Goal: Task Accomplishment & Management: Use online tool/utility

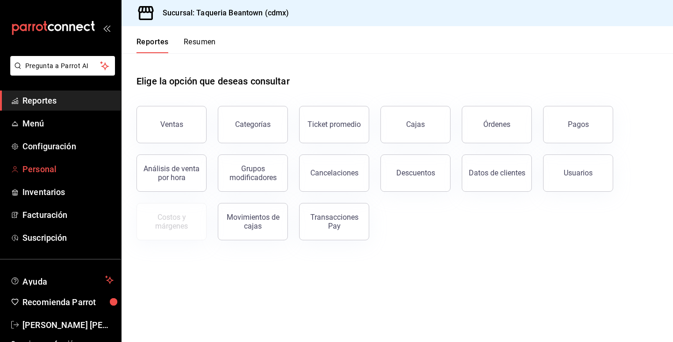
click at [47, 170] on span "Personal" at bounding box center [67, 169] width 91 height 13
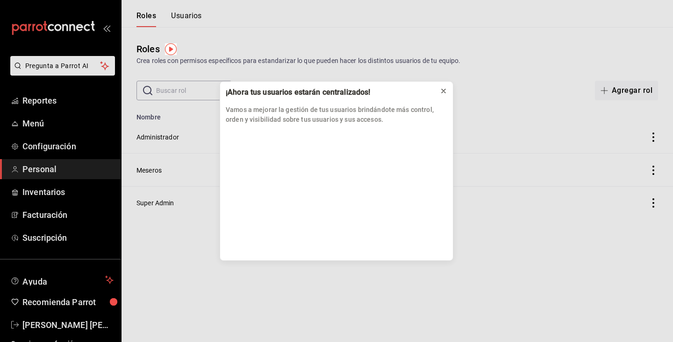
click at [447, 91] on icon at bounding box center [443, 90] width 7 height 7
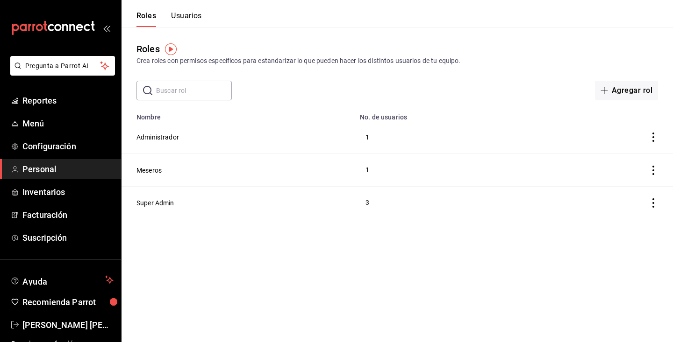
click at [177, 14] on button "Usuarios" at bounding box center [186, 19] width 31 height 16
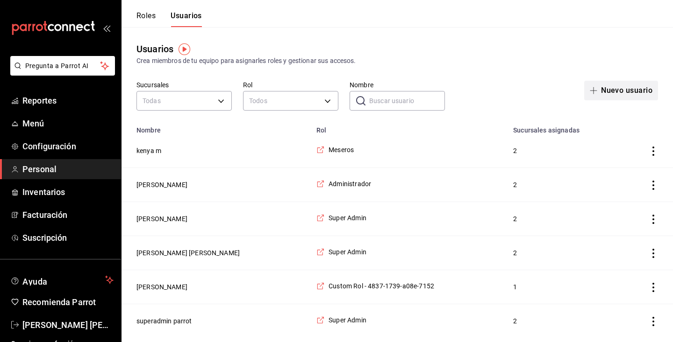
click at [627, 90] on button "Nuevo usuario" at bounding box center [621, 91] width 74 height 20
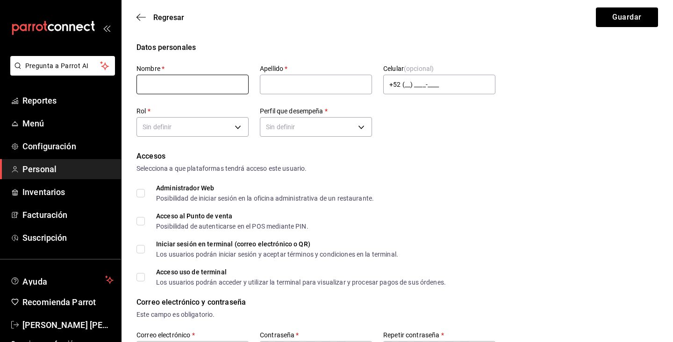
click at [220, 86] on input "text" at bounding box center [192, 85] width 112 height 20
type input "grey"
click at [236, 127] on body "Pregunta a Parrot AI Reportes Menú Configuración Personal Inventarios Facturaci…" at bounding box center [336, 336] width 673 height 672
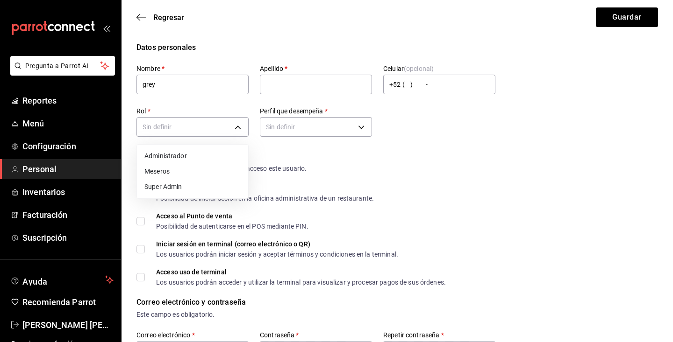
click at [197, 168] on li "Meseros" at bounding box center [192, 171] width 111 height 15
type input "1b139c24-0d67-4050-906d-25a9d1c4d3f9"
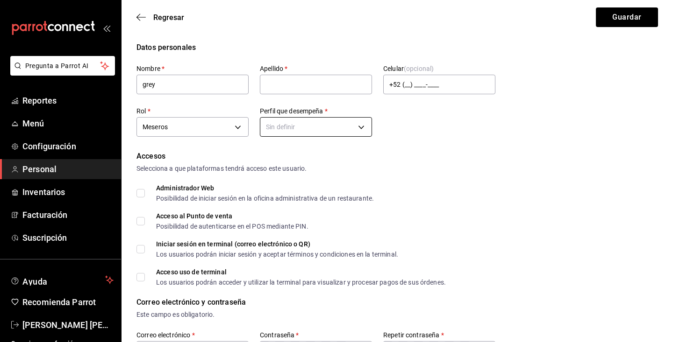
click at [332, 127] on body "Pregunta a Parrot AI Reportes Menú Configuración Personal Inventarios Facturaci…" at bounding box center [336, 336] width 673 height 672
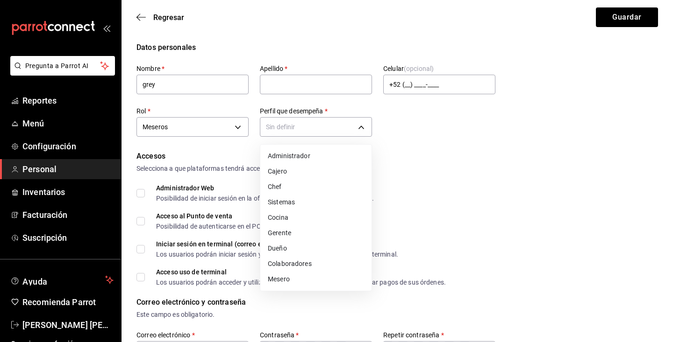
click at [288, 282] on li "Mesero" at bounding box center [315, 279] width 111 height 15
type input "WAITER"
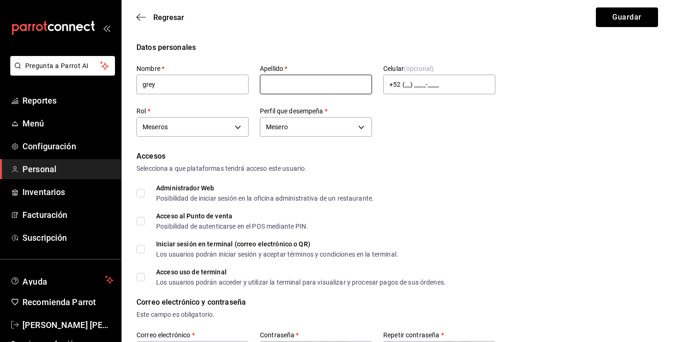
type input "x"
type input "c"
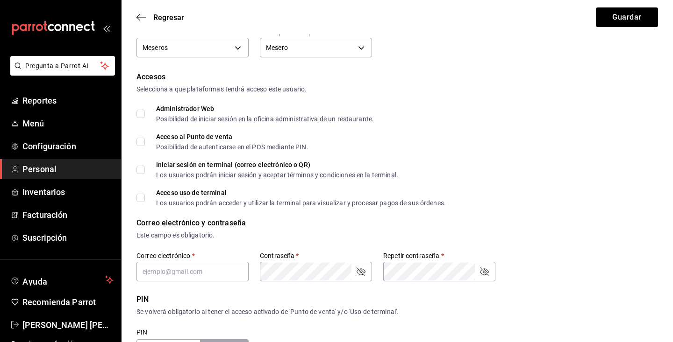
scroll to position [81, 0]
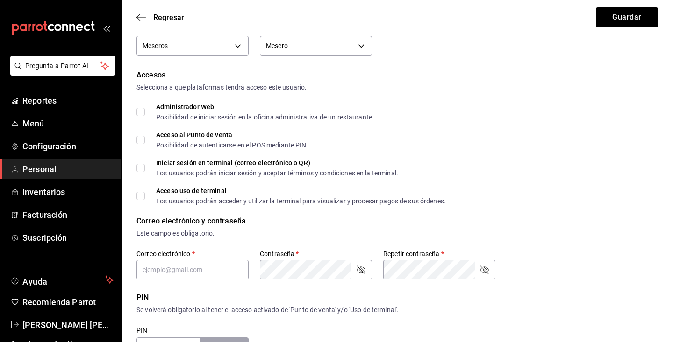
type input "v"
click at [138, 141] on input "Acceso al Punto de venta Posibilidad de autenticarse en el POS mediante PIN." at bounding box center [140, 140] width 8 height 8
checkbox input "true"
click at [137, 171] on input "Iniciar sesión en terminal (correo electrónico o QR) Los usuarios podrán inicia…" at bounding box center [140, 168] width 8 height 8
checkbox input "true"
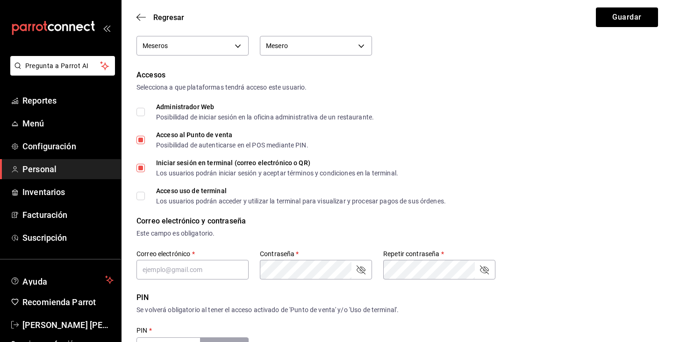
click at [140, 194] on input "Acceso uso de terminal Los usuarios podrán acceder y utilizar la terminal para …" at bounding box center [140, 196] width 8 height 8
checkbox input "true"
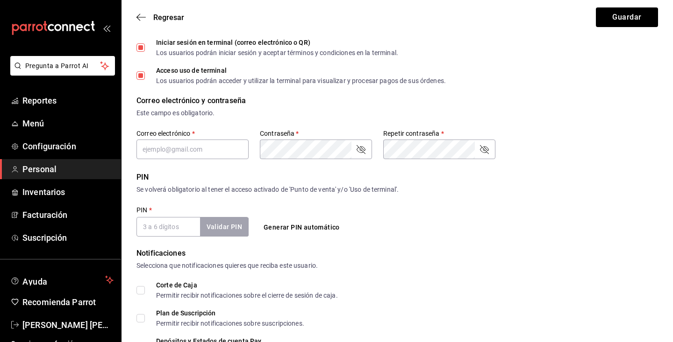
scroll to position [202, 0]
click at [174, 233] on input "PIN   *" at bounding box center [168, 227] width 64 height 20
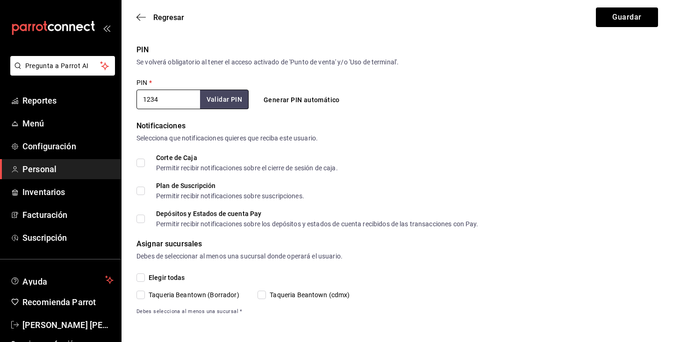
scroll to position [329, 0]
type input "1234"
click at [142, 276] on input "Elegir todas" at bounding box center [140, 278] width 8 height 8
checkbox input "true"
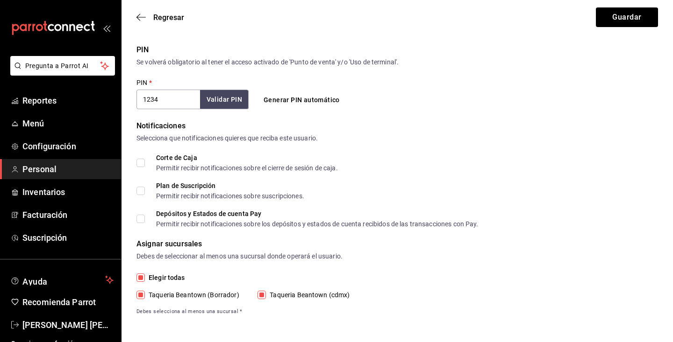
checkbox input "true"
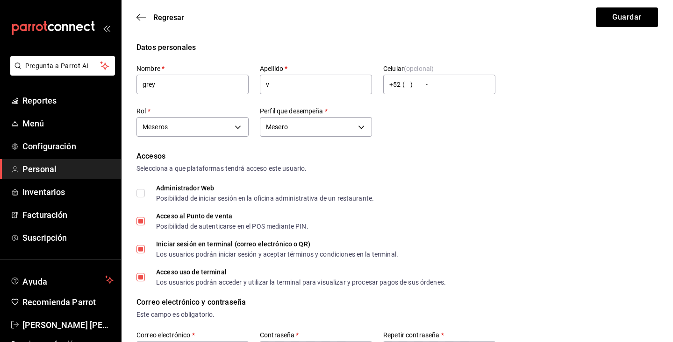
scroll to position [0, 0]
click at [603, 16] on button "Guardar" at bounding box center [627, 17] width 62 height 20
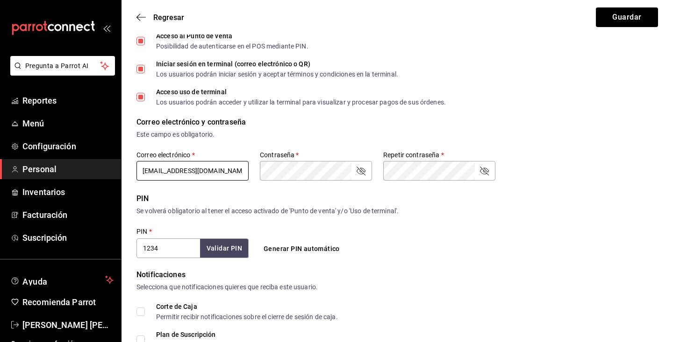
type input "[EMAIL_ADDRESS][DOMAIN_NAME]"
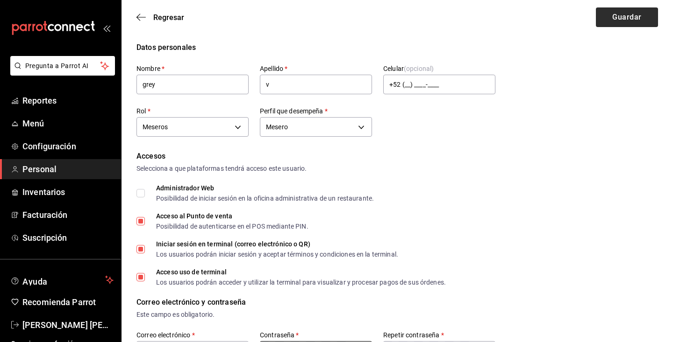
click at [623, 11] on button "Guardar" at bounding box center [627, 17] width 62 height 20
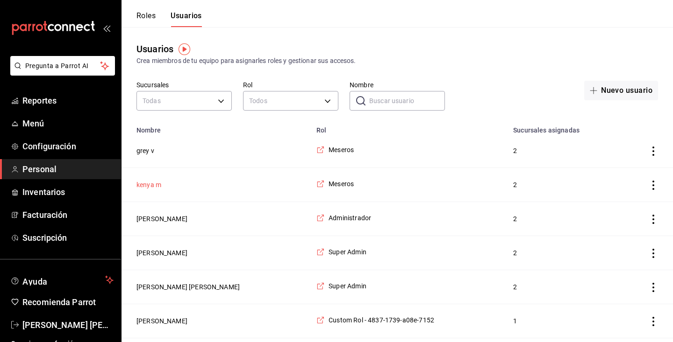
click at [145, 183] on button "kenya m" at bounding box center [148, 184] width 25 height 9
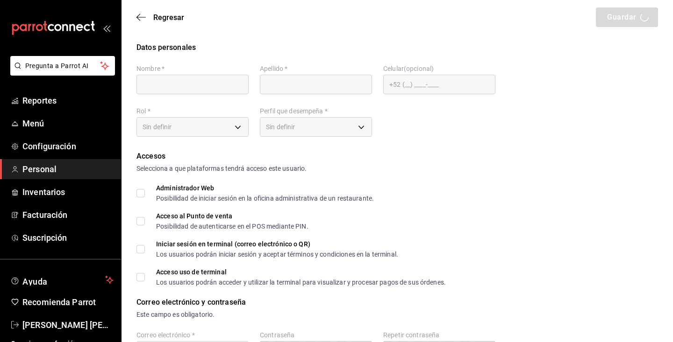
type input "[GEOGRAPHIC_DATA]"
type input "m"
checkbox input "true"
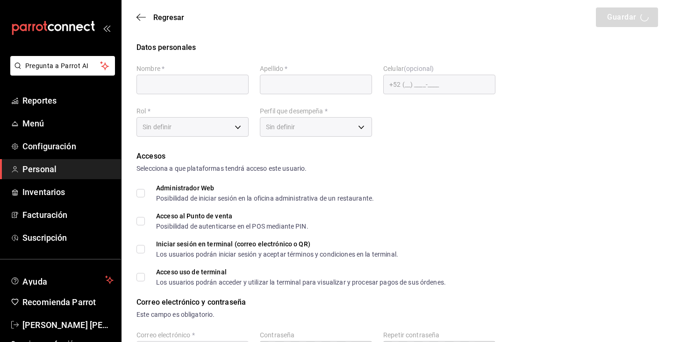
type input "[EMAIL_ADDRESS][DOMAIN_NAME]"
type input "1705"
type input "1b139c24-0d67-4050-906d-25a9d1c4d3f9"
type input "WAITER"
checkbox input "true"
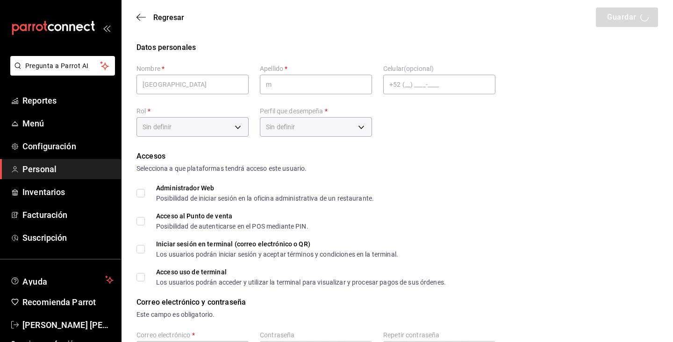
checkbox input "true"
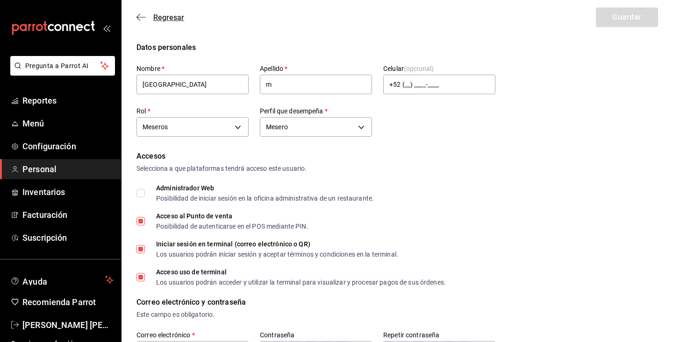
click at [142, 14] on icon "button" at bounding box center [140, 17] width 9 height 8
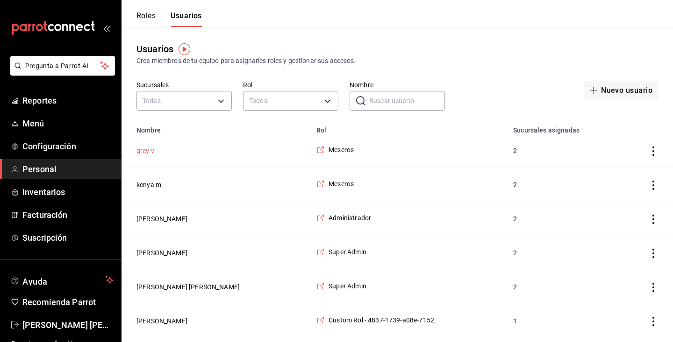
click at [140, 150] on button "grey v" at bounding box center [145, 150] width 18 height 9
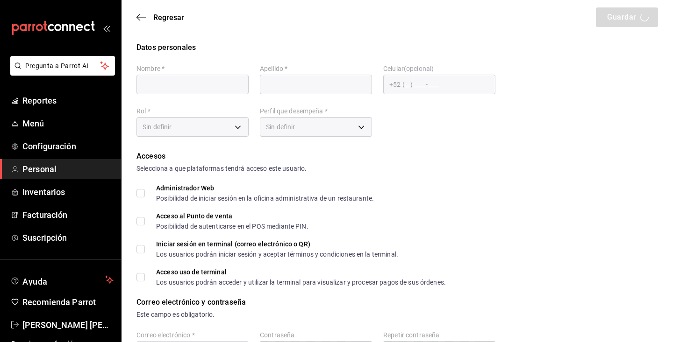
type input "grey"
type input "v"
checkbox input "true"
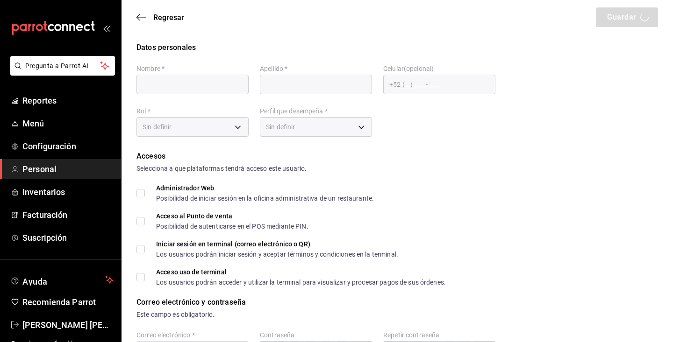
type input "[EMAIL_ADDRESS][DOMAIN_NAME]"
type input "1234"
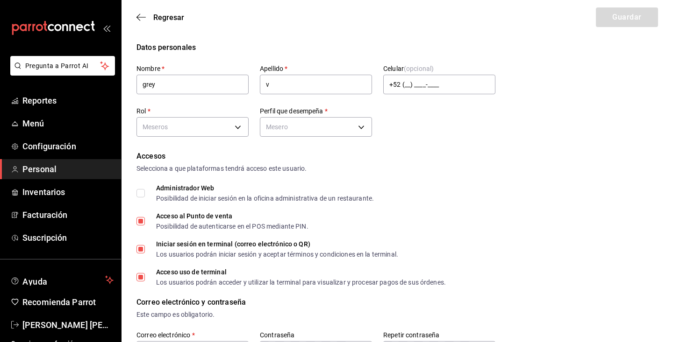
type input "1b139c24-0d67-4050-906d-25a9d1c4d3f9"
type input "WAITER"
checkbox input "true"
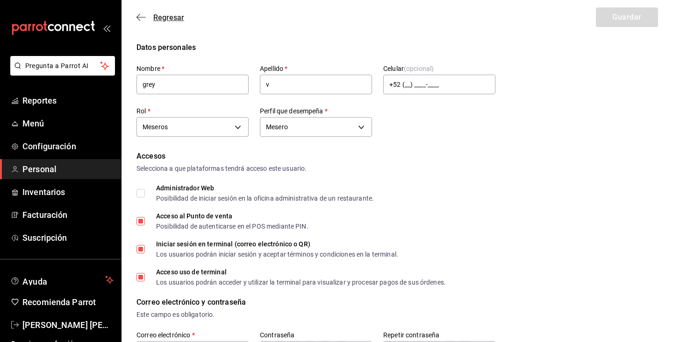
click at [140, 15] on icon "button" at bounding box center [140, 17] width 9 height 8
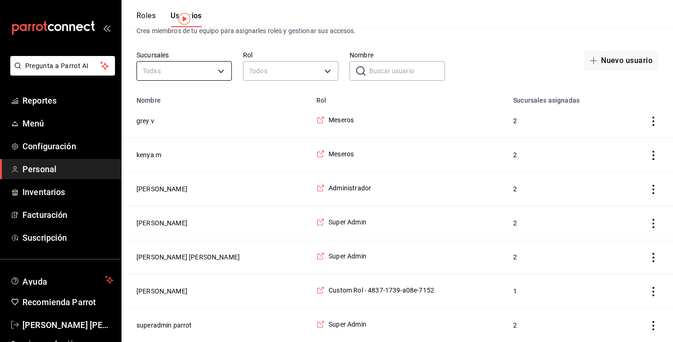
scroll to position [30, 0]
click at [180, 257] on button "[PERSON_NAME] [PERSON_NAME]" at bounding box center [187, 257] width 103 height 9
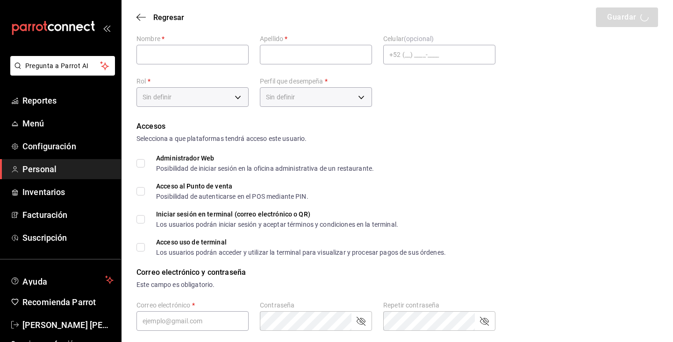
type input "[PERSON_NAME]"
checkbox input "true"
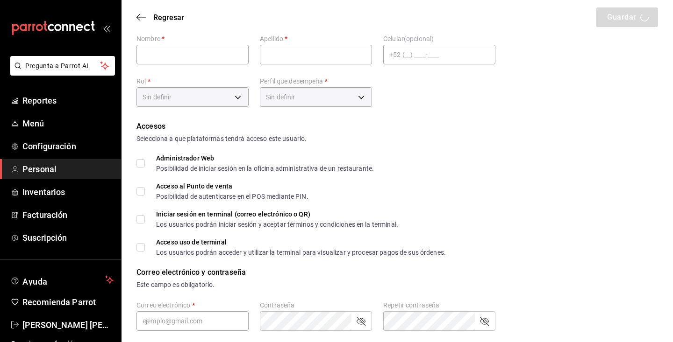
checkbox input "true"
type input "[EMAIL_ADDRESS][DOMAIN_NAME]"
type input "54321"
checkbox input "true"
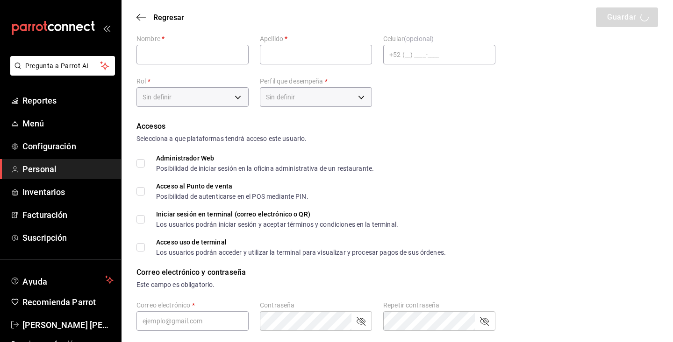
checkbox input "true"
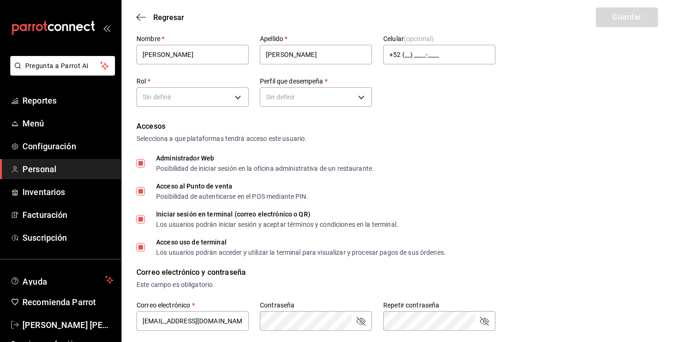
type input "d1b70f1c-d544-41f9-822d-bba731cc276d"
type input "UNDEFINED"
checkbox input "true"
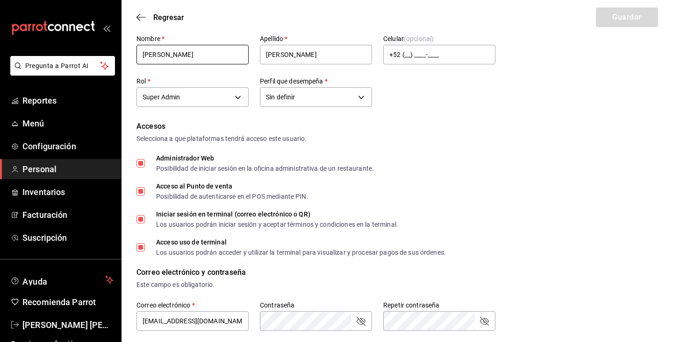
click at [195, 49] on input "[PERSON_NAME]" at bounding box center [192, 55] width 112 height 20
type input "m"
click at [160, 57] on input "Mr" at bounding box center [192, 55] width 112 height 20
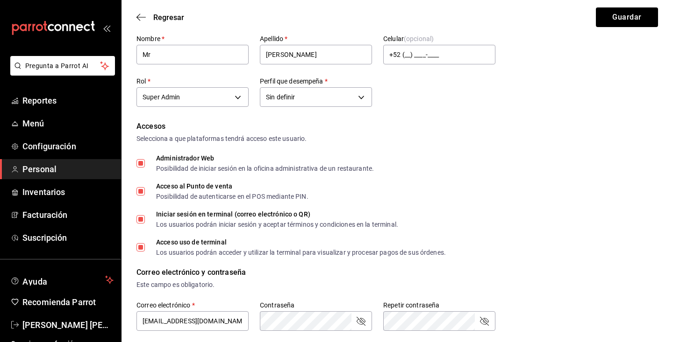
click at [158, 72] on div "Nombre   * [PERSON_NAME]   * [PERSON_NAME] Celular (opcional) +52 (__) ____-___…" at bounding box center [315, 72] width 359 height 75
click at [160, 57] on input "Mr" at bounding box center [192, 55] width 112 height 20
type input "Mr [PERSON_NAME]"
type input "[PERSON_NAME]"
click at [632, 15] on button "Guardar" at bounding box center [627, 17] width 62 height 20
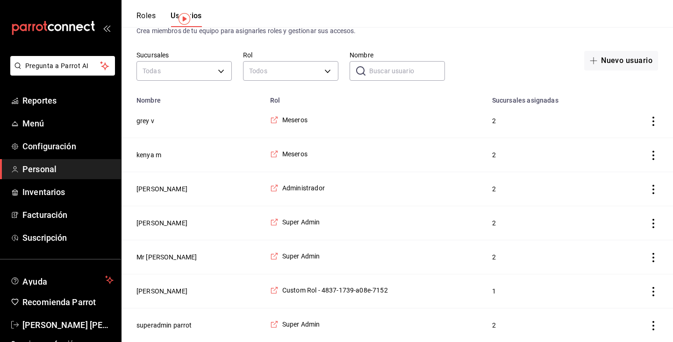
scroll to position [30, 0]
click at [156, 287] on button "[PERSON_NAME]" at bounding box center [161, 291] width 51 height 9
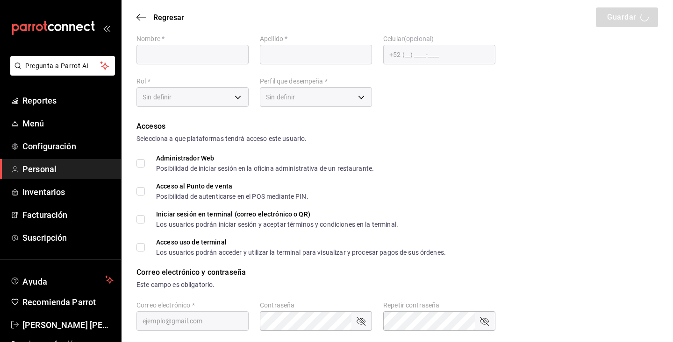
type input "[PERSON_NAME]"
type input "2d9d6103-4193-49ce-994f-2ece1fa6317b"
type input "ADMIN"
checkbox input "true"
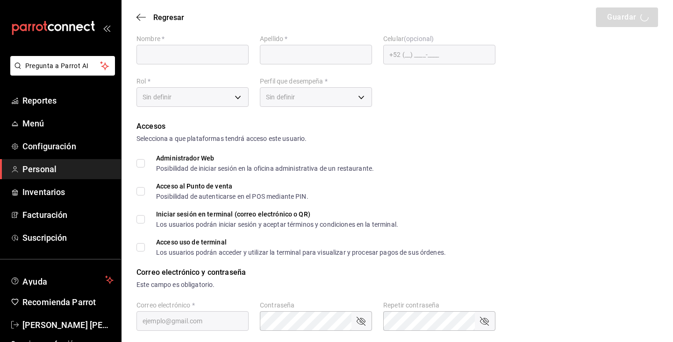
checkbox input "true"
type input "[EMAIL_ADDRESS][DOMAIN_NAME]"
type input "12345"
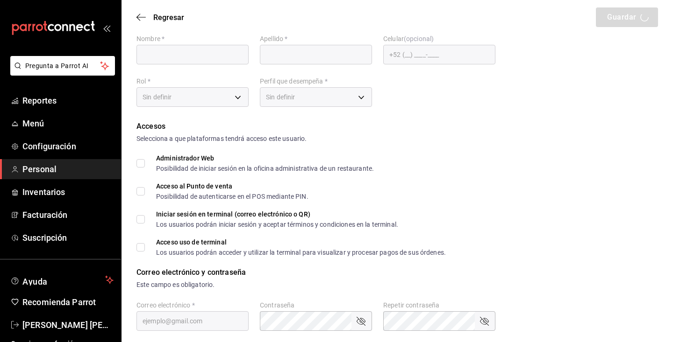
checkbox input "true"
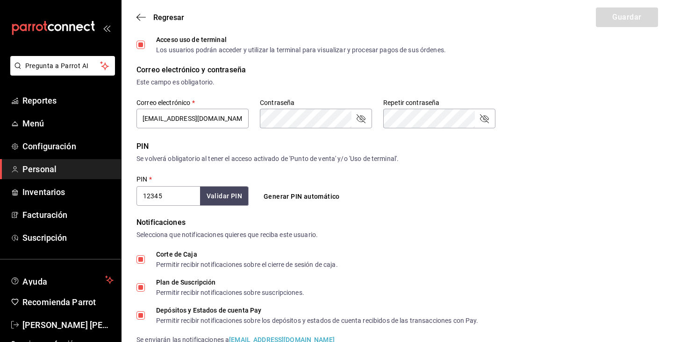
scroll to position [246, 0]
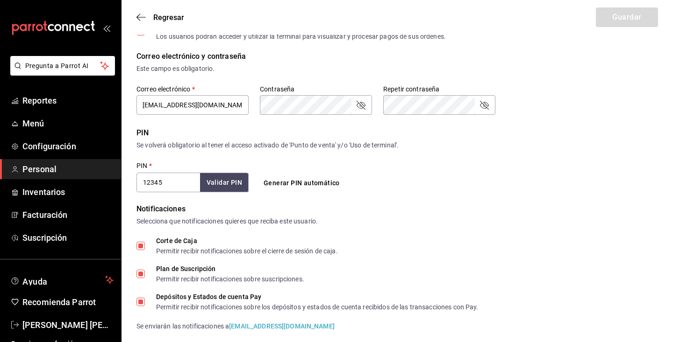
click at [173, 181] on input "12345" at bounding box center [168, 183] width 64 height 20
click at [231, 184] on button "Validar PIN" at bounding box center [224, 182] width 49 height 19
click at [169, 179] on input "2121" at bounding box center [168, 183] width 64 height 20
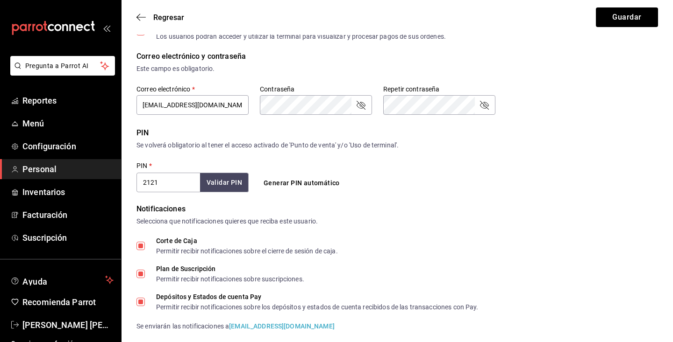
click at [169, 179] on input "2121" at bounding box center [168, 183] width 64 height 20
type input "12345"
click at [233, 175] on button "Validar PIN" at bounding box center [224, 182] width 49 height 19
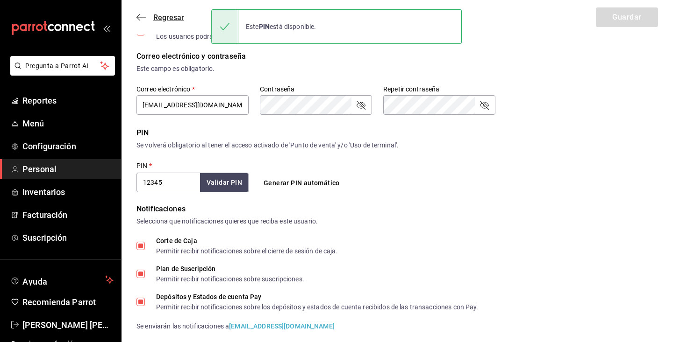
click at [160, 16] on span "Regresar" at bounding box center [168, 17] width 31 height 9
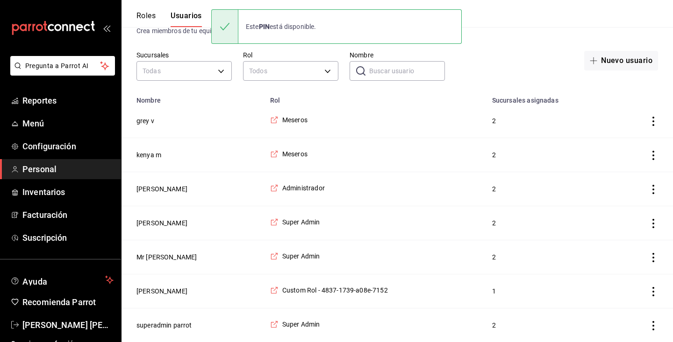
scroll to position [30, 0]
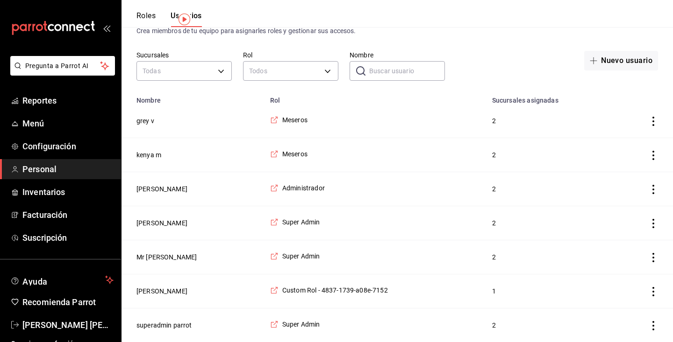
click at [652, 225] on icon "actions" at bounding box center [652, 223] width 9 height 9
click at [626, 236] on span "Eliminar" at bounding box center [619, 236] width 24 height 7
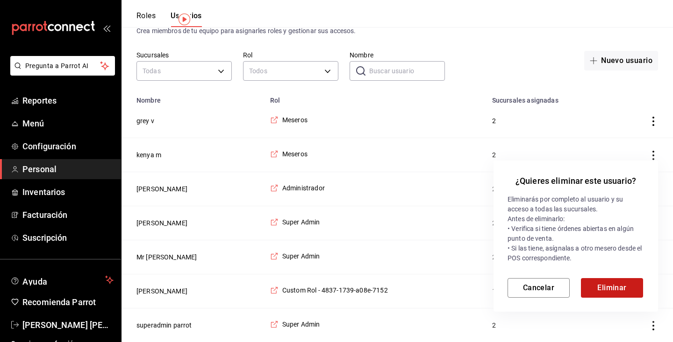
click at [615, 285] on button "Eliminar" at bounding box center [612, 288] width 62 height 20
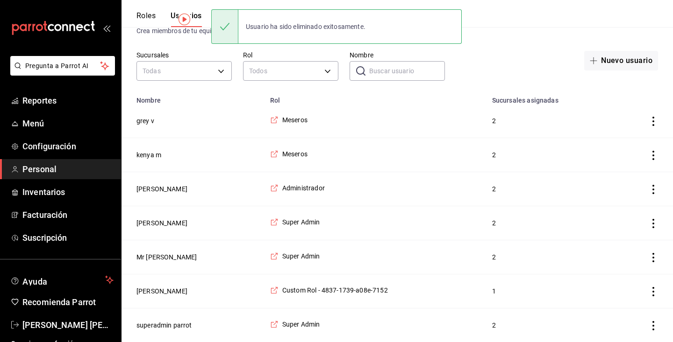
scroll to position [0, 0]
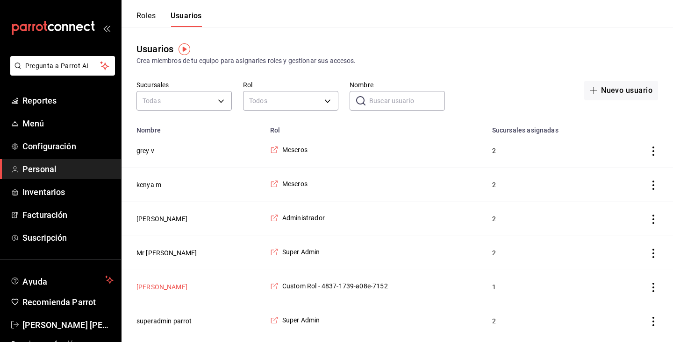
click at [176, 285] on button "[PERSON_NAME]" at bounding box center [161, 287] width 51 height 9
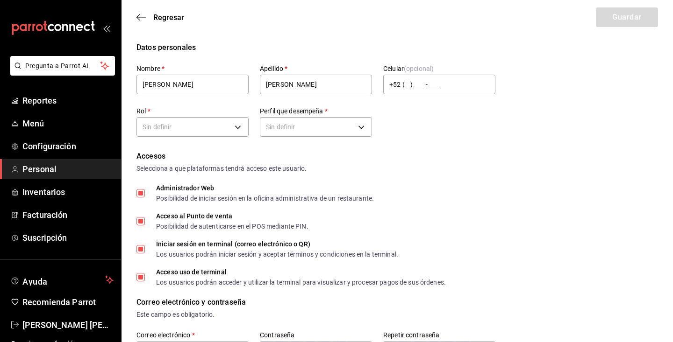
type input "2d9d6103-4193-49ce-994f-2ece1fa6317b"
type input "ADMIN"
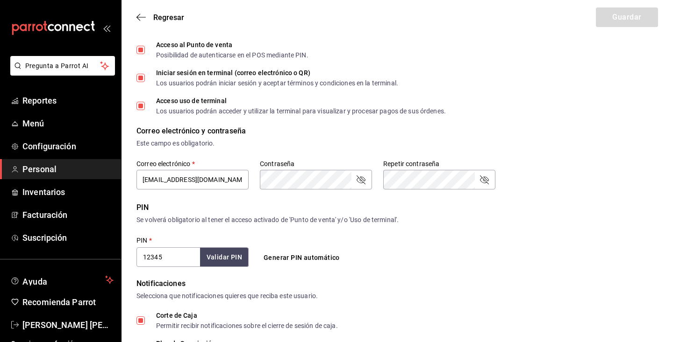
scroll to position [180, 0]
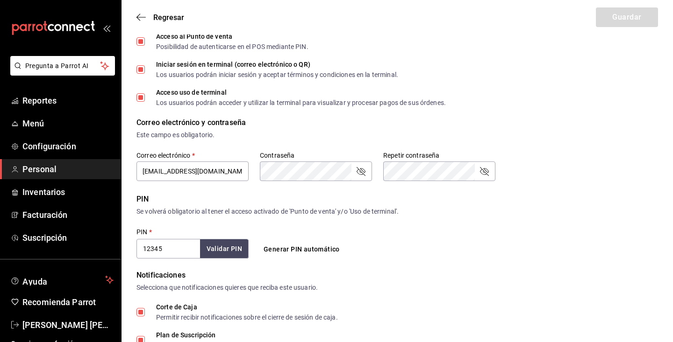
click at [163, 245] on input "12345" at bounding box center [168, 249] width 64 height 20
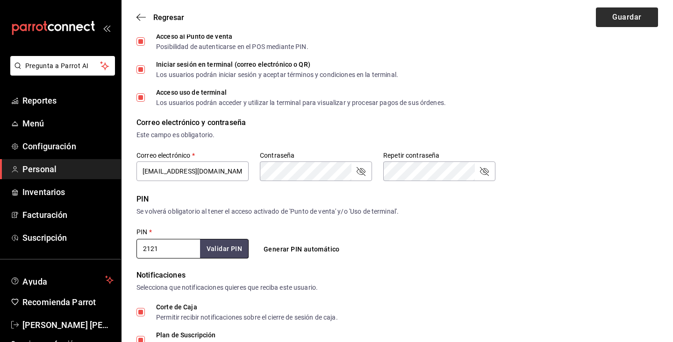
type input "2121"
click at [640, 17] on button "Guardar" at bounding box center [627, 17] width 62 height 20
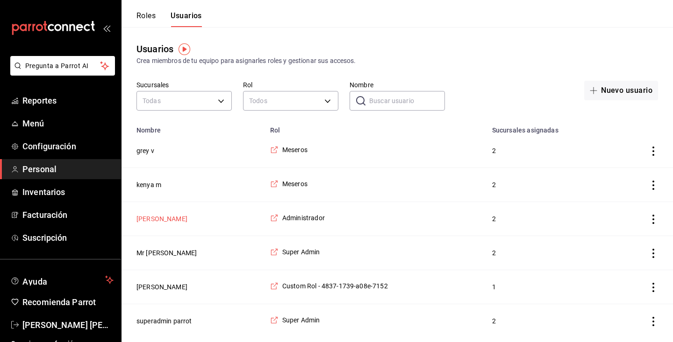
click at [156, 220] on button "[PERSON_NAME]" at bounding box center [161, 218] width 51 height 9
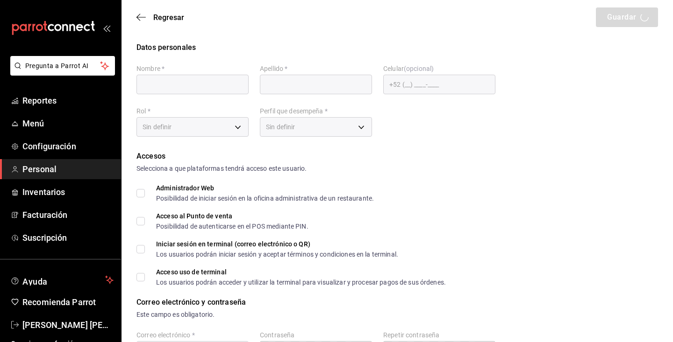
type input "[PERSON_NAME]"
type input "m"
checkbox input "true"
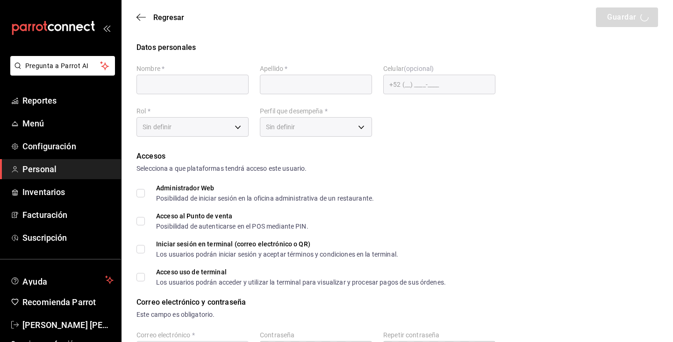
checkbox input "true"
type input "[EMAIL_ADDRESS][DOMAIN_NAME]"
type input "0401"
checkbox input "true"
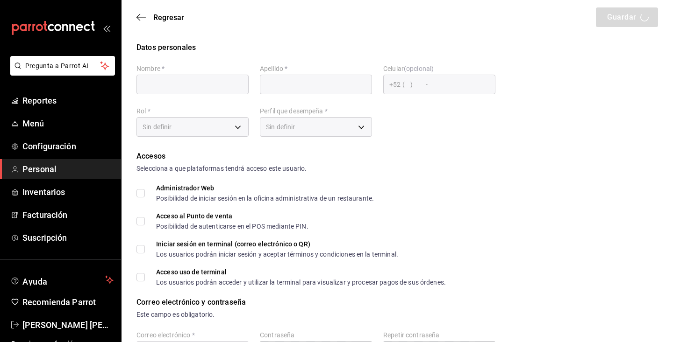
checkbox input "true"
type input "b26b091f-df27-4d27-926a-9f6eb3224a09"
type input "ADMIN"
checkbox input "true"
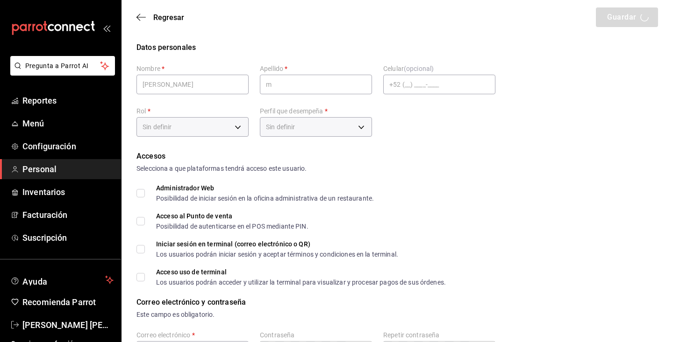
checkbox input "true"
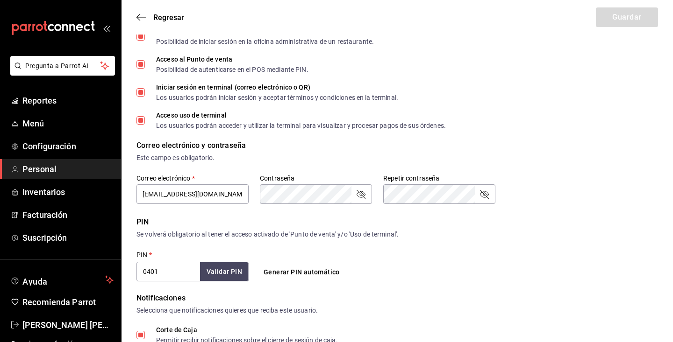
scroll to position [156, 0]
click at [157, 272] on input "0401" at bounding box center [168, 273] width 64 height 20
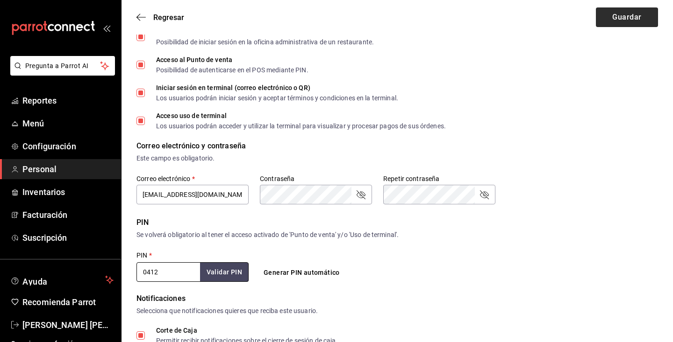
type input "0412"
click at [618, 22] on button "Guardar" at bounding box center [627, 17] width 62 height 20
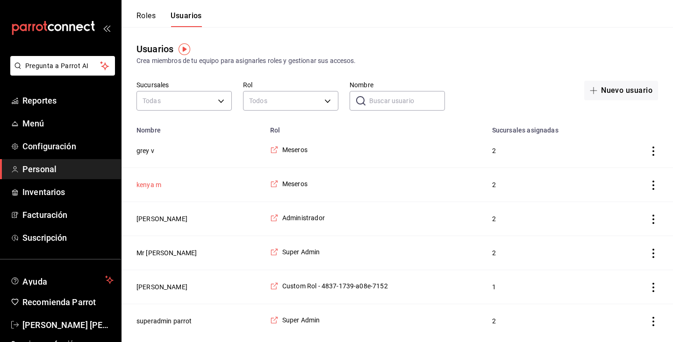
click at [150, 183] on button "kenya m" at bounding box center [148, 184] width 25 height 9
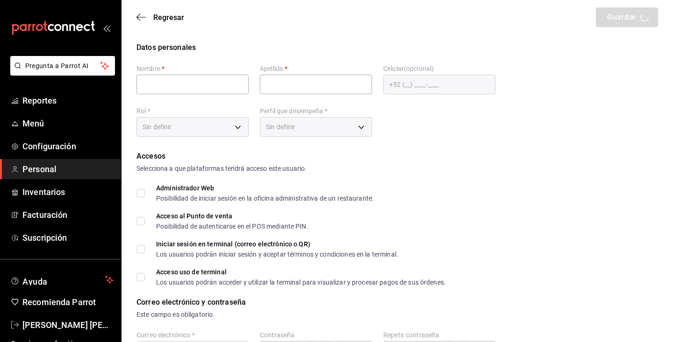
type input "[GEOGRAPHIC_DATA]"
type input "m"
checkbox input "true"
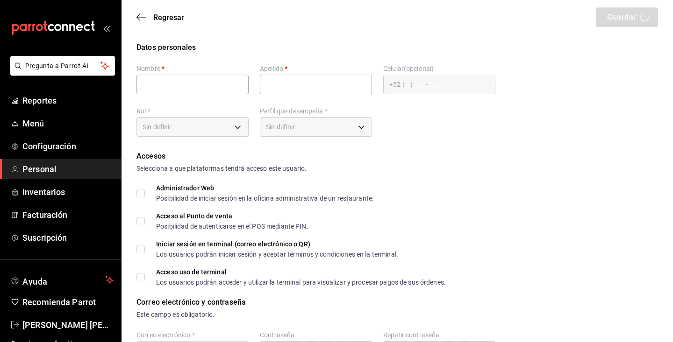
type input "[EMAIL_ADDRESS][DOMAIN_NAME]"
type input "1705"
type input "1b139c24-0d67-4050-906d-25a9d1c4d3f9"
type input "WAITER"
checkbox input "true"
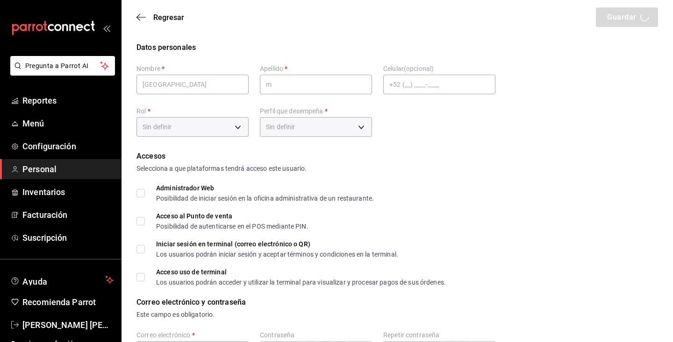
checkbox input "true"
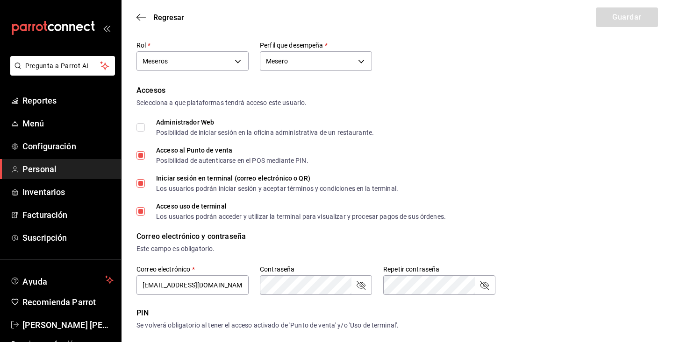
scroll to position [27, 0]
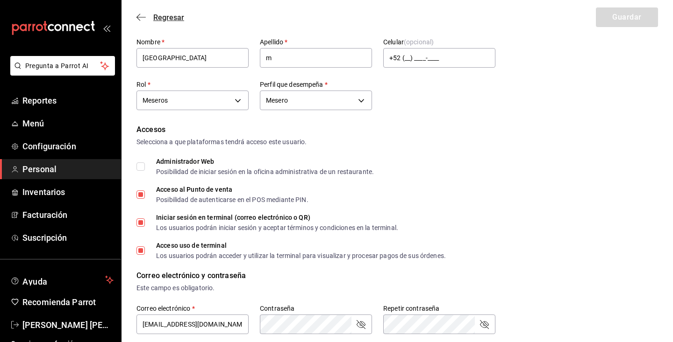
click at [142, 18] on icon "button" at bounding box center [140, 17] width 9 height 8
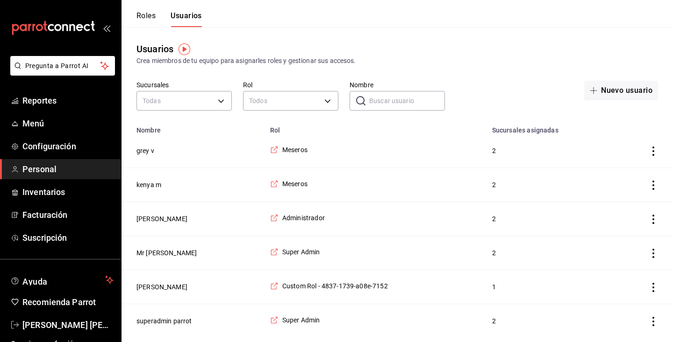
click at [144, 14] on button "Roles" at bounding box center [145, 19] width 19 height 16
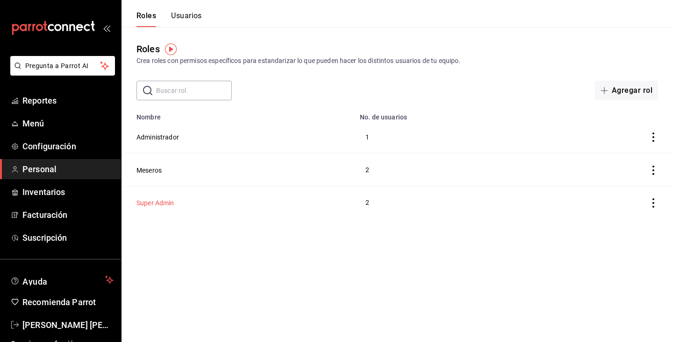
click at [165, 200] on button "Super Admin" at bounding box center [155, 203] width 38 height 9
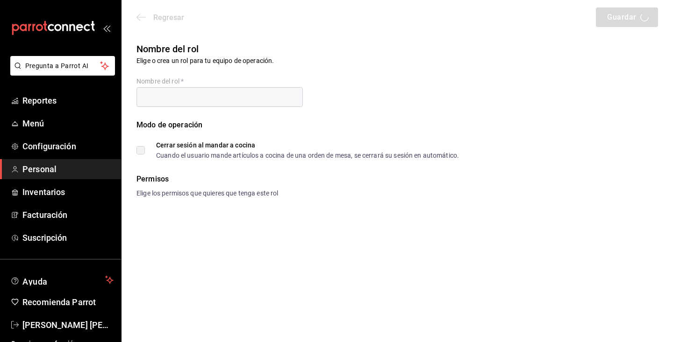
type input "Super Admin"
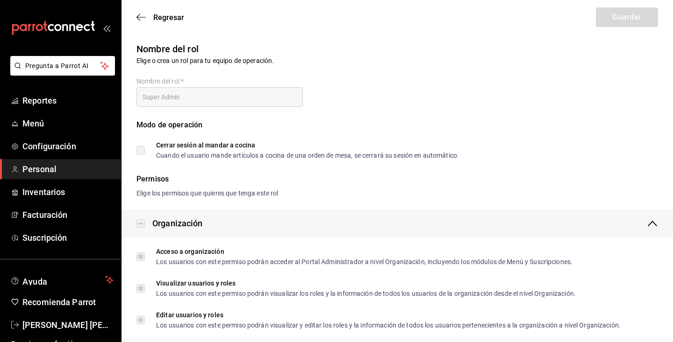
click at [139, 152] on label "Cerrar sesión al mandar a cocina Cuando el usuario mande artículos a cocina de …" at bounding box center [297, 150] width 322 height 17
click at [139, 150] on label "Cerrar sesión al mandar a cocina Cuando el usuario mande artículos a cocina de …" at bounding box center [297, 150] width 322 height 17
click at [139, 19] on icon "button" at bounding box center [140, 17] width 9 height 8
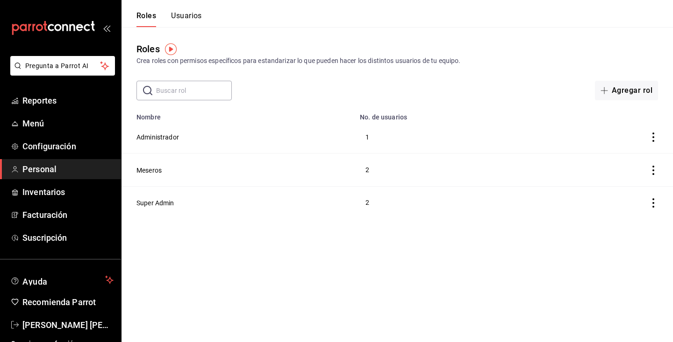
click at [143, 16] on button "Roles" at bounding box center [146, 19] width 20 height 16
click at [175, 21] on button "Usuarios" at bounding box center [186, 19] width 31 height 16
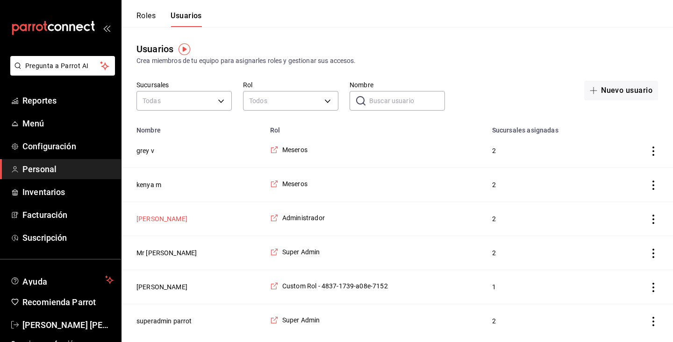
click at [151, 217] on button "[PERSON_NAME]" at bounding box center [161, 218] width 51 height 9
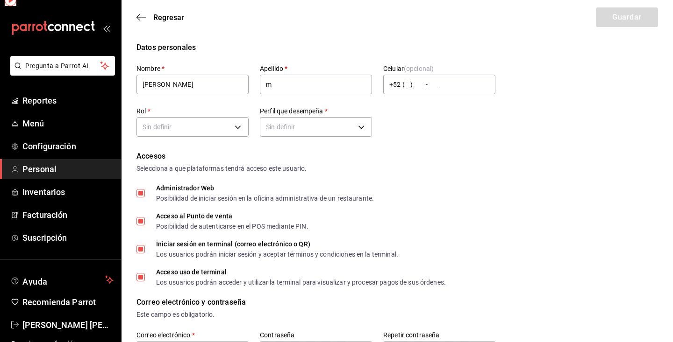
type input "b26b091f-df27-4d27-926a-9f6eb3224a09"
type input "ADMIN"
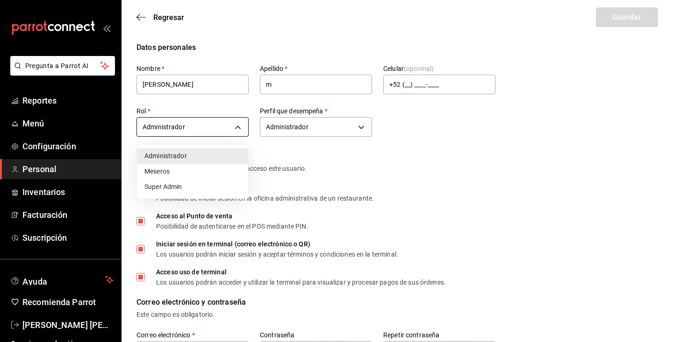
click at [181, 133] on body "Pregunta a Parrot AI Reportes Menú Configuración Personal Inventarios Facturaci…" at bounding box center [336, 346] width 673 height 693
click at [181, 132] on div at bounding box center [336, 171] width 673 height 342
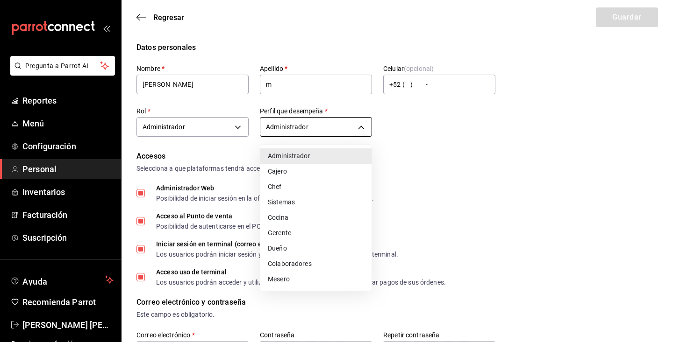
click at [273, 126] on body "Pregunta a Parrot AI Reportes Menú Configuración Personal Inventarios Facturaci…" at bounding box center [336, 346] width 673 height 693
click at [407, 128] on div at bounding box center [336, 171] width 673 height 342
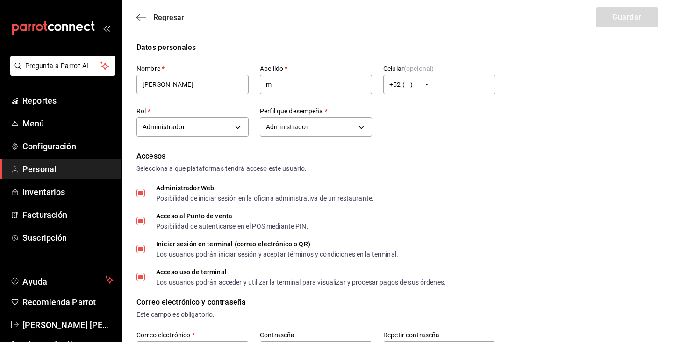
click at [165, 18] on span "Regresar" at bounding box center [168, 17] width 31 height 9
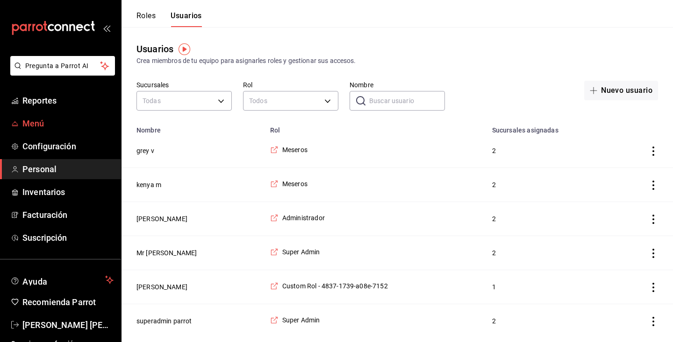
click at [53, 118] on span "Menú" at bounding box center [67, 123] width 91 height 13
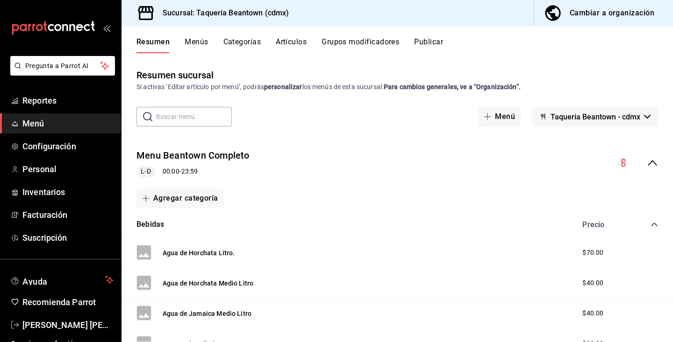
click at [249, 43] on button "Categorías" at bounding box center [242, 45] width 38 height 16
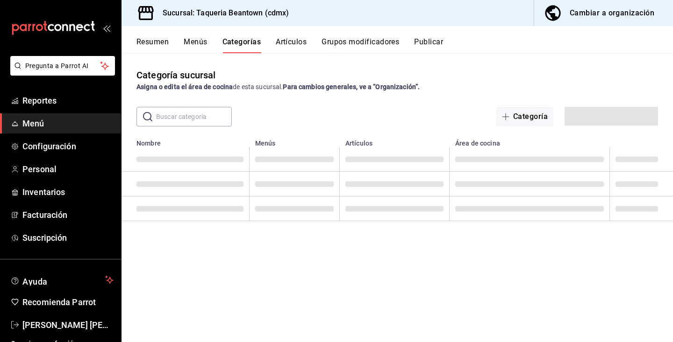
click at [292, 43] on button "Artículos" at bounding box center [291, 45] width 31 height 16
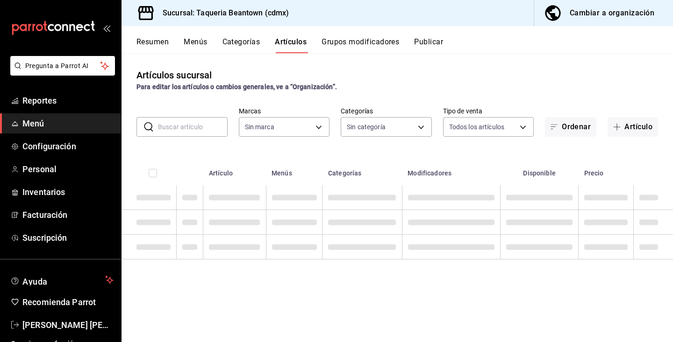
click at [292, 43] on button "Artículos" at bounding box center [291, 45] width 32 height 16
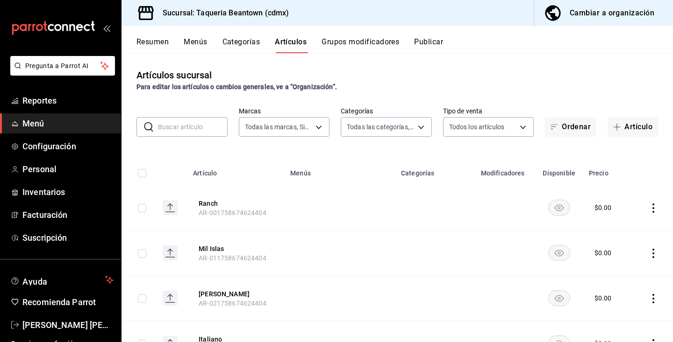
type input "8fc965e6-ee8c-4f16-82af-0774e42fd02c"
type input "0eecc426-eed8-4346-8cff-a39c083c9b0d,bdae5bbd-43f9-47af-ba94-c7b8da1183ae,c9ffe…"
click at [423, 125] on body "Pregunta a Parrot AI Reportes Menú Configuración Personal Inventarios Facturaci…" at bounding box center [336, 171] width 673 height 342
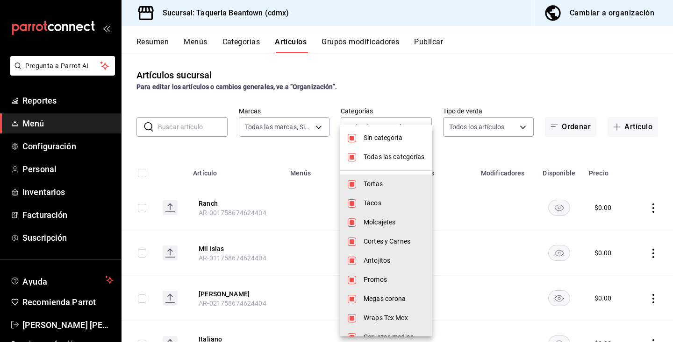
click at [370, 155] on span "Todas las categorías" at bounding box center [393, 157] width 61 height 10
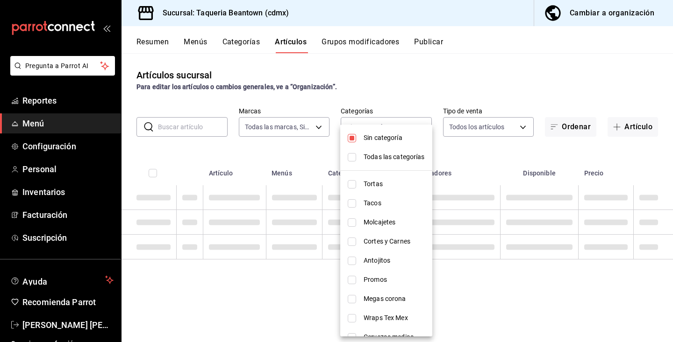
checkbox input "false"
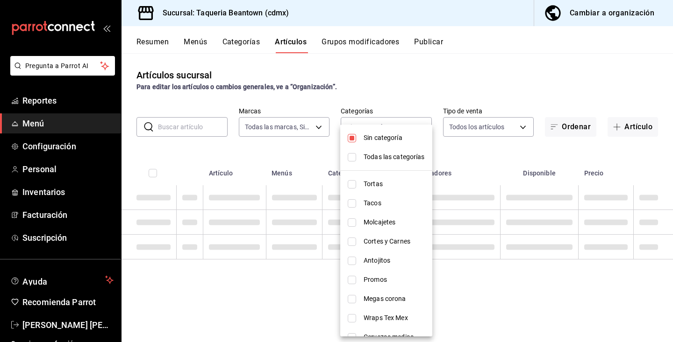
checkbox input "false"
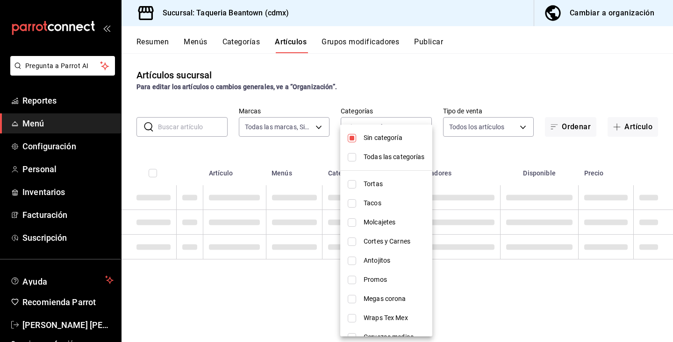
checkbox input "false"
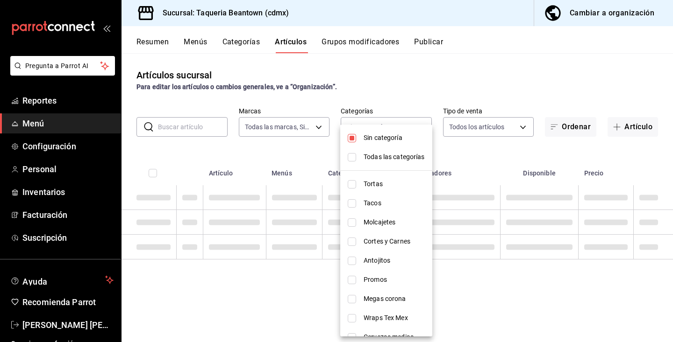
checkbox input "false"
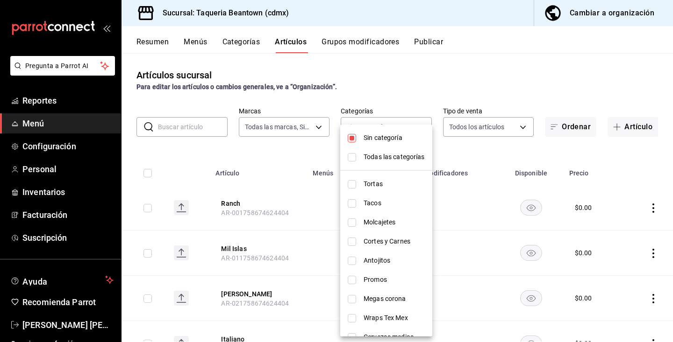
click at [370, 140] on span "Sin categoría" at bounding box center [393, 138] width 61 height 10
checkbox input "false"
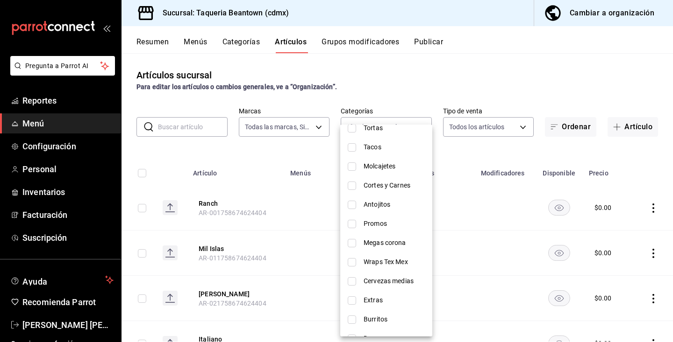
scroll to position [58, 0]
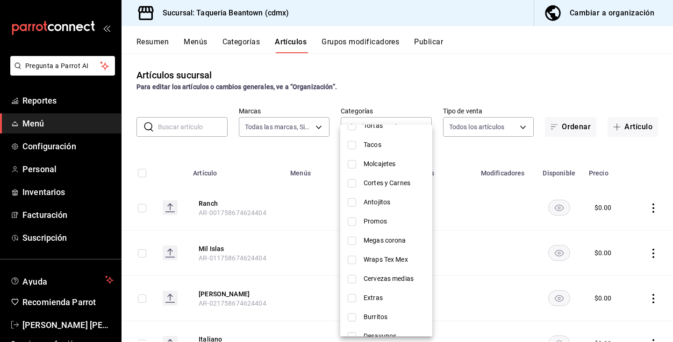
click at [383, 222] on span "Promos" at bounding box center [393, 222] width 61 height 10
type input "6a56a726-387a-4c40-a4e3-859a4b75f955"
checkbox input "true"
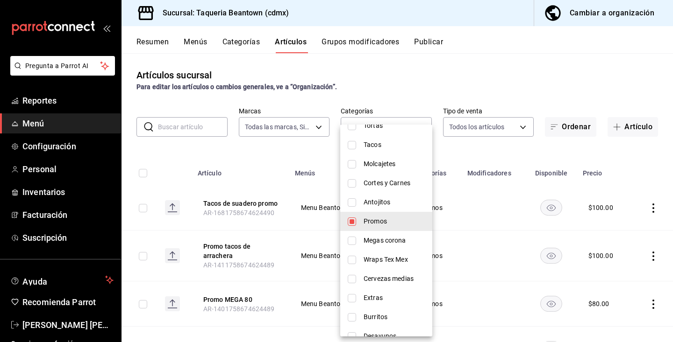
click at [463, 65] on div at bounding box center [336, 171] width 673 height 342
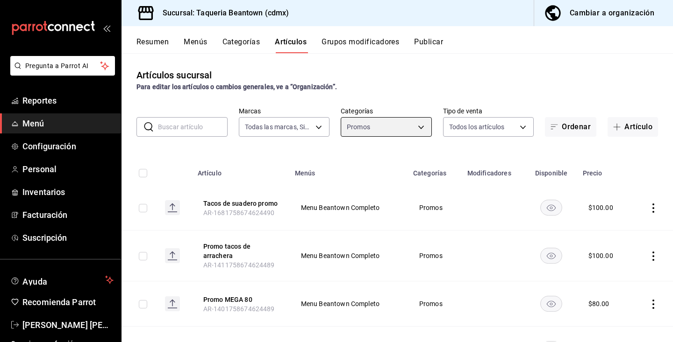
scroll to position [0, 0]
click at [653, 207] on icon "actions" at bounding box center [652, 208] width 9 height 9
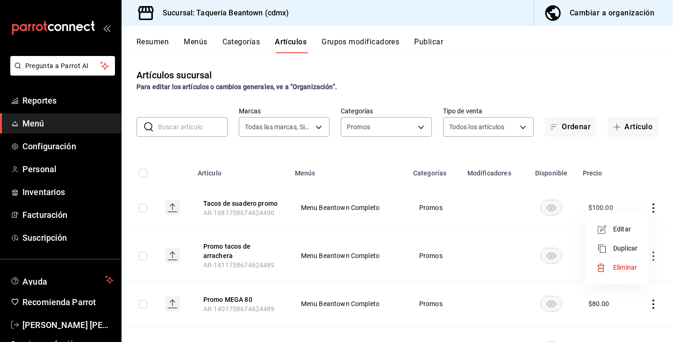
click at [628, 171] on div at bounding box center [336, 171] width 673 height 342
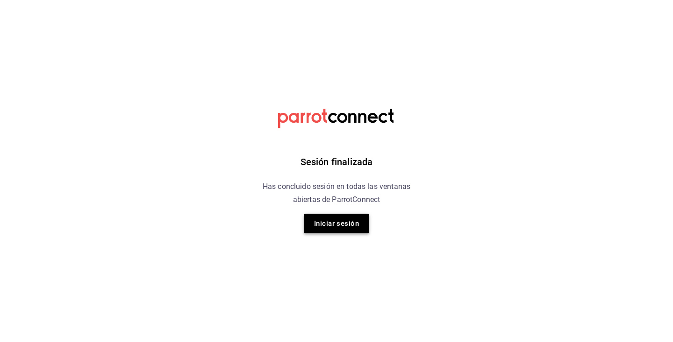
click at [338, 229] on button "Iniciar sesión" at bounding box center [336, 224] width 65 height 20
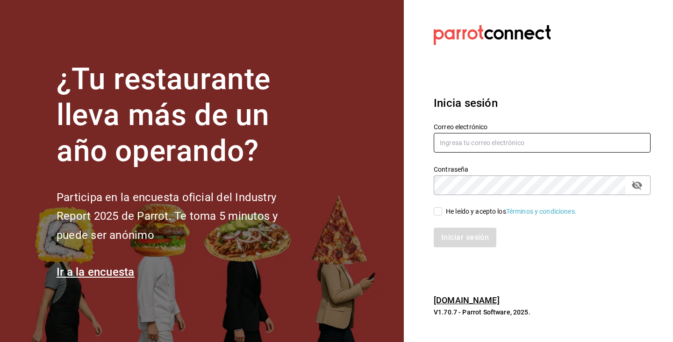
type input "[EMAIL_ADDRESS][DOMAIN_NAME]"
click at [434, 206] on div "He leído y acepto los Términos y condiciones." at bounding box center [536, 205] width 228 height 21
click at [438, 213] on input "He leído y acepto los Términos y condiciones." at bounding box center [438, 211] width 8 height 8
checkbox input "true"
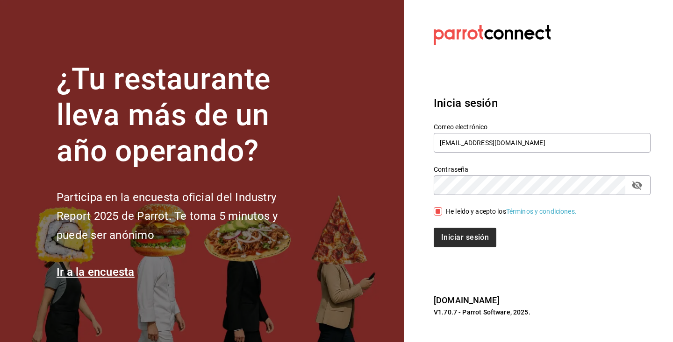
click at [456, 235] on button "Iniciar sesión" at bounding box center [465, 238] width 63 height 20
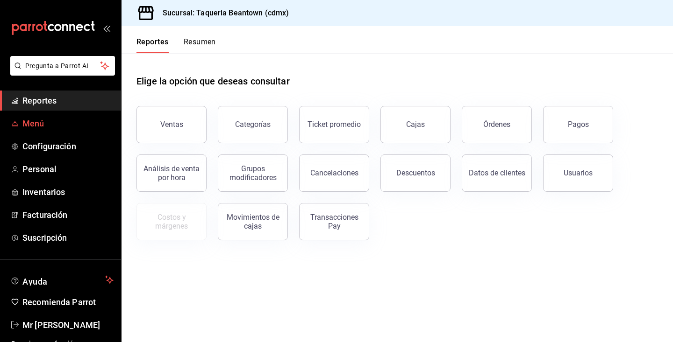
click at [34, 129] on span "Menú" at bounding box center [67, 123] width 91 height 13
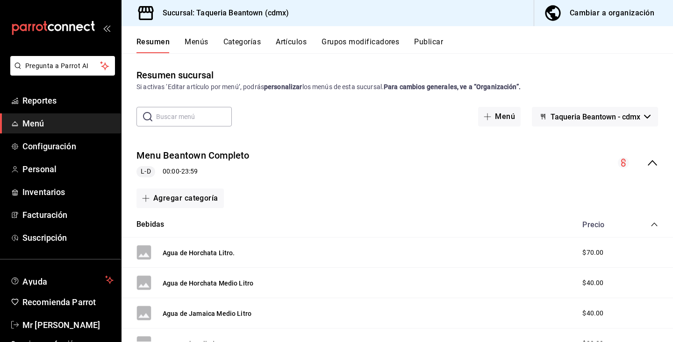
click at [293, 41] on button "Artículos" at bounding box center [291, 45] width 31 height 16
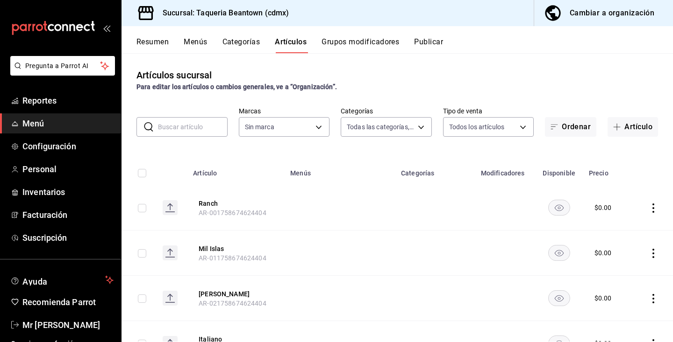
click at [251, 39] on button "Categorías" at bounding box center [241, 45] width 38 height 16
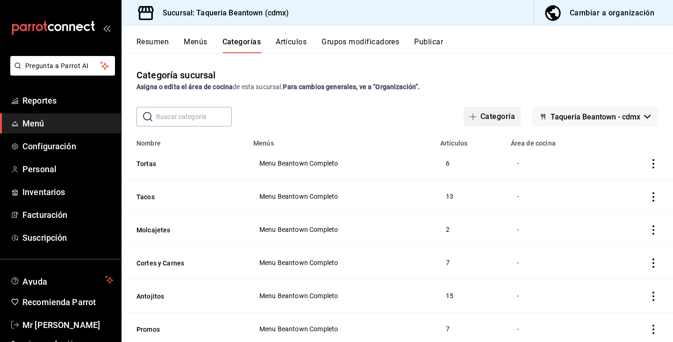
click at [478, 116] on button "Categoría" at bounding box center [491, 117] width 57 height 20
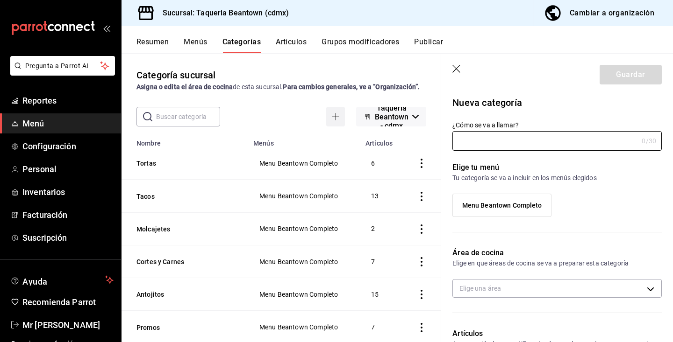
type input "f2e05244-e39c-4c88-9700-3de0e99cc073"
click at [501, 142] on input "¿Cómo se va a llamar?" at bounding box center [544, 141] width 185 height 19
type input "Caguamas"
click at [526, 205] on span "Menu Beantown Completo" at bounding box center [502, 206] width 80 height 8
click at [0, 0] on input "Menu Beantown Completo" at bounding box center [0, 0] width 0 height 0
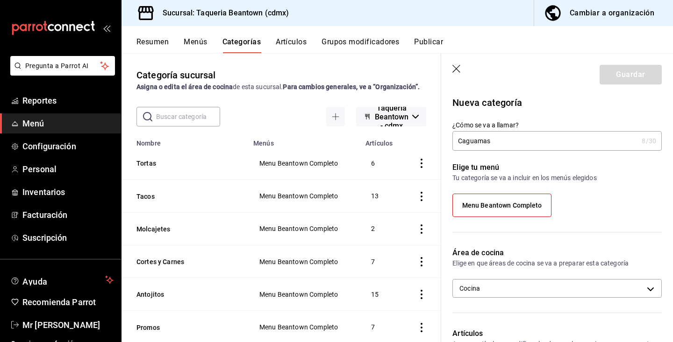
click at [606, 226] on div "Elige tu menú Tu categoría se va a incluir en los menús elegidos Menu Beantown …" at bounding box center [551, 193] width 220 height 85
click at [579, 262] on p "Elige en que áreas de cocina se va a preparar esta categoría" at bounding box center [556, 263] width 209 height 9
click at [578, 283] on body "Pregunta a Parrot AI Reportes Menú Configuración Personal Inventarios Facturaci…" at bounding box center [336, 171] width 673 height 342
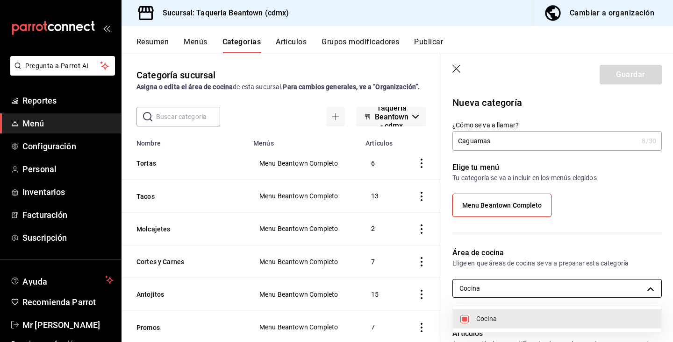
click at [578, 283] on div at bounding box center [336, 171] width 673 height 342
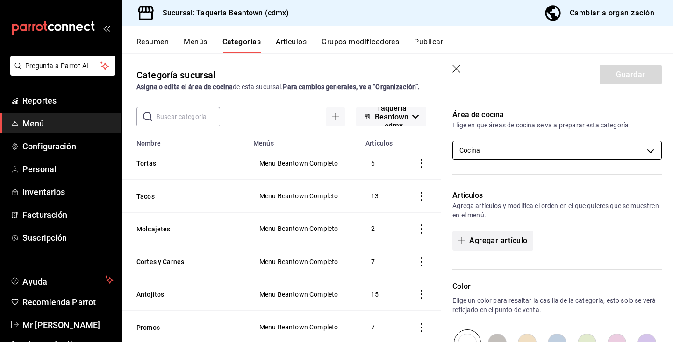
scroll to position [150, 0]
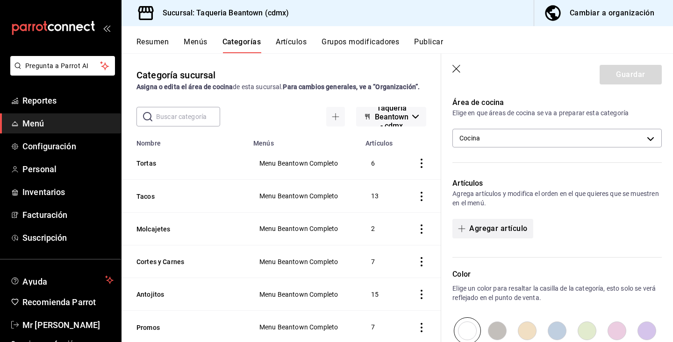
click at [506, 233] on button "Agregar artículo" at bounding box center [492, 229] width 80 height 20
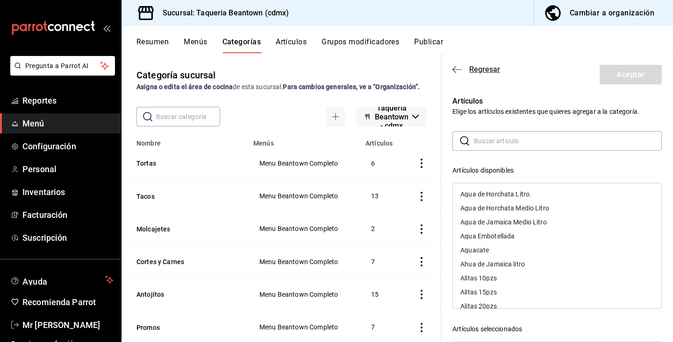
click at [458, 68] on icon "button" at bounding box center [456, 69] width 9 height 8
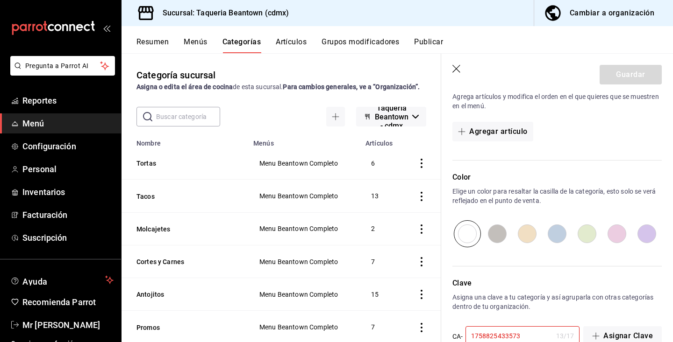
scroll to position [249, 0]
click at [588, 235] on input "radio" at bounding box center [587, 233] width 30 height 27
radio input "true"
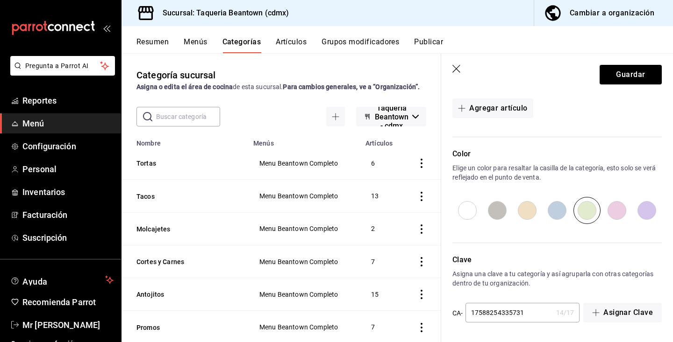
scroll to position [271, 0]
type input "17588254335731"
click at [638, 70] on button "Guardar" at bounding box center [630, 75] width 62 height 20
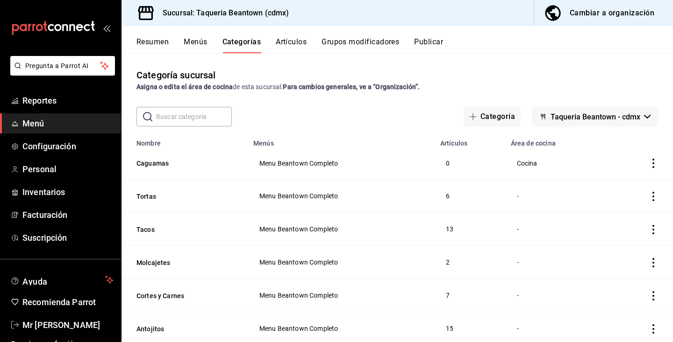
click at [302, 40] on button "Artículos" at bounding box center [291, 45] width 31 height 16
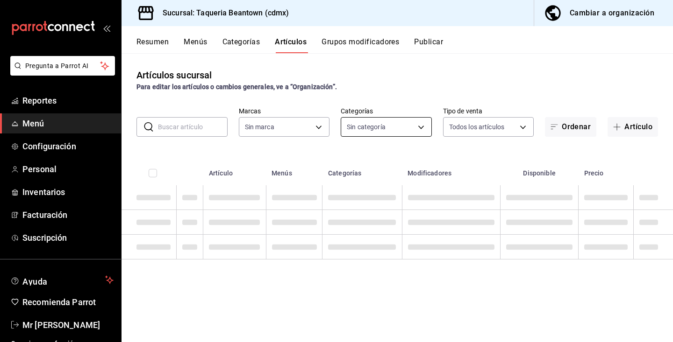
type input "8fc965e6-ee8c-4f16-82af-0774e42fd02c"
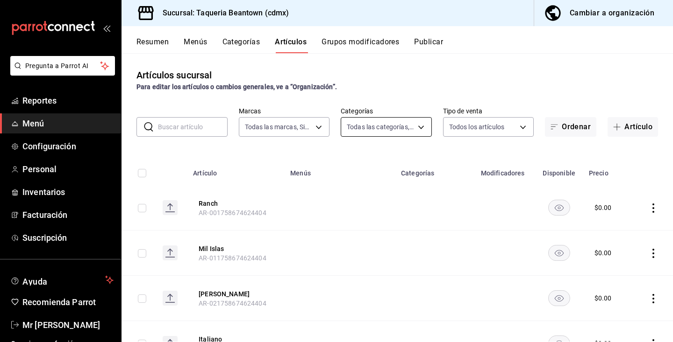
type input "eae25cd3-a065-4336-802f-16ef41a66bab,0eecc426-eed8-4346-8cff-a39c083c9b0d,bdae5…"
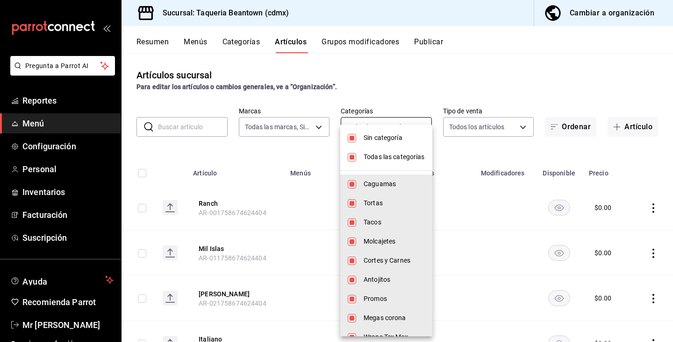
click at [424, 125] on body "Pregunta a Parrot AI Reportes Menú Configuración Personal Inventarios Facturaci…" at bounding box center [336, 171] width 673 height 342
click at [413, 159] on span "Todas las categorías" at bounding box center [393, 157] width 61 height 10
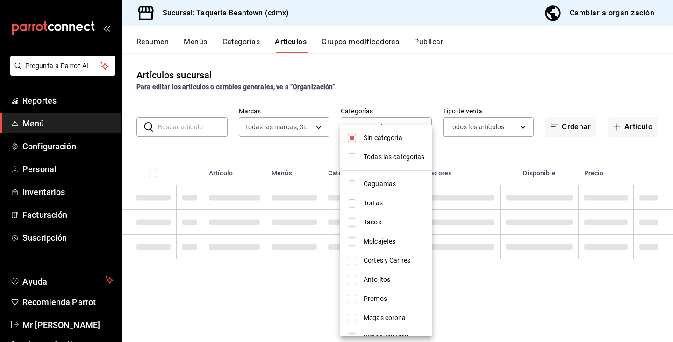
checkbox input "false"
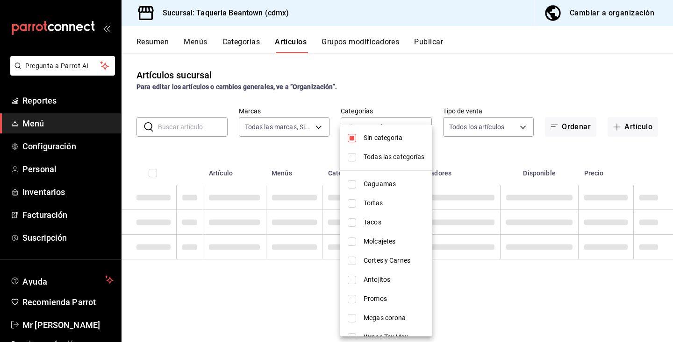
checkbox input "false"
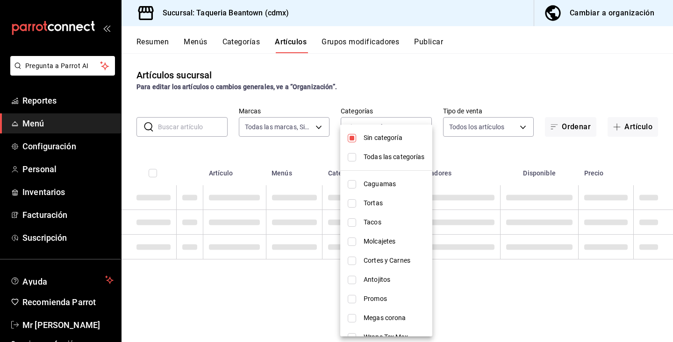
checkbox input "false"
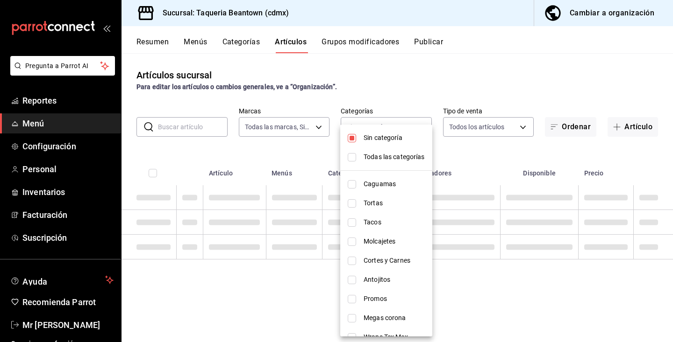
checkbox input "false"
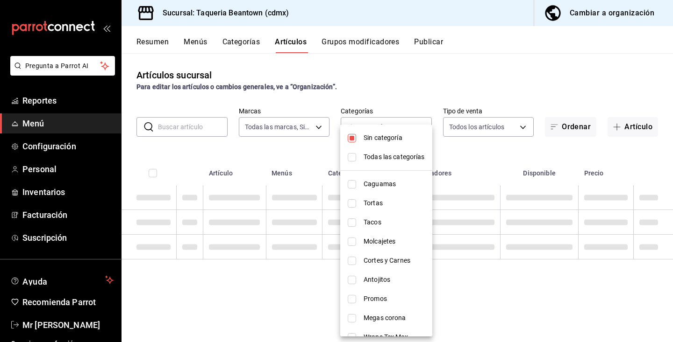
checkbox input "false"
click at [402, 141] on span "Sin categoría" at bounding box center [393, 138] width 61 height 10
checkbox input "false"
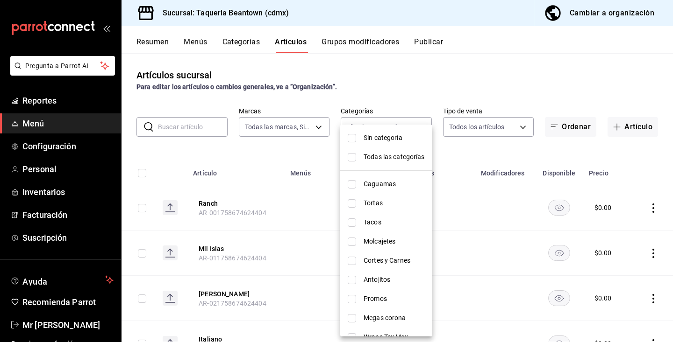
click at [393, 177] on li "Caguamas" at bounding box center [386, 184] width 92 height 19
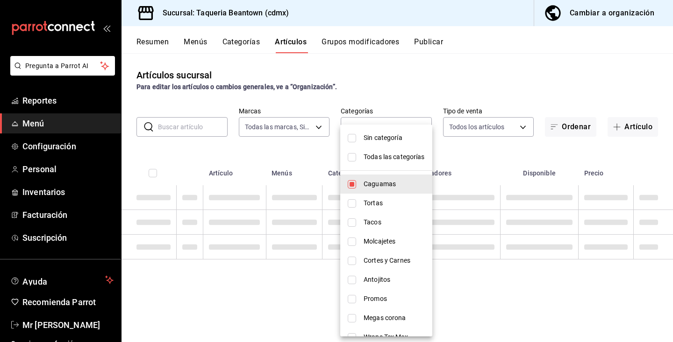
type input "eae25cd3-a065-4336-802f-16ef41a66bab"
checkbox input "true"
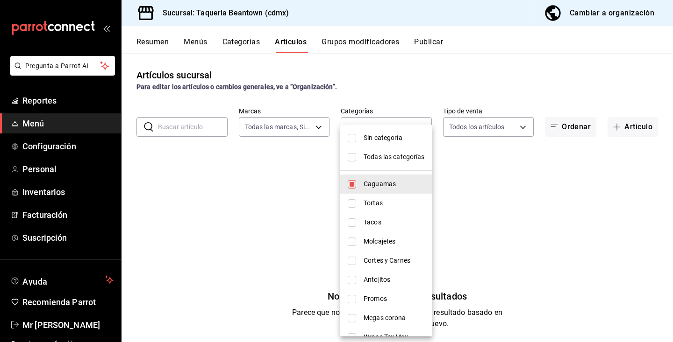
click at [508, 176] on div at bounding box center [336, 171] width 673 height 342
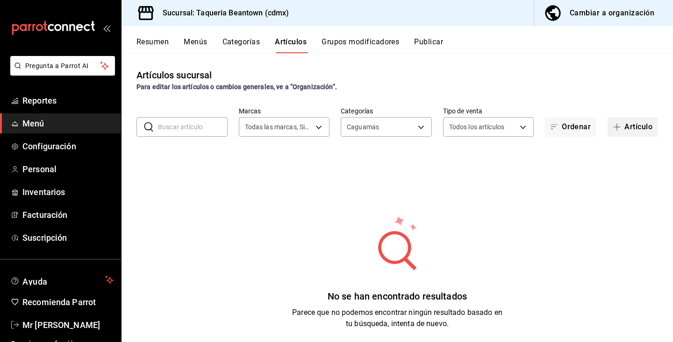
click at [630, 126] on button "Artículo" at bounding box center [632, 127] width 50 height 20
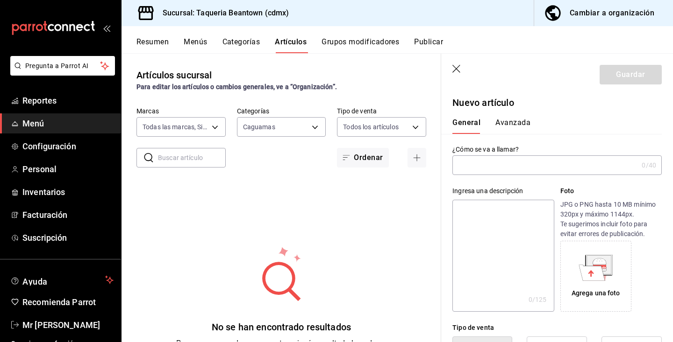
click at [519, 163] on input "text" at bounding box center [544, 165] width 185 height 19
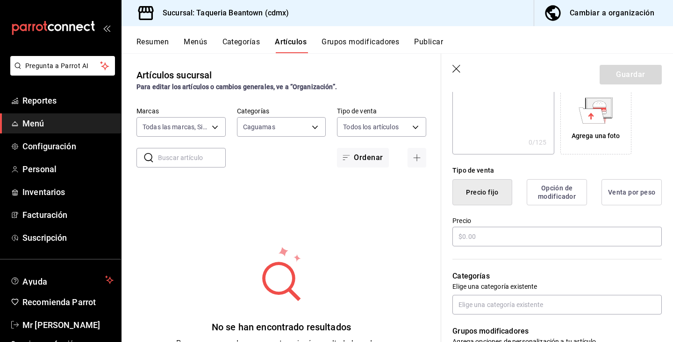
scroll to position [158, 0]
type input "Indio caguama"
click at [576, 216] on div "Precio" at bounding box center [556, 231] width 209 height 31
click at [485, 195] on button "Precio fijo" at bounding box center [482, 192] width 60 height 26
click at [492, 232] on input "text" at bounding box center [556, 237] width 209 height 20
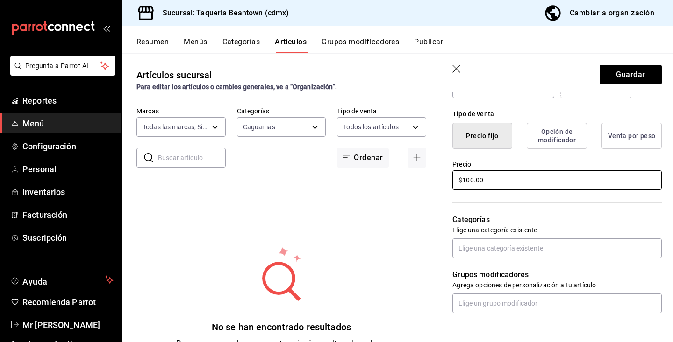
scroll to position [215, 0]
type input "$100.00"
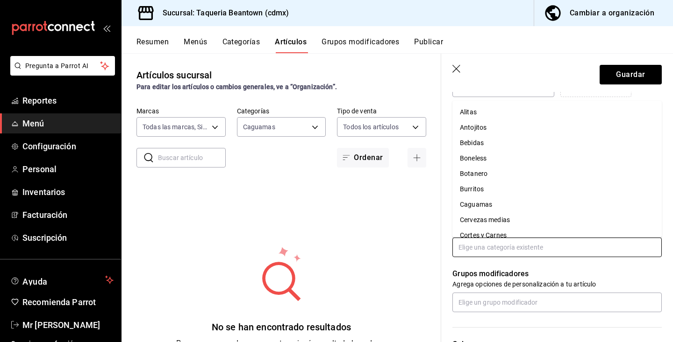
click at [524, 252] on input "text" at bounding box center [556, 248] width 209 height 20
click at [489, 205] on li "Caguamas" at bounding box center [556, 204] width 209 height 15
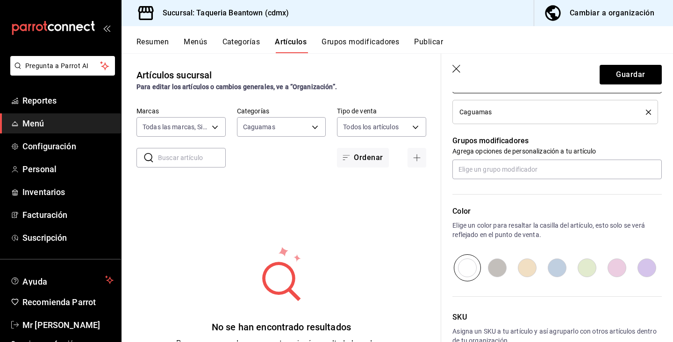
scroll to position [381, 0]
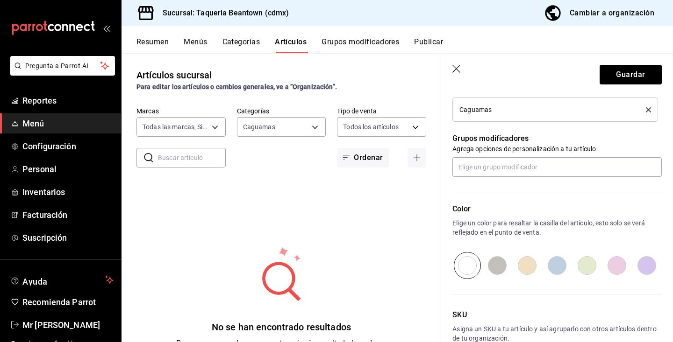
click at [581, 267] on input "radio" at bounding box center [587, 265] width 30 height 27
radio input "true"
click at [635, 72] on button "Guardar" at bounding box center [630, 75] width 62 height 20
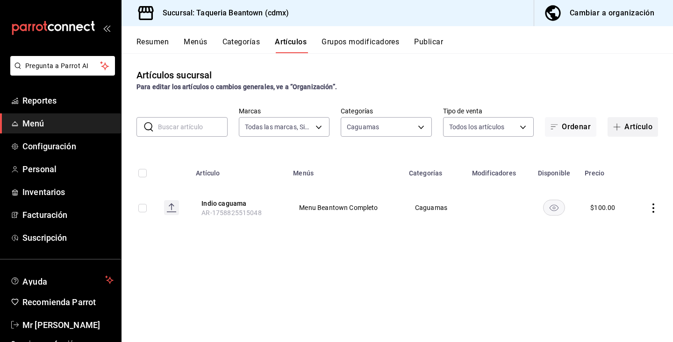
click at [623, 125] on span "button" at bounding box center [618, 126] width 11 height 7
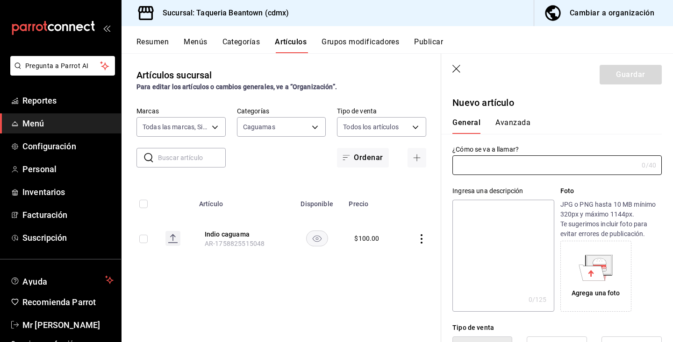
type input "AR-1758825664845"
click at [543, 162] on input "text" at bounding box center [544, 165] width 185 height 19
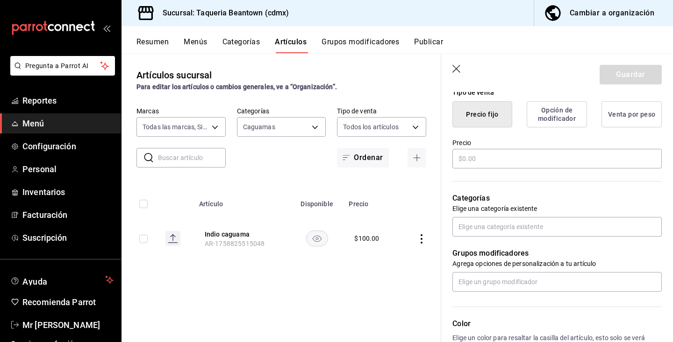
scroll to position [254, 0]
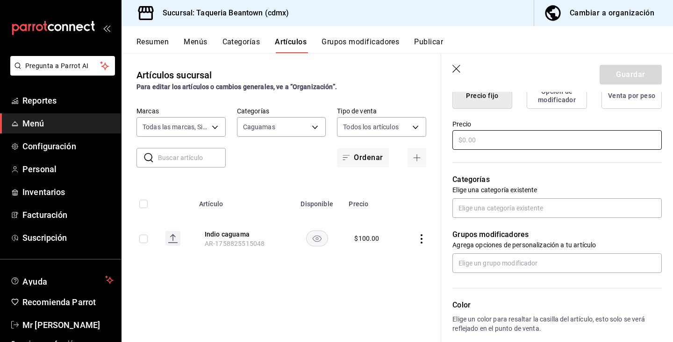
type input "Tecate caguama"
click at [536, 138] on input "text" at bounding box center [556, 140] width 209 height 20
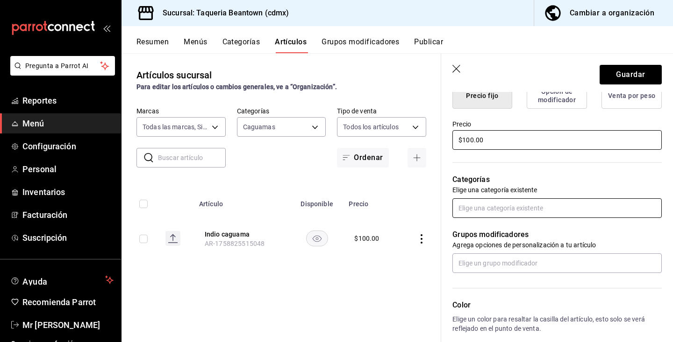
type input "$100.00"
click at [557, 216] on input "text" at bounding box center [556, 209] width 209 height 20
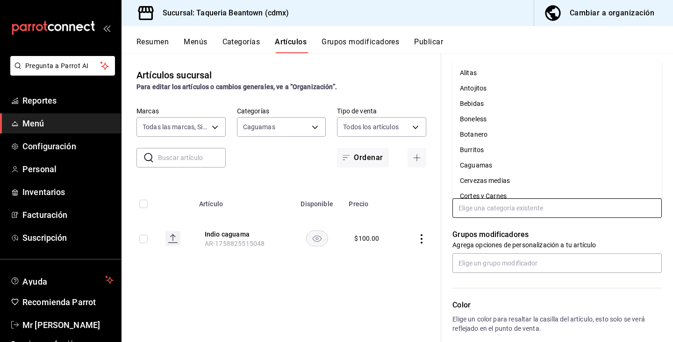
click at [503, 172] on li "Caguamas" at bounding box center [556, 165] width 209 height 15
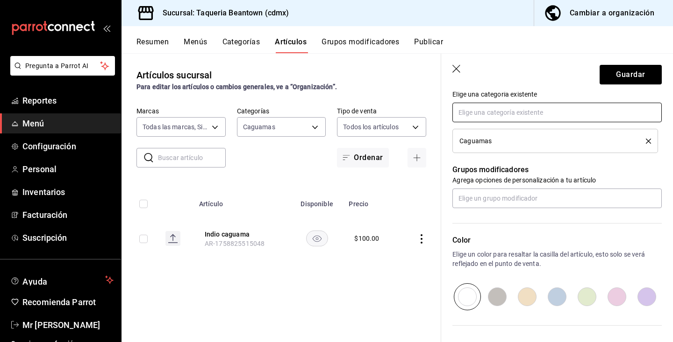
scroll to position [353, 0]
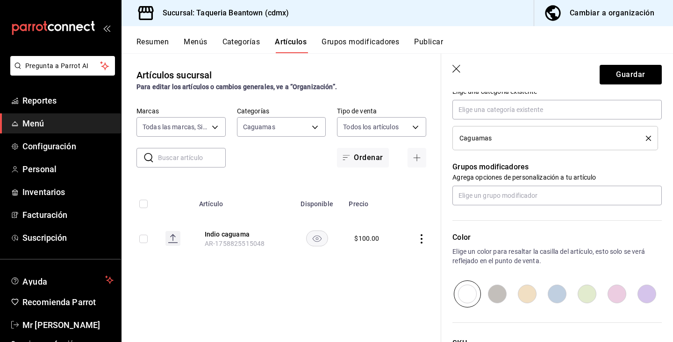
click at [526, 298] on input "radio" at bounding box center [527, 294] width 30 height 27
radio input "true"
click at [621, 71] on button "Guardar" at bounding box center [630, 75] width 62 height 20
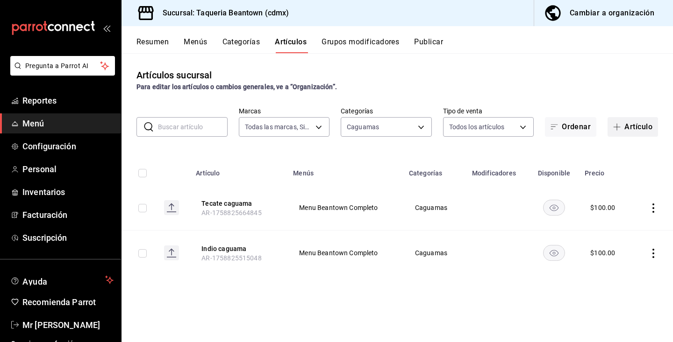
click at [631, 126] on button "Artículo" at bounding box center [632, 127] width 50 height 20
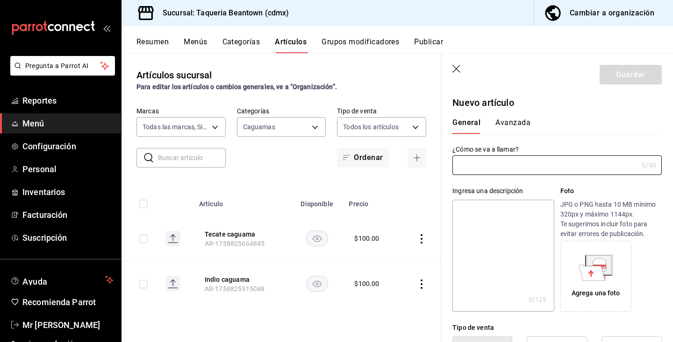
click at [540, 163] on input "text" at bounding box center [544, 165] width 185 height 19
click at [539, 167] on input "Tecate light" at bounding box center [543, 165] width 182 height 19
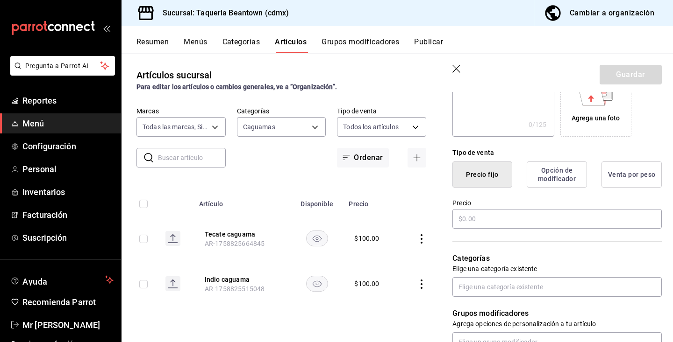
scroll to position [192, 0]
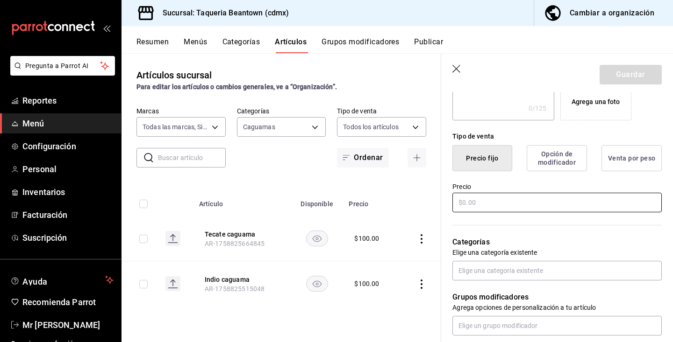
type input "Tecate light caguama"
click at [546, 200] on input "text" at bounding box center [556, 203] width 209 height 20
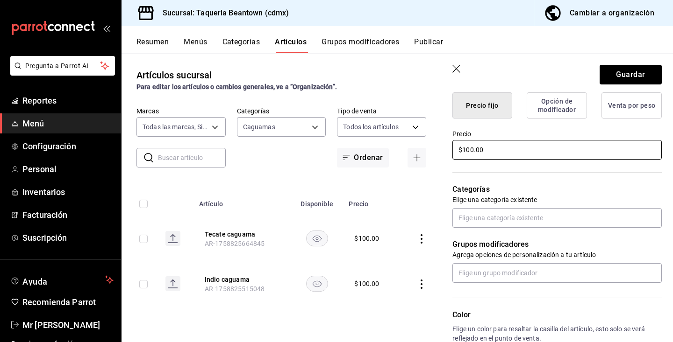
scroll to position [255, 0]
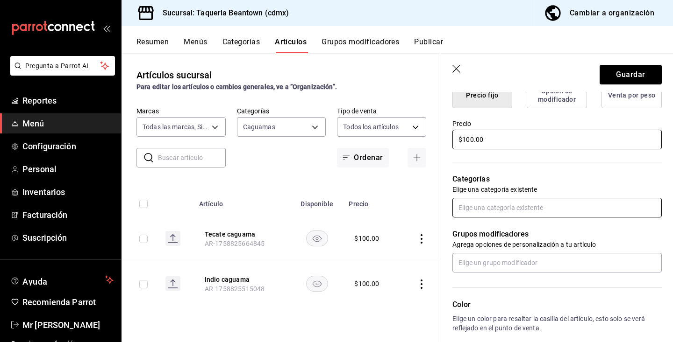
type input "$100.00"
click at [548, 208] on input "text" at bounding box center [556, 208] width 209 height 20
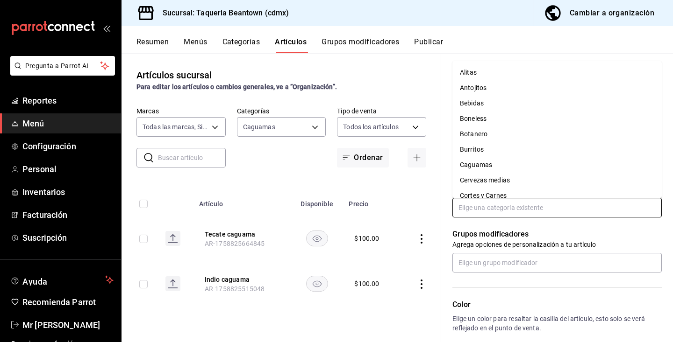
click at [492, 168] on li "Caguamas" at bounding box center [556, 164] width 209 height 15
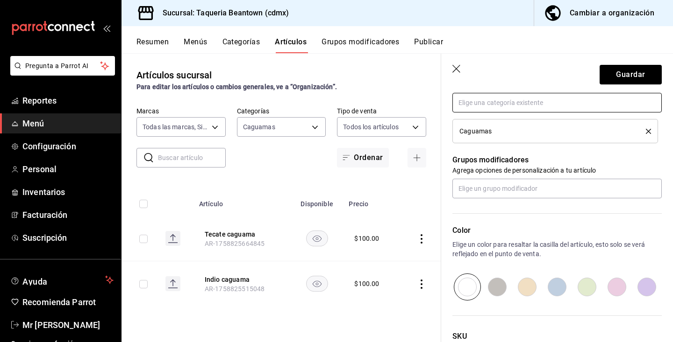
scroll to position [376, 0]
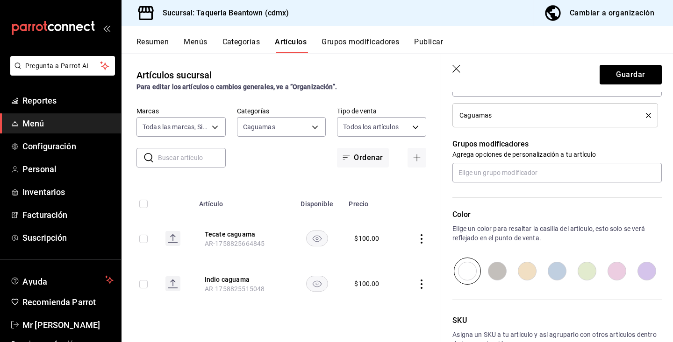
click at [614, 268] on input "radio" at bounding box center [617, 271] width 30 height 27
radio input "true"
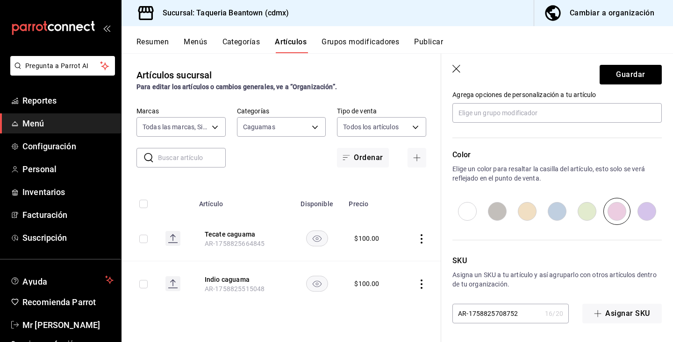
scroll to position [0, 0]
click at [626, 71] on button "Guardar" at bounding box center [630, 75] width 62 height 20
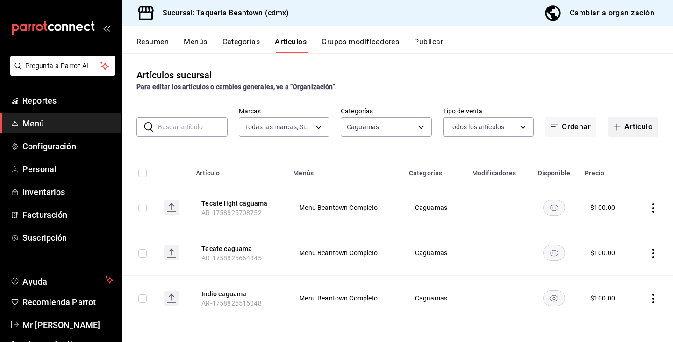
click at [628, 123] on button "Artículo" at bounding box center [632, 127] width 50 height 20
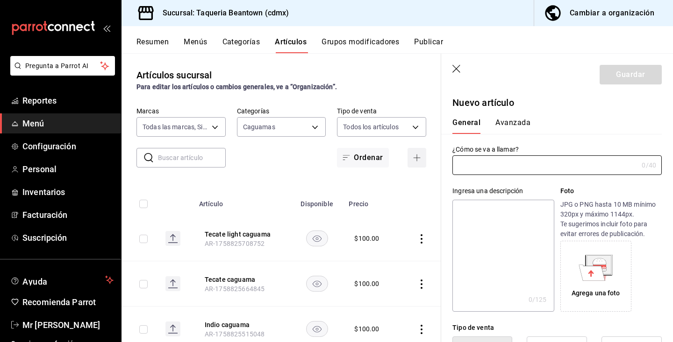
type input "AR-1758825762013"
click at [537, 165] on input "text" at bounding box center [544, 165] width 185 height 19
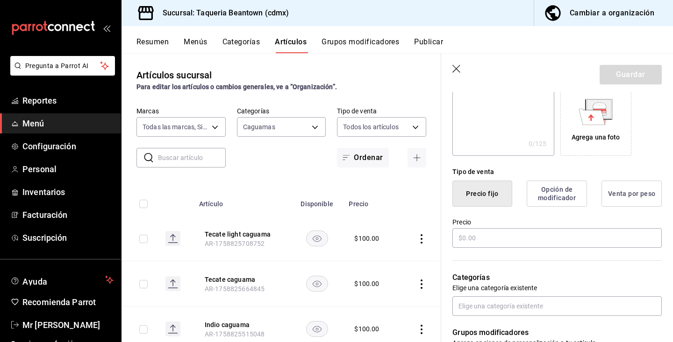
scroll to position [167, 0]
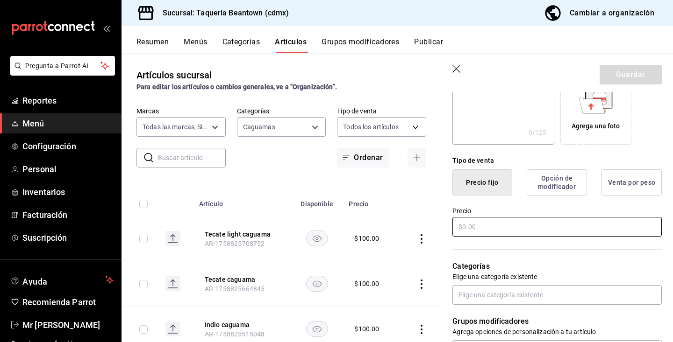
type input "Heineken caguama"
click at [526, 225] on input "text" at bounding box center [556, 227] width 209 height 20
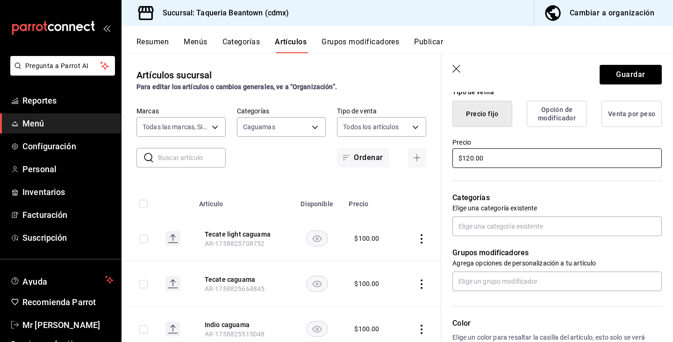
scroll to position [254, 0]
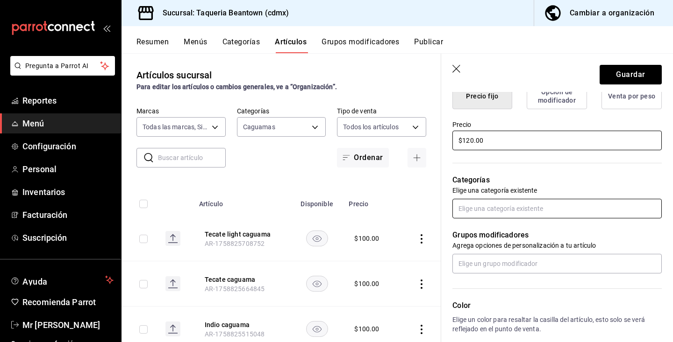
type input "$120.00"
click at [530, 209] on input "text" at bounding box center [556, 209] width 209 height 20
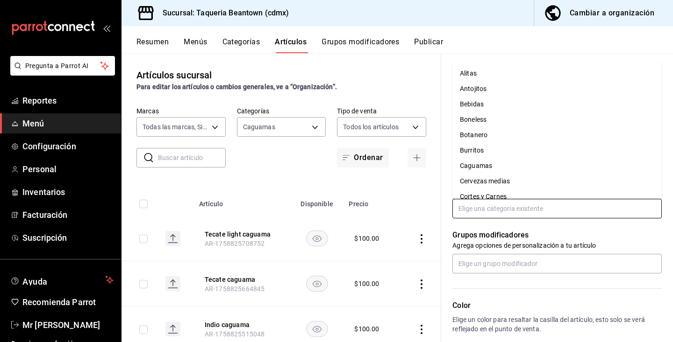
click at [504, 162] on li "Caguamas" at bounding box center [556, 165] width 209 height 15
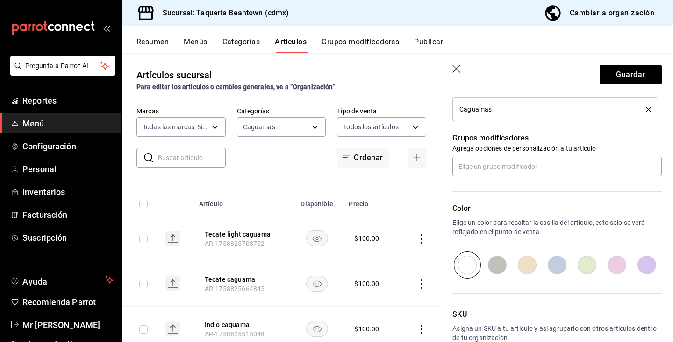
scroll to position [384, 0]
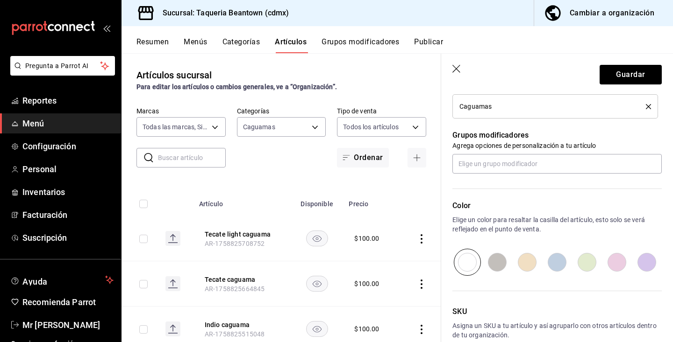
click at [563, 263] on input "radio" at bounding box center [557, 262] width 30 height 27
radio input "true"
click at [634, 64] on header "Guardar" at bounding box center [557, 73] width 232 height 38
click at [633, 71] on button "Guardar" at bounding box center [630, 75] width 62 height 20
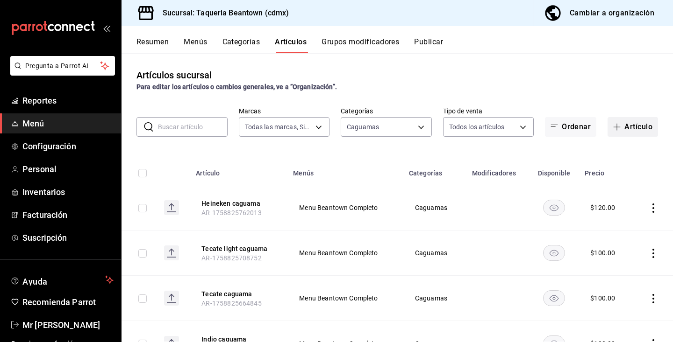
click at [625, 129] on button "Artículo" at bounding box center [632, 127] width 50 height 20
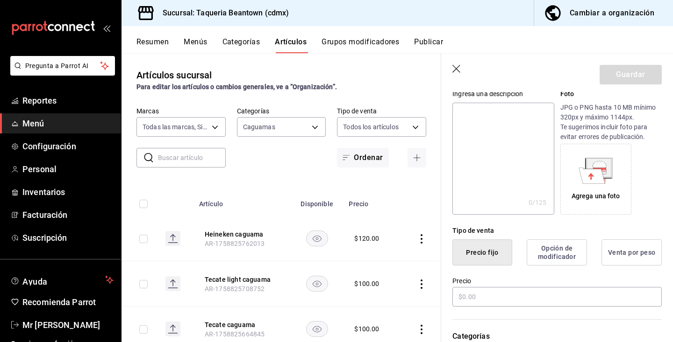
scroll to position [104, 0]
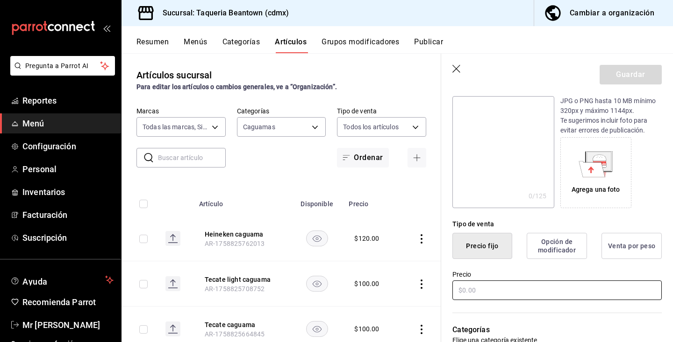
type input "Miller lite caguama"
click at [578, 294] on input "text" at bounding box center [556, 291] width 209 height 20
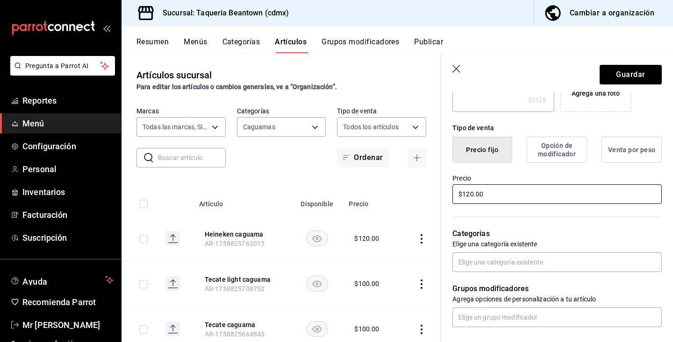
scroll to position [201, 0]
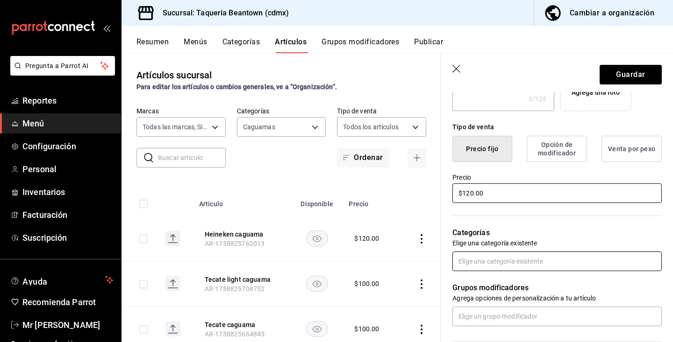
type input "$120.00"
click at [554, 260] on input "text" at bounding box center [556, 262] width 209 height 20
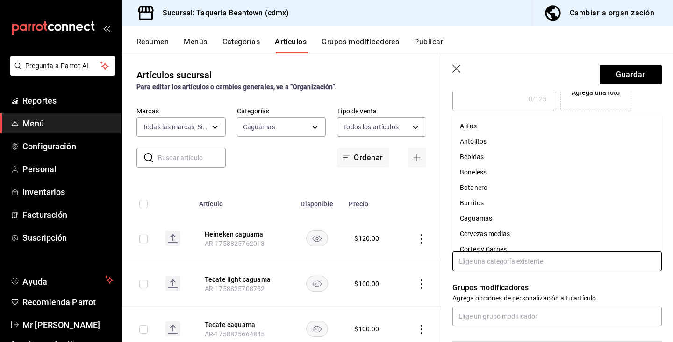
click at [509, 220] on li "Caguamas" at bounding box center [556, 218] width 209 height 15
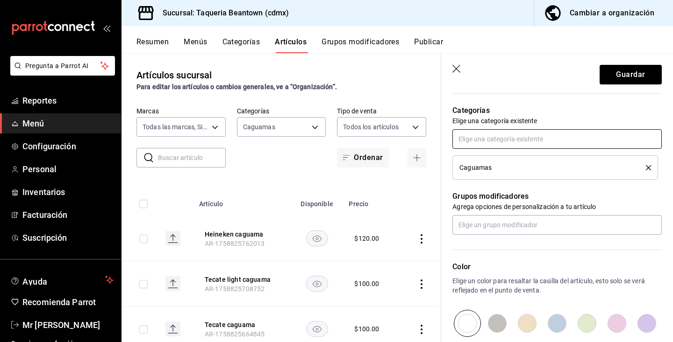
scroll to position [324, 0]
click at [591, 323] on input "radio" at bounding box center [587, 322] width 30 height 27
radio input "true"
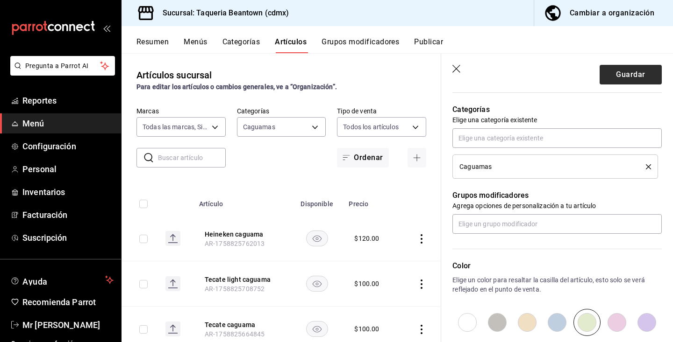
click at [625, 71] on button "Guardar" at bounding box center [630, 75] width 62 height 20
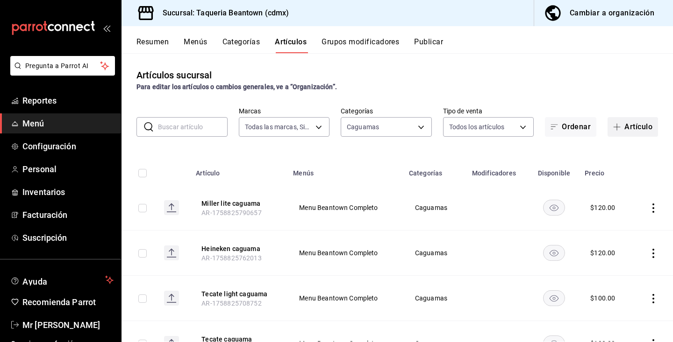
click at [628, 126] on button "Artículo" at bounding box center [632, 127] width 50 height 20
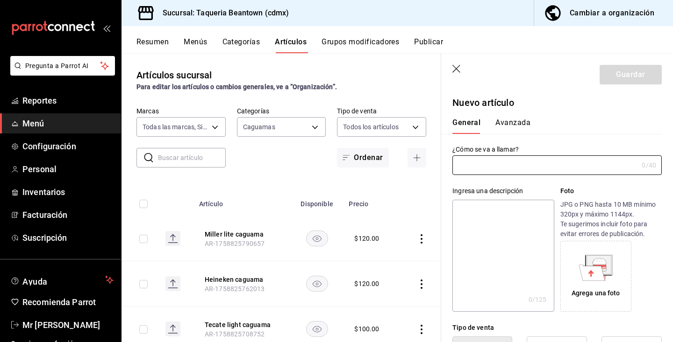
click at [465, 165] on input "text" at bounding box center [544, 165] width 185 height 19
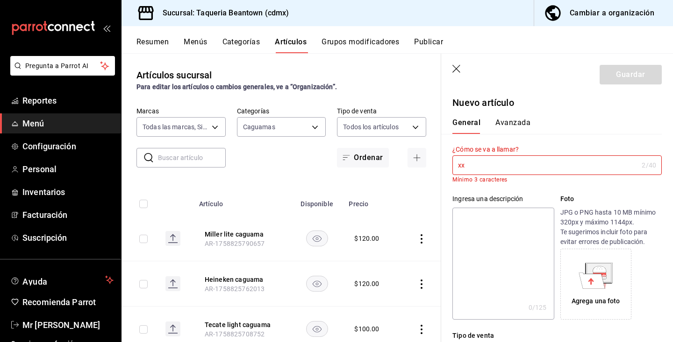
type input "x"
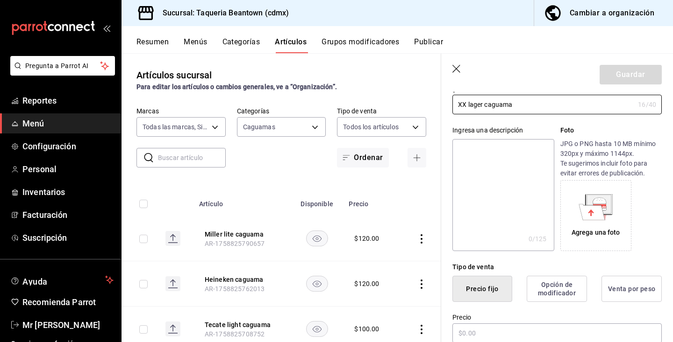
scroll to position [79, 0]
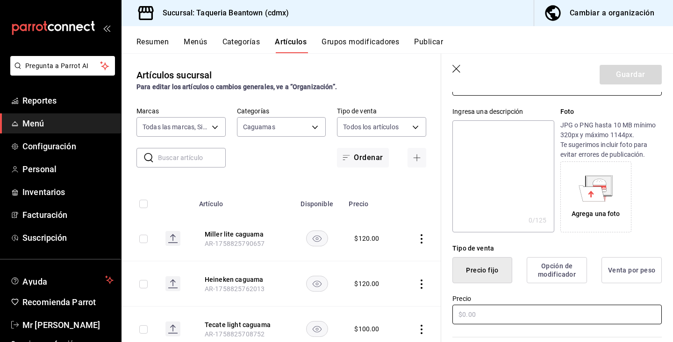
type input "XX lager caguama"
click at [500, 313] on input "text" at bounding box center [556, 315] width 209 height 20
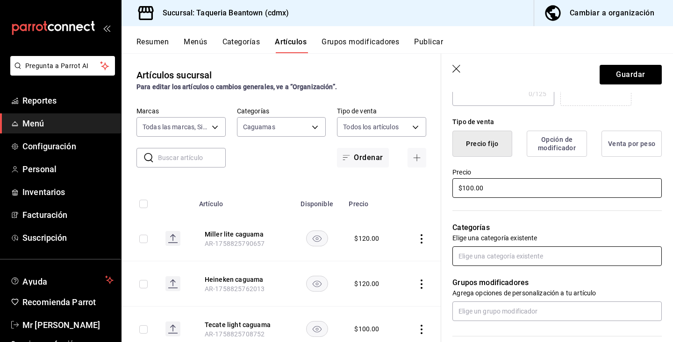
scroll to position [213, 0]
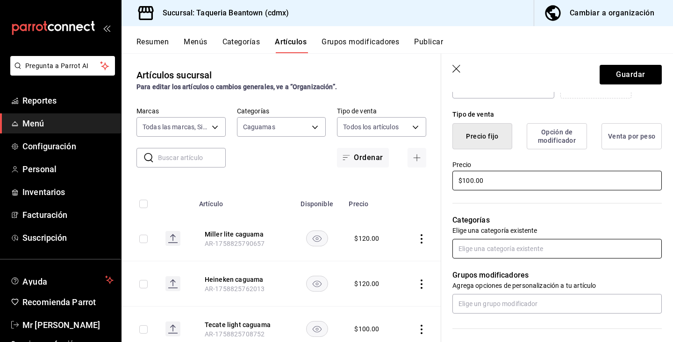
type input "$100.00"
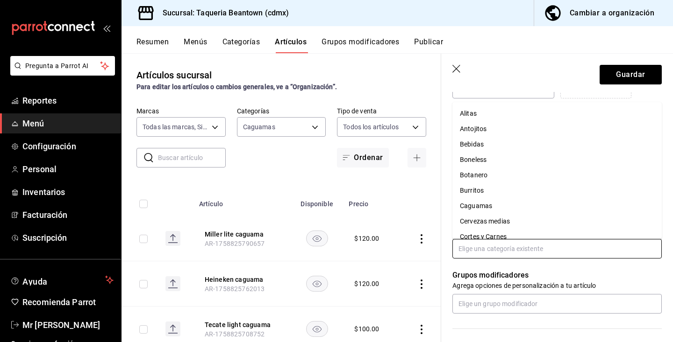
click at [508, 250] on input "text" at bounding box center [556, 249] width 209 height 20
click at [490, 206] on li "Caguamas" at bounding box center [556, 206] width 209 height 15
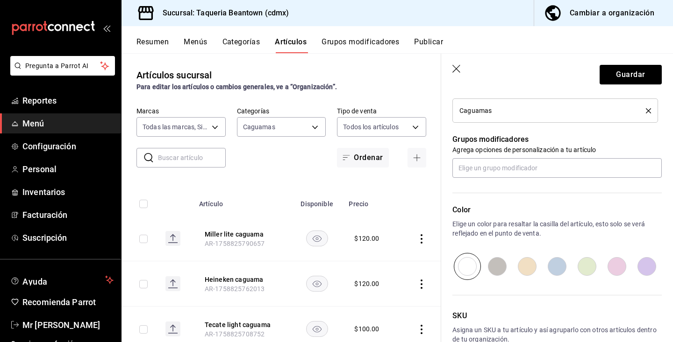
scroll to position [385, 0]
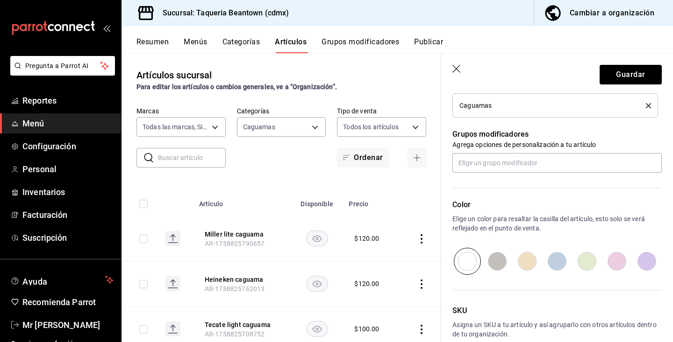
click at [529, 261] on input "radio" at bounding box center [527, 261] width 30 height 27
radio input "true"
click at [626, 72] on button "Guardar" at bounding box center [630, 75] width 62 height 20
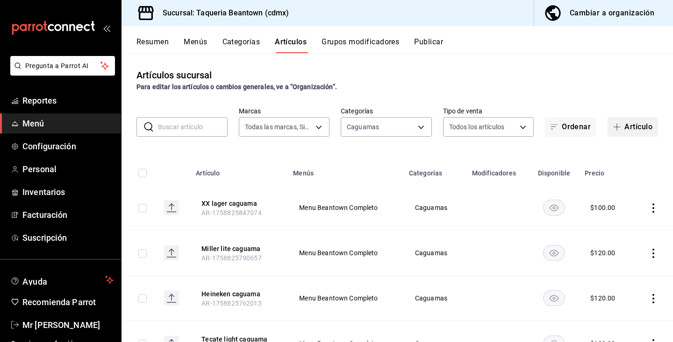
click at [625, 129] on button "Artículo" at bounding box center [632, 127] width 50 height 20
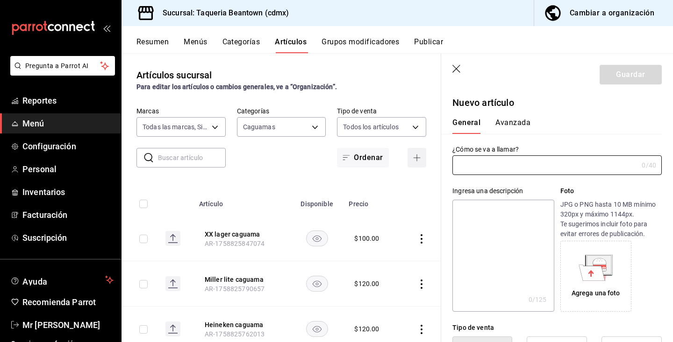
type input "AR-1758825891814"
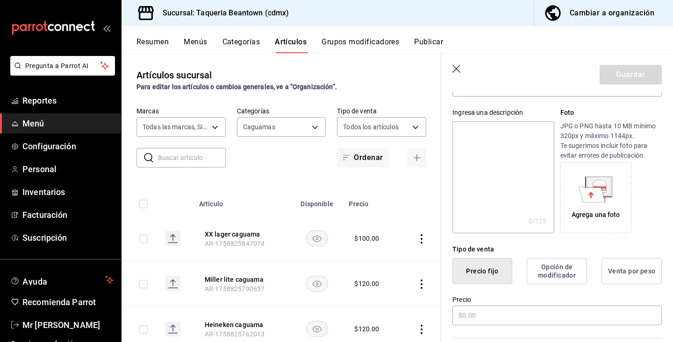
scroll to position [88, 0]
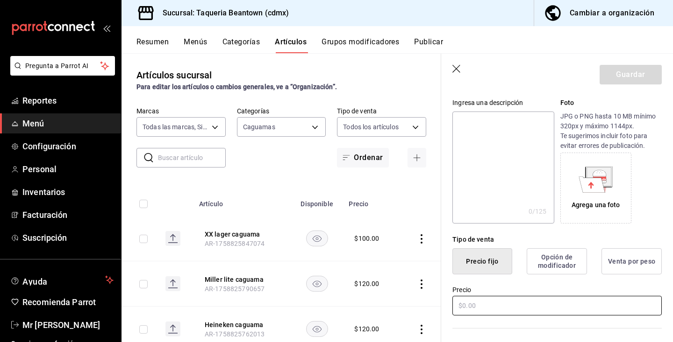
type input "XX ambar caguama"
click at [483, 306] on input "text" at bounding box center [556, 306] width 209 height 20
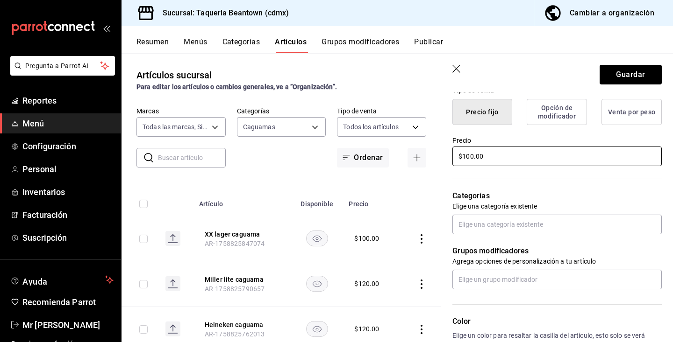
scroll to position [239, 0]
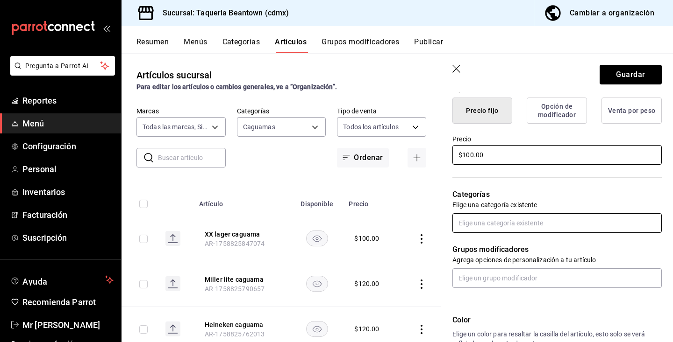
type input "$100.00"
click at [496, 221] on input "text" at bounding box center [556, 223] width 209 height 20
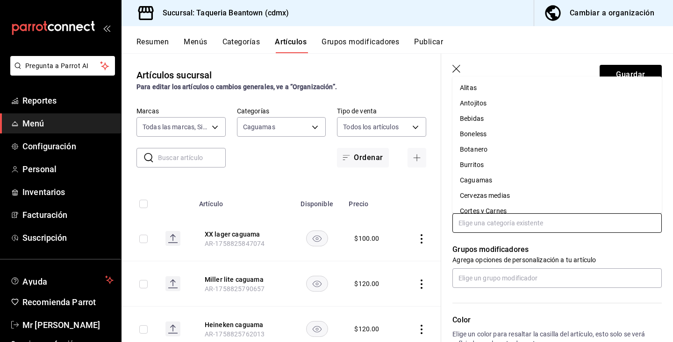
click at [493, 185] on li "Caguamas" at bounding box center [556, 180] width 209 height 15
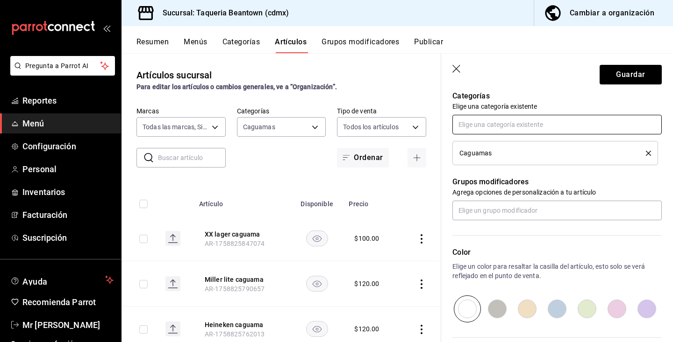
scroll to position [341, 0]
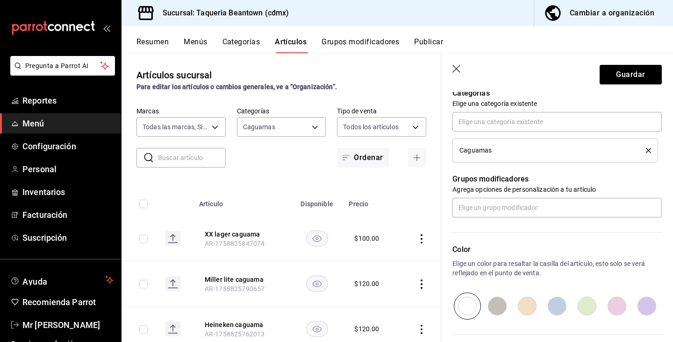
click at [583, 306] on input "radio" at bounding box center [587, 306] width 30 height 27
radio input "true"
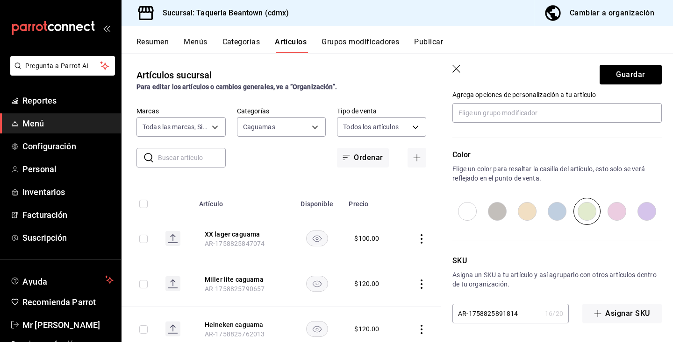
scroll to position [435, 0]
click at [624, 73] on button "Guardar" at bounding box center [630, 75] width 62 height 20
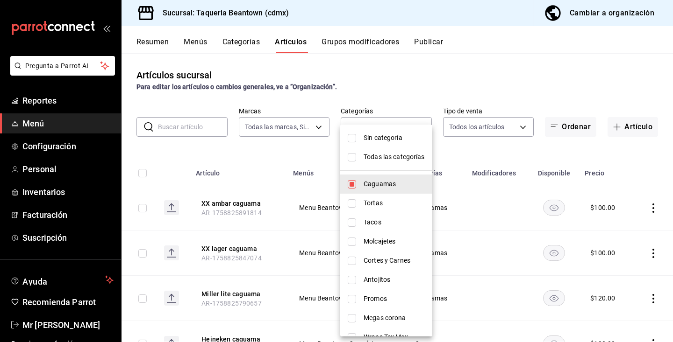
click at [424, 128] on body "Pregunta a Parrot AI Reportes Menú Configuración Personal Inventarios Facturaci…" at bounding box center [336, 171] width 673 height 342
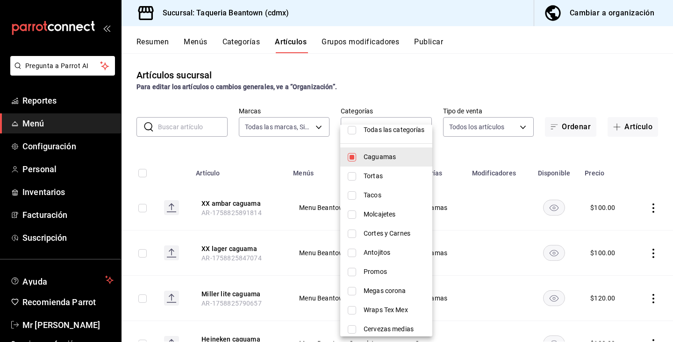
scroll to position [28, 0]
click at [396, 268] on span "Promos" at bounding box center [393, 271] width 61 height 10
type input "eae25cd3-a065-4336-802f-16ef41a66bab,6a56a726-387a-4c40-a4e3-859a4b75f955"
checkbox input "true"
click at [353, 155] on input "checkbox" at bounding box center [352, 156] width 8 height 8
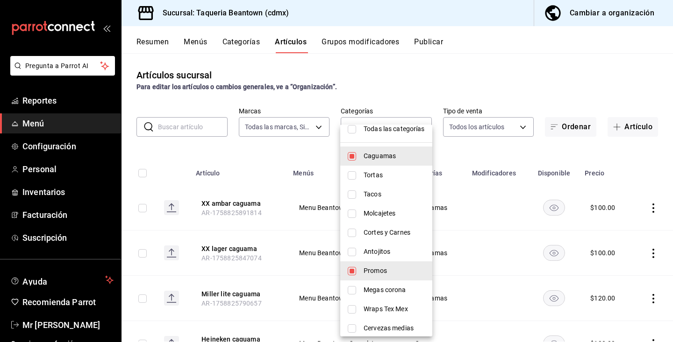
checkbox input "false"
type input "6a56a726-387a-4c40-a4e3-859a4b75f955"
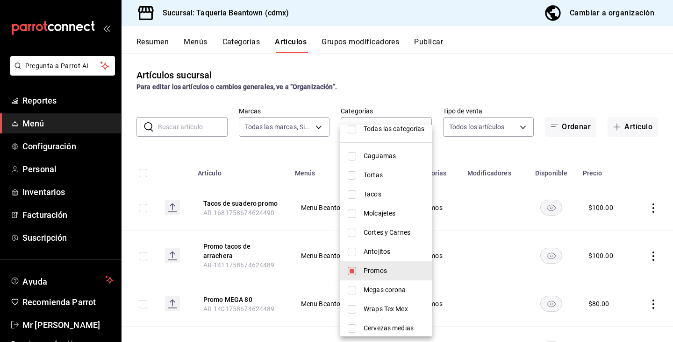
click at [309, 151] on div at bounding box center [336, 171] width 673 height 342
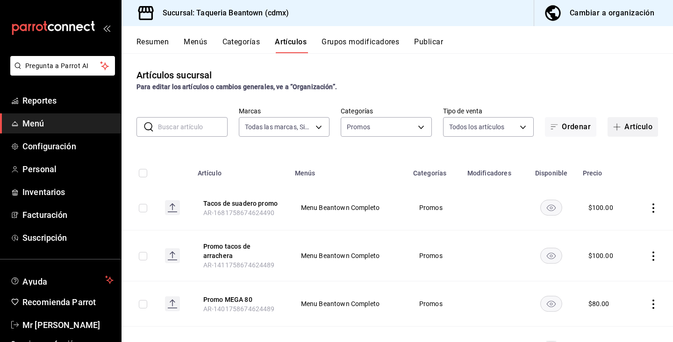
click at [645, 132] on button "Artículo" at bounding box center [632, 127] width 50 height 20
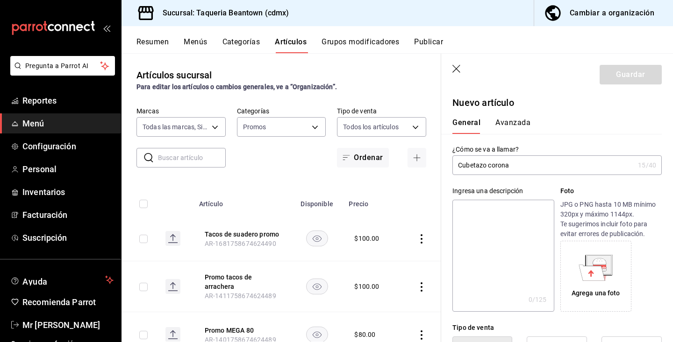
click at [567, 171] on input "Cubetazo corona" at bounding box center [543, 165] width 182 height 19
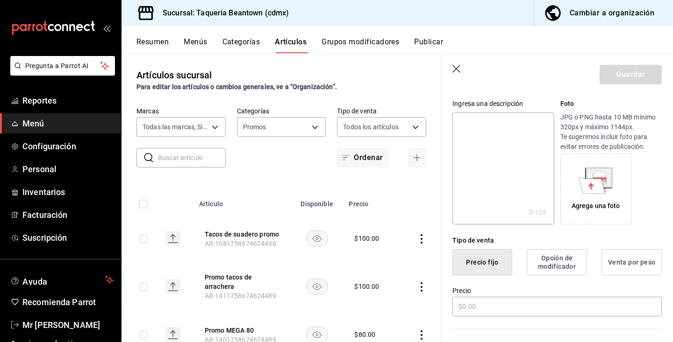
scroll to position [108, 0]
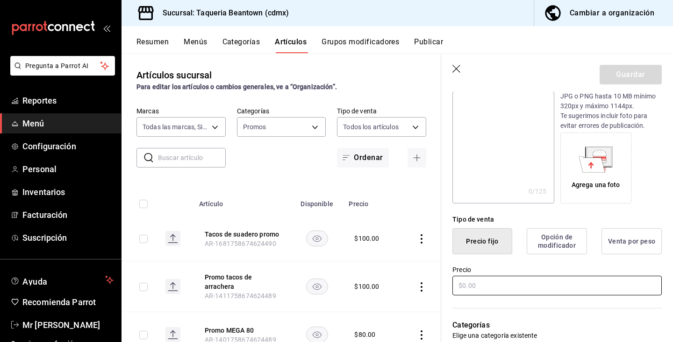
type input "Cubetazo corona"
click at [502, 292] on input "text" at bounding box center [556, 286] width 209 height 20
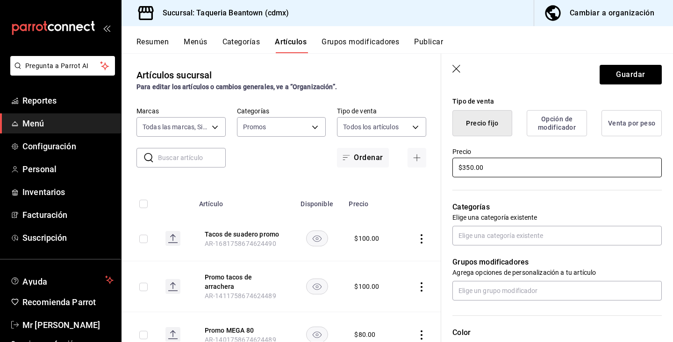
scroll to position [228, 0]
type input "$350.00"
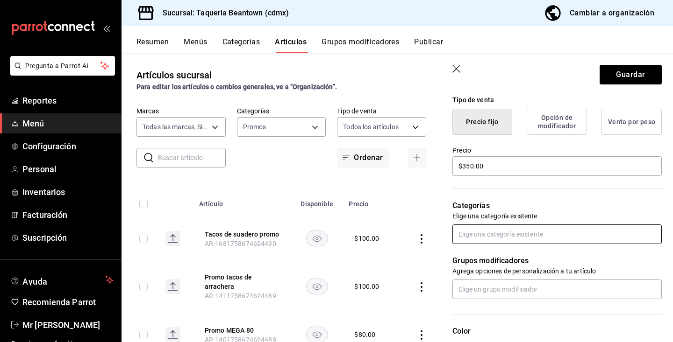
click at [493, 239] on input "text" at bounding box center [556, 235] width 209 height 20
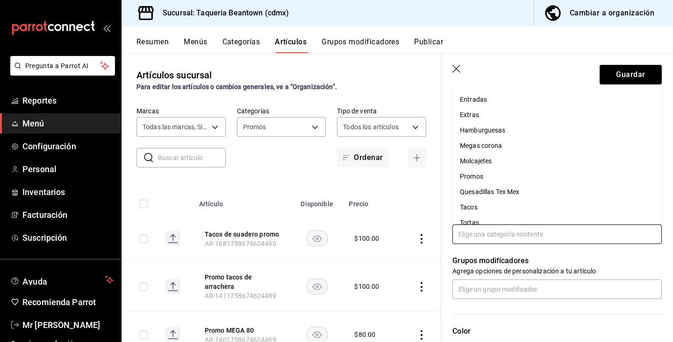
scroll to position [167, 0]
click at [473, 161] on li "Promos" at bounding box center [556, 163] width 209 height 15
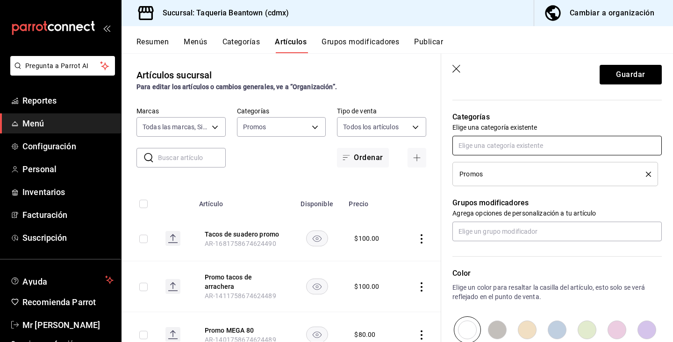
scroll to position [330, 0]
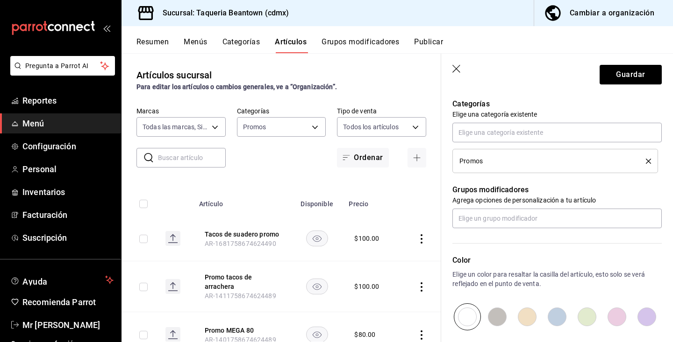
click at [564, 320] on input "radio" at bounding box center [557, 317] width 30 height 27
radio input "true"
click at [468, 320] on input "radio" at bounding box center [467, 317] width 30 height 27
radio input "true"
click at [592, 321] on input "radio" at bounding box center [587, 317] width 30 height 27
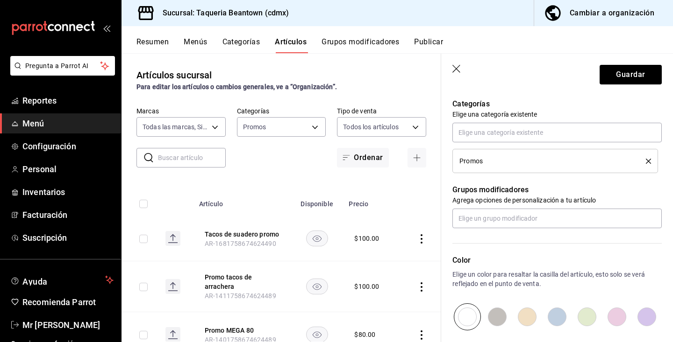
radio input "true"
click at [618, 73] on button "Guardar" at bounding box center [630, 75] width 62 height 20
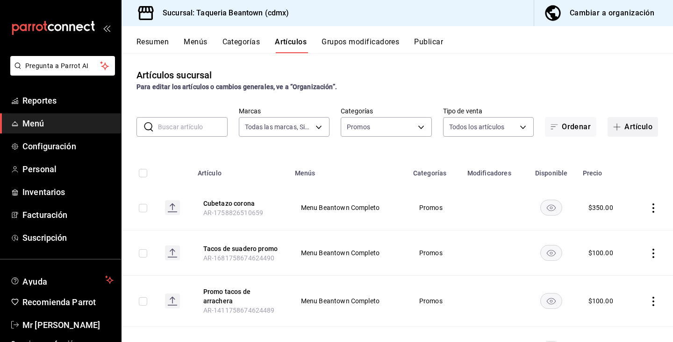
click at [626, 125] on button "Artículo" at bounding box center [632, 127] width 50 height 20
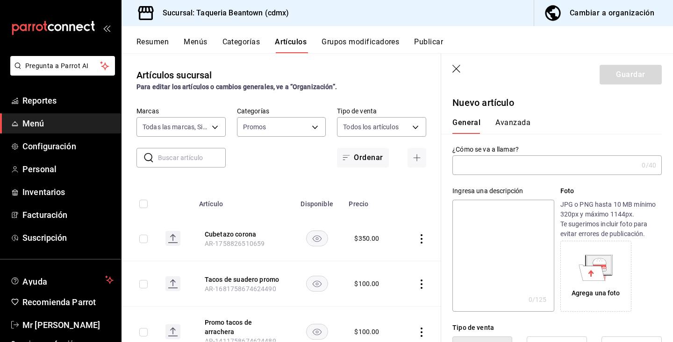
click at [537, 169] on input "text" at bounding box center [544, 165] width 185 height 19
type input "Cubetazo Tecate"
click at [639, 316] on div "Tipo de venta Precio fijo Opción de modificador Venta por peso" at bounding box center [551, 337] width 220 height 51
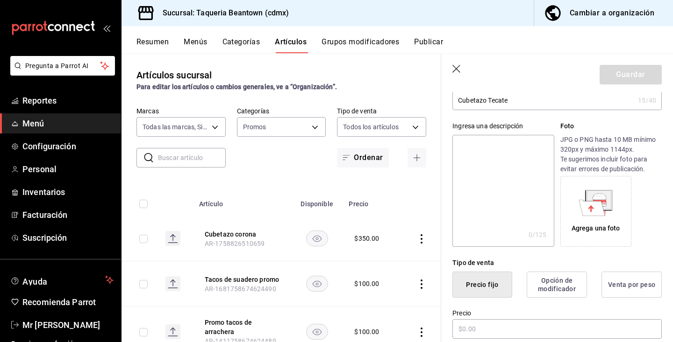
scroll to position [71, 0]
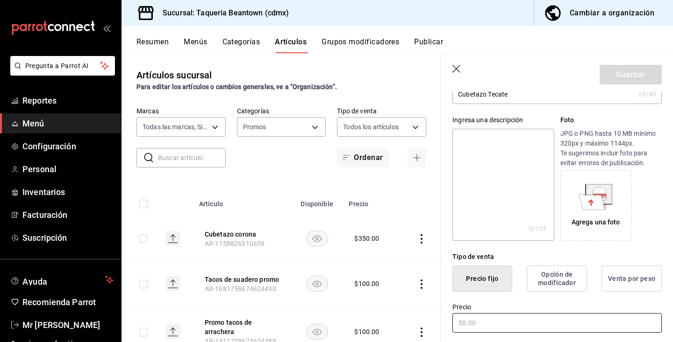
click at [489, 324] on input "text" at bounding box center [556, 323] width 209 height 20
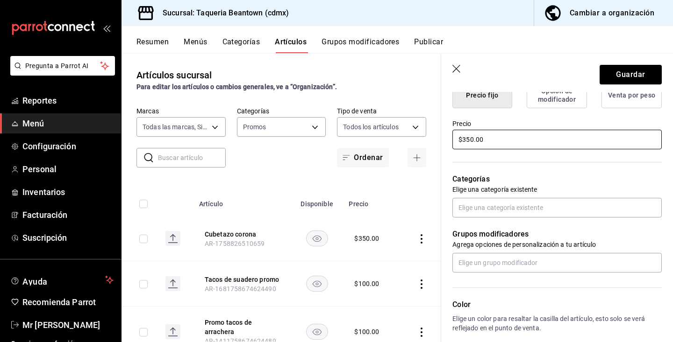
scroll to position [256, 0]
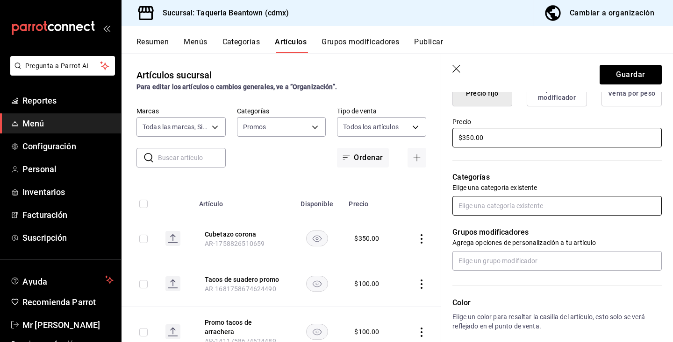
type input "$350.00"
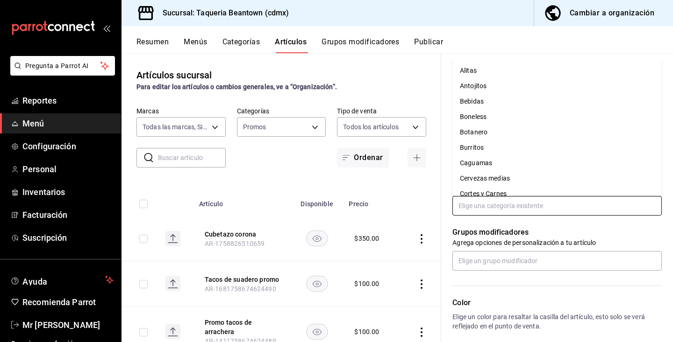
click at [483, 208] on input "text" at bounding box center [556, 206] width 209 height 20
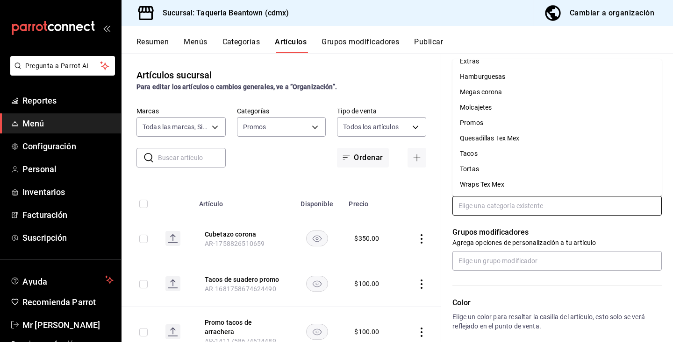
scroll to position [179, 0]
click at [478, 123] on li "Promos" at bounding box center [556, 122] width 209 height 15
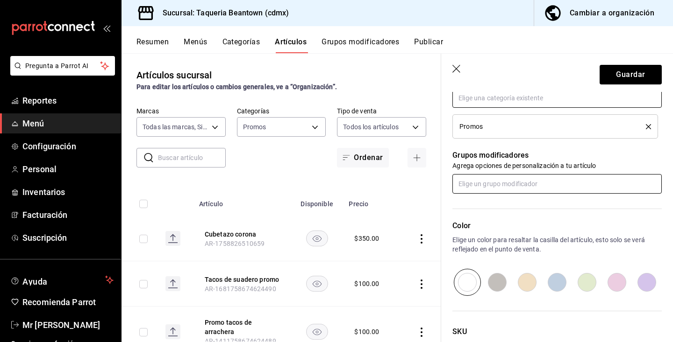
scroll to position [365, 0]
click at [612, 284] on input "radio" at bounding box center [617, 281] width 30 height 27
radio input "true"
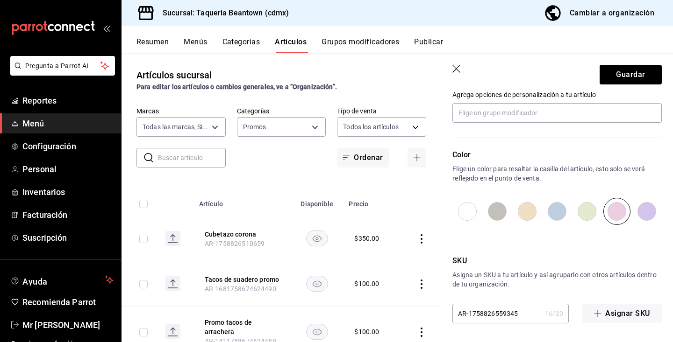
scroll to position [0, 0]
click at [633, 74] on button "Guardar" at bounding box center [630, 75] width 62 height 20
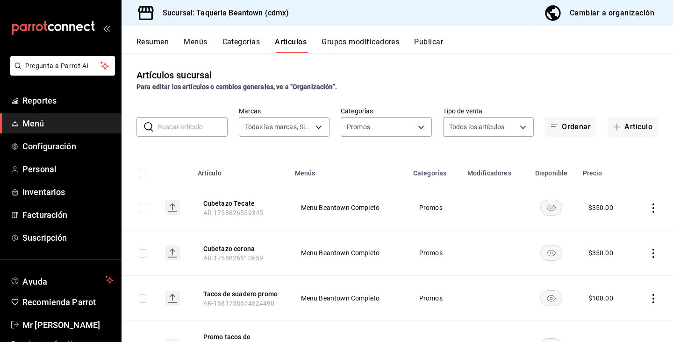
click at [246, 256] on span "AR-1758826510659" at bounding box center [233, 258] width 60 height 7
click at [242, 249] on button "Cubetazo corona" at bounding box center [240, 248] width 75 height 9
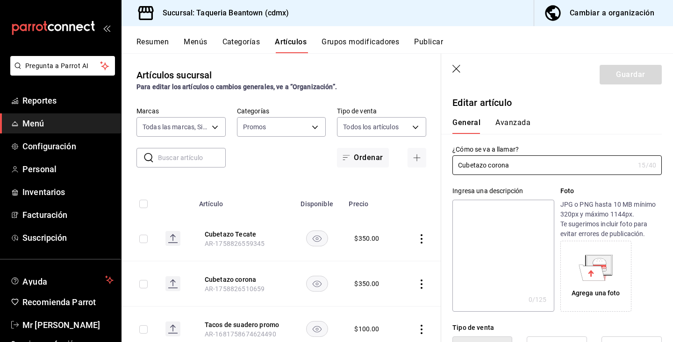
type input "$350.00"
radio input "false"
radio input "true"
click at [491, 164] on input "Cubetazo corona" at bounding box center [543, 165] width 182 height 19
type input "Cubetazo Corona"
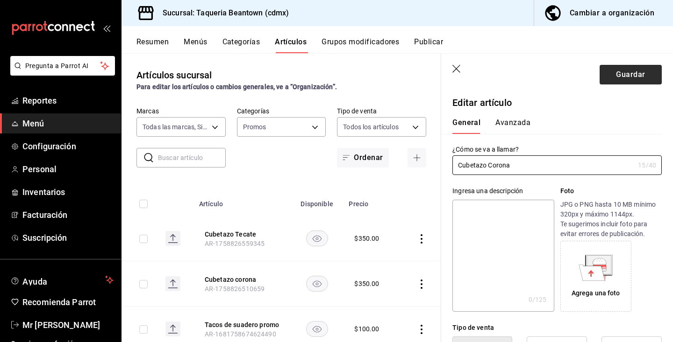
click at [623, 78] on button "Guardar" at bounding box center [630, 75] width 62 height 20
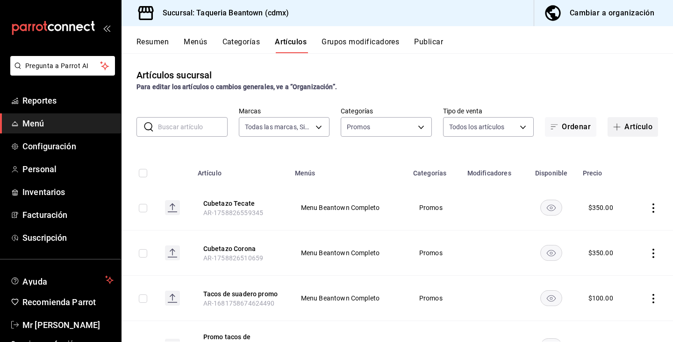
click at [629, 124] on button "Artículo" at bounding box center [632, 127] width 50 height 20
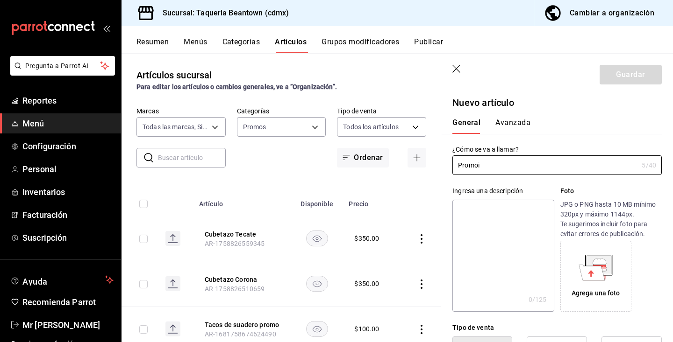
click at [584, 179] on div "Ingresa una descripción x 0 /125 ​ Foto JPG o PNG hasta 10 MB mínimo 320px y má…" at bounding box center [551, 243] width 220 height 137
click at [561, 165] on input "Promoi" at bounding box center [544, 165] width 185 height 19
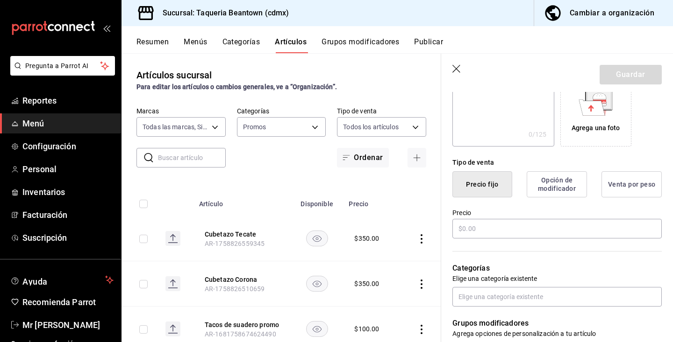
scroll to position [180, 0]
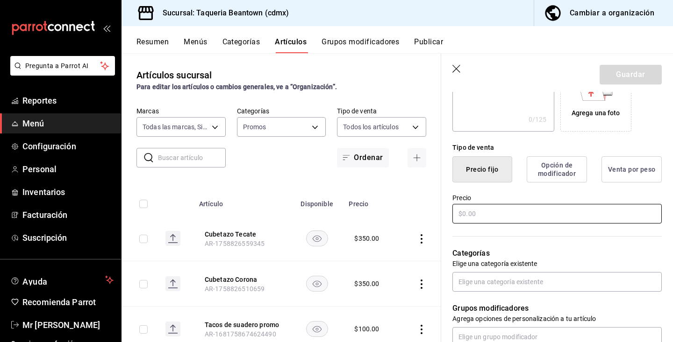
type input "Promo 2x170"
click at [526, 211] on input "text" at bounding box center [556, 214] width 209 height 20
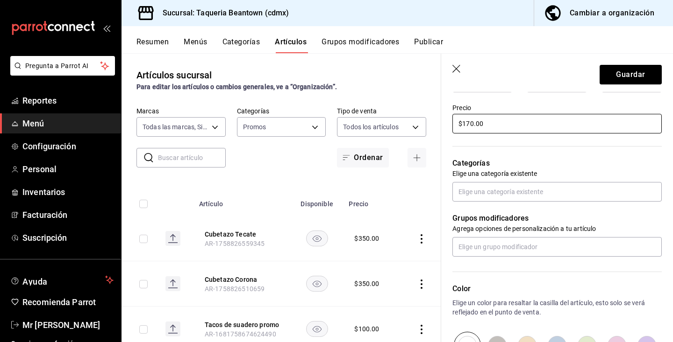
scroll to position [271, 0]
type input "$170.00"
click at [469, 191] on input "text" at bounding box center [556, 191] width 209 height 20
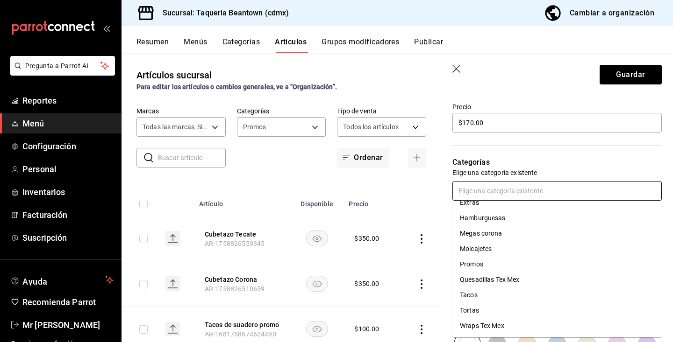
scroll to position [179, 0]
click at [479, 261] on li "Promos" at bounding box center [556, 264] width 209 height 15
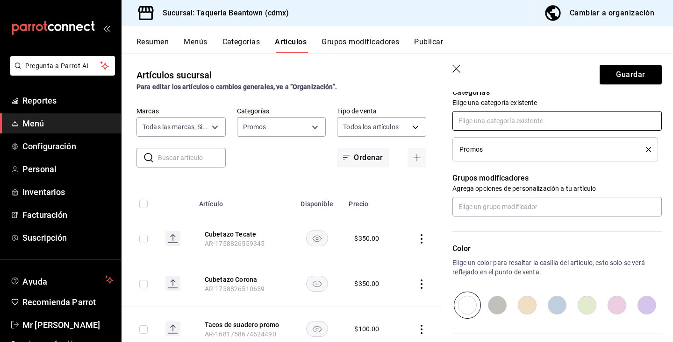
scroll to position [344, 0]
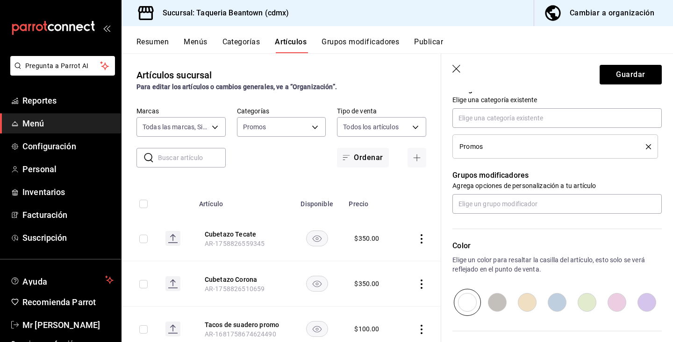
click at [533, 305] on input "radio" at bounding box center [527, 302] width 30 height 27
radio input "true"
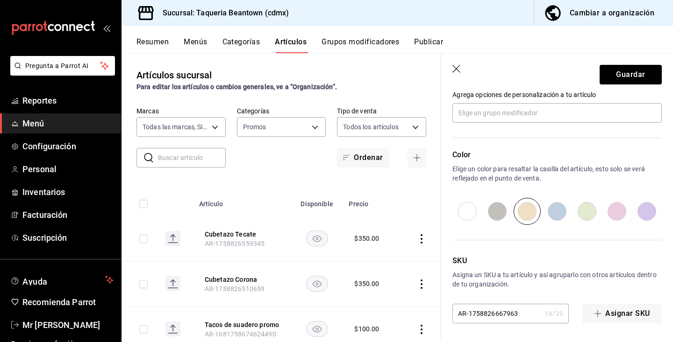
scroll to position [435, 0]
click at [616, 76] on button "Guardar" at bounding box center [630, 75] width 62 height 20
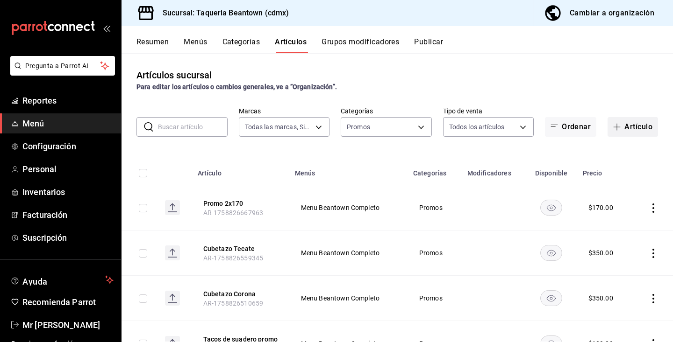
click at [632, 127] on button "Artículo" at bounding box center [632, 127] width 50 height 20
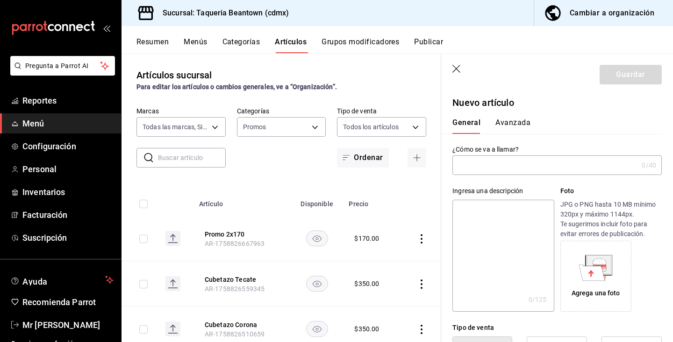
click at [512, 158] on input "text" at bounding box center [544, 165] width 185 height 19
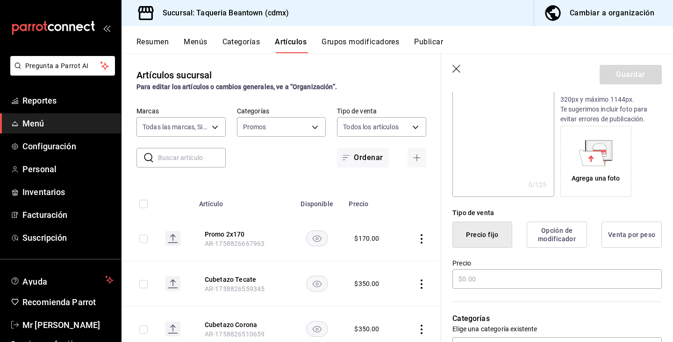
scroll to position [116, 0]
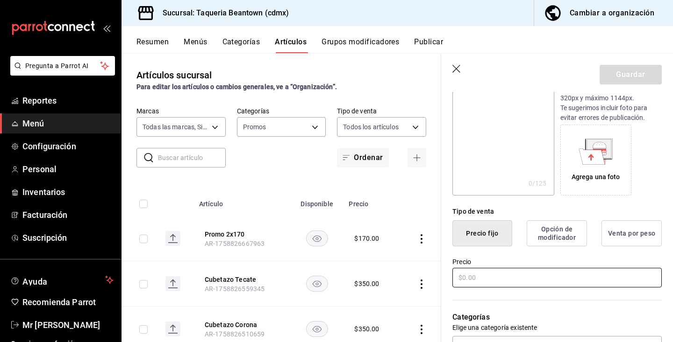
type input "Promo 3x2"
click at [490, 275] on input "text" at bounding box center [556, 278] width 209 height 20
type input "$9.00"
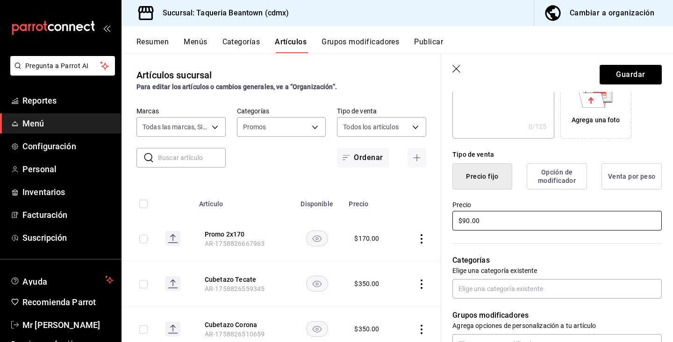
scroll to position [182, 0]
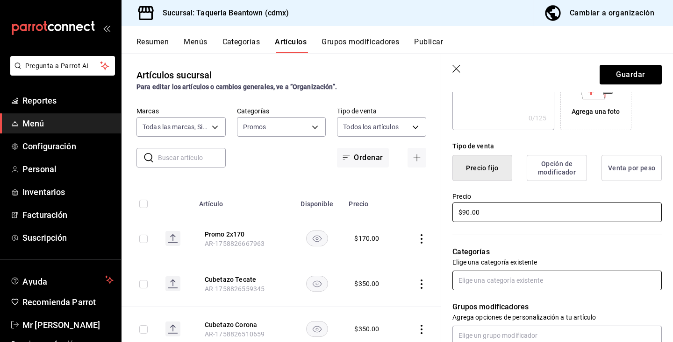
type input "$90.00"
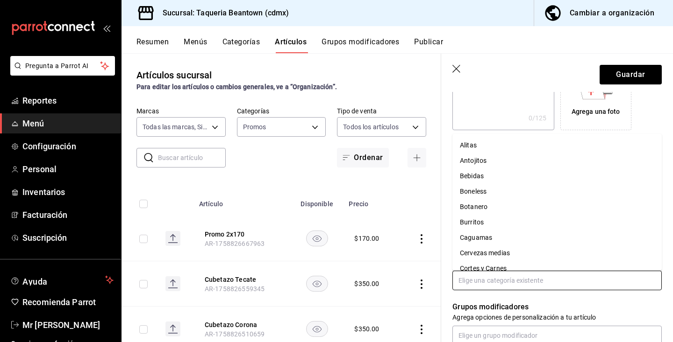
click at [501, 280] on input "text" at bounding box center [556, 281] width 209 height 20
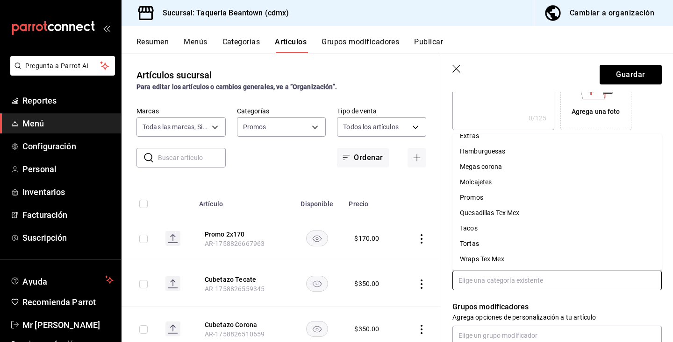
scroll to position [179, 0]
click at [482, 197] on li "Promos" at bounding box center [556, 197] width 209 height 15
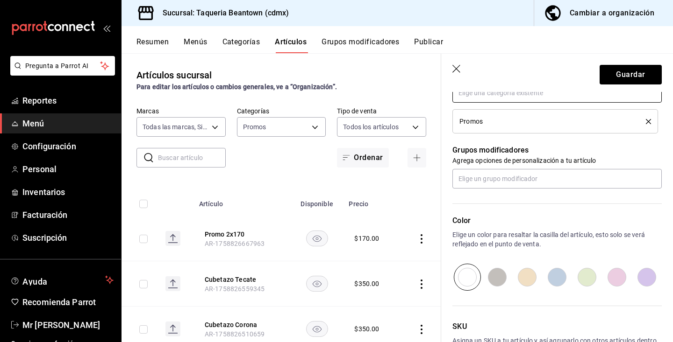
scroll to position [370, 0]
click at [612, 277] on input "radio" at bounding box center [617, 276] width 30 height 27
radio input "true"
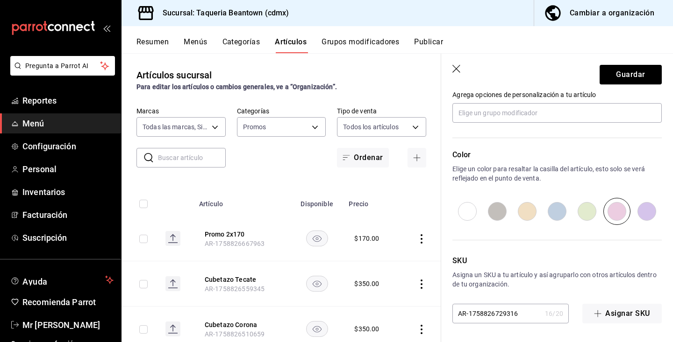
scroll to position [435, 0]
click at [640, 73] on button "Guardar" at bounding box center [630, 75] width 62 height 20
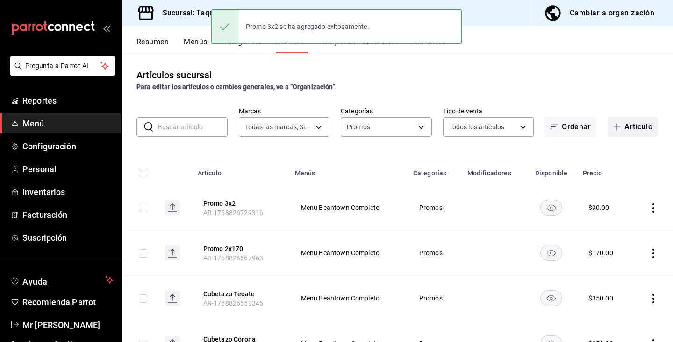
click at [637, 127] on button "Artículo" at bounding box center [632, 127] width 50 height 20
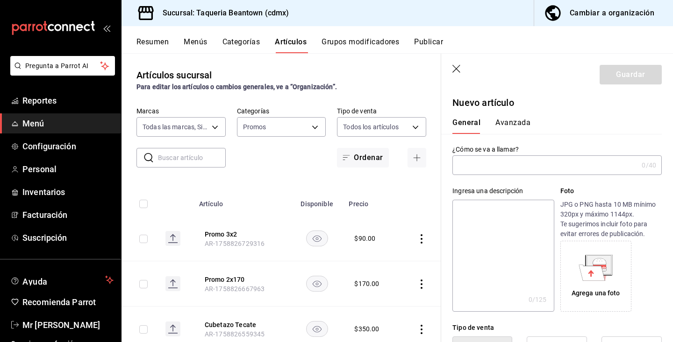
click at [500, 165] on input "text" at bounding box center [544, 165] width 185 height 19
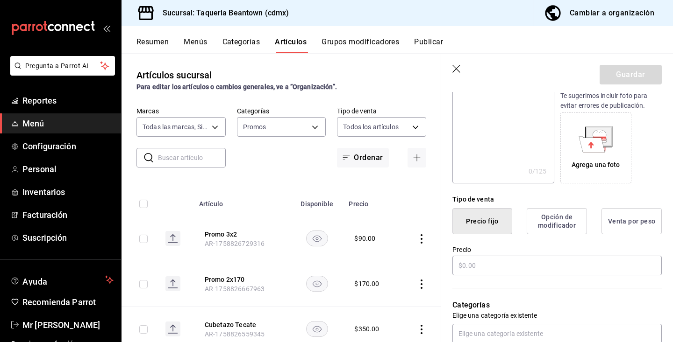
scroll to position [131, 0]
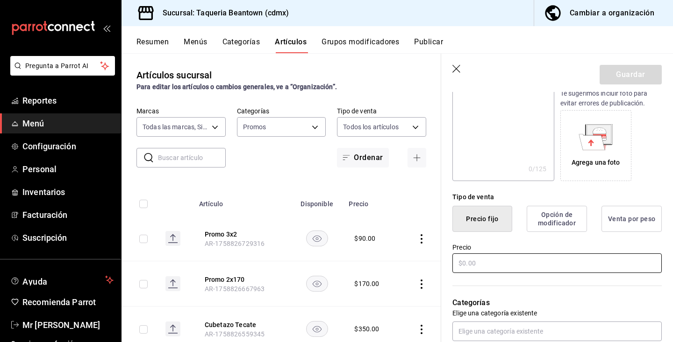
type input "Promo 2x150"
click at [462, 263] on input "text" at bounding box center [556, 264] width 209 height 20
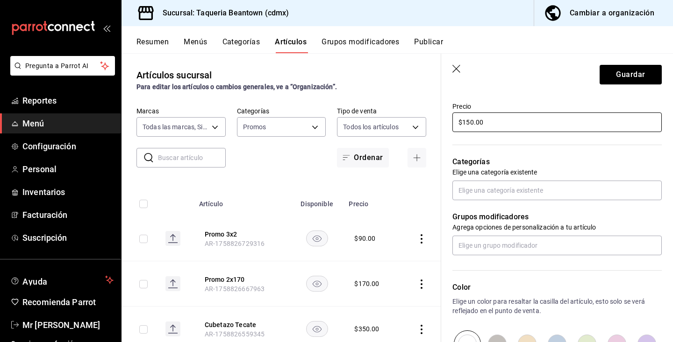
scroll to position [274, 0]
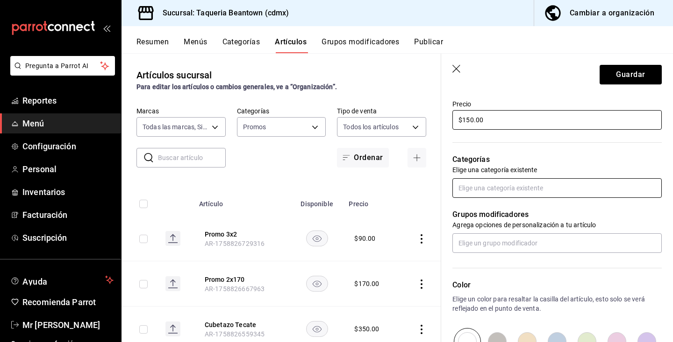
type input "$150.00"
click at [470, 195] on input "text" at bounding box center [556, 188] width 209 height 20
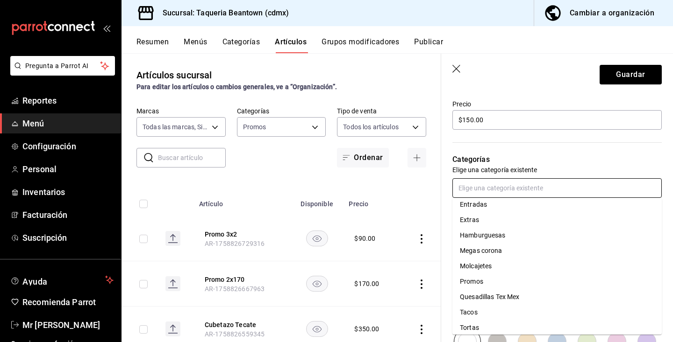
scroll to position [160, 0]
click at [477, 284] on li "Promos" at bounding box center [556, 280] width 209 height 15
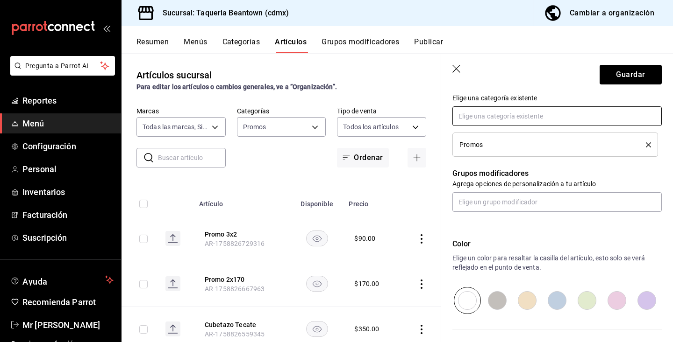
scroll to position [348, 0]
click at [559, 302] on input "radio" at bounding box center [557, 299] width 30 height 27
radio input "true"
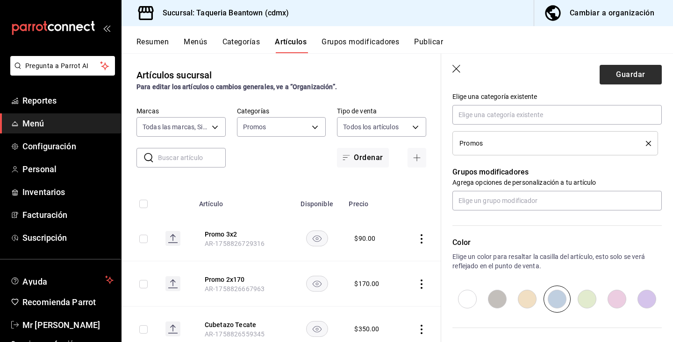
click at [615, 73] on button "Guardar" at bounding box center [630, 75] width 62 height 20
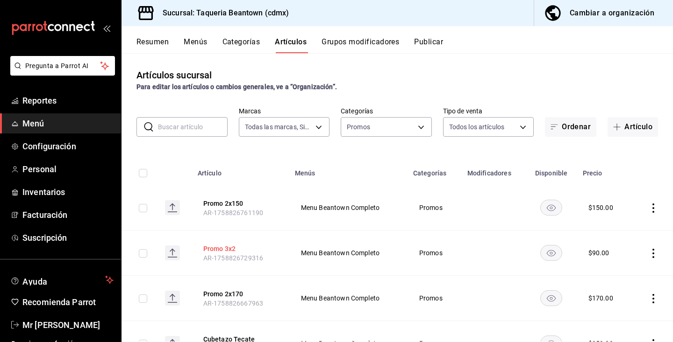
click at [235, 250] on button "Promo 3x2" at bounding box center [240, 248] width 75 height 9
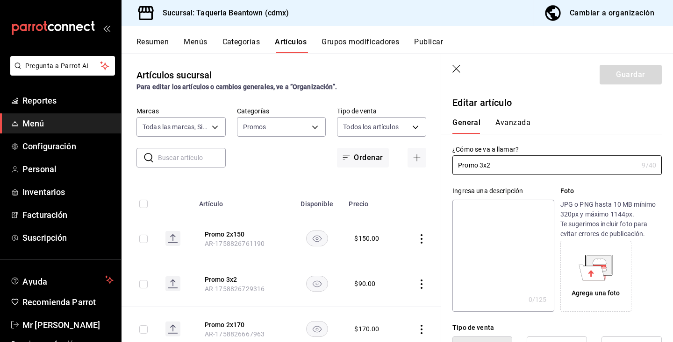
type input "$90.00"
radio input "false"
radio input "true"
click at [155, 41] on button "Resumen" at bounding box center [152, 45] width 32 height 16
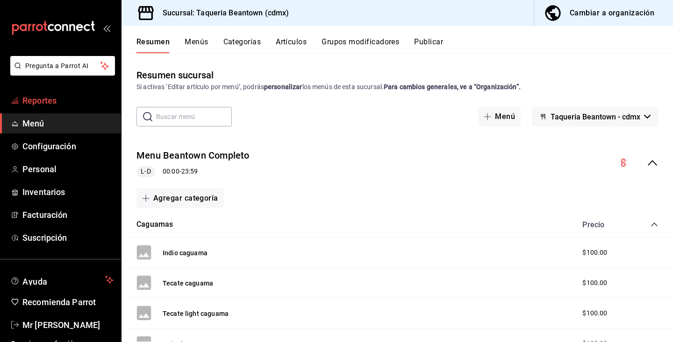
click at [57, 98] on span "Reportes" at bounding box center [67, 100] width 91 height 13
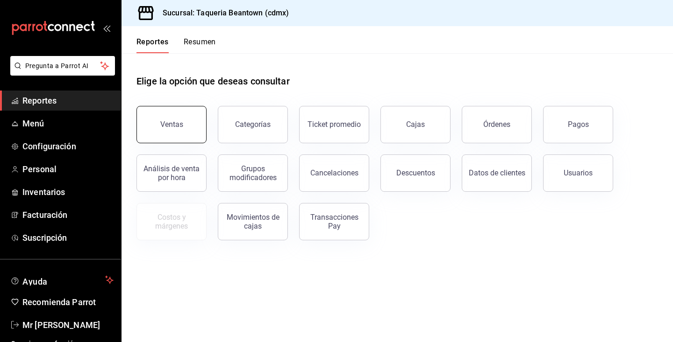
click at [168, 116] on button "Ventas" at bounding box center [171, 124] width 70 height 37
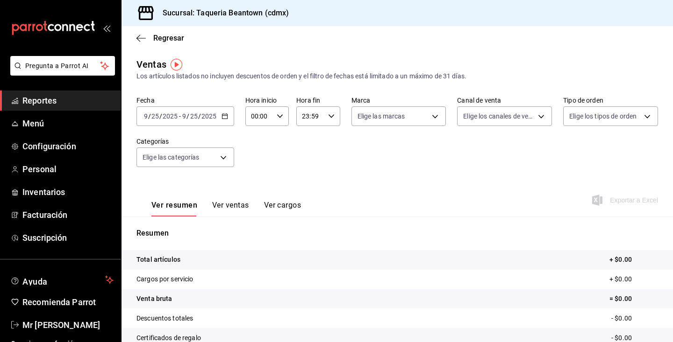
click at [222, 205] on button "Ver ventas" at bounding box center [230, 209] width 37 height 16
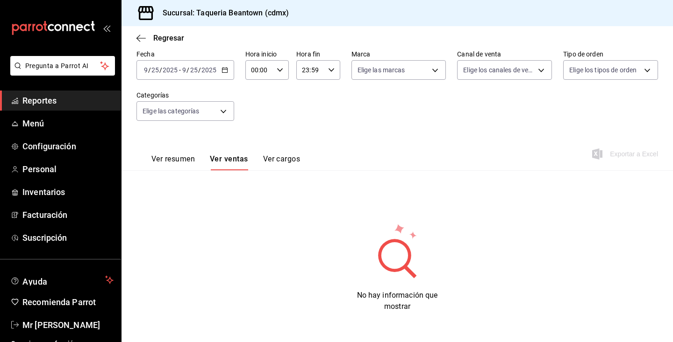
scroll to position [46, 0]
click at [171, 159] on button "Ver resumen" at bounding box center [172, 163] width 43 height 16
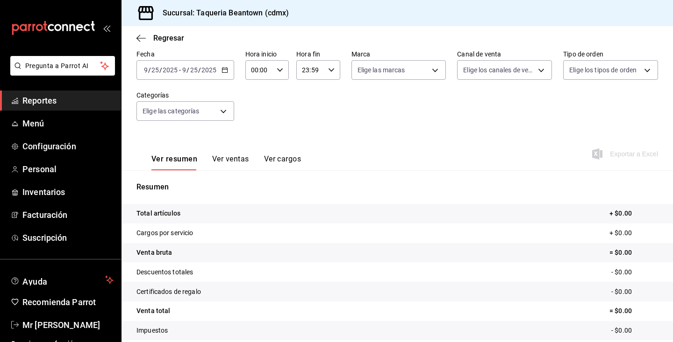
scroll to position [105, 0]
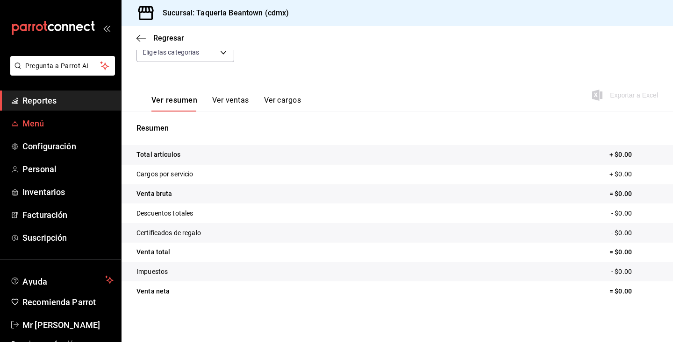
click at [32, 128] on span "Menú" at bounding box center [67, 123] width 91 height 13
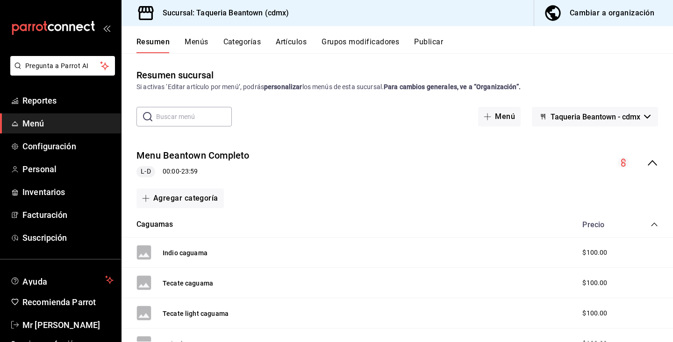
click at [255, 43] on button "Categorías" at bounding box center [242, 45] width 38 height 16
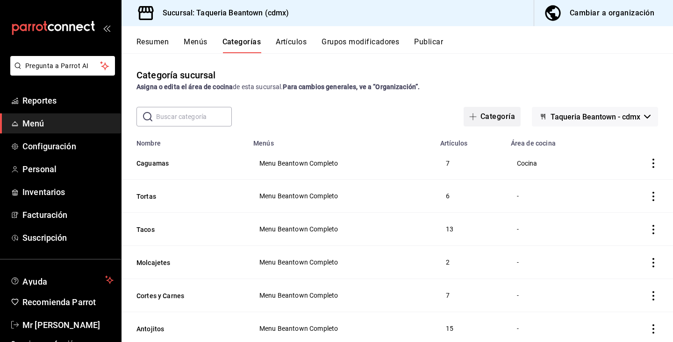
click at [495, 117] on button "Categoría" at bounding box center [491, 117] width 57 height 20
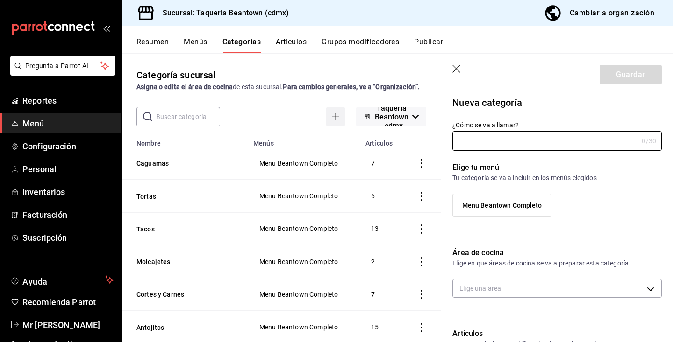
type input "f2e05244-e39c-4c88-9700-3de0e99cc073"
click at [490, 145] on input "¿Cómo se va a llamar?" at bounding box center [544, 141] width 185 height 19
type input "Cervezas medias Moctezuma"
click at [550, 160] on div "Elige tu menú Tu categoría se va a incluir en los menús elegidos Menu Beantown …" at bounding box center [551, 193] width 220 height 85
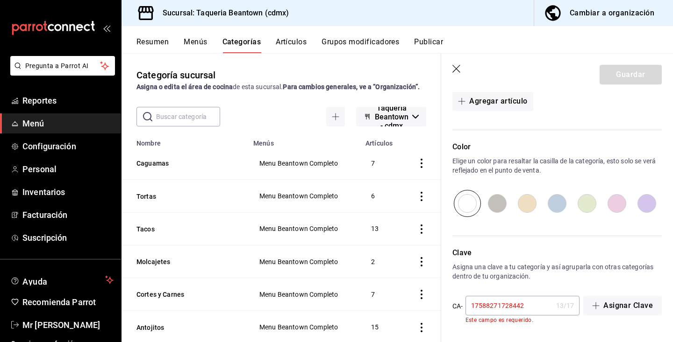
scroll to position [271, 0]
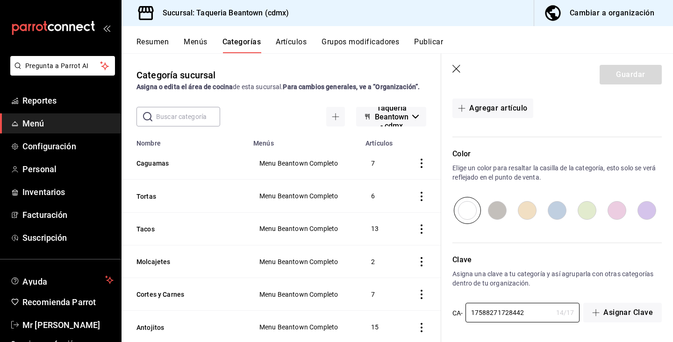
type input "17588271728442"
click at [557, 214] on input "radio" at bounding box center [557, 210] width 30 height 27
radio input "true"
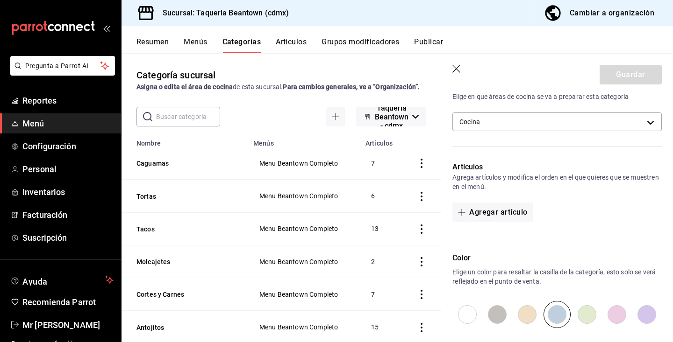
scroll to position [165, 0]
click at [519, 215] on button "Agregar artículo" at bounding box center [492, 214] width 80 height 20
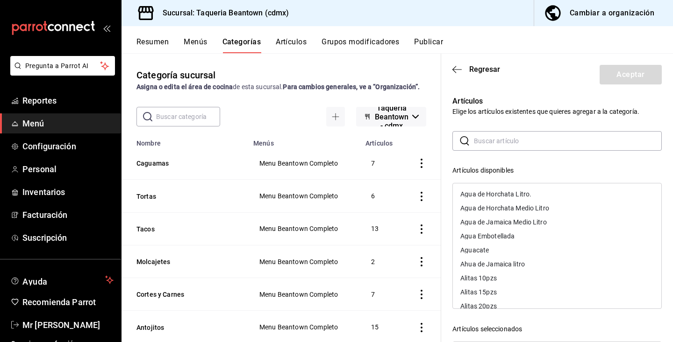
click at [529, 146] on input "text" at bounding box center [568, 141] width 188 height 19
click at [516, 109] on p "Elige los artículos existentes que quieres agregar a la categoría." at bounding box center [556, 111] width 209 height 9
click at [507, 177] on div "Artículos disponibles Agua de Horchata Litro. Agua de Horchata Medio Litro Agua…" at bounding box center [556, 236] width 209 height 140
click at [472, 108] on p "Elige los artículos existentes que quieres agregar a la categoría." at bounding box center [556, 111] width 209 height 9
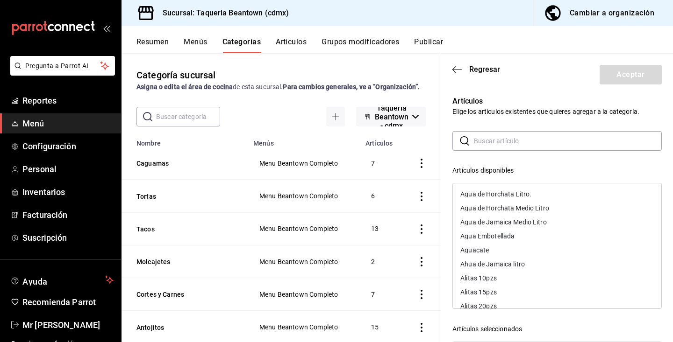
click at [465, 142] on icon at bounding box center [464, 140] width 11 height 11
click at [605, 87] on header "Regresar Aceptar" at bounding box center [557, 73] width 232 height 38
click at [455, 68] on icon "button" at bounding box center [456, 69] width 9 height 8
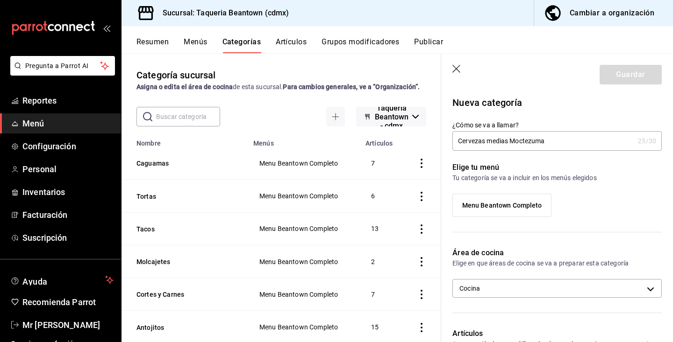
click at [526, 203] on span "Menu Beantown Completo" at bounding box center [502, 206] width 80 height 8
click at [0, 0] on input "Menu Beantown Completo" at bounding box center [0, 0] width 0 height 0
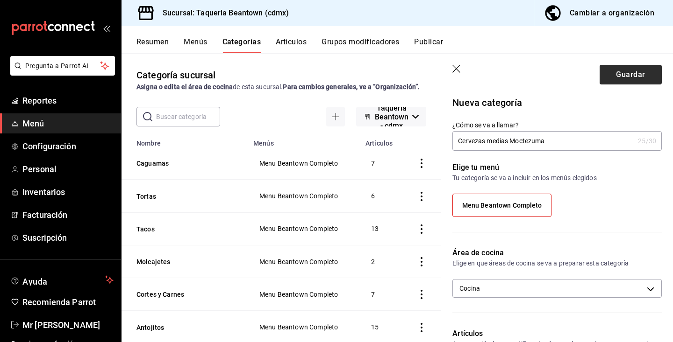
click at [635, 78] on button "Guardar" at bounding box center [630, 75] width 62 height 20
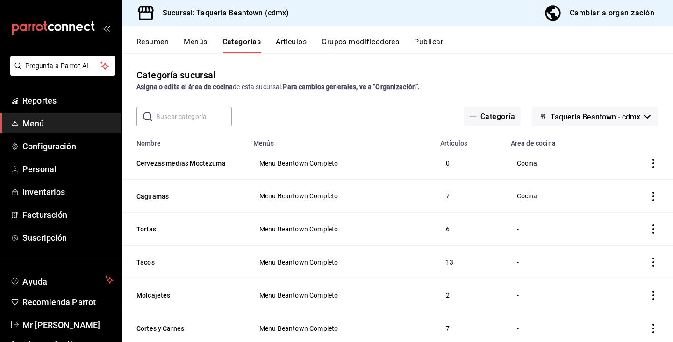
click at [288, 47] on button "Artículos" at bounding box center [291, 45] width 31 height 16
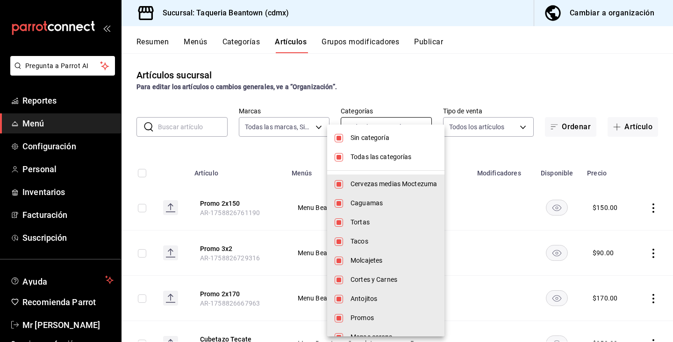
type input "8fc965e6-ee8c-4f16-82af-0774e42fd02c"
type input "6ab37fb2-3fe5-4f14-b49b-fba56c604fdc,eae25cd3-a065-4336-802f-16ef41a66bab,0eecc…"
click at [391, 125] on body "Pregunta a Parrot AI Reportes Menú Configuración Personal Inventarios Facturaci…" at bounding box center [336, 171] width 673 height 342
click at [395, 155] on span "Todas las categorías" at bounding box center [393, 157] width 86 height 10
checkbox input "false"
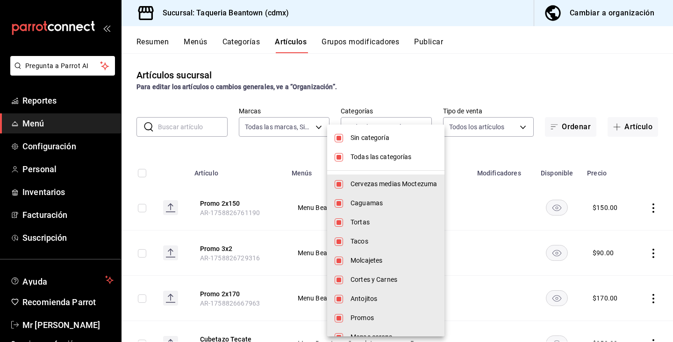
checkbox input "false"
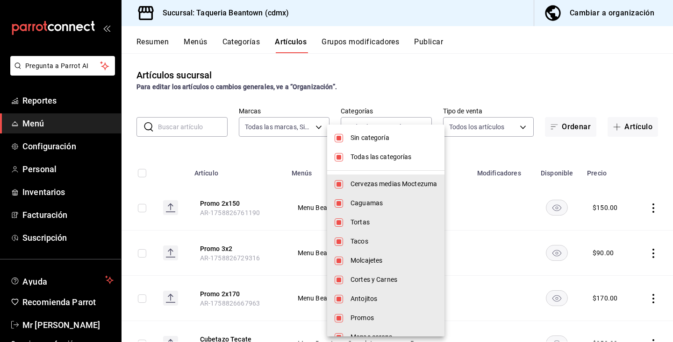
checkbox input "false"
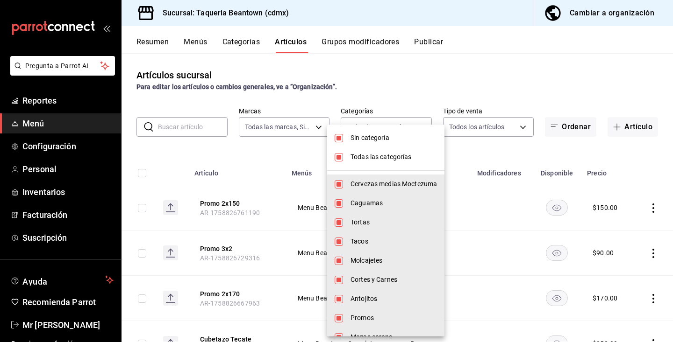
checkbox input "false"
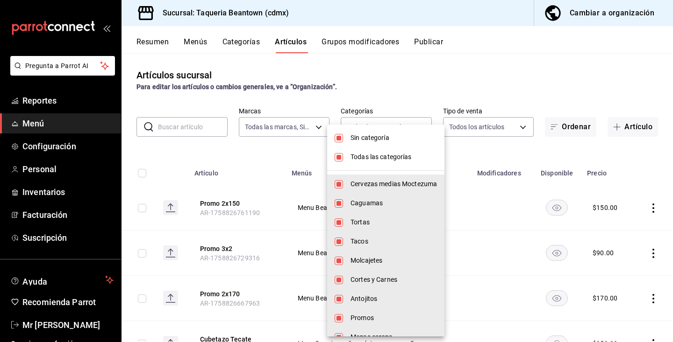
checkbox input "false"
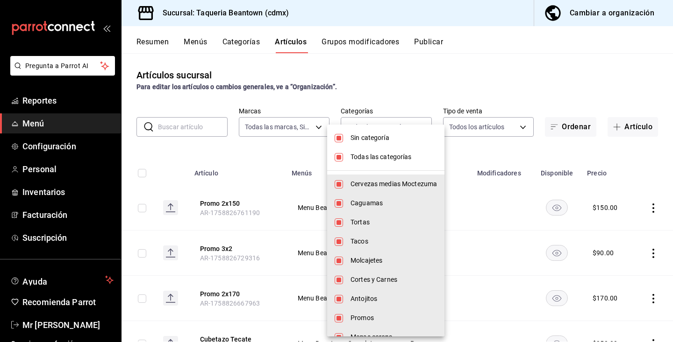
checkbox input "false"
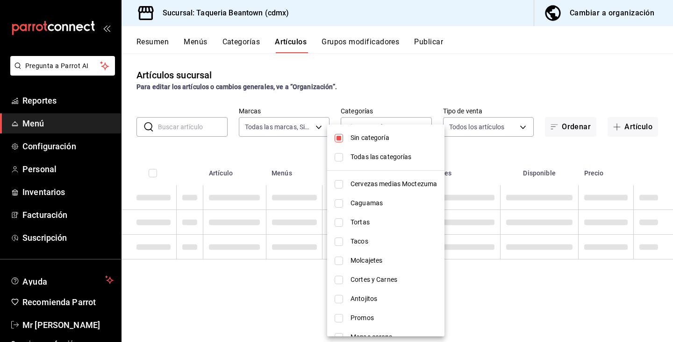
click at [383, 136] on span "Sin categoría" at bounding box center [393, 138] width 86 height 10
checkbox input "false"
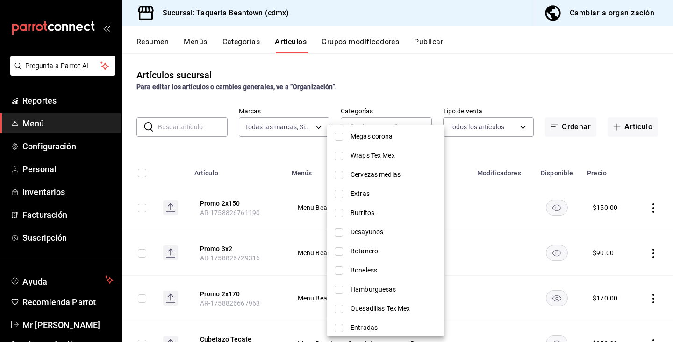
click at [373, 93] on div at bounding box center [336, 171] width 673 height 342
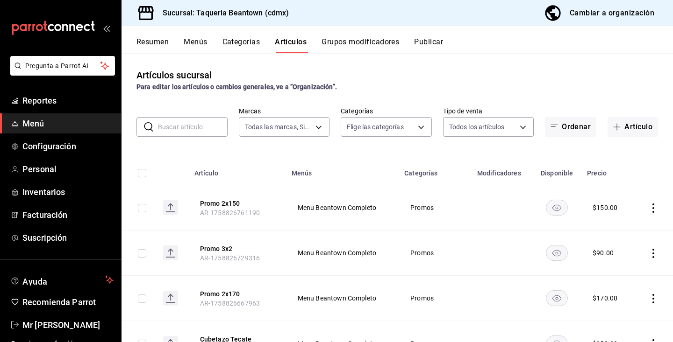
click at [231, 41] on button "Categorías" at bounding box center [241, 45] width 38 height 16
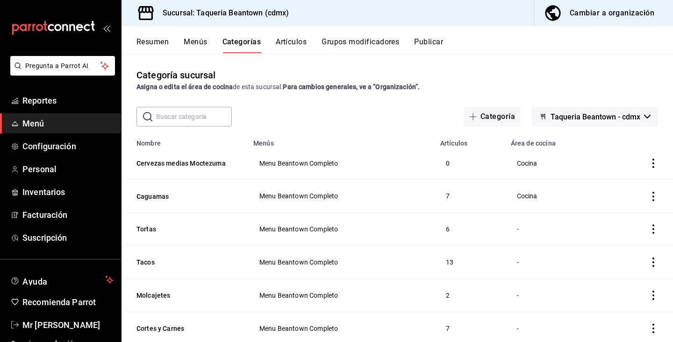
click at [208, 122] on input "text" at bounding box center [194, 116] width 76 height 19
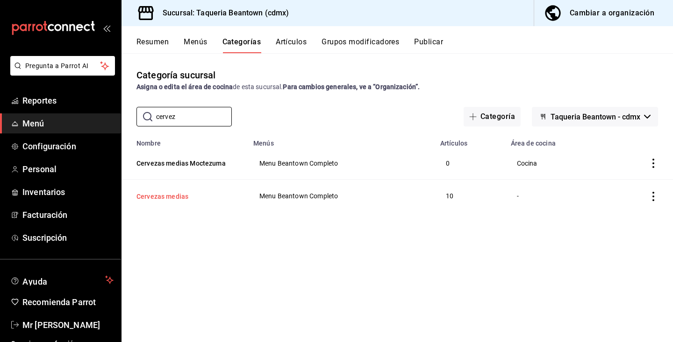
type input "cervez"
click at [163, 195] on button "Cervezas medias" at bounding box center [182, 196] width 93 height 9
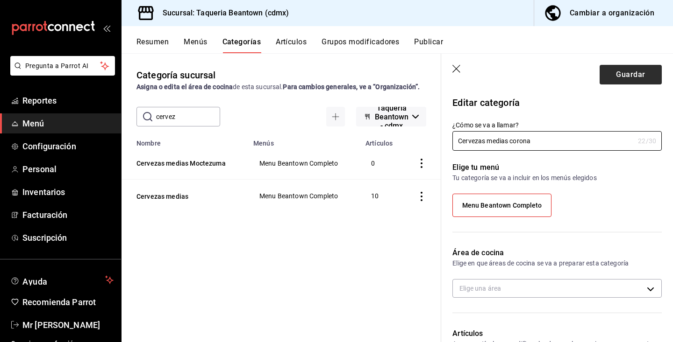
type input "Cervezas medias corona"
click at [633, 76] on button "Guardar" at bounding box center [630, 75] width 62 height 20
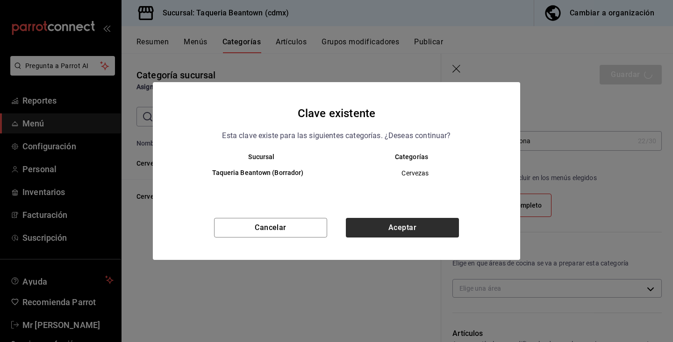
click at [430, 225] on button "Aceptar" at bounding box center [402, 228] width 113 height 20
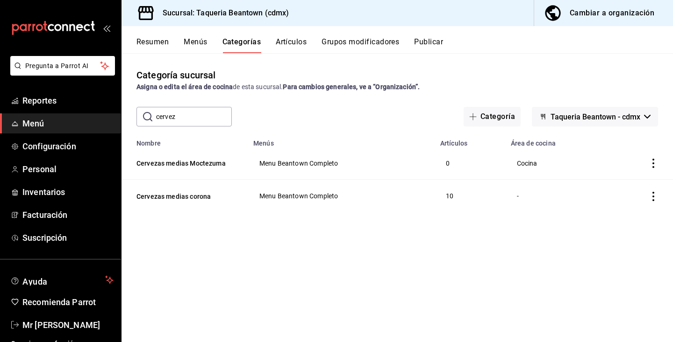
click at [290, 50] on button "Artículos" at bounding box center [291, 45] width 31 height 16
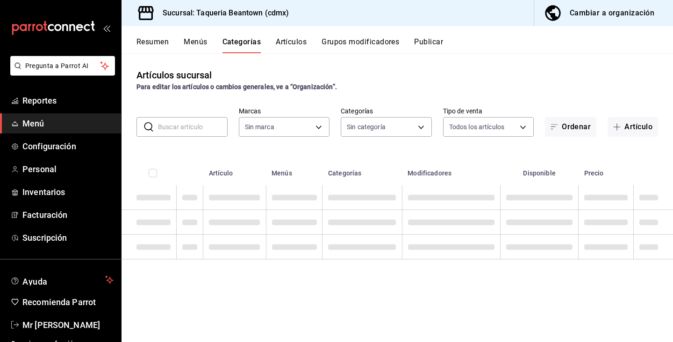
click at [294, 43] on button "Artículos" at bounding box center [291, 45] width 31 height 16
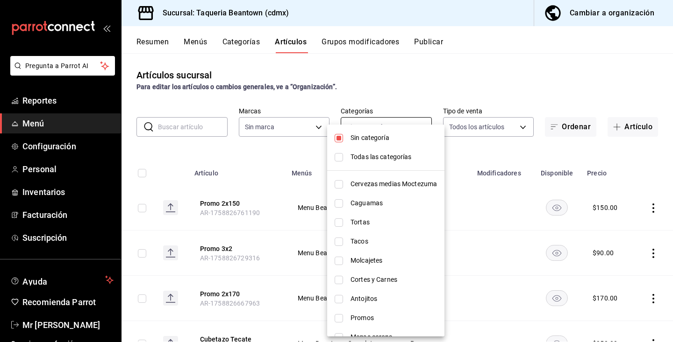
click at [384, 121] on body "Pregunta a Parrot AI Reportes Menú Configuración Personal Inventarios Facturaci…" at bounding box center [336, 171] width 673 height 342
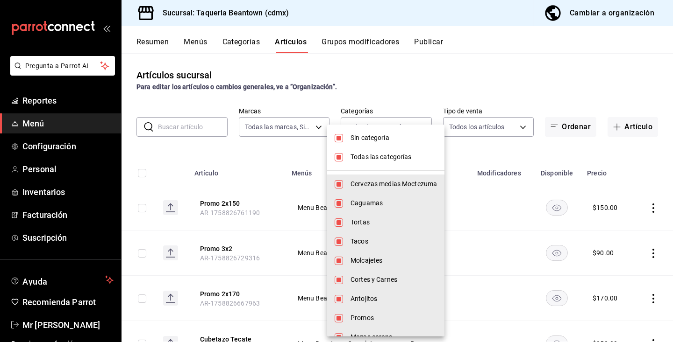
type input "8fc965e6-ee8c-4f16-82af-0774e42fd02c"
type input "6ab37fb2-3fe5-4f14-b49b-fba56c604fdc,eae25cd3-a065-4336-802f-16ef41a66bab,0eecc…"
checkbox input "true"
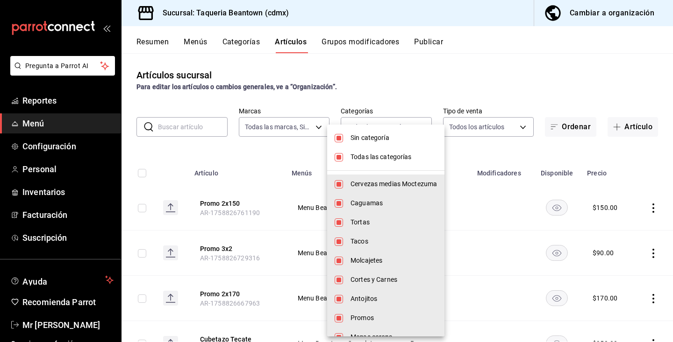
checkbox input "true"
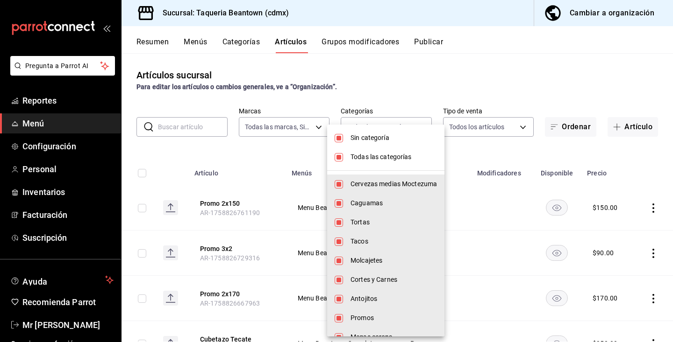
checkbox input "true"
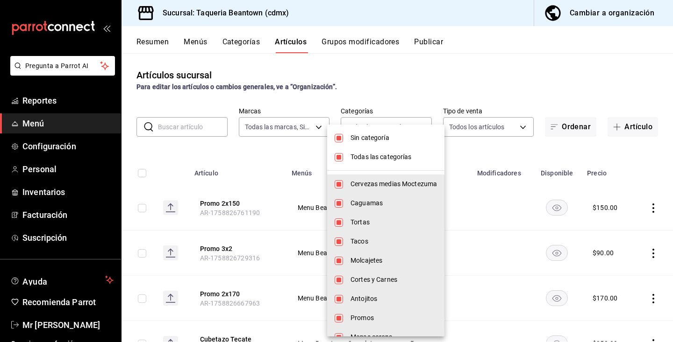
checkbox input "true"
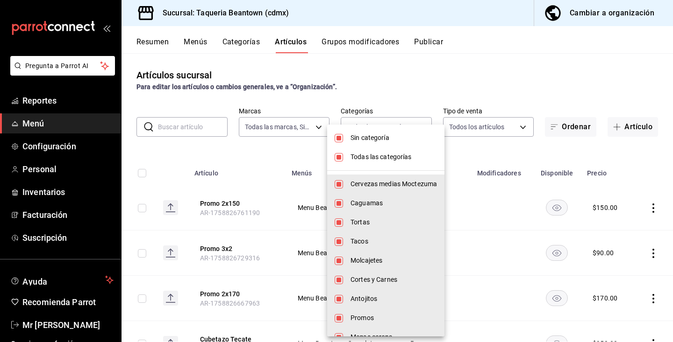
checkbox input "true"
click at [393, 156] on span "Todas las categorías" at bounding box center [393, 157] width 86 height 10
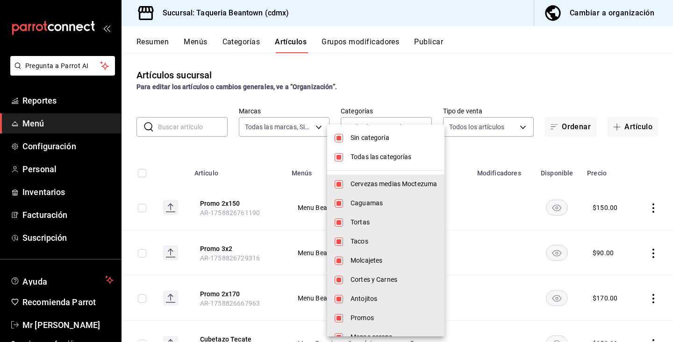
checkbox input "false"
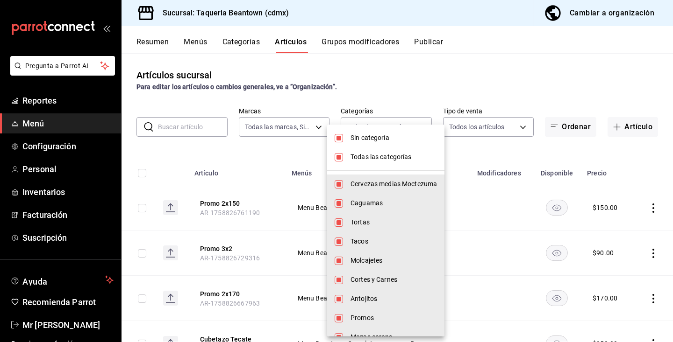
checkbox input "false"
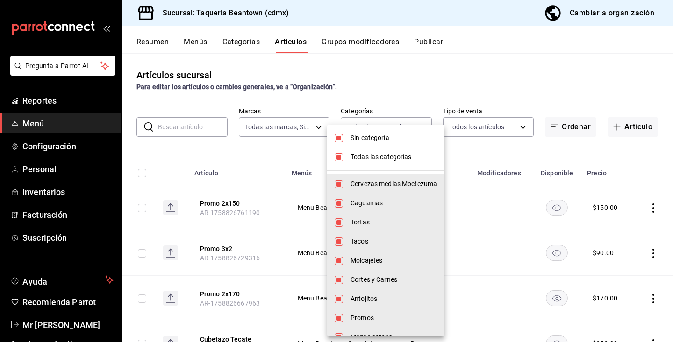
checkbox input "false"
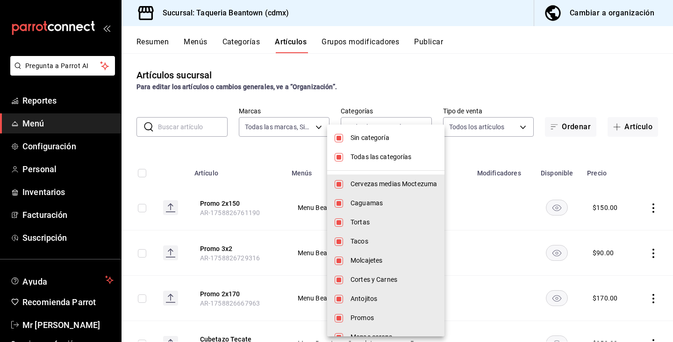
checkbox input "false"
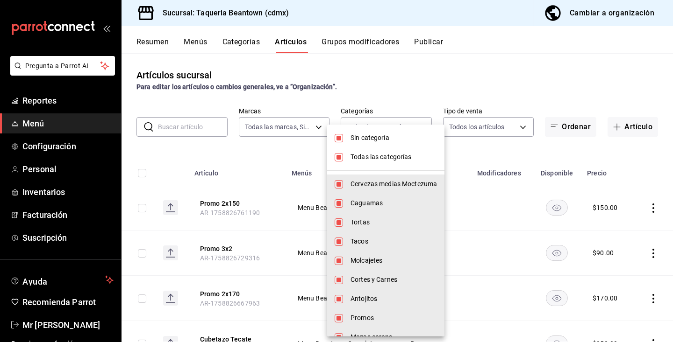
checkbox input "false"
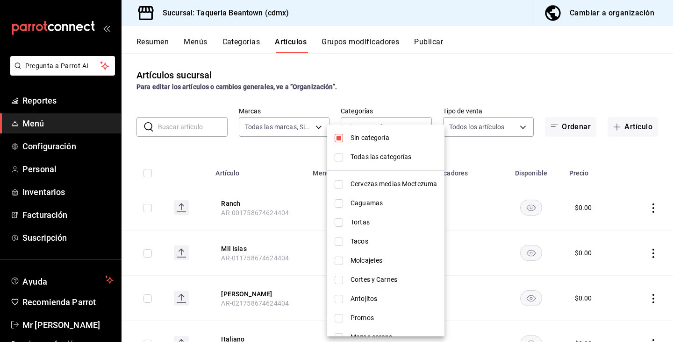
click at [387, 140] on span "Sin categoría" at bounding box center [393, 138] width 86 height 10
checkbox input "false"
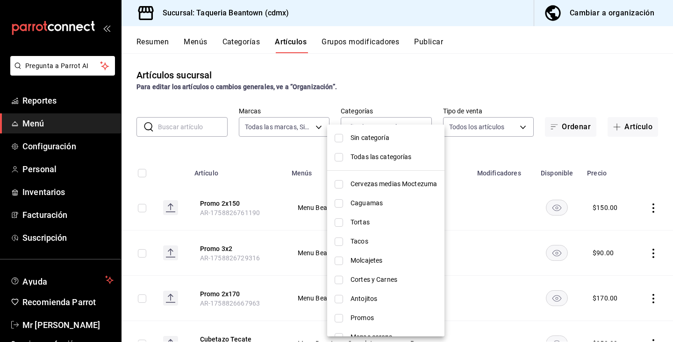
click at [408, 183] on span "Cervezas medias Moctezuma" at bounding box center [393, 184] width 86 height 10
type input "6ab37fb2-3fe5-4f14-b49b-fba56c604fdc"
checkbox input "true"
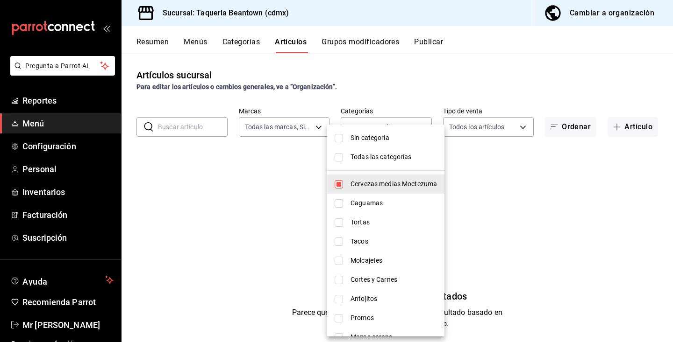
click at [492, 164] on div at bounding box center [336, 171] width 673 height 342
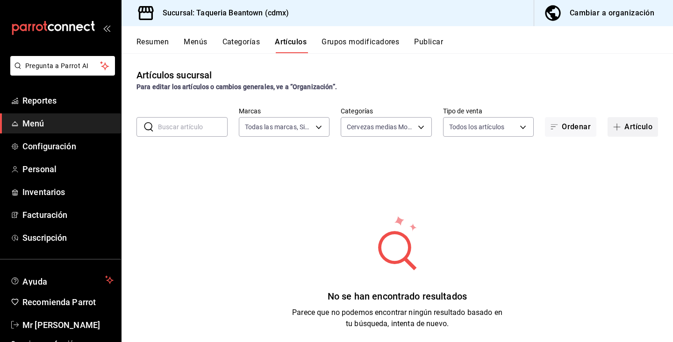
click at [621, 122] on button "Artículo" at bounding box center [632, 127] width 50 height 20
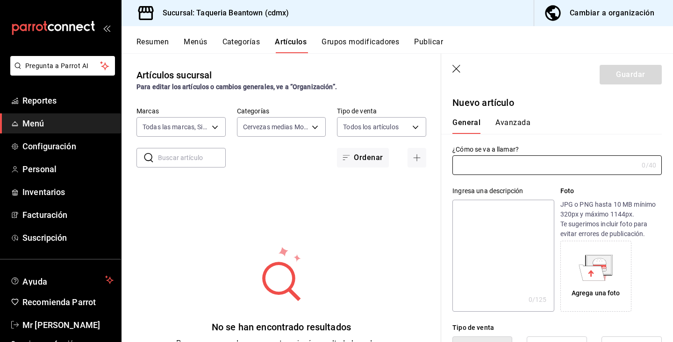
type input "AR-1758827315924"
click at [520, 167] on input "text" at bounding box center [544, 165] width 185 height 19
click at [514, 163] on input "text" at bounding box center [544, 165] width 185 height 19
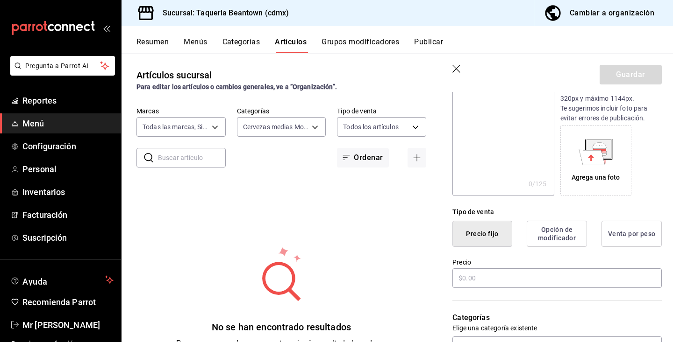
scroll to position [135, 0]
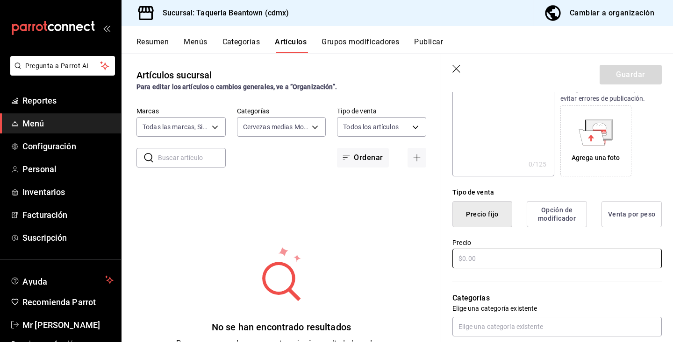
type input "Indio"
click at [497, 262] on input "text" at bounding box center [556, 259] width 209 height 20
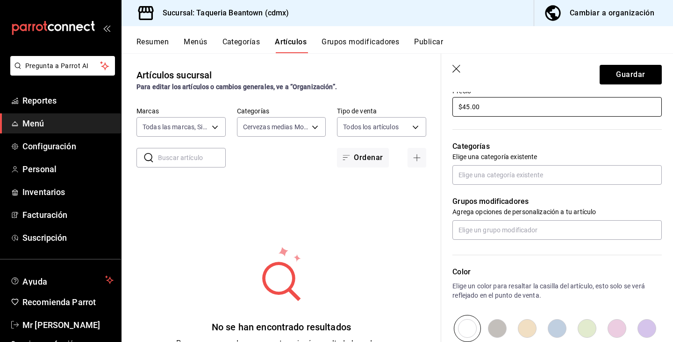
scroll to position [290, 0]
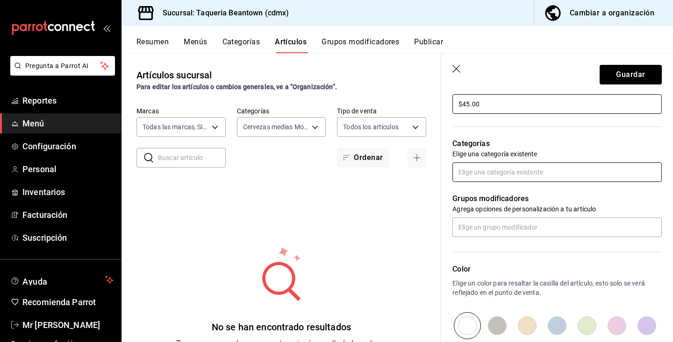
type input "$45.00"
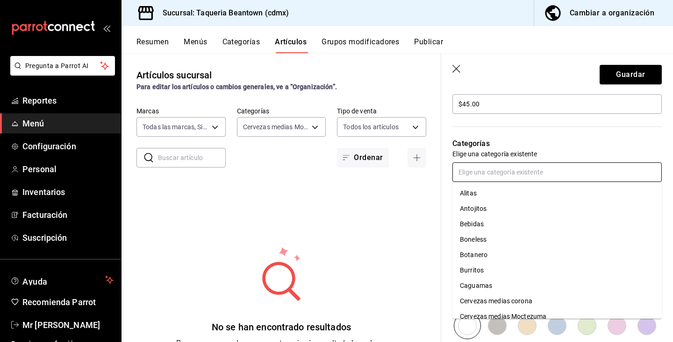
click at [514, 180] on input "text" at bounding box center [556, 173] width 209 height 20
click at [505, 312] on li "Cervezas medias Moctezuma" at bounding box center [556, 316] width 209 height 15
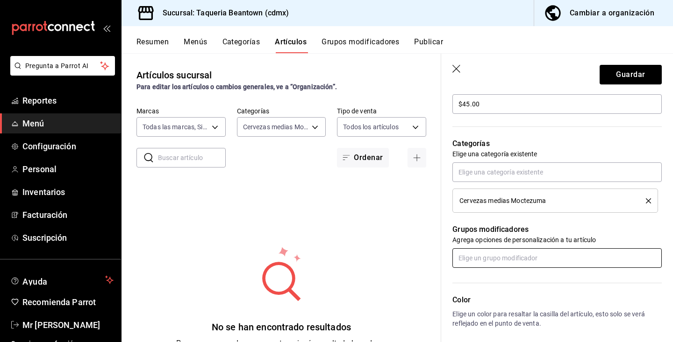
click at [502, 256] on input "text" at bounding box center [556, 259] width 209 height 20
click at [501, 230] on p "Grupos modificadores" at bounding box center [556, 229] width 209 height 11
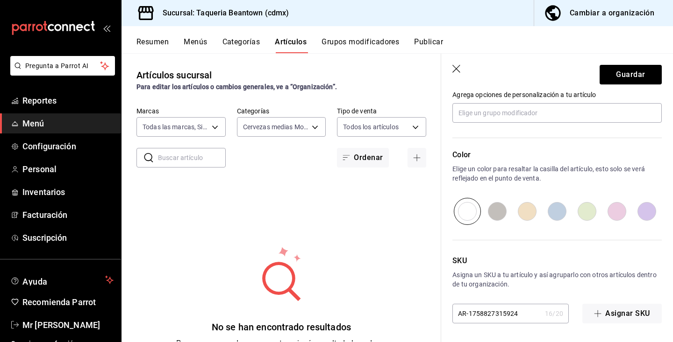
scroll to position [435, 0]
click at [589, 206] on input "radio" at bounding box center [587, 211] width 30 height 27
radio input "true"
click at [624, 71] on button "Guardar" at bounding box center [630, 75] width 62 height 20
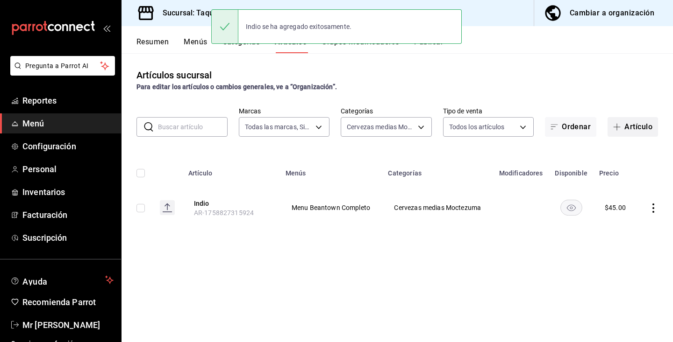
click at [639, 125] on button "Artículo" at bounding box center [632, 127] width 50 height 20
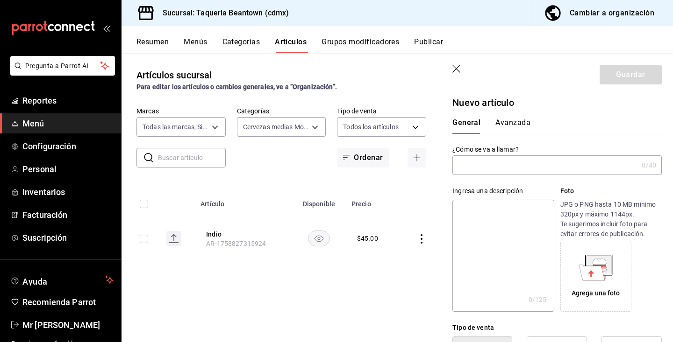
click at [496, 174] on input "text" at bounding box center [544, 165] width 185 height 19
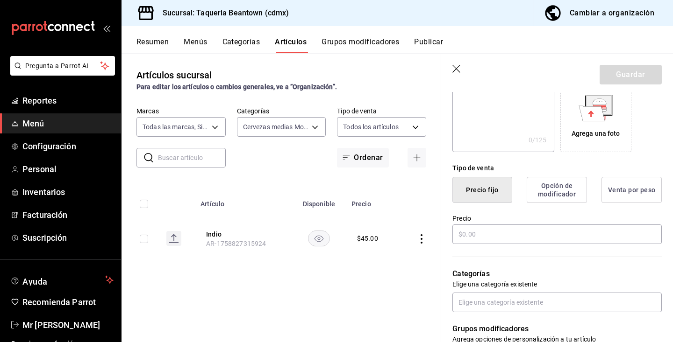
scroll to position [163, 0]
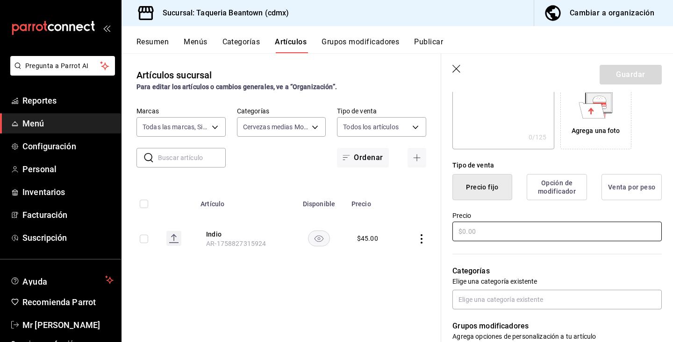
type input "Tecate"
click at [565, 233] on input "text" at bounding box center [556, 232] width 209 height 20
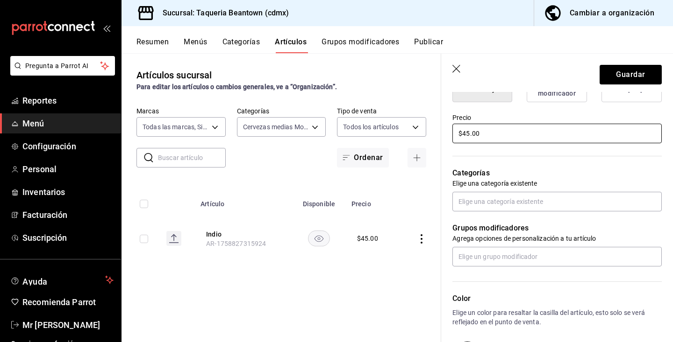
scroll to position [300, 0]
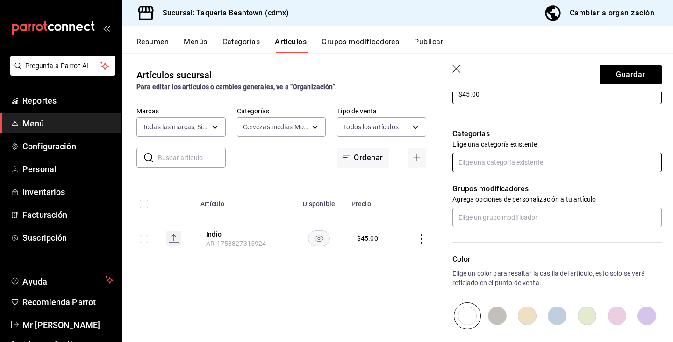
type input "$45.00"
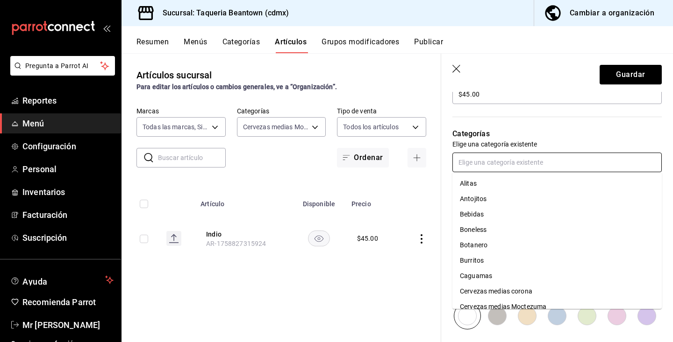
click at [547, 165] on input "text" at bounding box center [556, 163] width 209 height 20
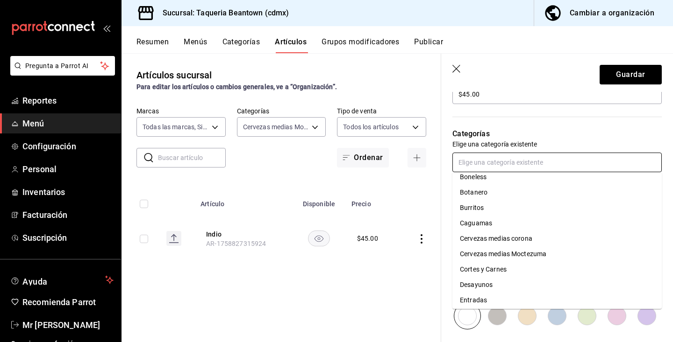
scroll to position [56, 0]
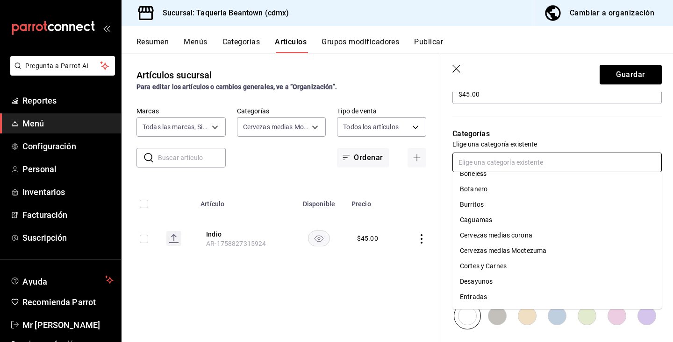
click at [499, 252] on li "Cervezas medias Moctezuma" at bounding box center [556, 250] width 209 height 15
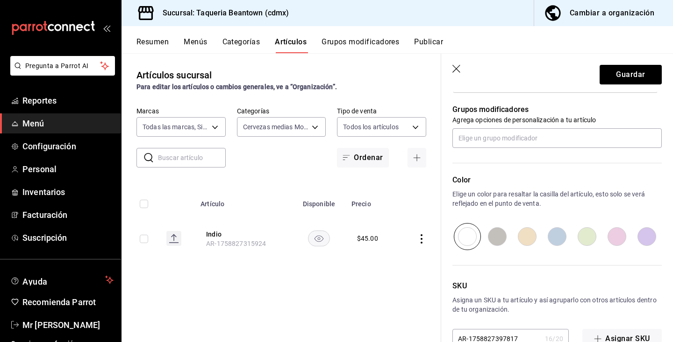
scroll to position [425, 0]
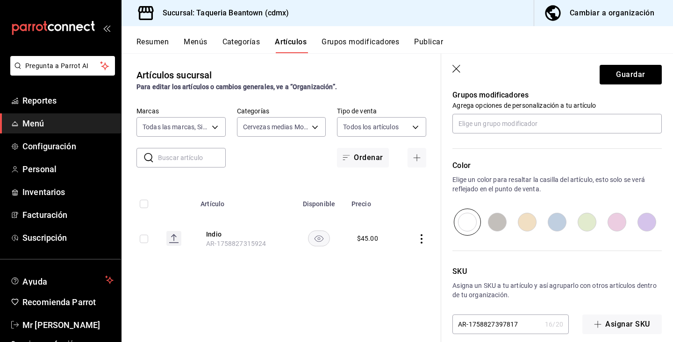
click at [582, 225] on input "radio" at bounding box center [587, 222] width 30 height 27
radio input "true"
click at [617, 71] on button "Guardar" at bounding box center [630, 75] width 62 height 20
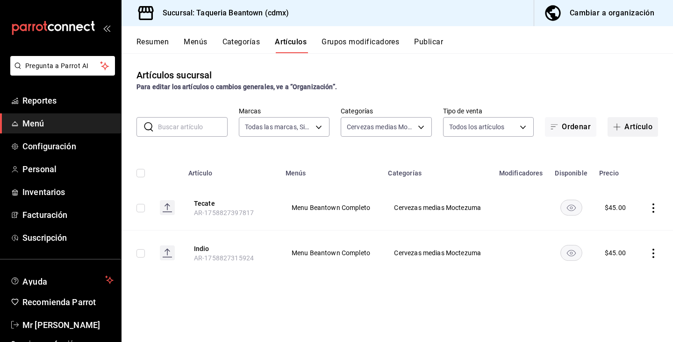
click at [626, 133] on button "Artículo" at bounding box center [632, 127] width 50 height 20
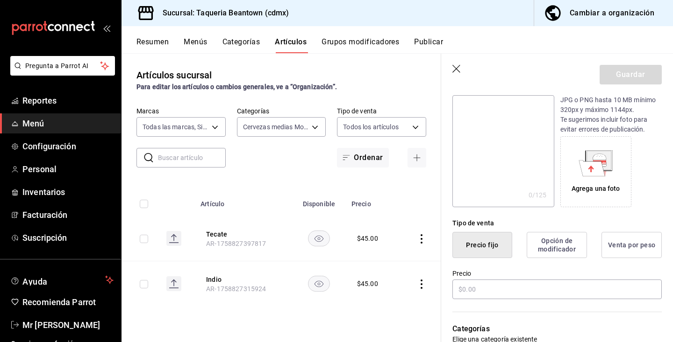
scroll to position [121, 0]
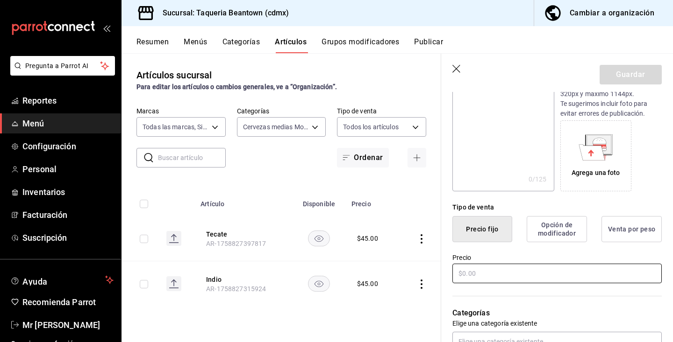
type input "XX lager"
click at [476, 270] on input "text" at bounding box center [556, 274] width 209 height 20
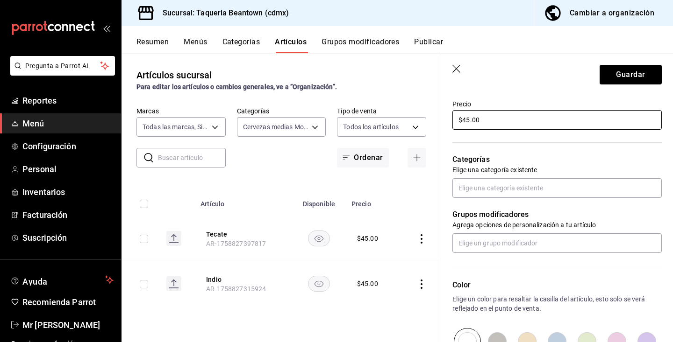
scroll to position [282, 0]
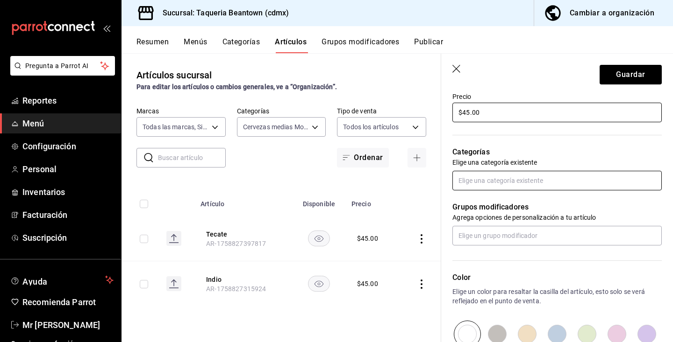
type input "$45.00"
click at [526, 178] on input "text" at bounding box center [556, 181] width 209 height 20
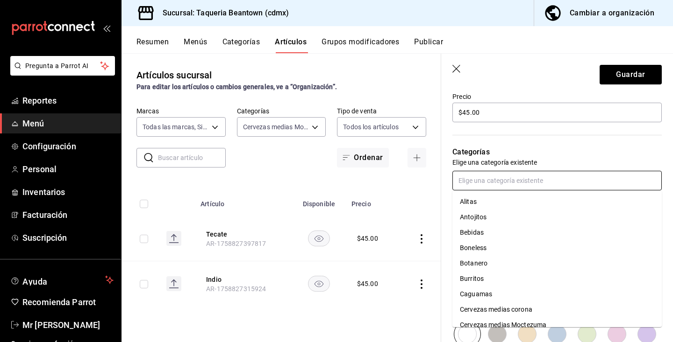
click at [496, 306] on li "Cervezas medias corona" at bounding box center [556, 309] width 209 height 15
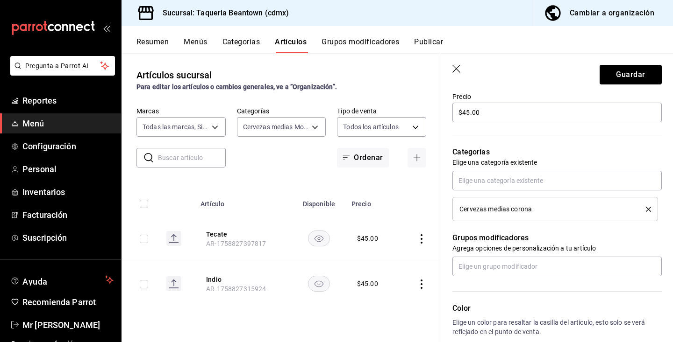
click at [497, 208] on span "Cervezas medias corona" at bounding box center [495, 209] width 72 height 7
click at [504, 181] on input "text" at bounding box center [556, 181] width 209 height 20
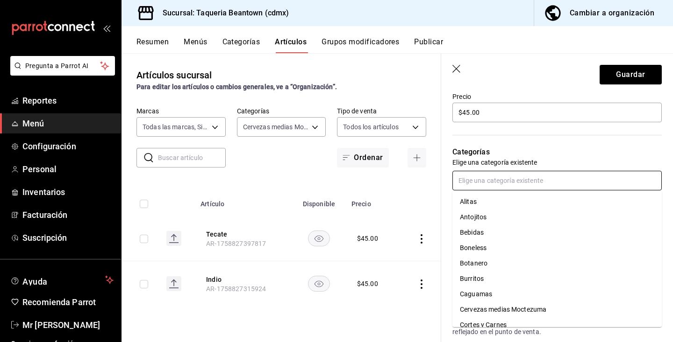
click at [509, 309] on li "Cervezas medias Moctezuma" at bounding box center [556, 309] width 209 height 15
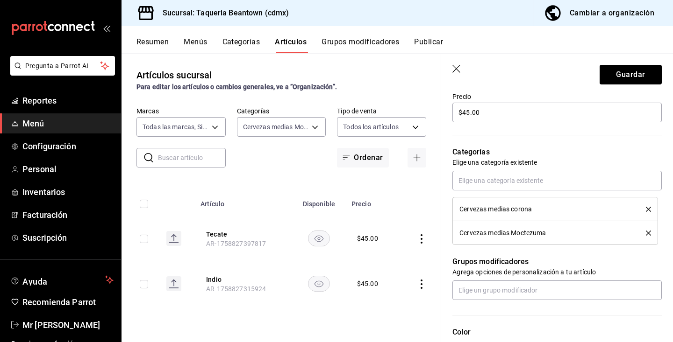
click at [650, 208] on icon "delete" at bounding box center [648, 209] width 5 height 5
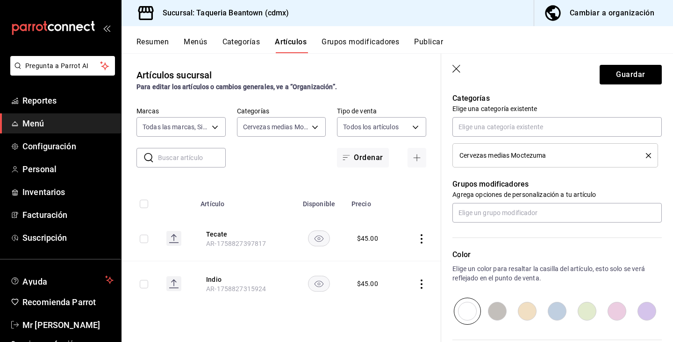
scroll to position [351, 0]
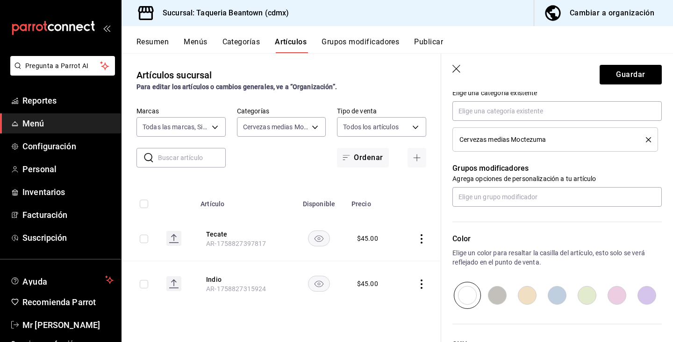
click at [584, 292] on input "radio" at bounding box center [587, 295] width 30 height 27
radio input "true"
click at [559, 290] on input "radio" at bounding box center [557, 295] width 30 height 27
radio input "true"
click at [624, 76] on button "Guardar" at bounding box center [630, 75] width 62 height 20
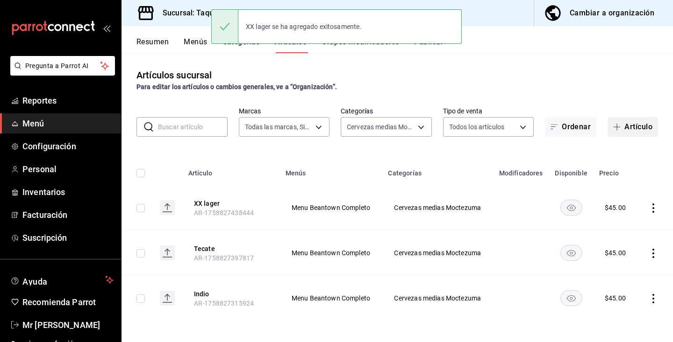
click at [636, 129] on button "Artículo" at bounding box center [632, 127] width 50 height 20
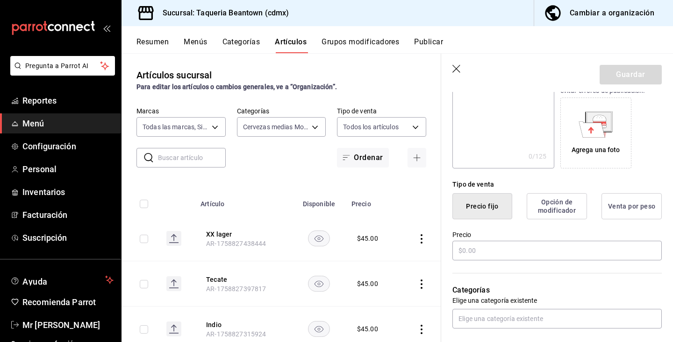
scroll to position [145, 0]
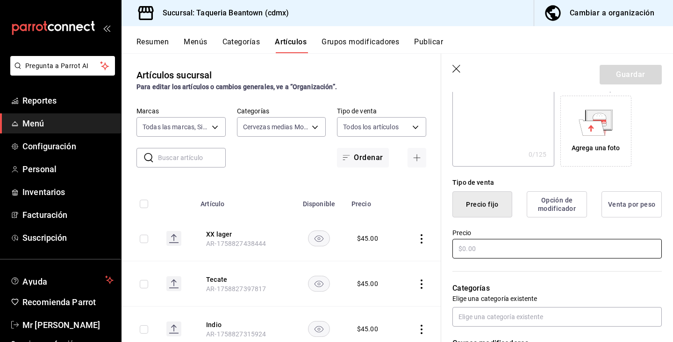
type input "XX ambar"
click at [481, 248] on input "text" at bounding box center [556, 249] width 209 height 20
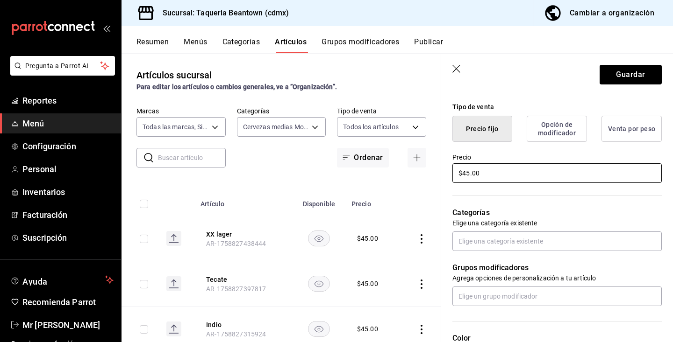
scroll to position [234, 0]
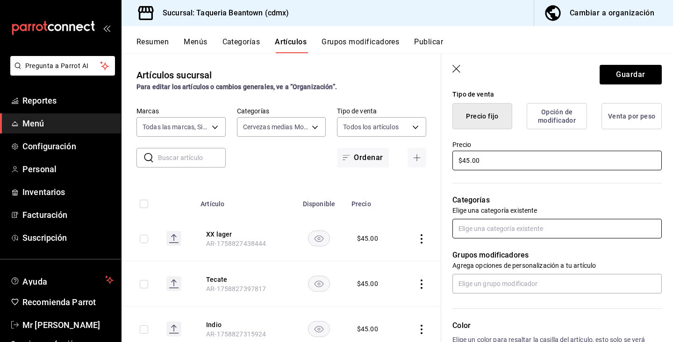
type input "$45.00"
click at [503, 232] on input "text" at bounding box center [556, 229] width 209 height 20
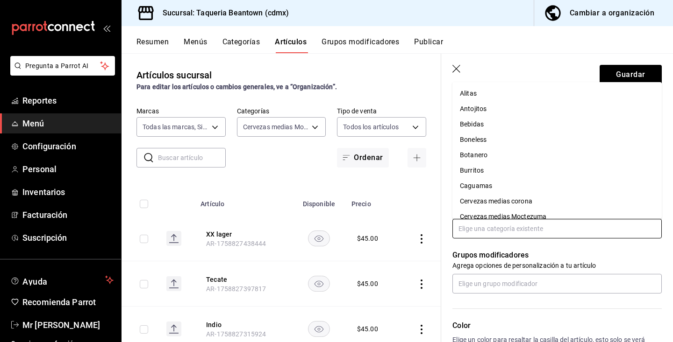
click at [497, 216] on li "Cervezas medias Moctezuma" at bounding box center [556, 216] width 209 height 15
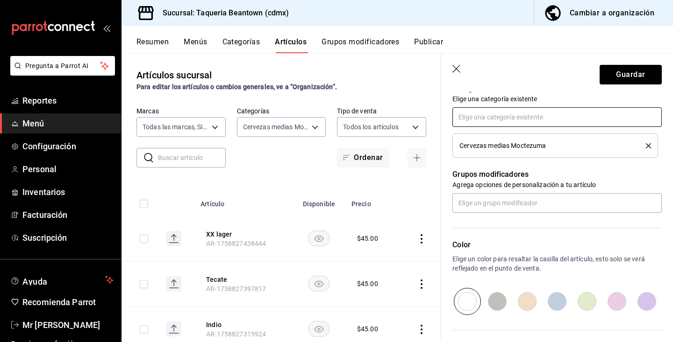
scroll to position [347, 0]
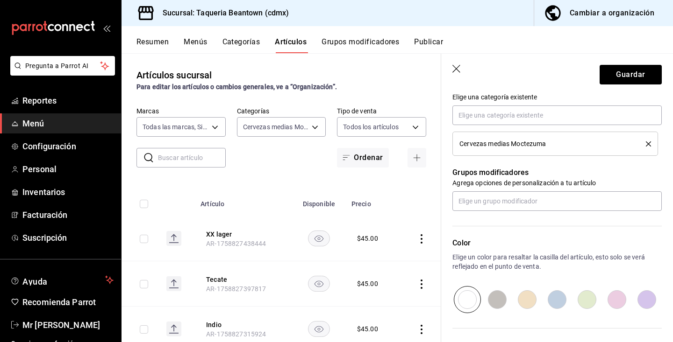
click at [533, 305] on input "radio" at bounding box center [527, 299] width 30 height 27
radio input "true"
click at [627, 71] on button "Guardar" at bounding box center [630, 75] width 62 height 20
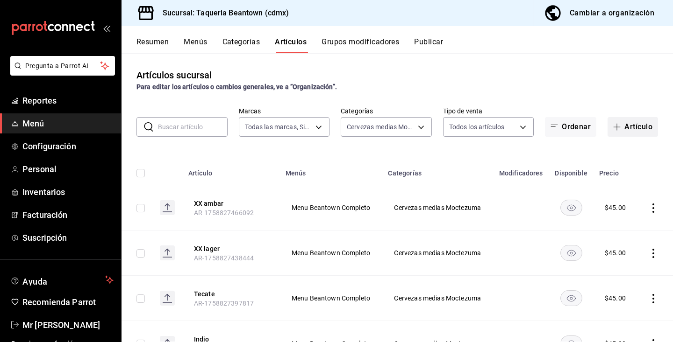
click at [625, 135] on button "Artículo" at bounding box center [632, 127] width 50 height 20
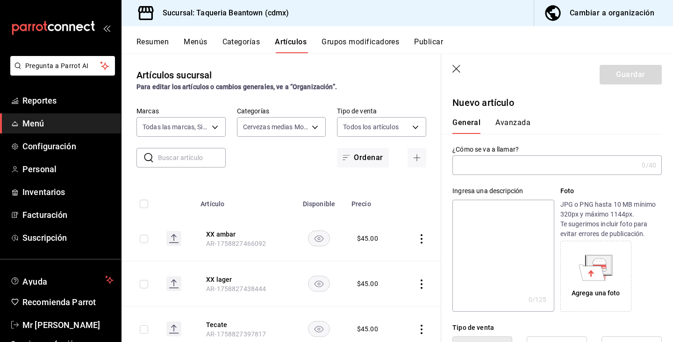
type input "AR-1758827497904"
click at [525, 173] on input "text" at bounding box center [544, 165] width 185 height 19
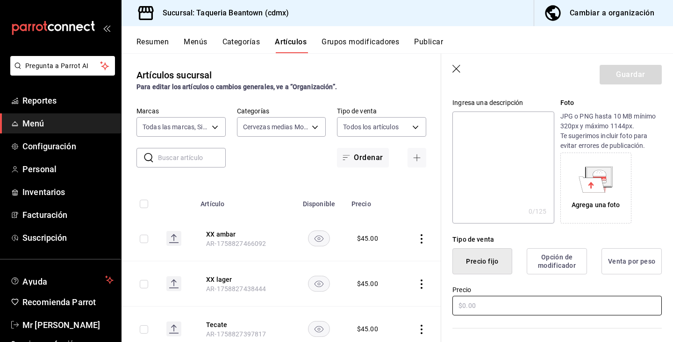
type input "Tecate light"
click at [488, 306] on input "text" at bounding box center [556, 306] width 209 height 20
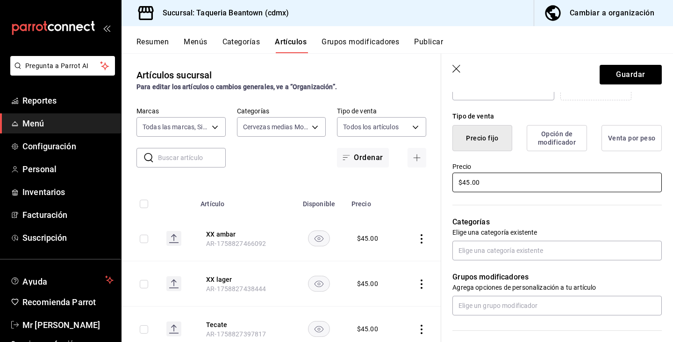
scroll to position [214, 0]
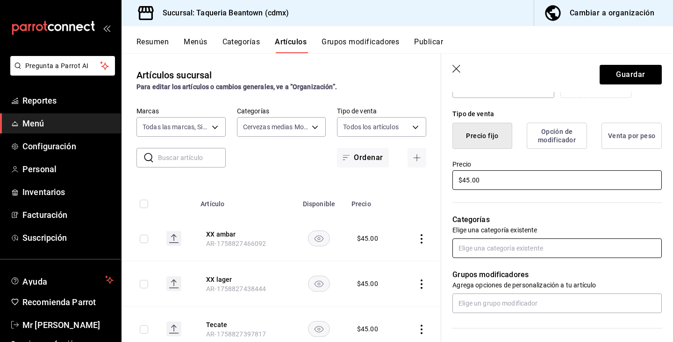
type input "$45.00"
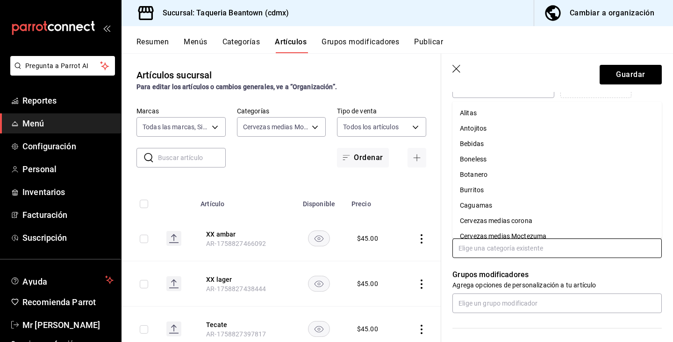
click at [481, 248] on input "text" at bounding box center [556, 249] width 209 height 20
click at [483, 232] on li "Cervezas medias Moctezuma" at bounding box center [556, 236] width 209 height 15
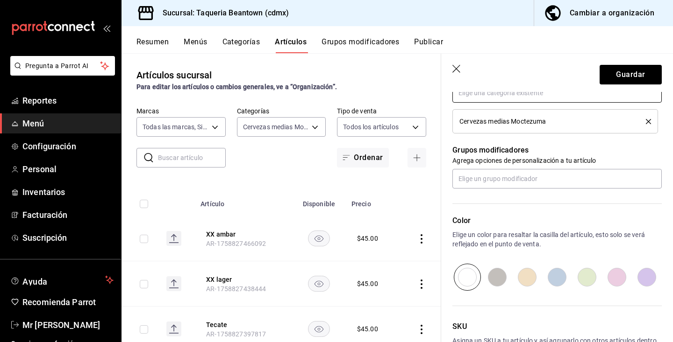
scroll to position [371, 0]
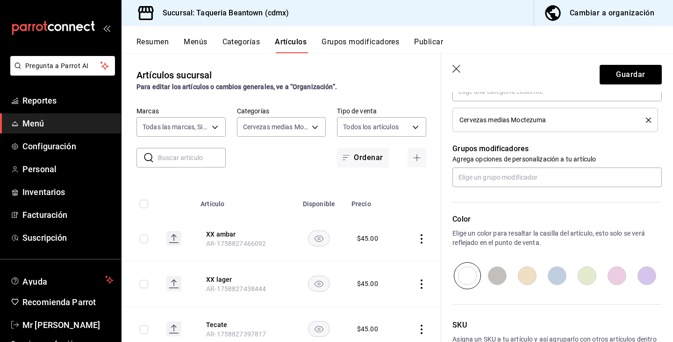
click at [618, 278] on input "radio" at bounding box center [617, 276] width 30 height 27
radio input "true"
click at [639, 75] on button "Guardar" at bounding box center [630, 75] width 62 height 20
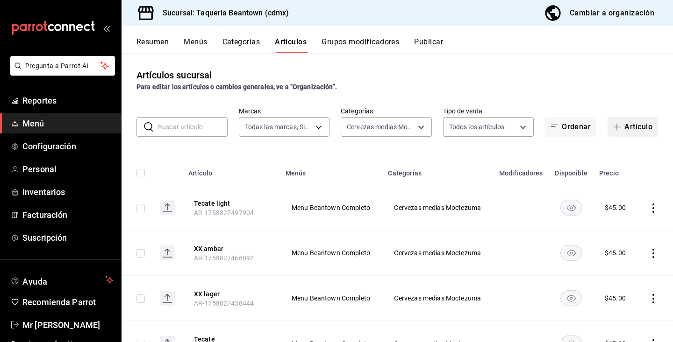
click at [633, 124] on button "Artículo" at bounding box center [632, 127] width 50 height 20
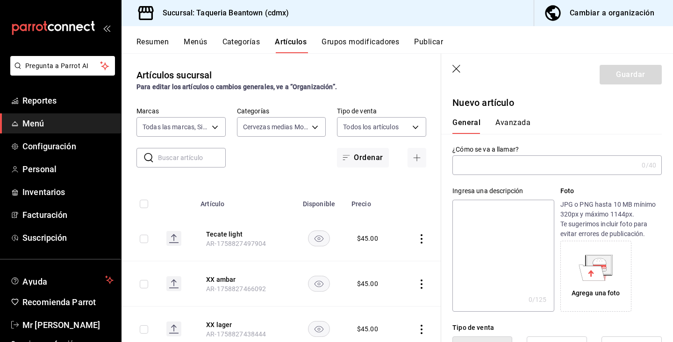
click at [569, 168] on input "text" at bounding box center [544, 165] width 185 height 19
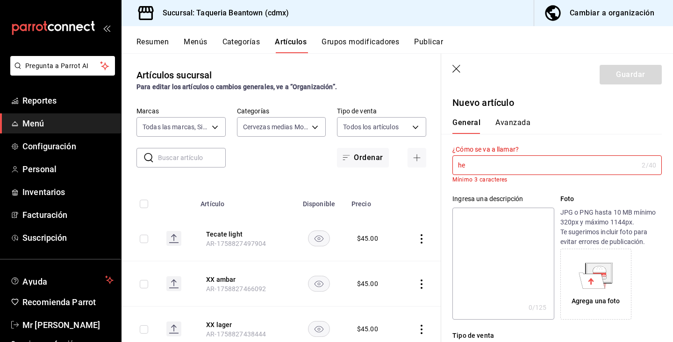
type input "h"
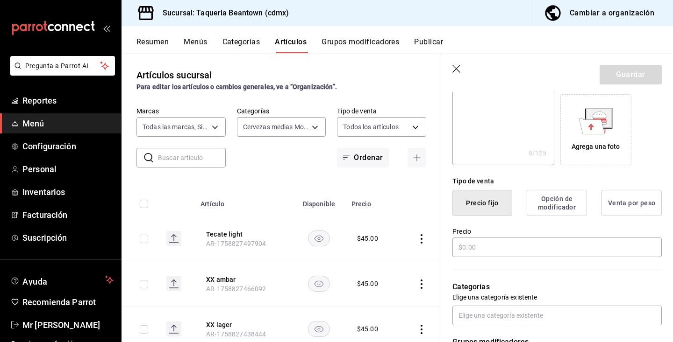
scroll to position [148, 0]
type input "Heineken"
click at [526, 248] on input "text" at bounding box center [556, 247] width 209 height 20
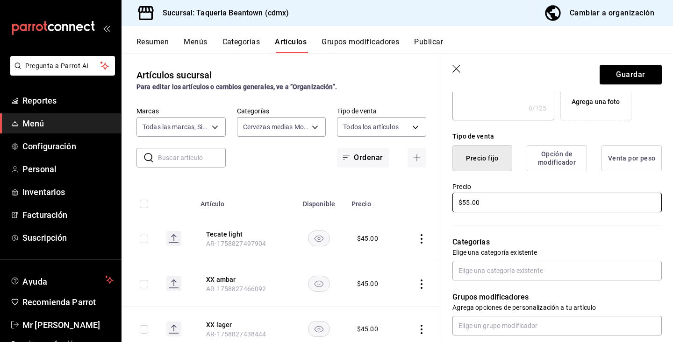
scroll to position [223, 0]
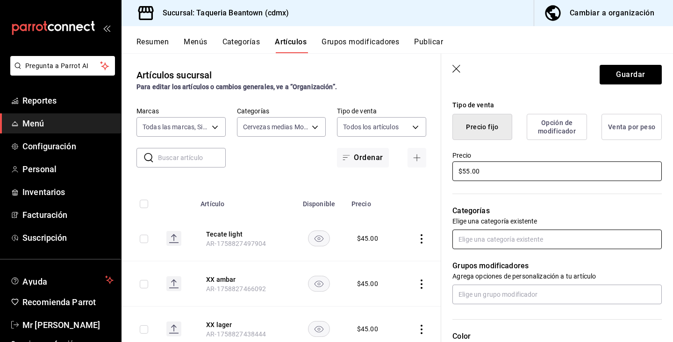
type input "$55.00"
click at [471, 236] on input "text" at bounding box center [556, 240] width 209 height 20
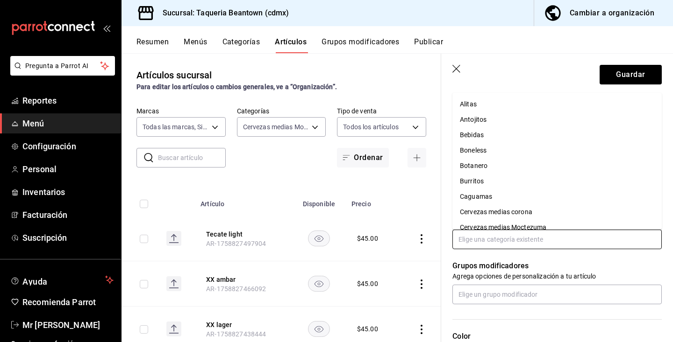
click at [476, 227] on li "Cervezas medias Moctezuma" at bounding box center [556, 227] width 209 height 15
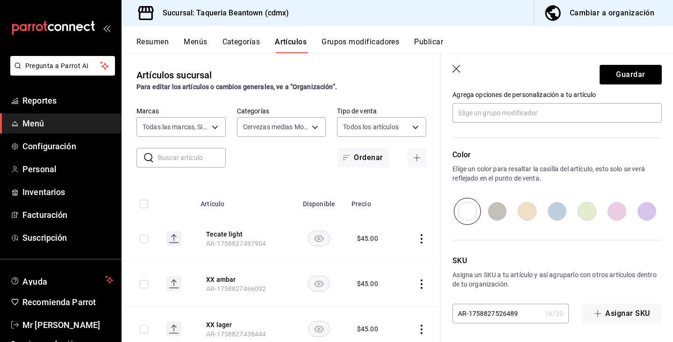
scroll to position [435, 0]
click at [653, 211] on input "radio" at bounding box center [647, 211] width 30 height 27
radio input "true"
click at [636, 73] on button "Guardar" at bounding box center [630, 75] width 62 height 20
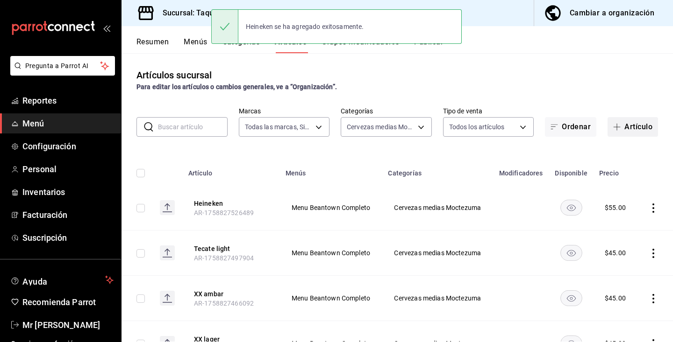
click at [627, 127] on button "Artículo" at bounding box center [632, 127] width 50 height 20
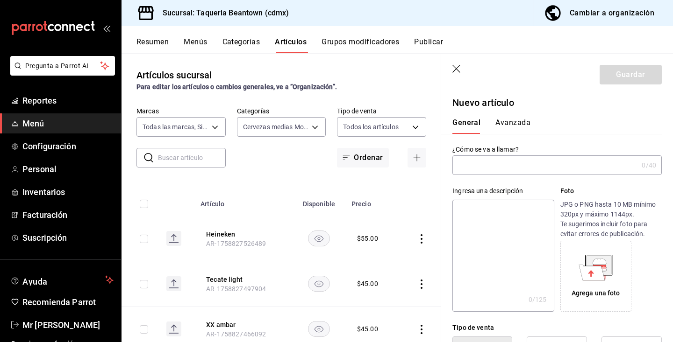
click at [505, 162] on input "text" at bounding box center [544, 165] width 185 height 19
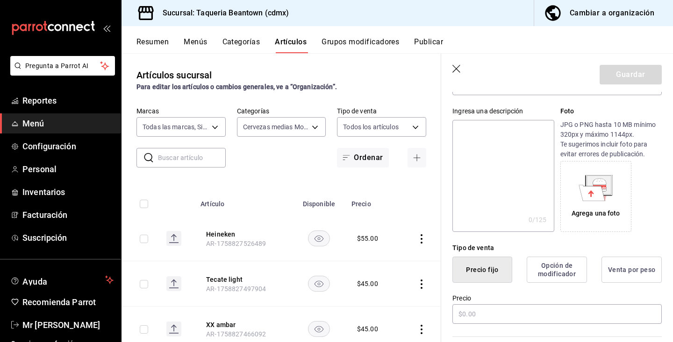
scroll to position [80, 0]
type input "Bohemia Clara"
click at [459, 318] on input "text" at bounding box center [556, 314] width 209 height 20
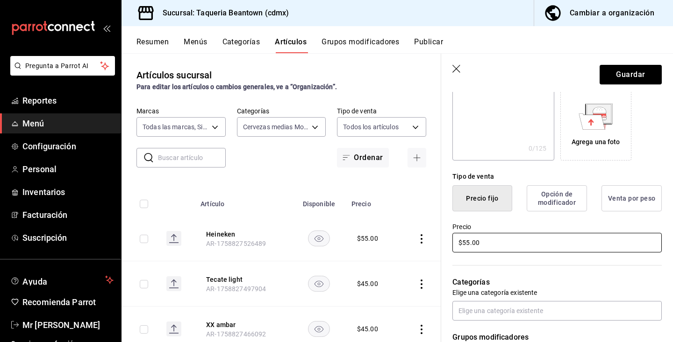
scroll to position [178, 0]
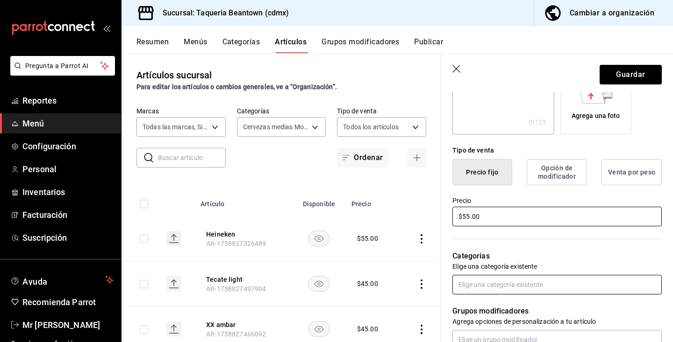
type input "$55.00"
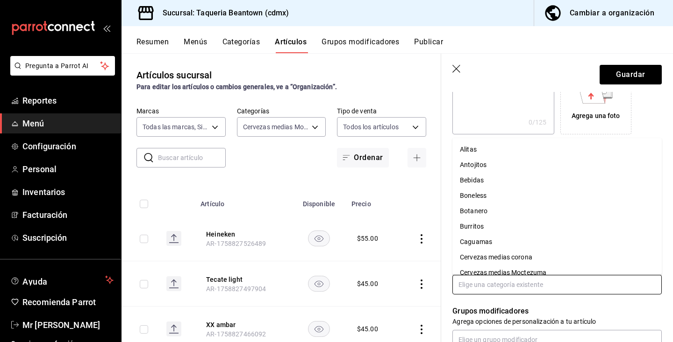
click at [476, 292] on input "text" at bounding box center [556, 285] width 209 height 20
click at [486, 267] on li "Cervezas medias Moctezuma" at bounding box center [556, 272] width 209 height 15
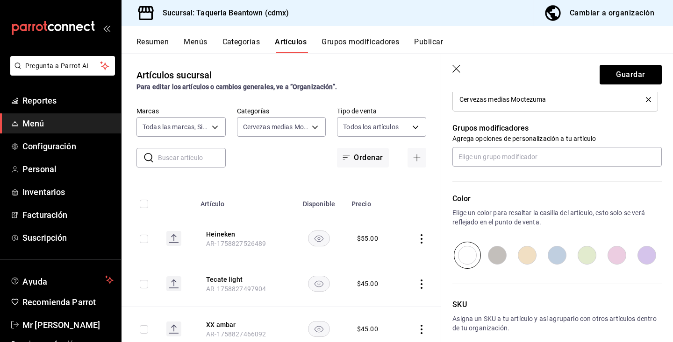
scroll to position [394, 0]
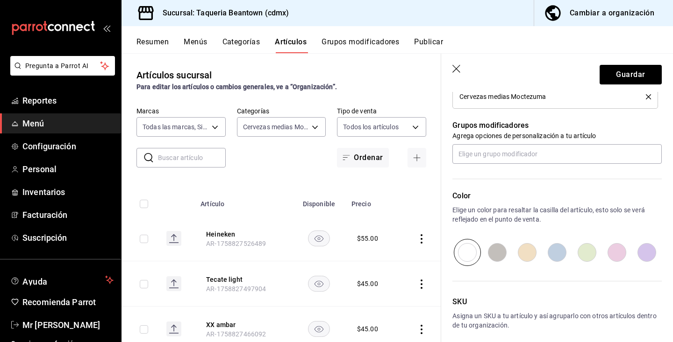
click at [555, 258] on input "radio" at bounding box center [557, 252] width 30 height 27
radio input "true"
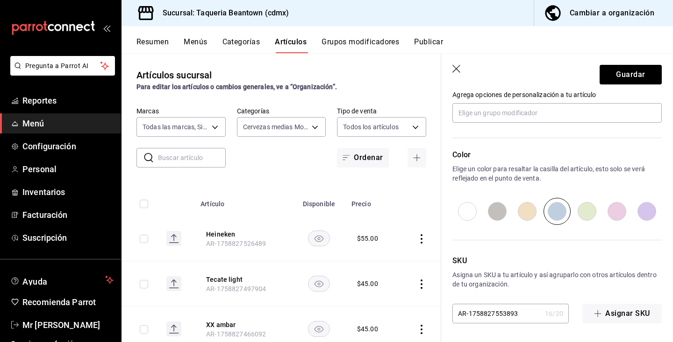
scroll to position [435, 0]
click at [626, 71] on button "Guardar" at bounding box center [630, 75] width 62 height 20
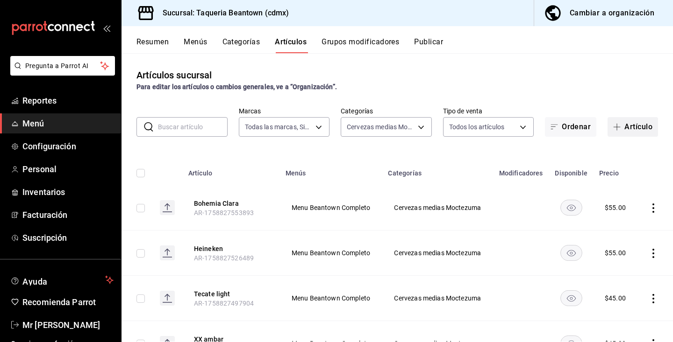
click at [628, 127] on button "Artículo" at bounding box center [632, 127] width 50 height 20
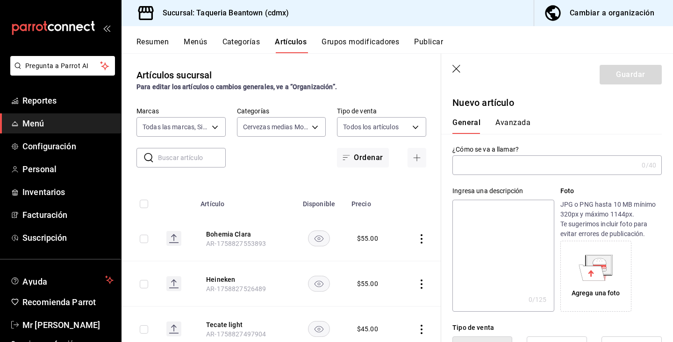
click at [601, 166] on input "text" at bounding box center [544, 165] width 185 height 19
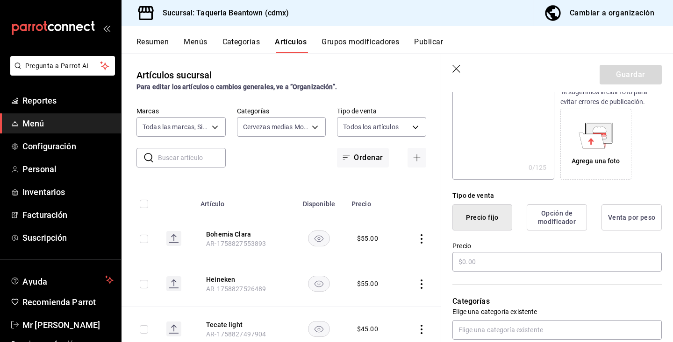
scroll to position [137, 0]
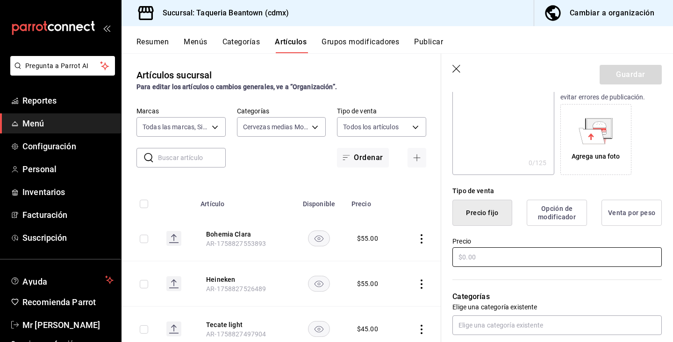
type input "Bohemia obscura"
click at [552, 264] on input "text" at bounding box center [556, 258] width 209 height 20
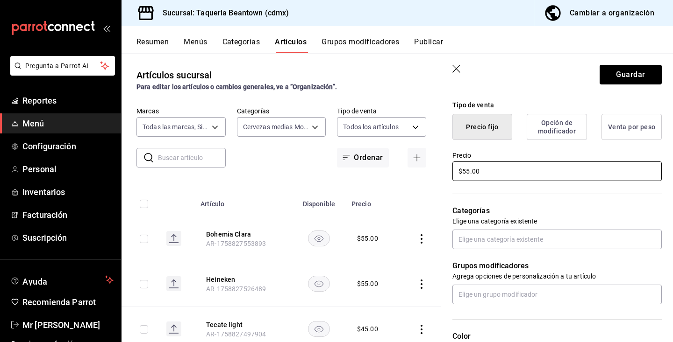
scroll to position [224, 0]
type input "$55.00"
click at [517, 233] on input "text" at bounding box center [556, 239] width 209 height 20
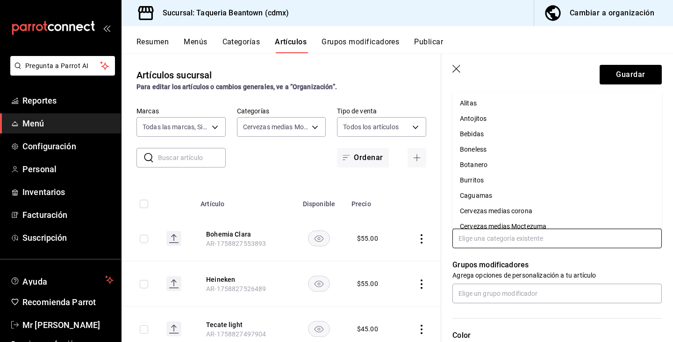
click at [513, 226] on li "Cervezas medias Moctezuma" at bounding box center [556, 226] width 209 height 15
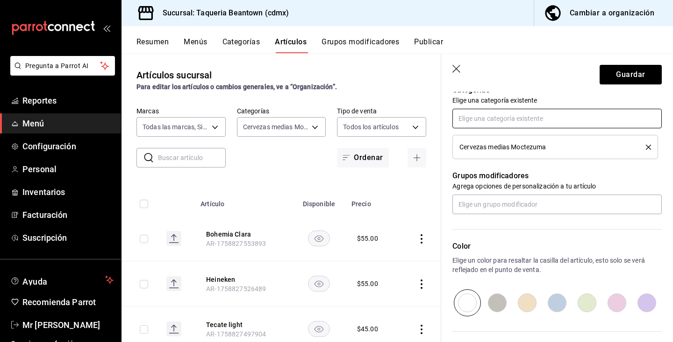
scroll to position [349, 0]
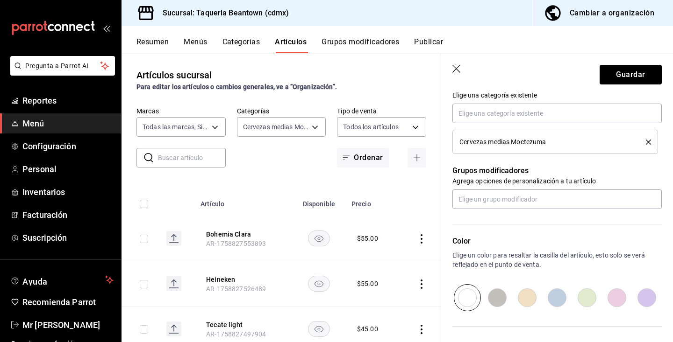
click at [559, 300] on input "radio" at bounding box center [557, 297] width 30 height 27
radio input "true"
click at [611, 73] on button "Guardar" at bounding box center [630, 75] width 62 height 20
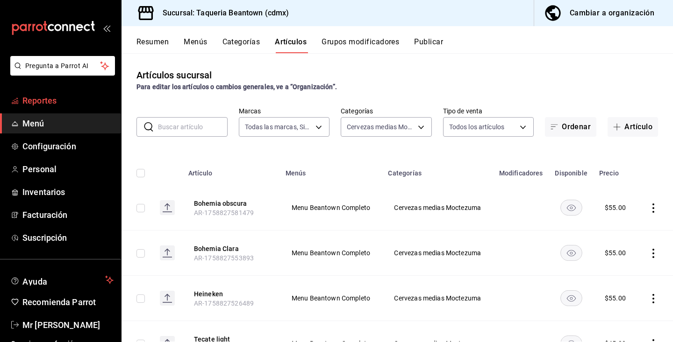
click at [47, 104] on span "Reportes" at bounding box center [67, 100] width 91 height 13
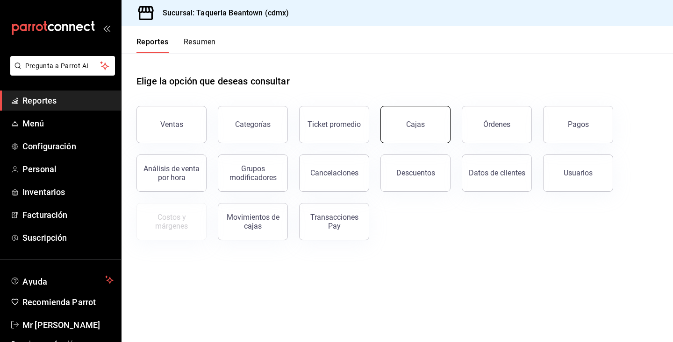
click at [408, 123] on div "Cajas" at bounding box center [415, 124] width 19 height 11
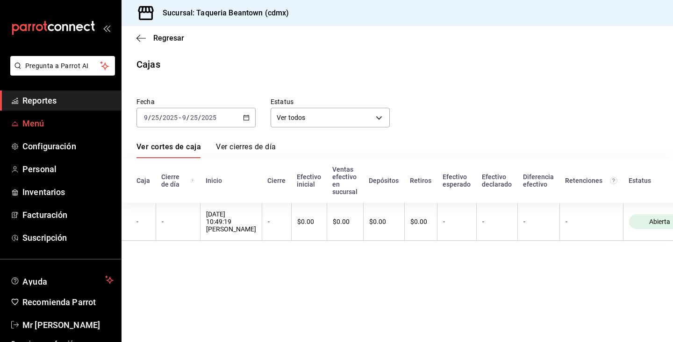
click at [63, 122] on span "Menú" at bounding box center [67, 123] width 91 height 13
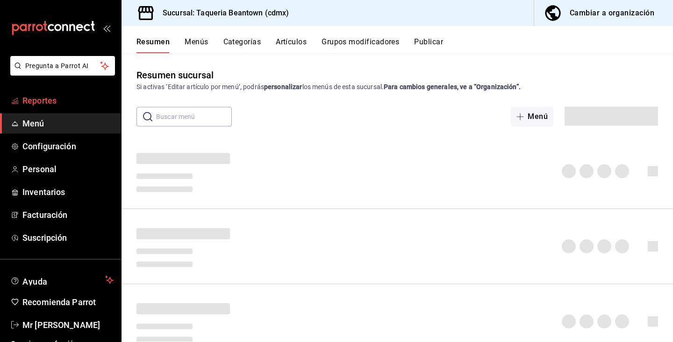
click at [64, 106] on span "Reportes" at bounding box center [67, 100] width 91 height 13
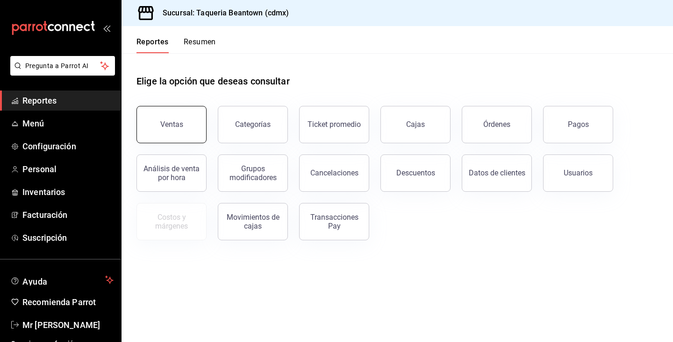
click at [195, 134] on button "Ventas" at bounding box center [171, 124] width 70 height 37
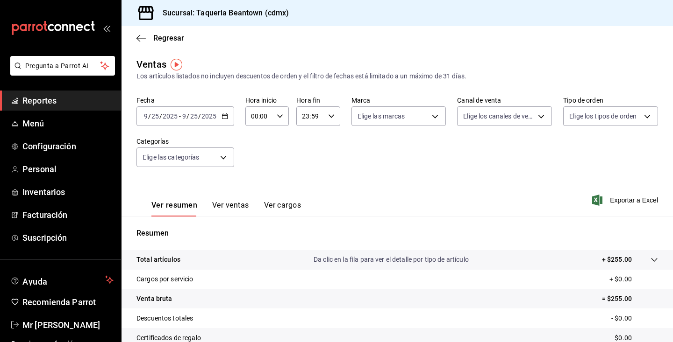
click at [78, 100] on span "Reportes" at bounding box center [67, 100] width 91 height 13
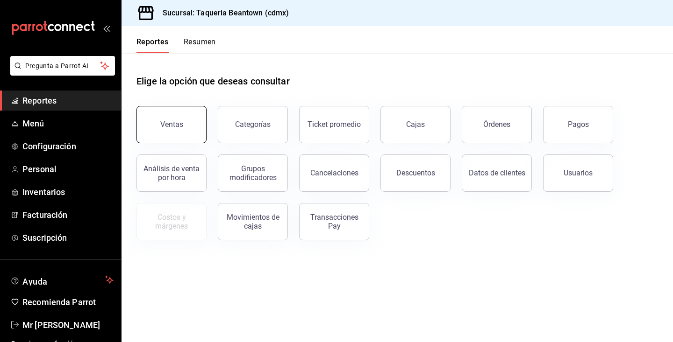
click at [173, 121] on div "Ventas" at bounding box center [171, 124] width 23 height 9
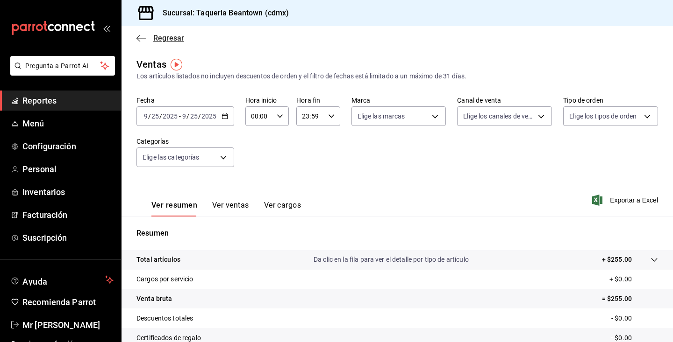
click at [143, 40] on icon "button" at bounding box center [140, 38] width 9 height 8
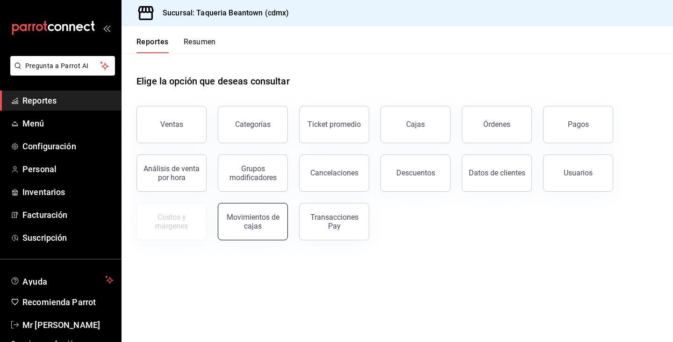
click at [274, 214] on div "Movimientos de cajas" at bounding box center [253, 222] width 58 height 18
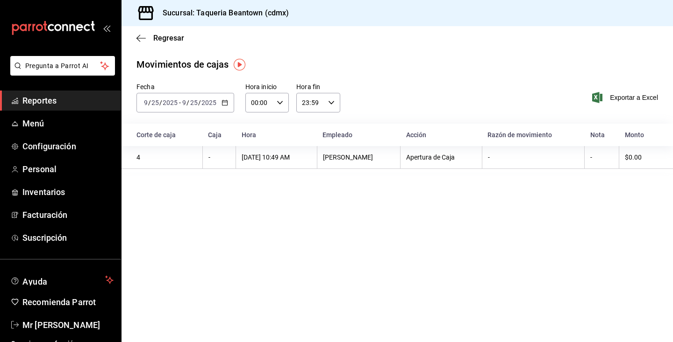
click at [137, 157] on div "4" at bounding box center [166, 157] width 60 height 7
click at [142, 38] on icon "button" at bounding box center [140, 38] width 9 height 0
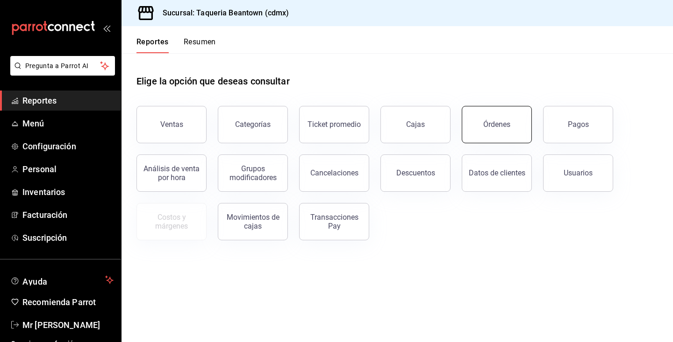
click at [485, 136] on button "Órdenes" at bounding box center [497, 124] width 70 height 37
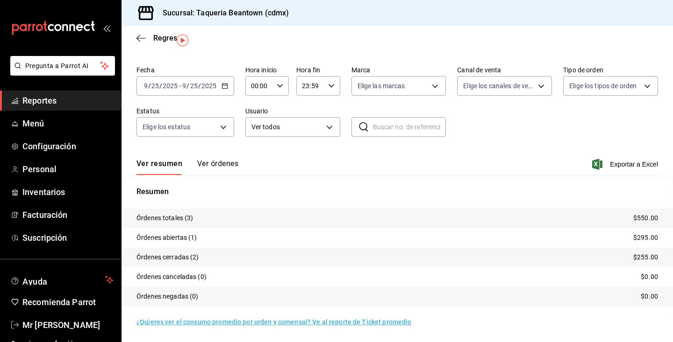
scroll to position [24, 0]
click at [41, 103] on span "Reportes" at bounding box center [67, 100] width 91 height 13
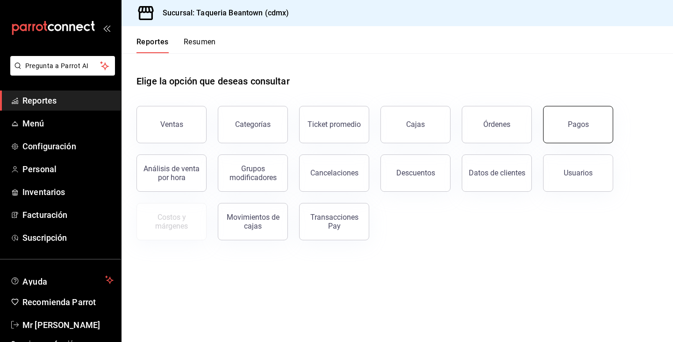
click at [582, 111] on button "Pagos" at bounding box center [578, 124] width 70 height 37
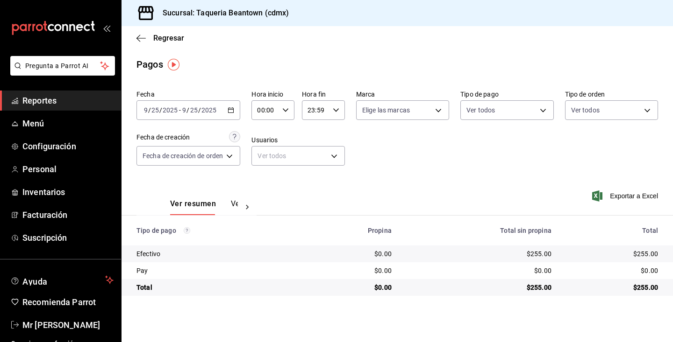
click at [247, 206] on icon at bounding box center [246, 207] width 9 height 9
click at [222, 204] on button "Ver pagos" at bounding box center [220, 207] width 35 height 16
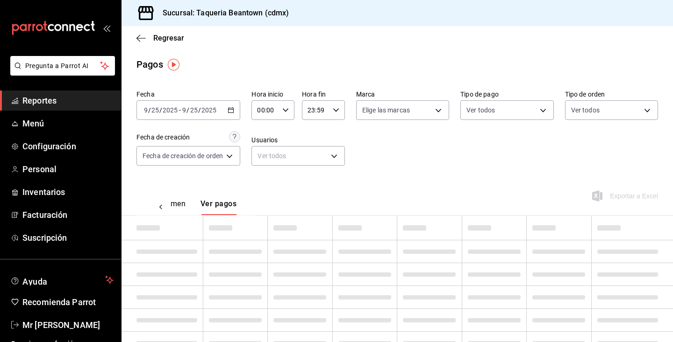
scroll to position [0, 28]
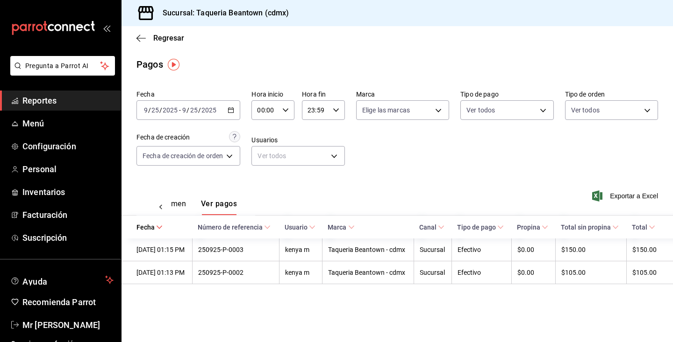
click at [266, 185] on div "Ver resumen Ver pagos Exportar a Excel" at bounding box center [396, 202] width 551 height 50
click at [39, 130] on link "Menú" at bounding box center [60, 124] width 121 height 20
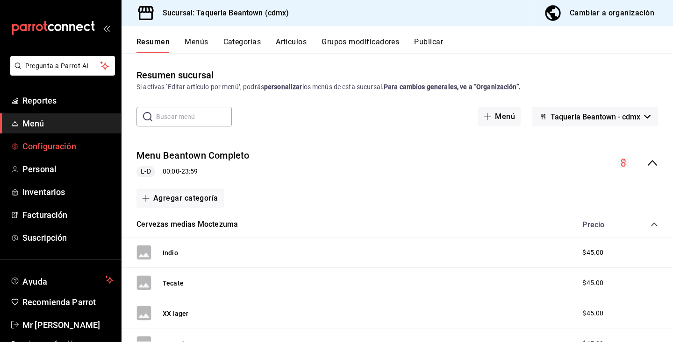
click at [53, 149] on span "Configuración" at bounding box center [67, 146] width 91 height 13
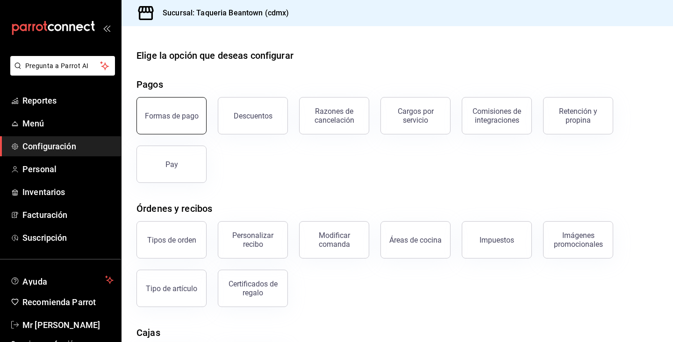
click at [185, 120] on button "Formas de pago" at bounding box center [171, 115] width 70 height 37
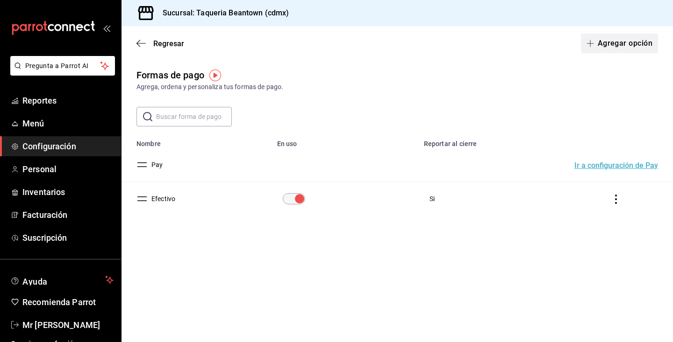
click at [613, 44] on button "Agregar opción" at bounding box center [619, 44] width 77 height 20
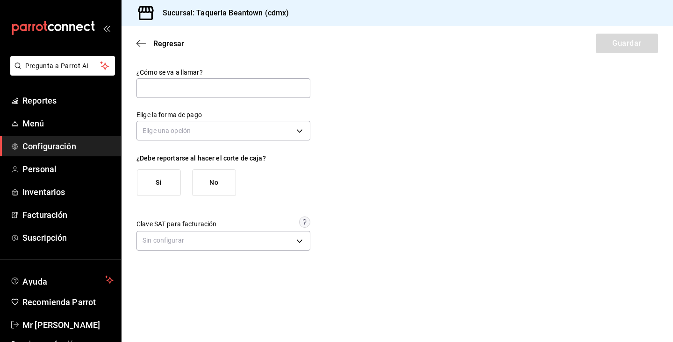
type input "t"
type input "Transferencia"
click at [426, 74] on div "¿Cómo se va a llamar? Transferencia Elige la forma de pago Elige una opción ¿De…" at bounding box center [396, 160] width 521 height 185
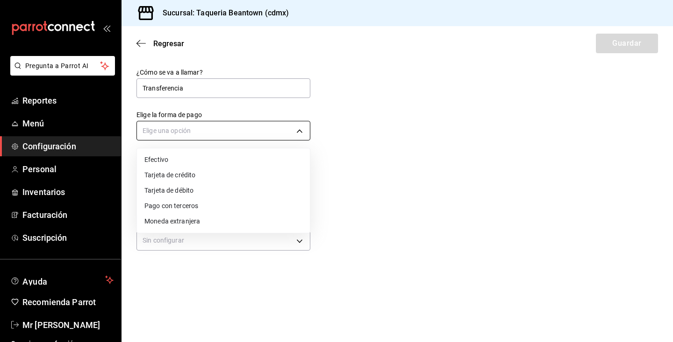
click at [298, 132] on body "Pregunta a Parrot AI Reportes Menú Configuración Personal Inventarios Facturaci…" at bounding box center [336, 171] width 673 height 342
click at [347, 183] on div at bounding box center [336, 171] width 673 height 342
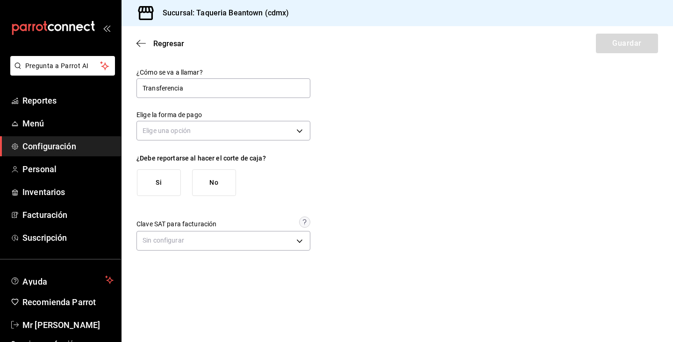
click at [169, 186] on button "Si" at bounding box center [159, 183] width 44 height 27
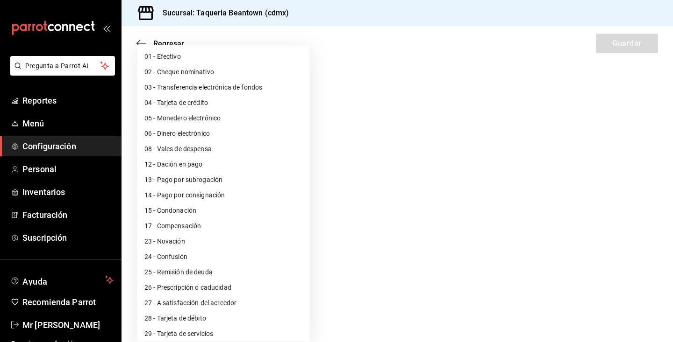
click at [300, 242] on body "Pregunta a Parrot AI Reportes Menú Configuración Personal Inventarios Facturaci…" at bounding box center [336, 171] width 673 height 342
click at [180, 90] on li "03 - Transferencia electrónica de fondos" at bounding box center [223, 87] width 173 height 15
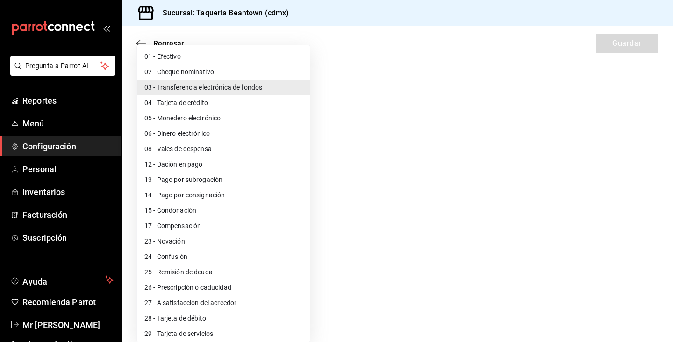
click at [298, 235] on body "Pregunta a Parrot AI Reportes Menú Configuración Personal Inventarios Facturaci…" at bounding box center [336, 171] width 673 height 342
click at [211, 57] on li "01 - Efectivo" at bounding box center [223, 56] width 173 height 15
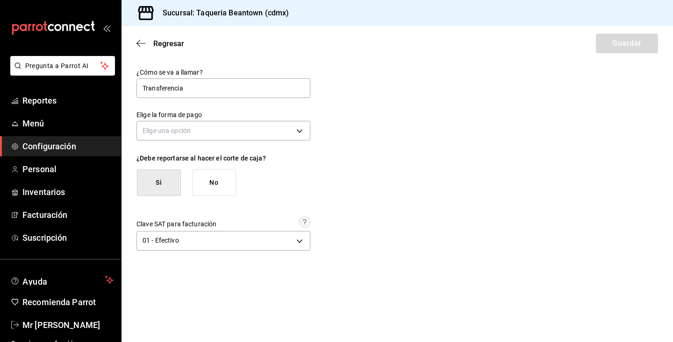
click at [338, 205] on div "¿Cómo se va a llamar? Transferencia Elige la forma de pago Elige una opción ¿De…" at bounding box center [396, 160] width 521 height 185
click at [564, 58] on div "Regresar Guardar" at bounding box center [396, 43] width 551 height 35
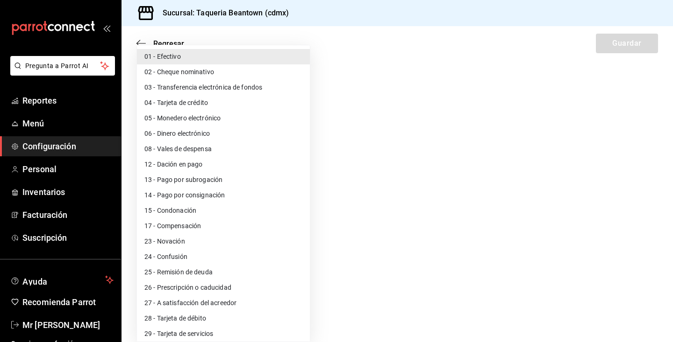
click at [299, 241] on body "Pregunta a Parrot AI Reportes Menú Configuración Personal Inventarios Facturaci…" at bounding box center [336, 171] width 673 height 342
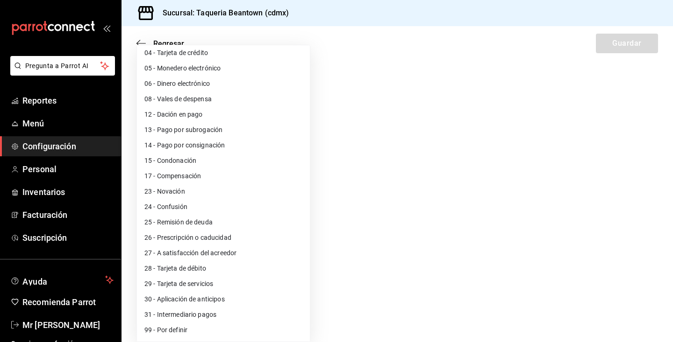
scroll to position [50, 0]
click at [184, 327] on li "99 - Por definir" at bounding box center [223, 330] width 173 height 15
type input "99"
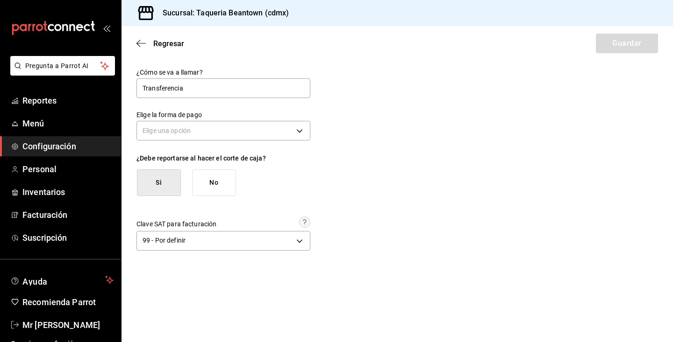
click at [149, 179] on button "Si" at bounding box center [159, 183] width 44 height 27
click at [191, 131] on body "Pregunta a Parrot AI Reportes Menú Configuración Personal Inventarios Facturaci…" at bounding box center [336, 171] width 673 height 342
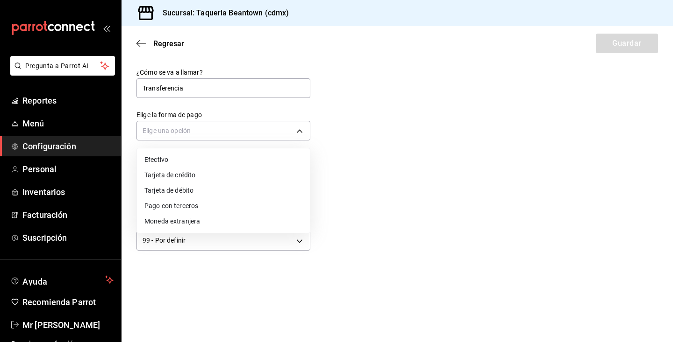
click at [199, 210] on li "Pago con terceros" at bounding box center [223, 206] width 173 height 15
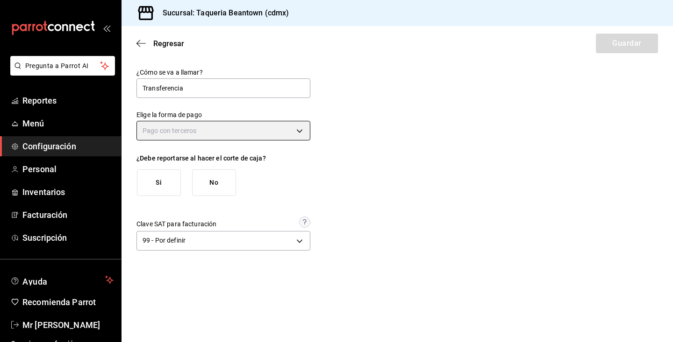
type input "THIRD_PARTY"
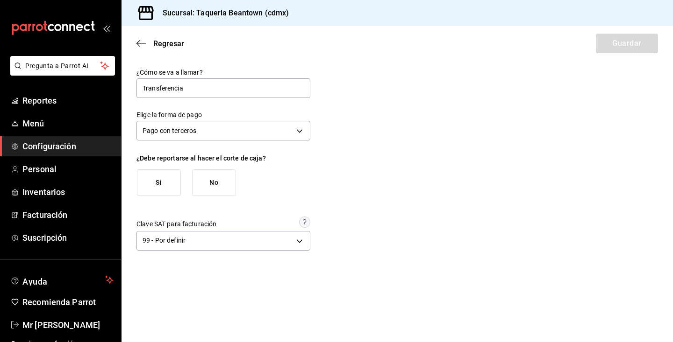
click at [156, 185] on button "Si" at bounding box center [159, 183] width 44 height 27
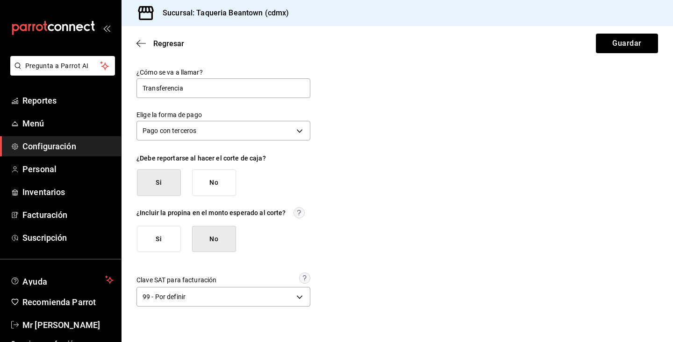
click at [168, 237] on button "Si" at bounding box center [159, 239] width 44 height 27
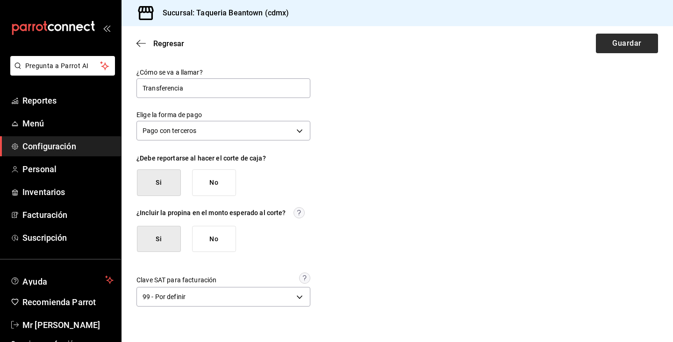
click at [611, 50] on button "Guardar" at bounding box center [627, 44] width 62 height 20
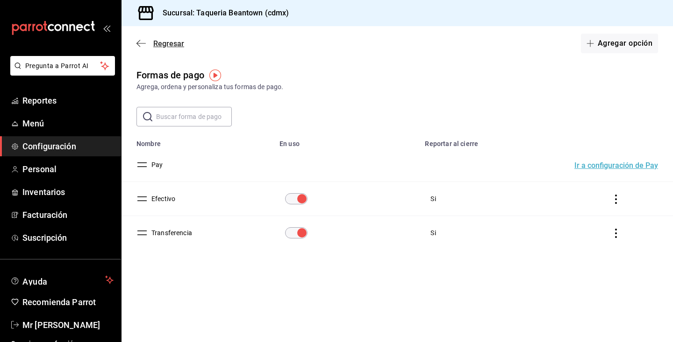
click at [141, 41] on icon "button" at bounding box center [140, 43] width 9 height 8
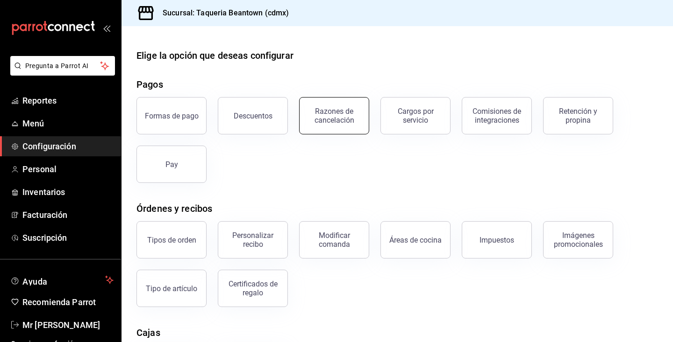
click at [325, 121] on div "Razones de cancelación" at bounding box center [334, 116] width 58 height 18
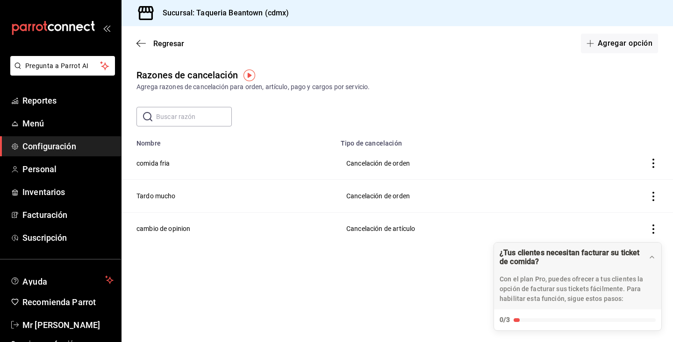
click at [175, 229] on td "cambio de opinion" at bounding box center [227, 229] width 213 height 33
click at [654, 230] on icon "actions" at bounding box center [652, 229] width 9 height 9
click at [463, 222] on div at bounding box center [336, 171] width 673 height 342
click at [140, 41] on icon "button" at bounding box center [140, 43] width 9 height 8
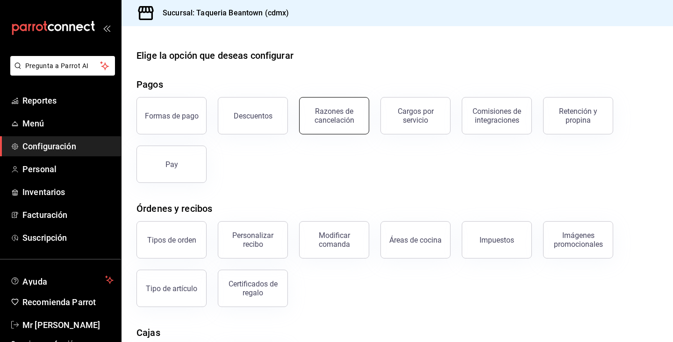
click at [339, 121] on div "Razones de cancelación" at bounding box center [334, 116] width 58 height 18
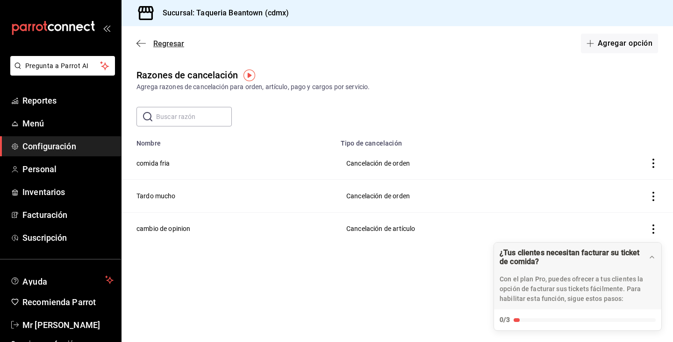
click at [142, 47] on icon "button" at bounding box center [140, 43] width 9 height 8
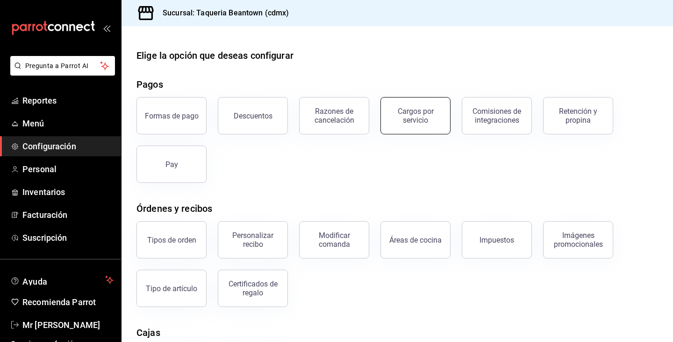
click at [434, 114] on div "Cargos por servicio" at bounding box center [415, 116] width 58 height 18
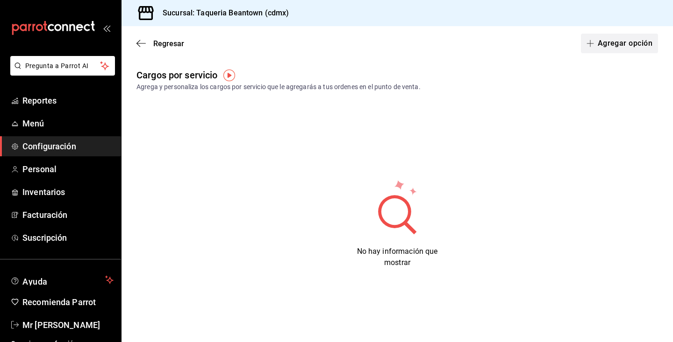
click at [604, 46] on button "Agregar opción" at bounding box center [619, 44] width 77 height 20
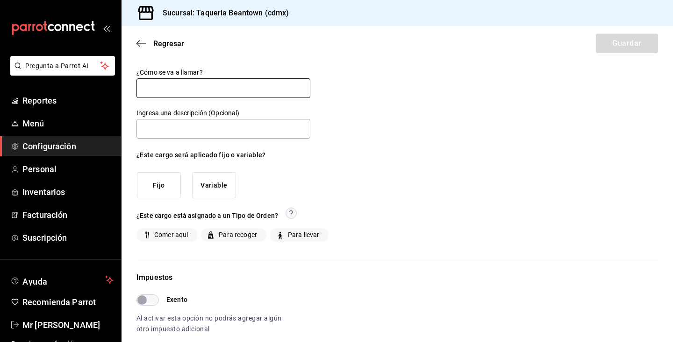
click at [173, 93] on input "text" at bounding box center [223, 88] width 174 height 20
type input "Pago hielo"
click at [159, 187] on button "Fijo" at bounding box center [159, 185] width 44 height 27
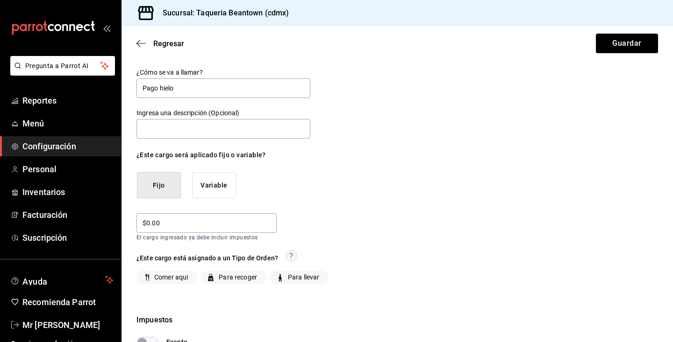
click at [208, 195] on button "Variable" at bounding box center [214, 185] width 44 height 27
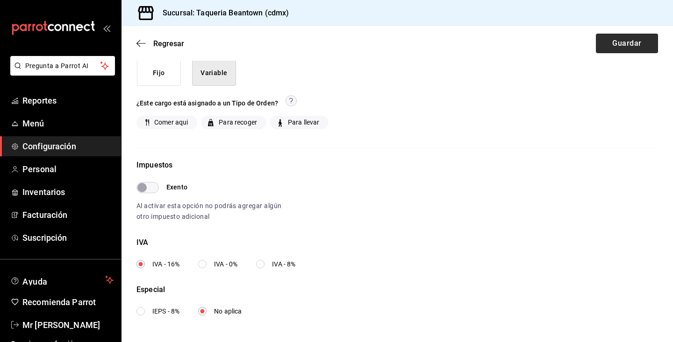
click at [640, 46] on button "Guardar" at bounding box center [627, 44] width 62 height 20
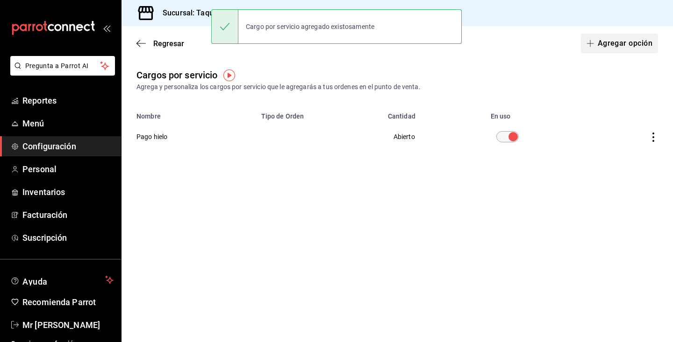
click at [629, 43] on button "Agregar opción" at bounding box center [619, 44] width 77 height 20
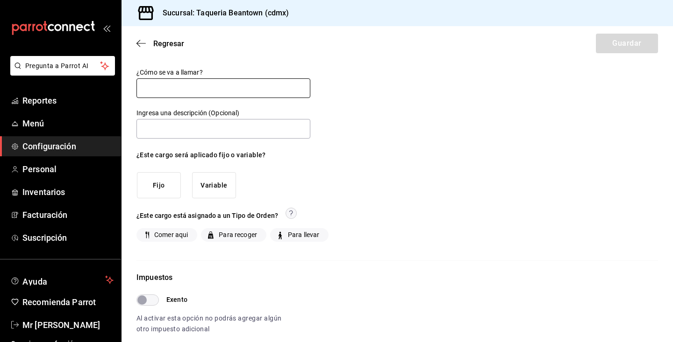
click at [284, 91] on input "text" at bounding box center [223, 88] width 174 height 20
click at [209, 186] on button "Variable" at bounding box center [214, 185] width 44 height 27
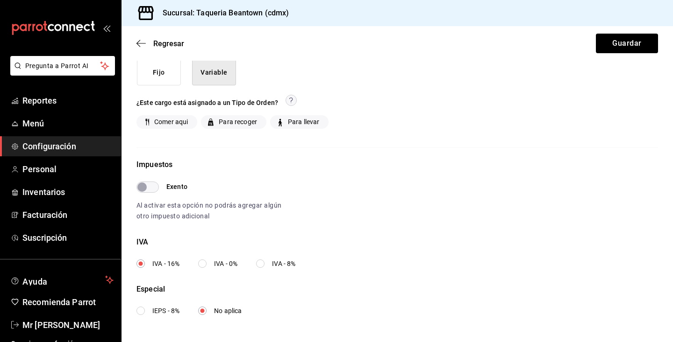
scroll to position [113, 0]
click at [629, 45] on button "Guardar" at bounding box center [627, 44] width 62 height 20
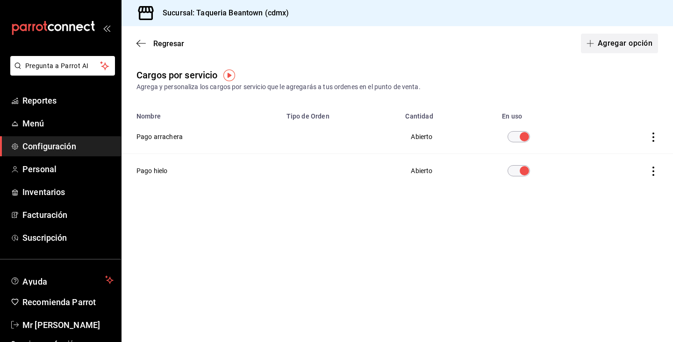
click at [640, 41] on button "Agregar opción" at bounding box center [619, 44] width 77 height 20
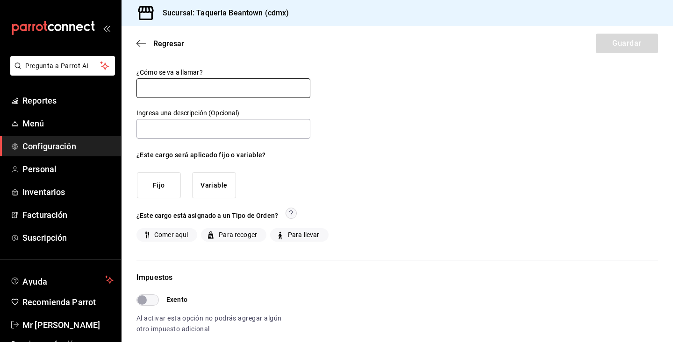
click at [242, 79] on input "text" at bounding box center [223, 88] width 174 height 20
click at [215, 192] on button "Variable" at bounding box center [214, 185] width 44 height 27
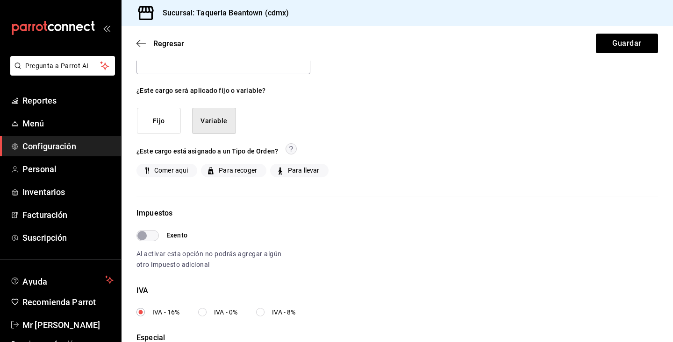
scroll to position [66, 0]
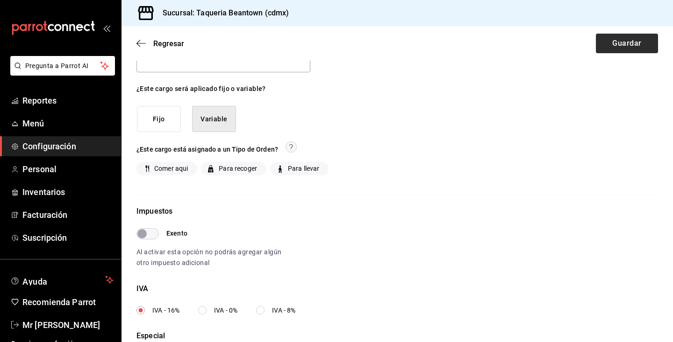
click at [632, 41] on button "Guardar" at bounding box center [627, 44] width 62 height 20
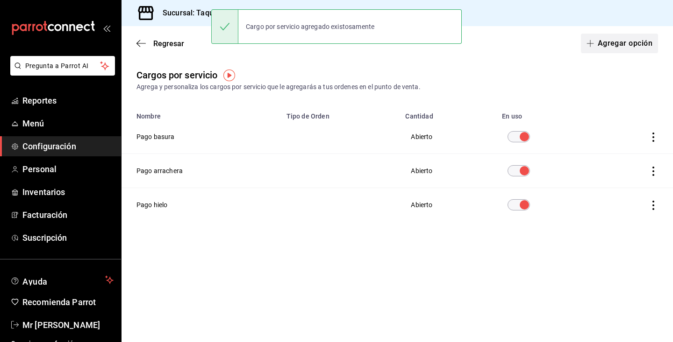
click at [613, 43] on button "Agregar opción" at bounding box center [619, 44] width 77 height 20
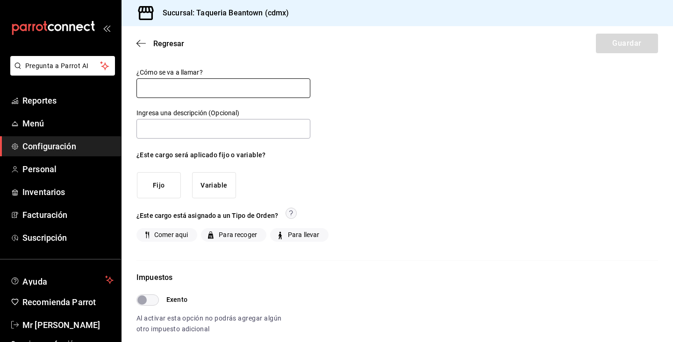
click at [284, 84] on input "text" at bounding box center [223, 88] width 174 height 20
click at [210, 178] on button "Variable" at bounding box center [214, 185] width 44 height 27
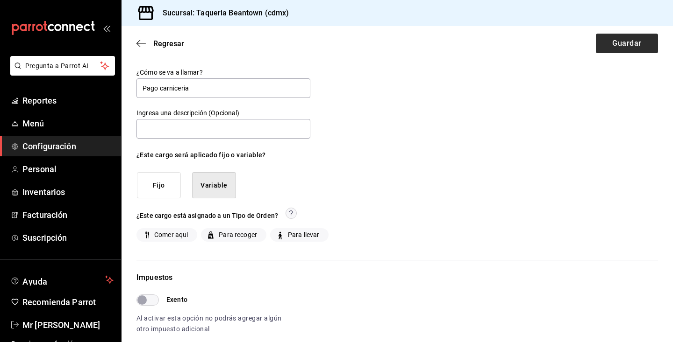
click at [632, 42] on button "Guardar" at bounding box center [627, 44] width 62 height 20
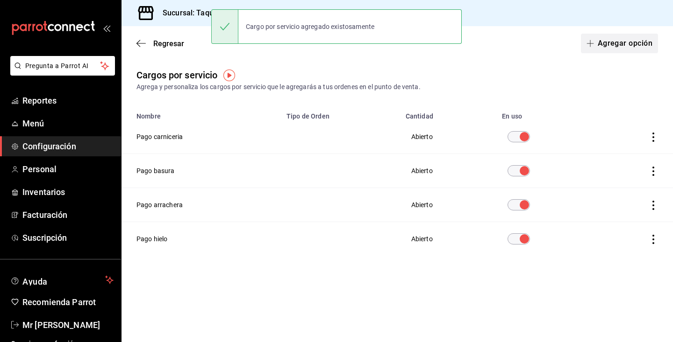
click at [620, 44] on button "Agregar opción" at bounding box center [619, 44] width 77 height 20
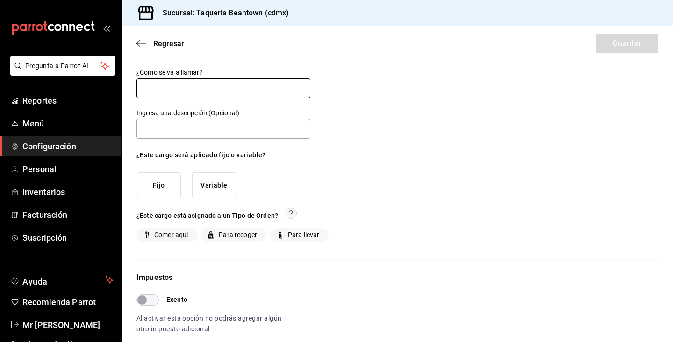
click at [283, 92] on input "text" at bounding box center [223, 88] width 174 height 20
click at [210, 184] on button "Variable" at bounding box center [214, 185] width 44 height 27
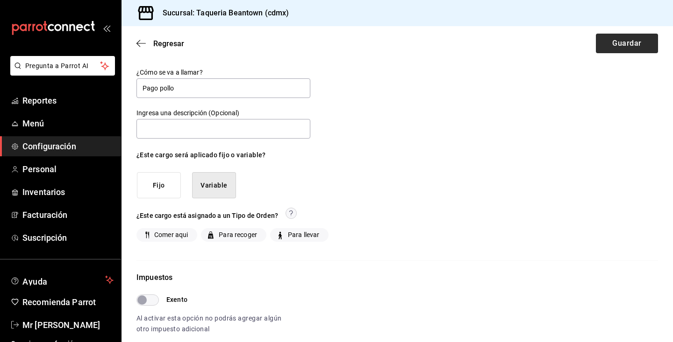
click at [635, 47] on button "Guardar" at bounding box center [627, 44] width 62 height 20
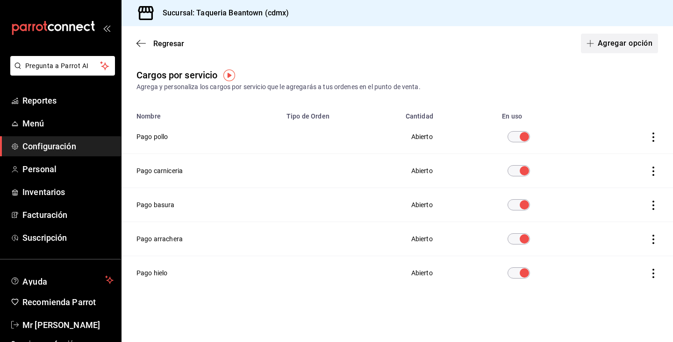
click at [625, 47] on button "Agregar opción" at bounding box center [619, 44] width 77 height 20
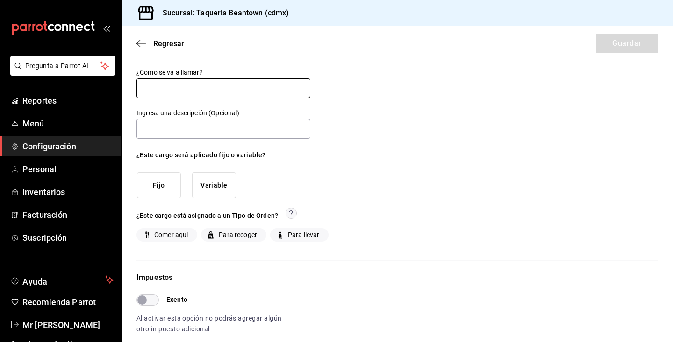
click at [156, 85] on input "text" at bounding box center [223, 88] width 174 height 20
click at [217, 177] on button "Variable" at bounding box center [214, 185] width 44 height 27
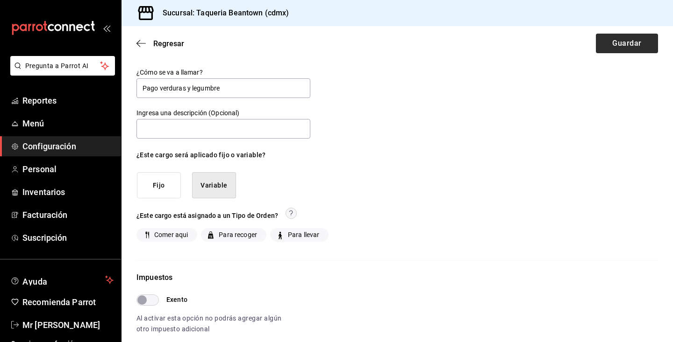
click at [636, 43] on button "Guardar" at bounding box center [627, 44] width 62 height 20
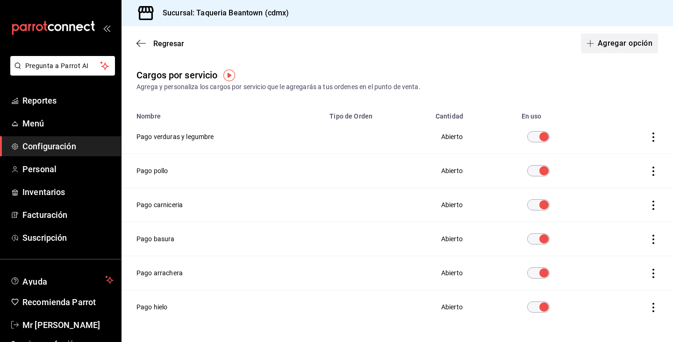
click at [605, 39] on button "Agregar opción" at bounding box center [619, 44] width 77 height 20
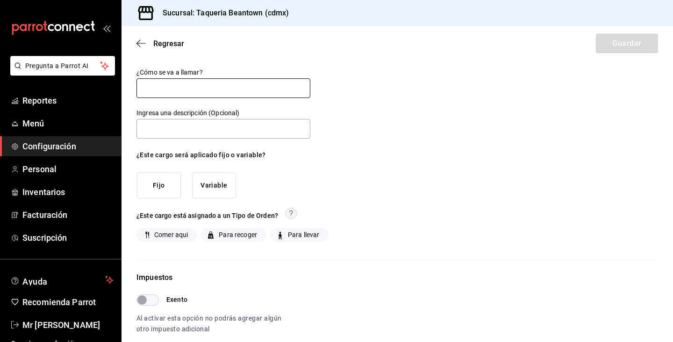
click at [215, 85] on input "text" at bounding box center [223, 88] width 174 height 20
click at [216, 179] on button "Variable" at bounding box center [214, 185] width 44 height 27
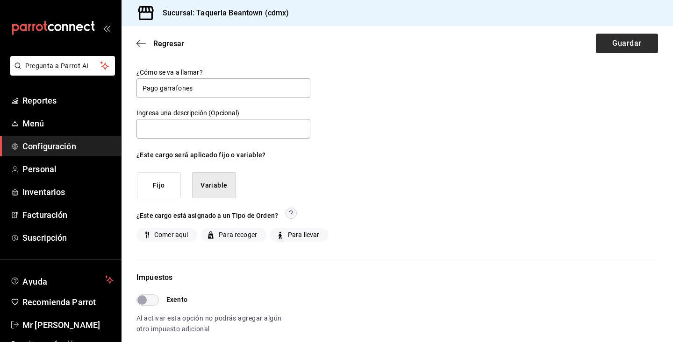
click at [625, 43] on button "Guardar" at bounding box center [627, 44] width 62 height 20
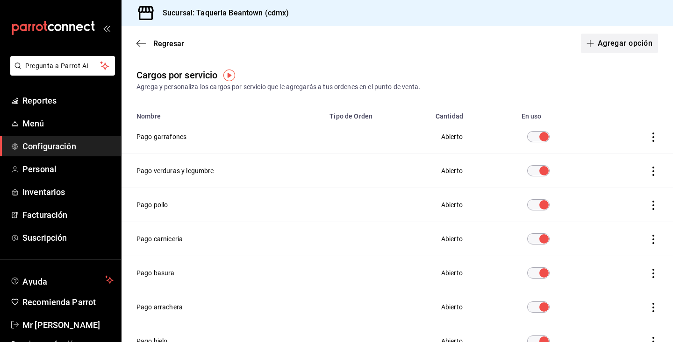
click at [610, 43] on button "Agregar opción" at bounding box center [619, 44] width 77 height 20
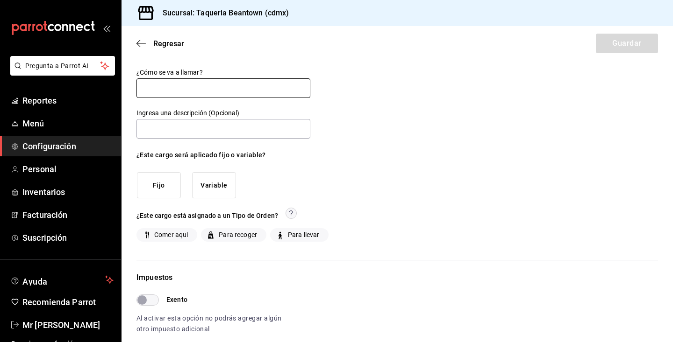
click at [254, 89] on input "text" at bounding box center [223, 88] width 174 height 20
click at [221, 190] on button "Variable" at bounding box center [214, 185] width 44 height 27
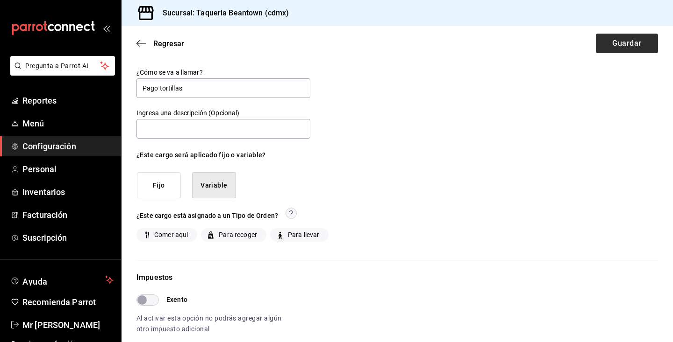
click at [644, 45] on button "Guardar" at bounding box center [627, 44] width 62 height 20
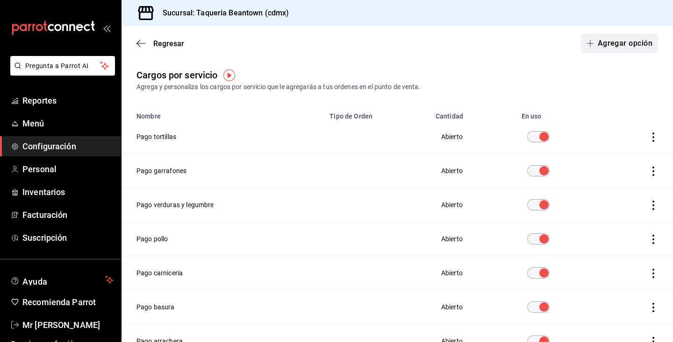
click at [613, 47] on button "Agregar opción" at bounding box center [619, 44] width 77 height 20
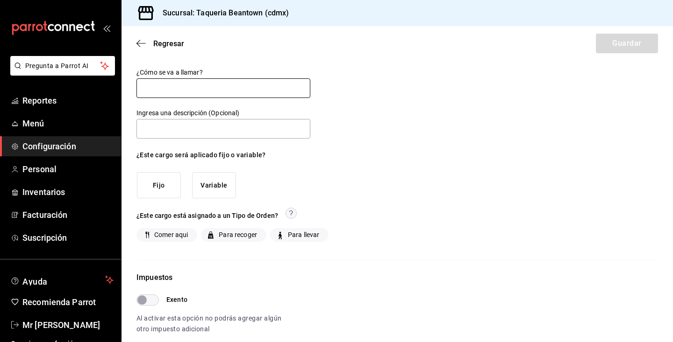
click at [290, 88] on input "text" at bounding box center [223, 88] width 174 height 20
drag, startPoint x: 290, startPoint y: 88, endPoint x: 341, endPoint y: 114, distance: 57.7
click at [341, 114] on div "¿Cómo se va a llamar? Pago tienda o Oxxo Ingresa una descripción (Opcional) ¿Es…" at bounding box center [396, 254] width 521 height 372
click at [334, 115] on div "¿Cómo se va a llamar? Pago tienda o Oxxo Ingresa una descripción (Opcional) ¿Es…" at bounding box center [396, 254] width 521 height 372
click at [203, 183] on button "Variable" at bounding box center [214, 185] width 44 height 27
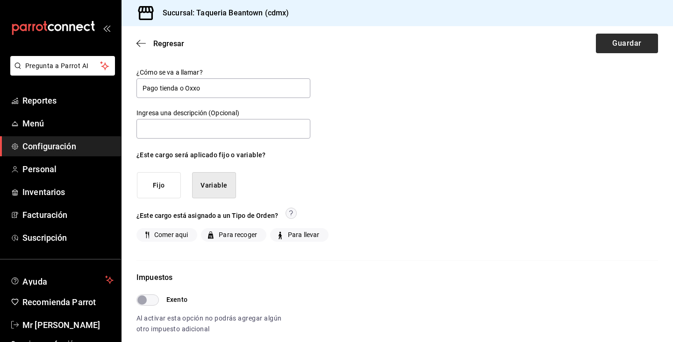
click at [643, 43] on button "Guardar" at bounding box center [627, 44] width 62 height 20
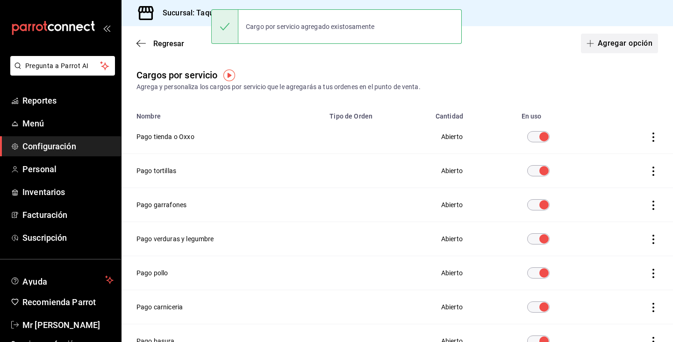
click at [622, 43] on button "Agregar opción" at bounding box center [619, 44] width 77 height 20
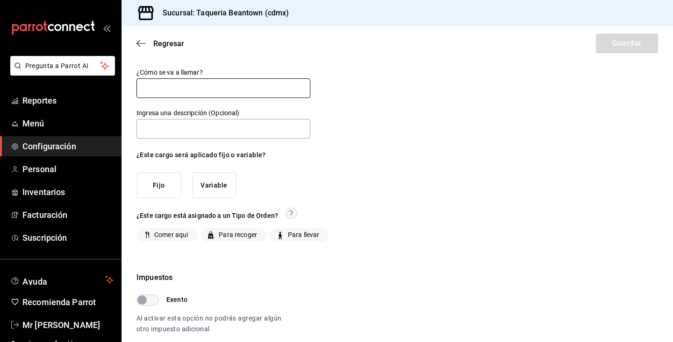
click at [288, 89] on input "text" at bounding box center [223, 88] width 174 height 20
click at [226, 186] on button "Variable" at bounding box center [214, 185] width 44 height 27
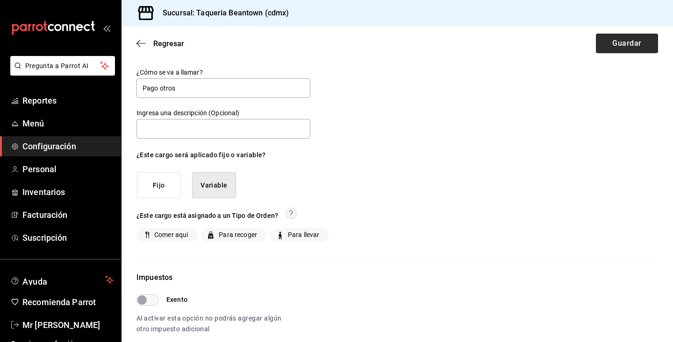
click at [625, 44] on button "Guardar" at bounding box center [627, 44] width 62 height 20
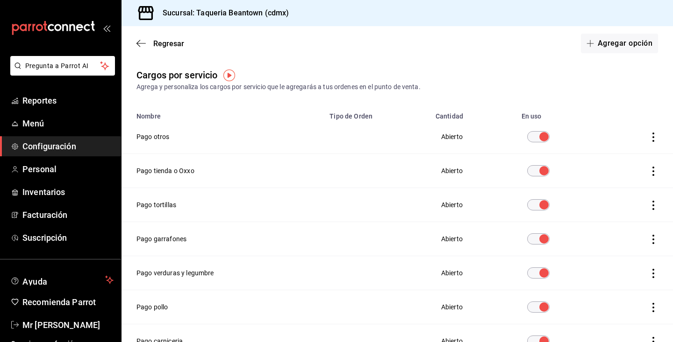
click at [516, 54] on div "Regresar Agregar opción" at bounding box center [396, 43] width 551 height 35
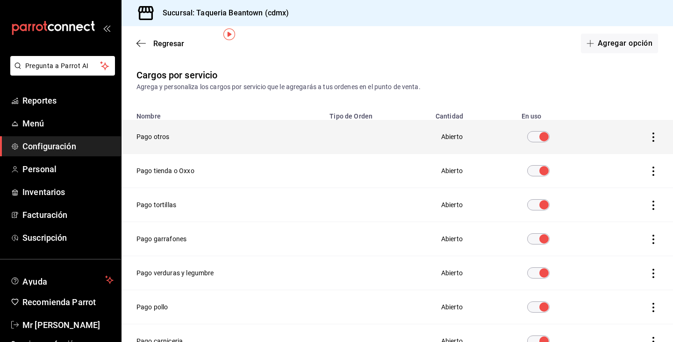
scroll to position [58, 0]
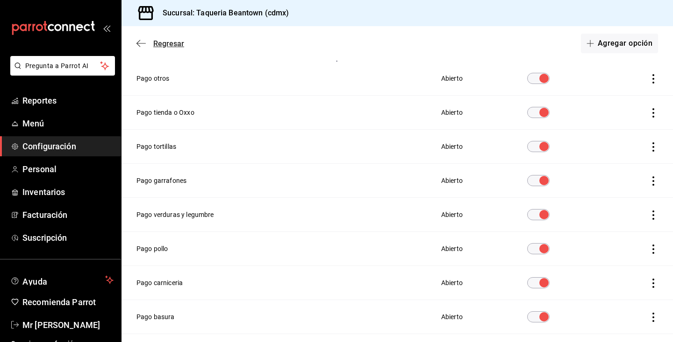
click at [142, 42] on icon "button" at bounding box center [140, 43] width 9 height 8
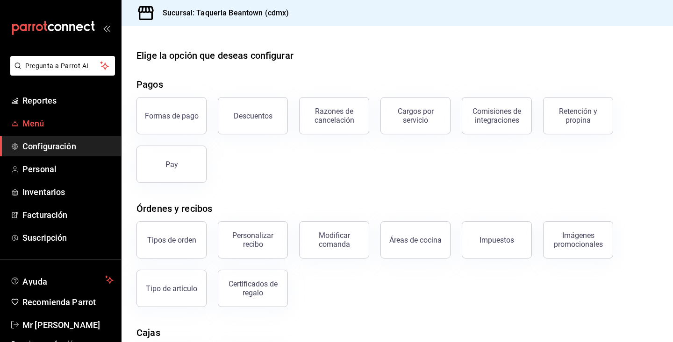
click at [69, 124] on span "Menú" at bounding box center [67, 123] width 91 height 13
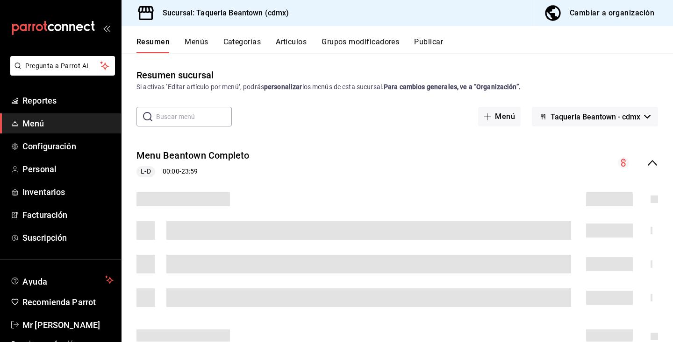
click at [354, 39] on button "Grupos modificadores" at bounding box center [360, 45] width 78 height 16
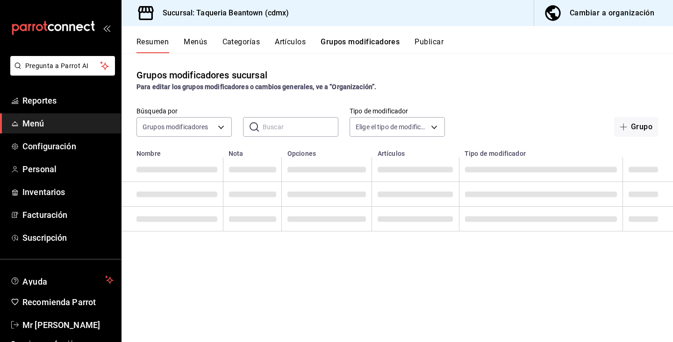
click at [354, 39] on button "Grupos modificadores" at bounding box center [359, 45] width 79 height 16
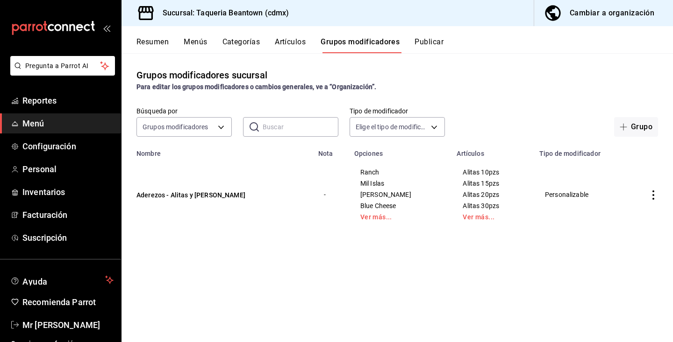
click at [302, 41] on button "Artículos" at bounding box center [290, 45] width 31 height 16
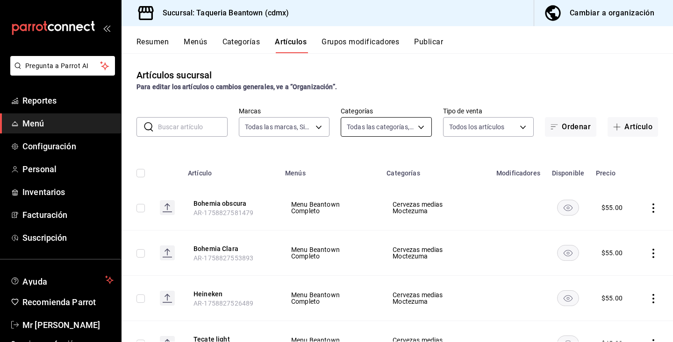
click at [378, 131] on body "Pregunta a Parrot AI Reportes Menú Configuración Personal Inventarios Facturaci…" at bounding box center [336, 171] width 673 height 342
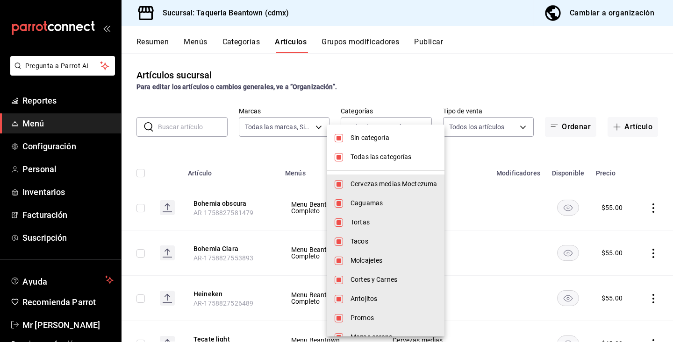
click at [377, 156] on span "Todas las categorías" at bounding box center [393, 157] width 86 height 10
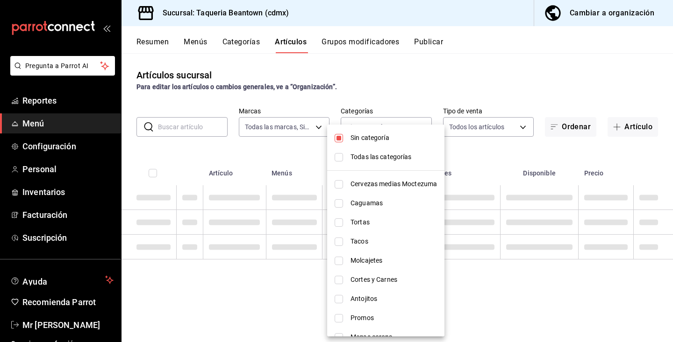
click at [378, 140] on span "Sin categoría" at bounding box center [393, 138] width 86 height 10
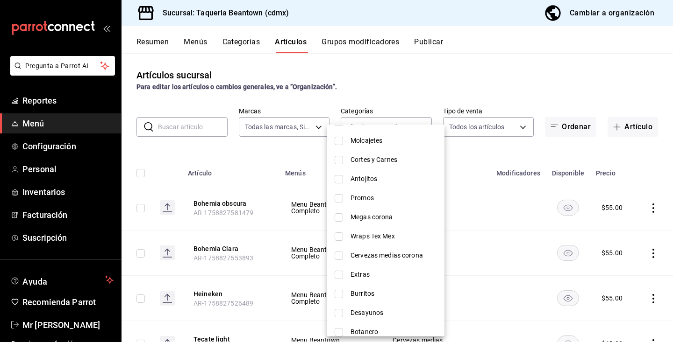
scroll to position [123, 0]
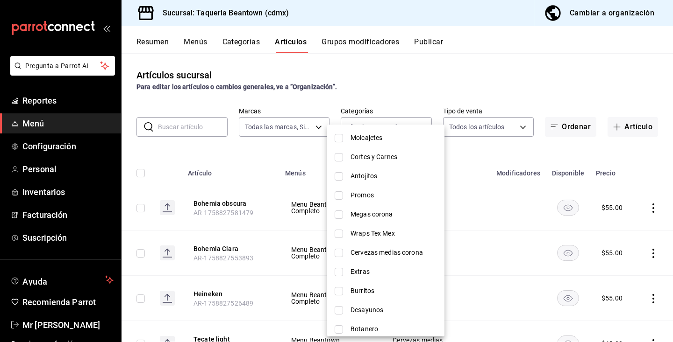
click at [382, 276] on span "Extras" at bounding box center [393, 272] width 86 height 10
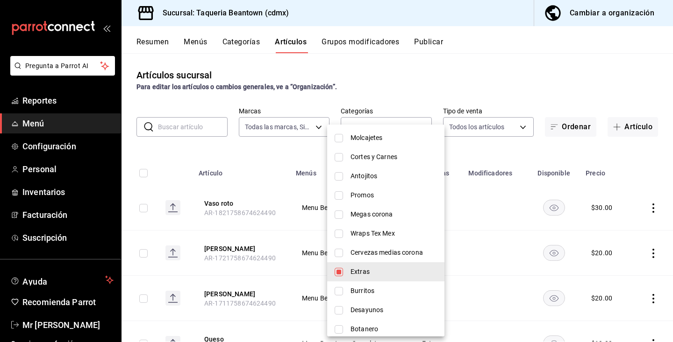
click at [486, 239] on div at bounding box center [336, 171] width 673 height 342
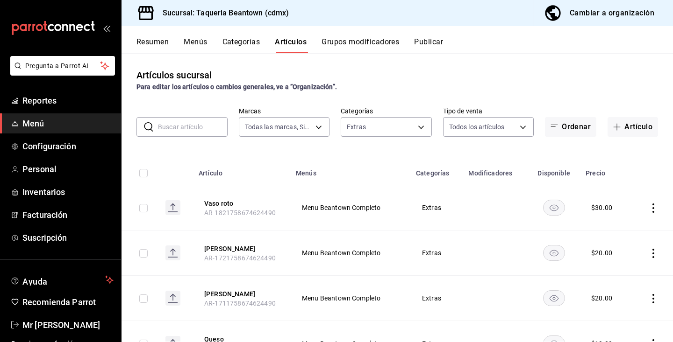
click at [654, 255] on icon "actions" at bounding box center [652, 253] width 9 height 9
click at [628, 276] on span "Editar" at bounding box center [625, 275] width 24 height 10
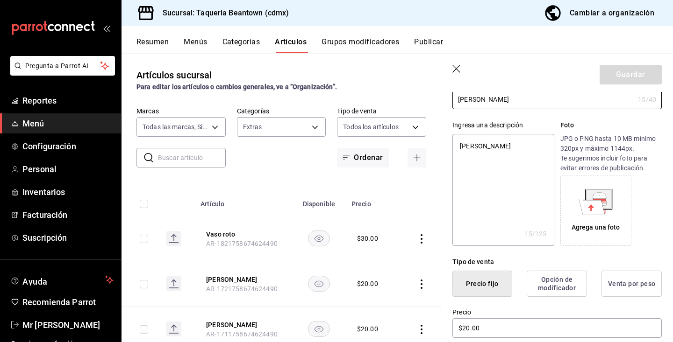
scroll to position [96, 0]
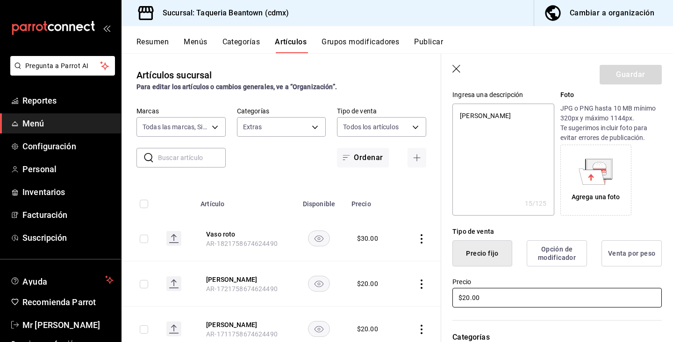
click at [469, 298] on input "$20.00" at bounding box center [556, 298] width 209 height 20
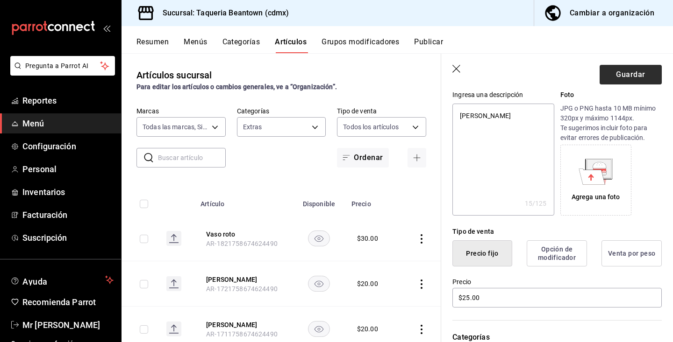
click at [614, 76] on button "Guardar" at bounding box center [630, 75] width 62 height 20
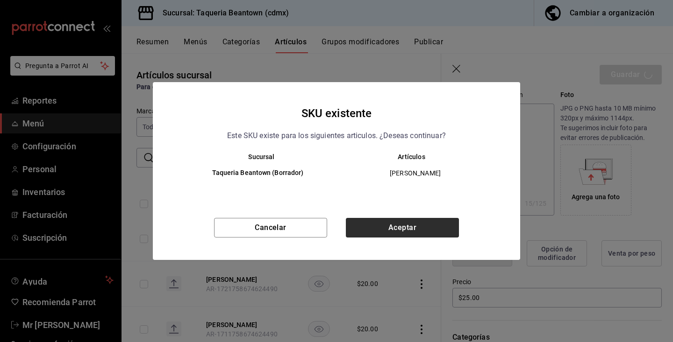
click at [443, 226] on button "Aceptar" at bounding box center [402, 228] width 113 height 20
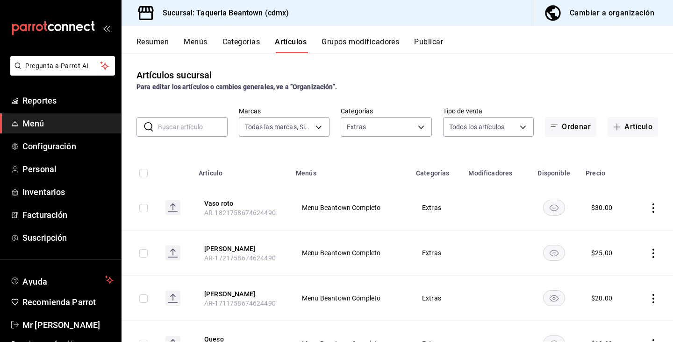
click at [654, 295] on icon "actions" at bounding box center [652, 298] width 9 height 9
click at [627, 278] on span "Editar" at bounding box center [625, 280] width 24 height 10
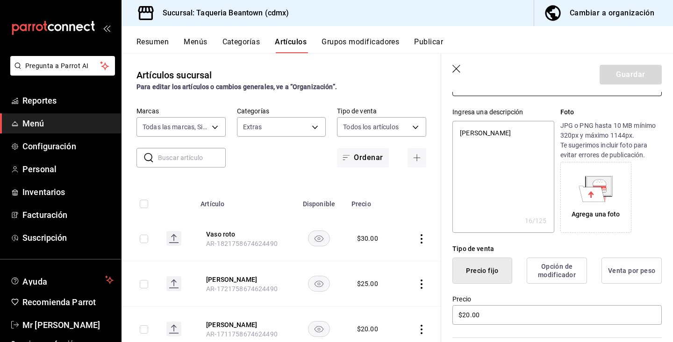
scroll to position [80, 0]
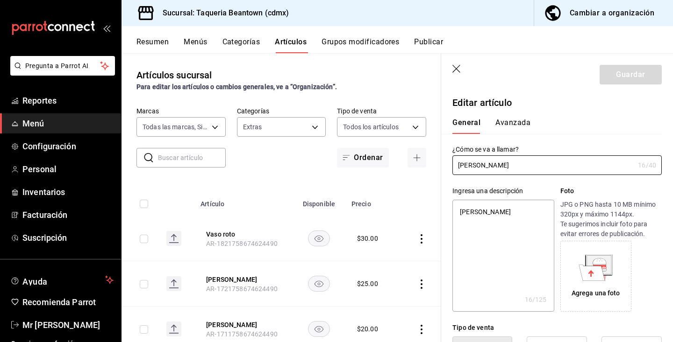
scroll to position [80, 0]
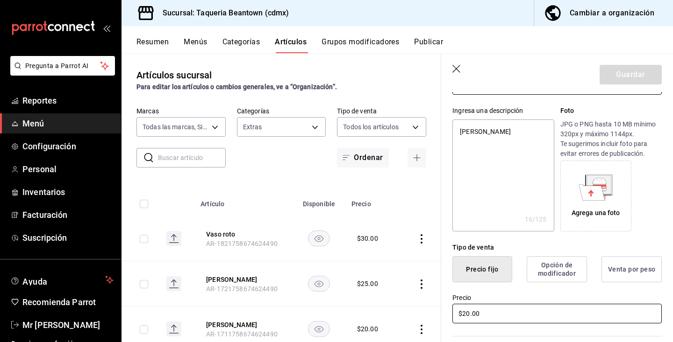
click at [469, 314] on input "$20.00" at bounding box center [556, 314] width 209 height 20
type input "$25.00"
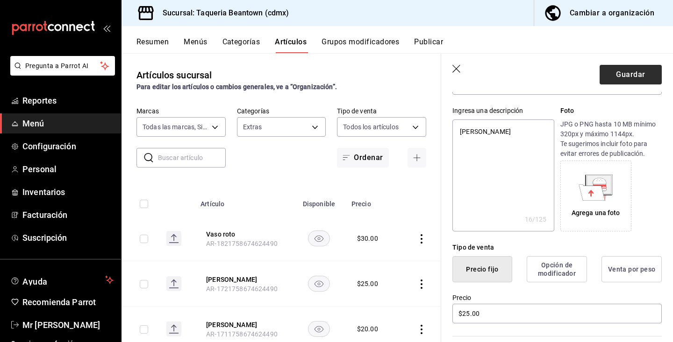
click at [616, 70] on button "Guardar" at bounding box center [630, 75] width 62 height 20
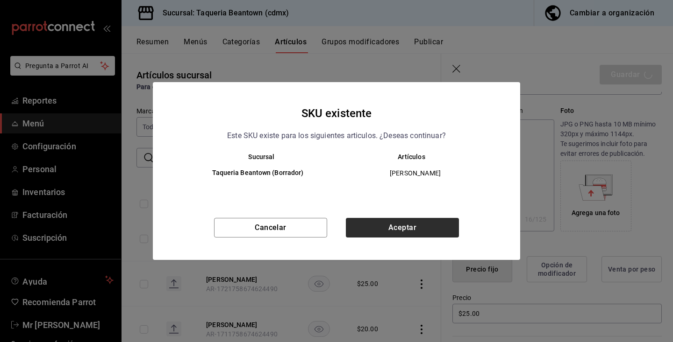
click at [401, 221] on button "Aceptar" at bounding box center [402, 228] width 113 height 20
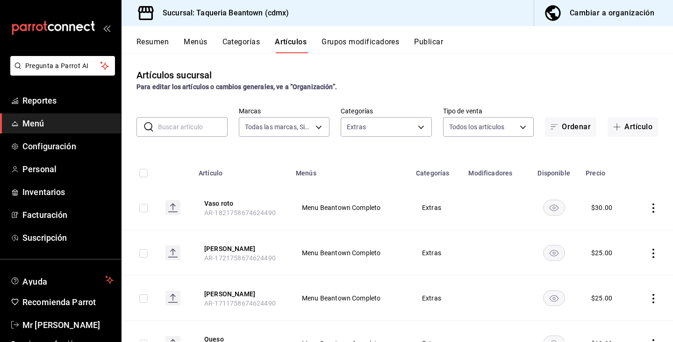
click at [67, 121] on span "Menú" at bounding box center [67, 123] width 91 height 13
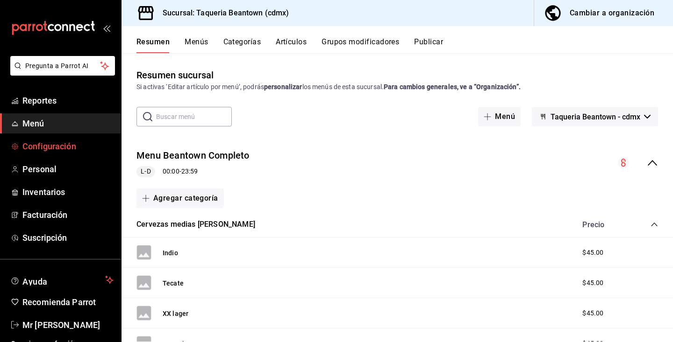
click at [60, 146] on span "Configuración" at bounding box center [67, 146] width 91 height 13
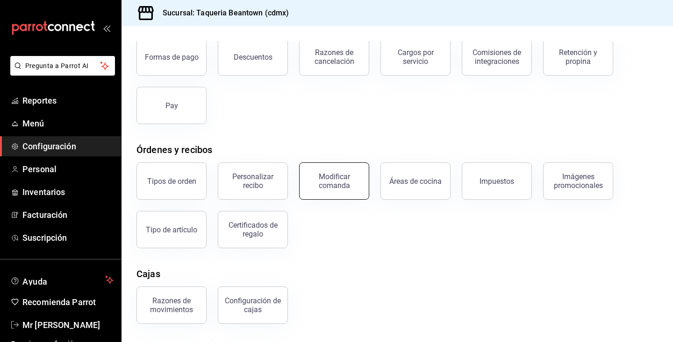
scroll to position [58, 0]
click at [79, 127] on span "Menú" at bounding box center [67, 123] width 91 height 13
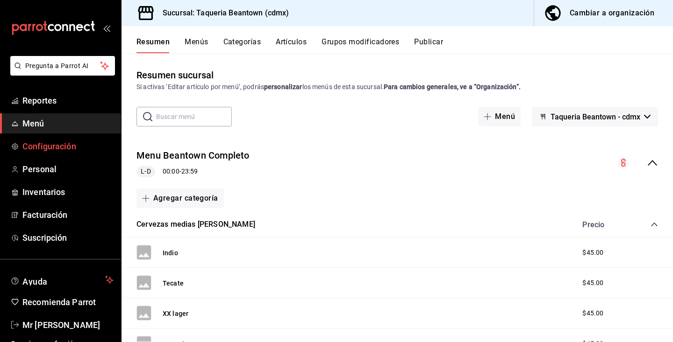
click at [64, 151] on span "Configuración" at bounding box center [67, 146] width 91 height 13
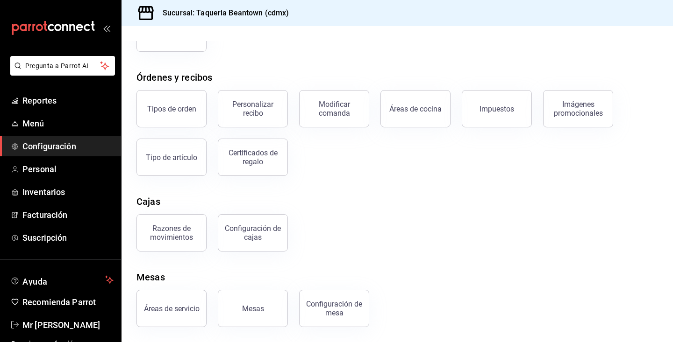
scroll to position [131, 0]
click at [251, 311] on div "Mesas" at bounding box center [253, 309] width 22 height 9
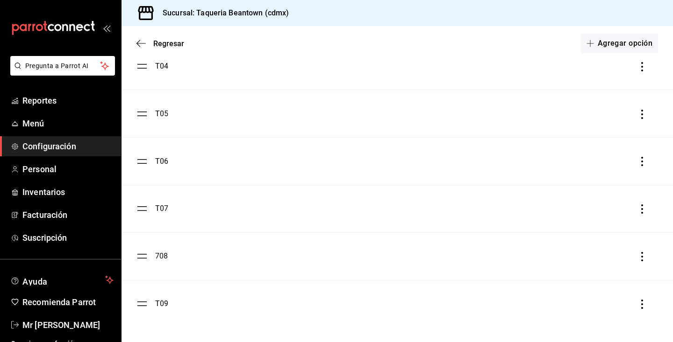
scroll to position [409, 0]
click at [607, 38] on button "Agregar opción" at bounding box center [619, 44] width 77 height 20
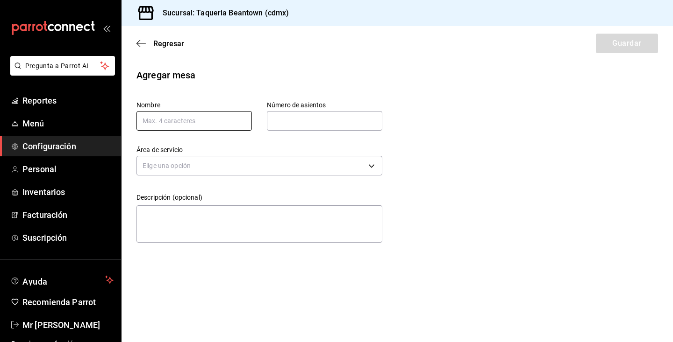
click at [229, 122] on input "text" at bounding box center [193, 121] width 115 height 20
click at [170, 116] on input "text" at bounding box center [193, 121] width 115 height 20
type input "T10"
click at [278, 122] on input "text" at bounding box center [324, 121] width 115 height 19
type input "4"
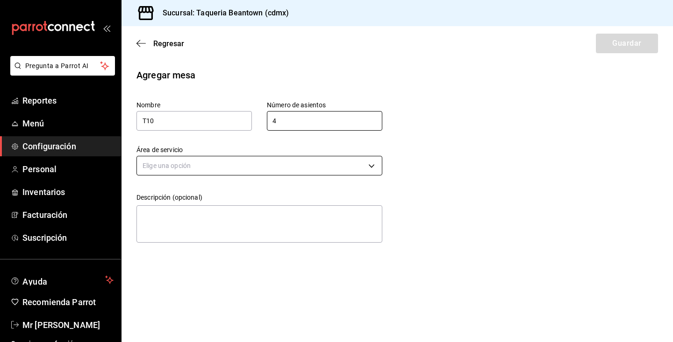
click at [214, 167] on body "Pregunta a Parrot AI Reportes Menú Configuración Personal Inventarios Facturaci…" at bounding box center [336, 171] width 673 height 342
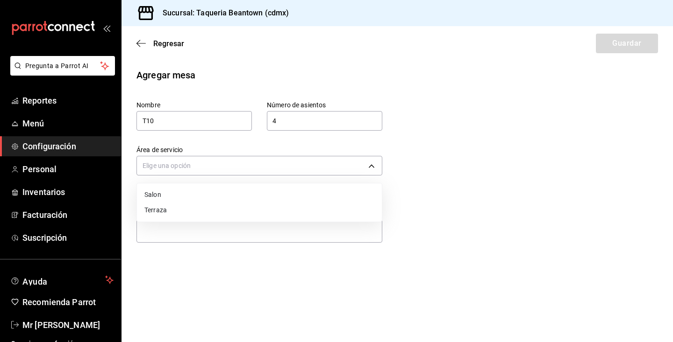
click at [319, 170] on div at bounding box center [336, 171] width 673 height 342
click at [319, 170] on body "Pregunta a Parrot AI Reportes Menú Configuración Personal Inventarios Facturaci…" at bounding box center [336, 171] width 673 height 342
click at [308, 215] on li "Terraza" at bounding box center [259, 210] width 245 height 15
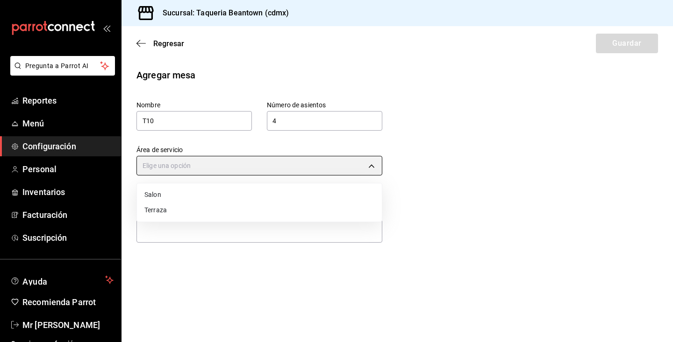
type input "a33c4cc3-3462-4592-8545-3c4f803514da"
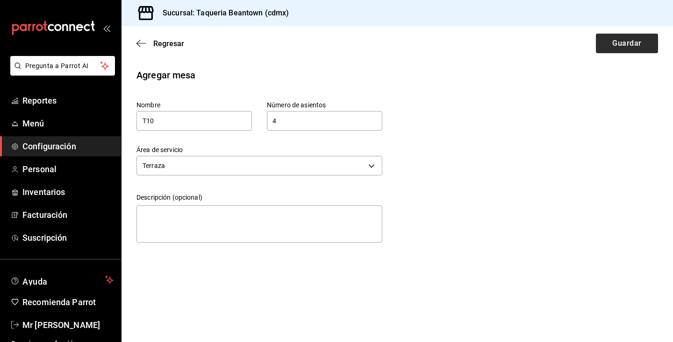
click at [617, 45] on button "Guardar" at bounding box center [627, 44] width 62 height 20
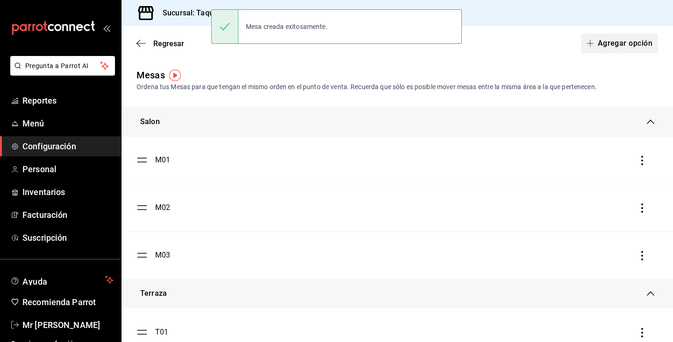
click at [620, 42] on button "Agregar opción" at bounding box center [619, 44] width 77 height 20
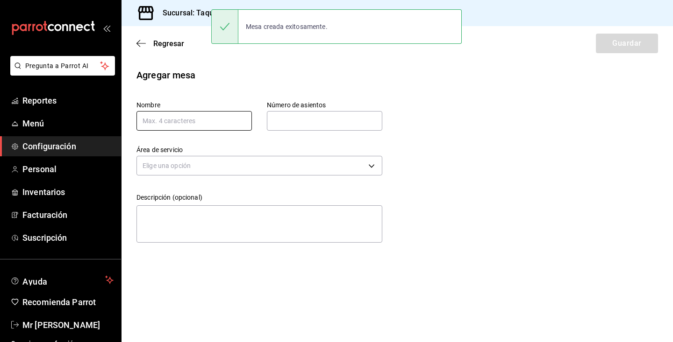
click at [217, 117] on input "text" at bounding box center [193, 121] width 115 height 20
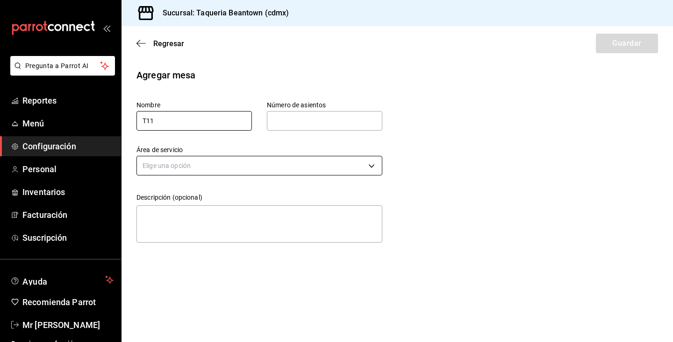
type input "T11"
click at [174, 170] on body "Pregunta a Parrot AI Reportes Menú Configuración Personal Inventarios Facturaci…" at bounding box center [336, 171] width 673 height 342
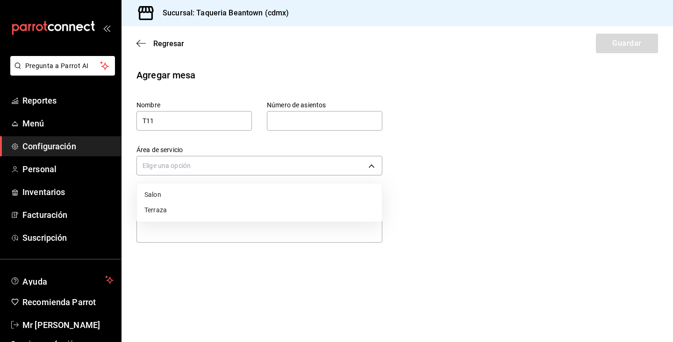
click at [168, 208] on li "Terraza" at bounding box center [259, 210] width 245 height 15
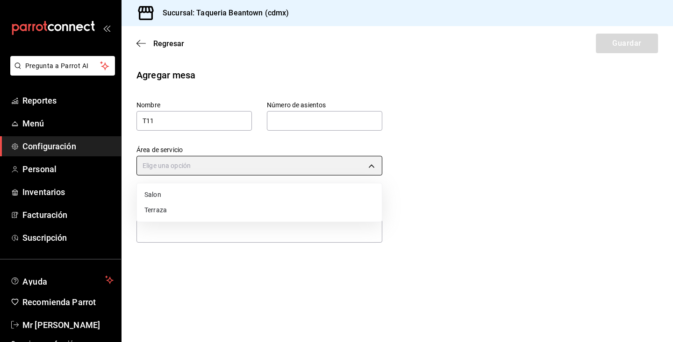
type input "a33c4cc3-3462-4592-8545-3c4f803514da"
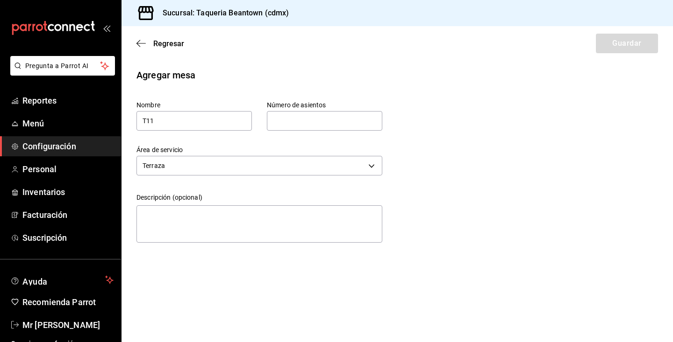
click at [365, 118] on input "text" at bounding box center [324, 121] width 115 height 19
type input "4"
click at [619, 40] on button "Guardar" at bounding box center [627, 44] width 62 height 20
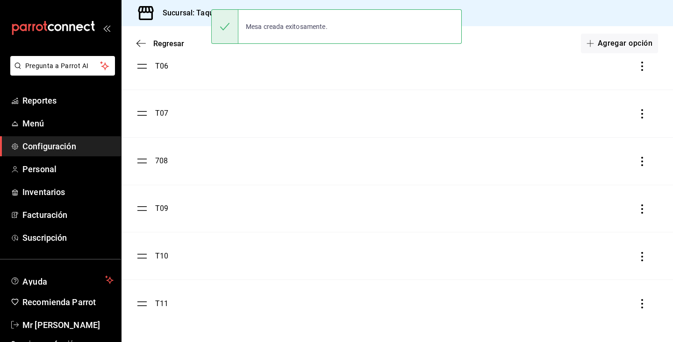
scroll to position [504, 0]
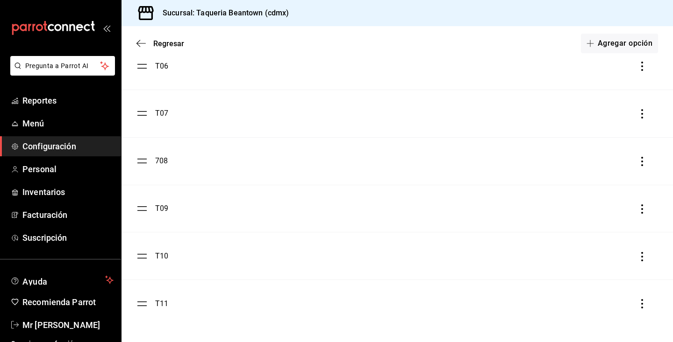
click at [76, 143] on span "Configuración" at bounding box center [67, 146] width 91 height 13
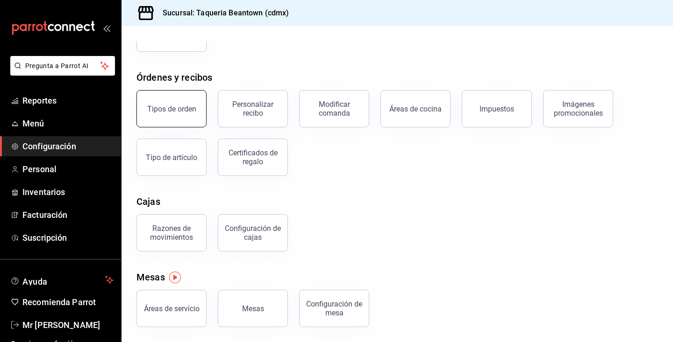
click at [175, 107] on div "Tipos de orden" at bounding box center [171, 109] width 49 height 9
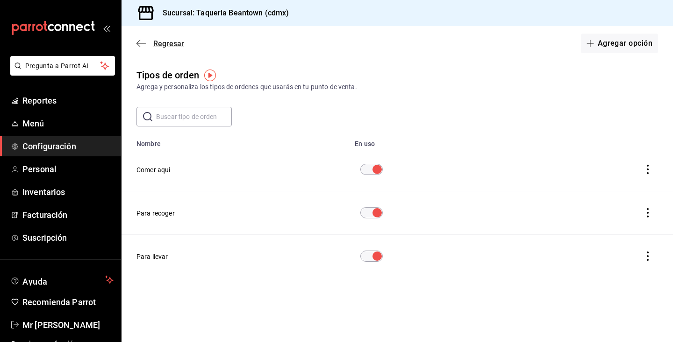
click at [143, 44] on icon "button" at bounding box center [140, 43] width 9 height 8
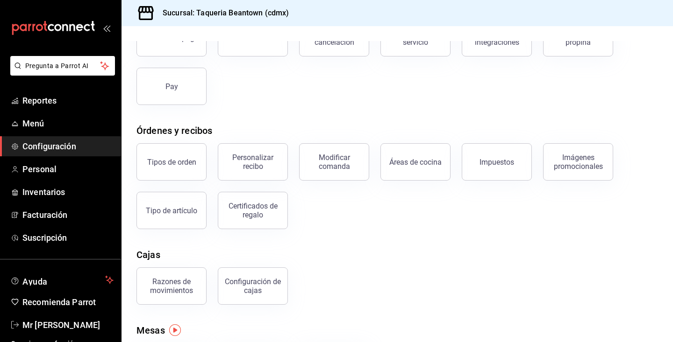
scroll to position [78, 0]
click at [174, 168] on button "Tipos de orden" at bounding box center [171, 161] width 70 height 37
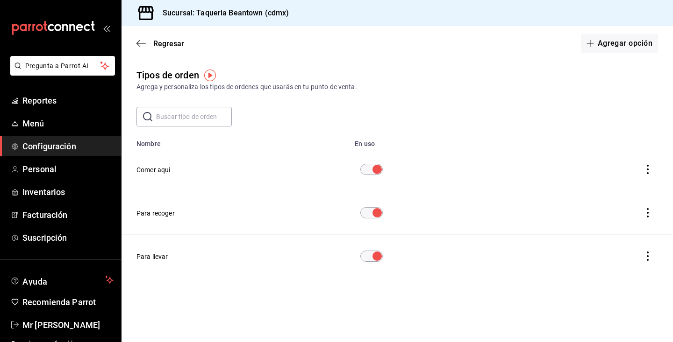
click at [72, 149] on span "Configuración" at bounding box center [67, 146] width 91 height 13
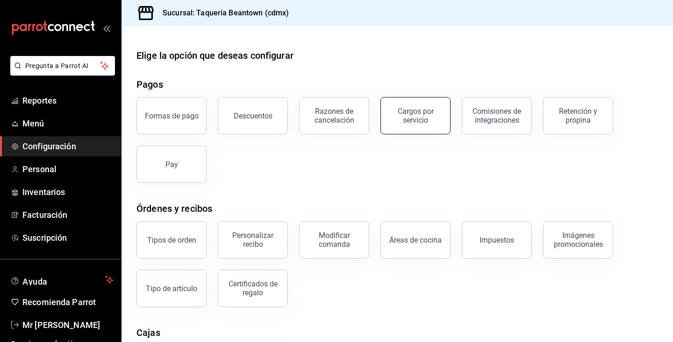
click at [418, 125] on button "Cargos por servicio" at bounding box center [415, 115] width 70 height 37
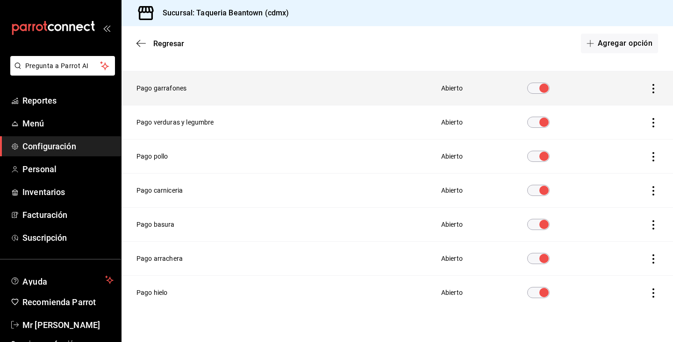
scroll to position [152, 0]
click at [542, 89] on input "voidReasonsTable" at bounding box center [544, 87] width 34 height 11
click at [535, 89] on input "voidReasonsTable" at bounding box center [533, 87] width 34 height 11
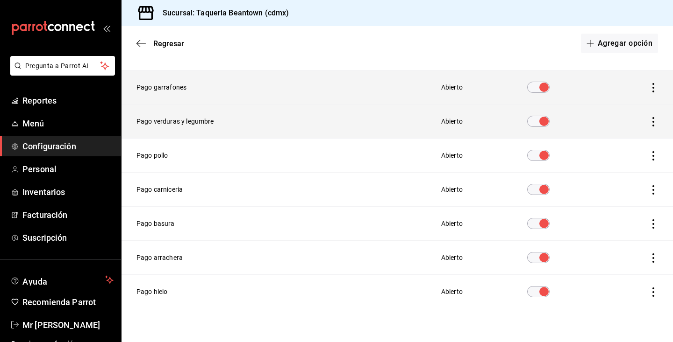
click at [544, 118] on input "voidReasonsTable" at bounding box center [544, 121] width 34 height 11
click at [539, 123] on input "voidReasonsTable" at bounding box center [533, 121] width 34 height 11
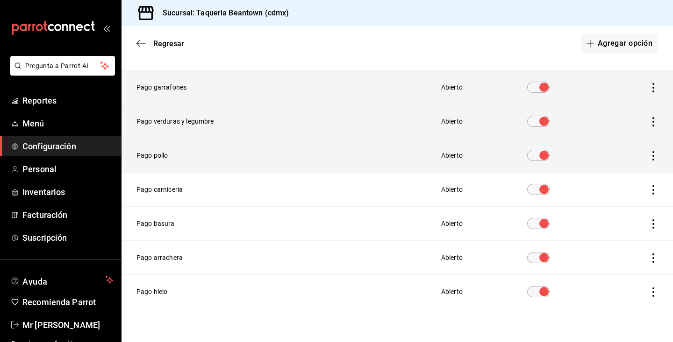
click at [543, 154] on input "voidReasonsTable" at bounding box center [544, 155] width 34 height 11
click at [543, 154] on input "voidReasonsTable" at bounding box center [533, 155] width 34 height 11
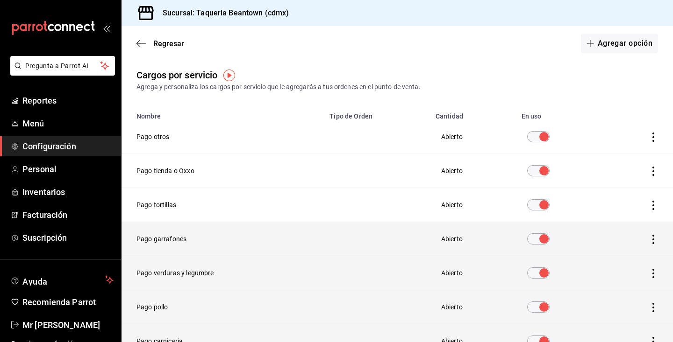
scroll to position [0, 0]
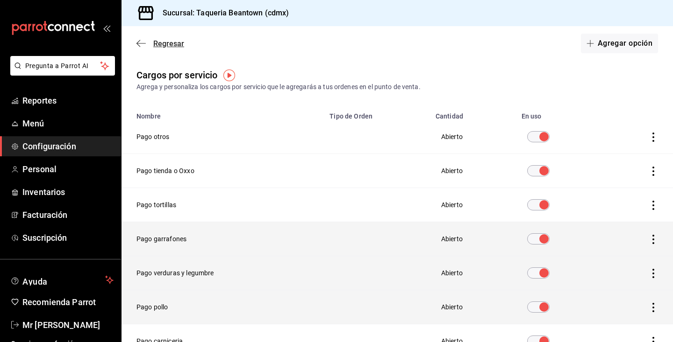
click at [142, 42] on icon "button" at bounding box center [140, 43] width 9 height 8
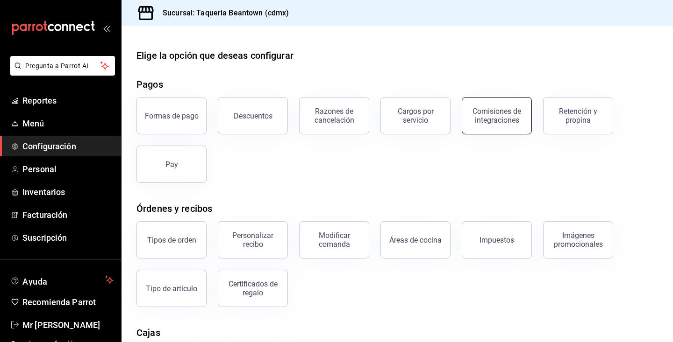
click at [473, 124] on div "Comisiones de integraciones" at bounding box center [497, 116] width 58 height 18
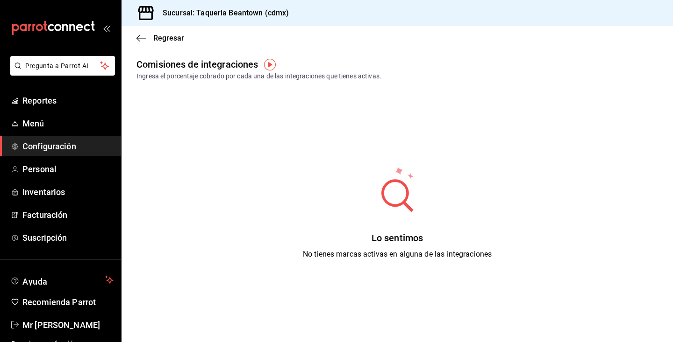
click at [59, 143] on span "Configuración" at bounding box center [67, 146] width 91 height 13
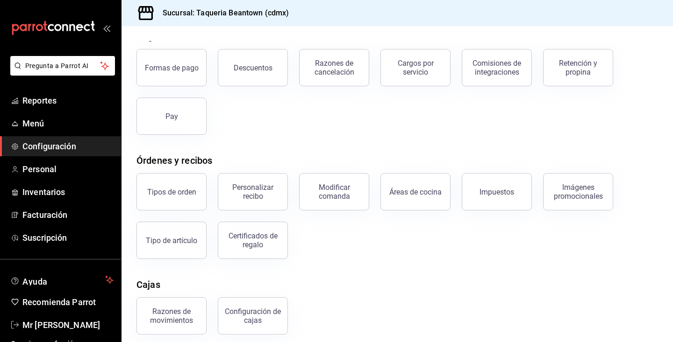
scroll to position [59, 0]
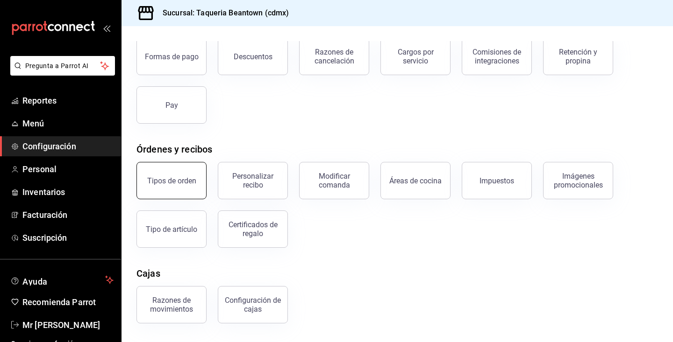
click at [187, 171] on button "Tipos de orden" at bounding box center [171, 180] width 70 height 37
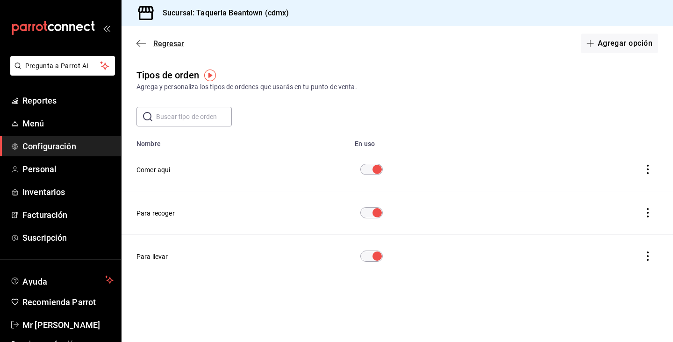
click at [139, 43] on icon "button" at bounding box center [140, 43] width 9 height 8
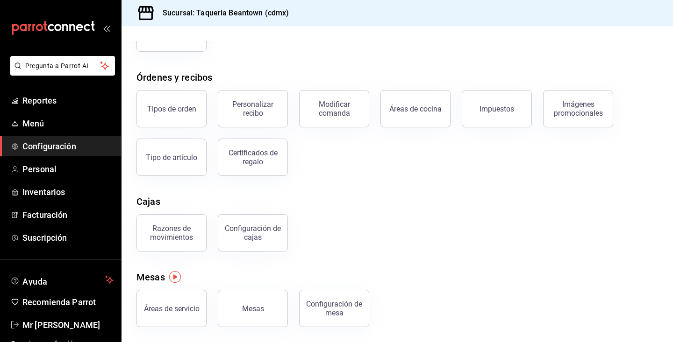
scroll to position [131, 0]
click at [191, 315] on button "Áreas de servicio" at bounding box center [171, 308] width 70 height 37
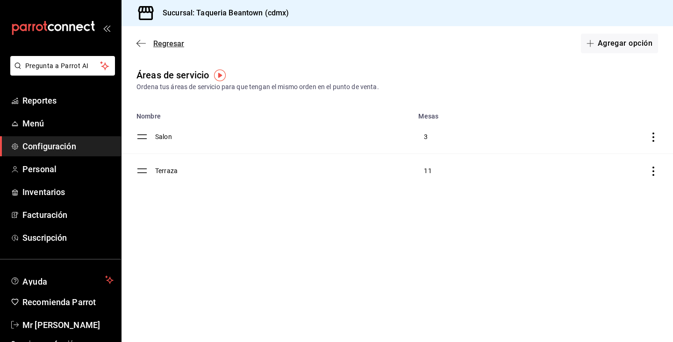
click at [142, 43] on icon "button" at bounding box center [140, 43] width 9 height 0
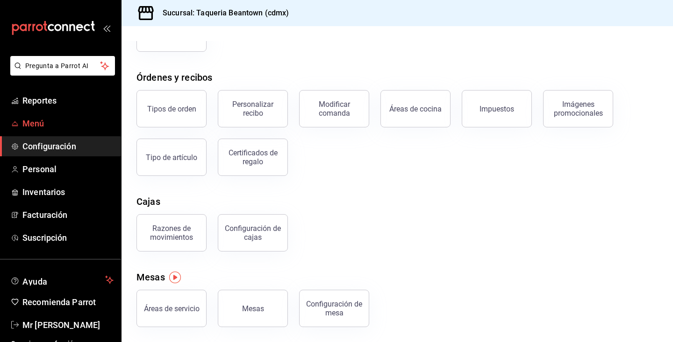
click at [58, 122] on span "Menú" at bounding box center [67, 123] width 91 height 13
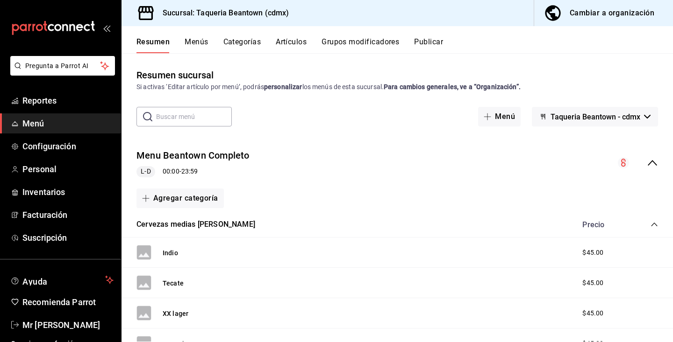
click at [438, 39] on button "Publicar" at bounding box center [428, 45] width 29 height 16
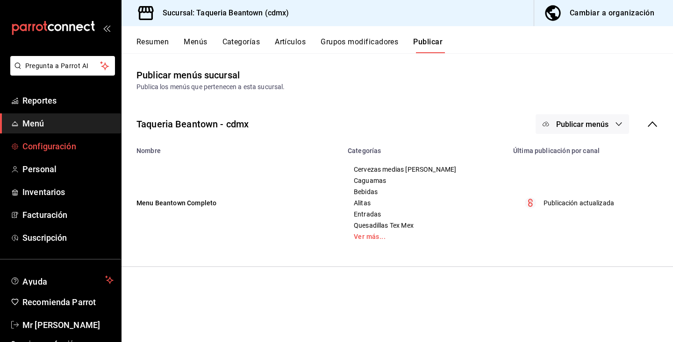
click at [67, 149] on span "Configuración" at bounding box center [67, 146] width 91 height 13
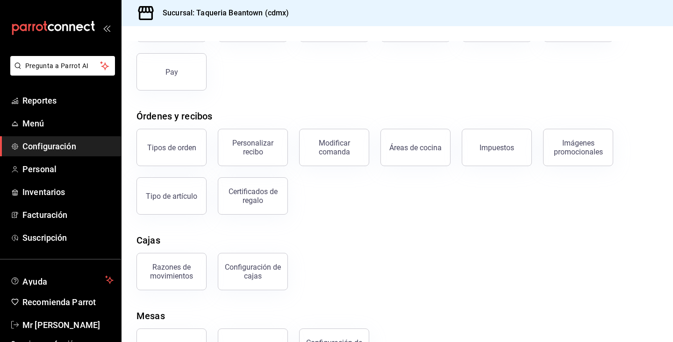
scroll to position [96, 0]
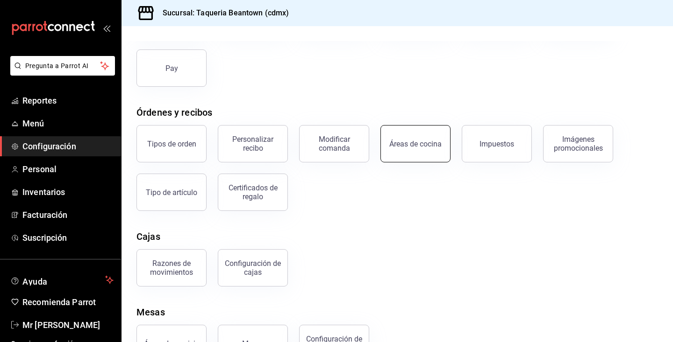
click at [419, 154] on button "Áreas de cocina" at bounding box center [415, 143] width 70 height 37
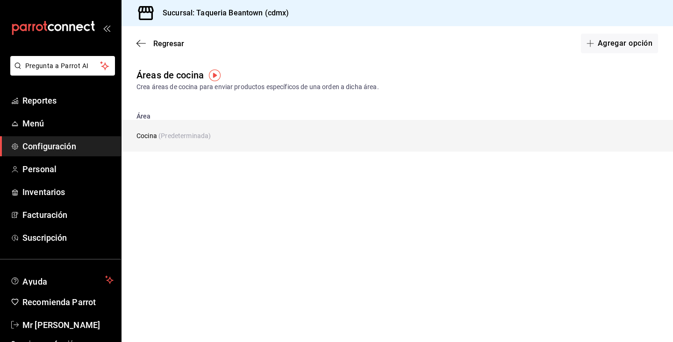
click at [232, 126] on td "Cocina (Predeterminada)" at bounding box center [340, 136] width 438 height 32
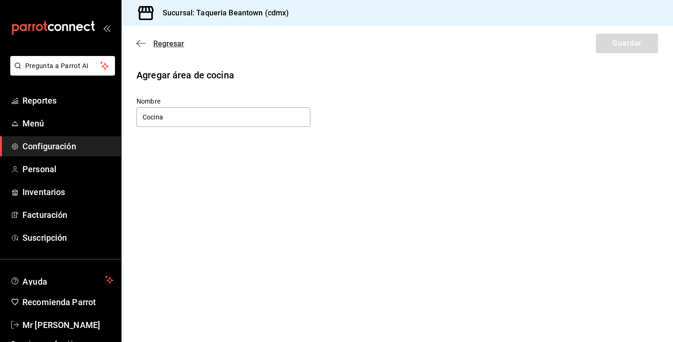
click at [143, 39] on icon "button" at bounding box center [140, 43] width 9 height 8
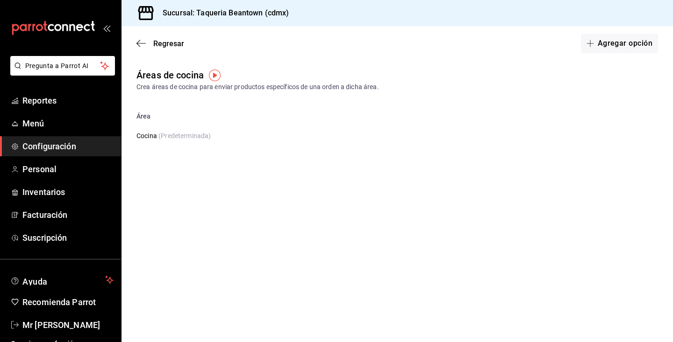
click at [143, 39] on icon "button" at bounding box center [140, 43] width 9 height 8
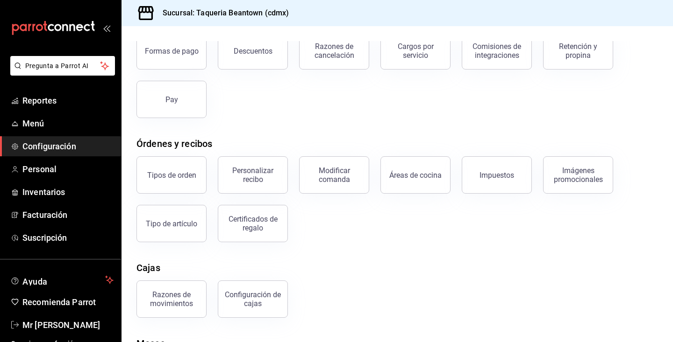
scroll to position [66, 0]
click at [156, 233] on button "Tipo de artículo" at bounding box center [171, 222] width 70 height 37
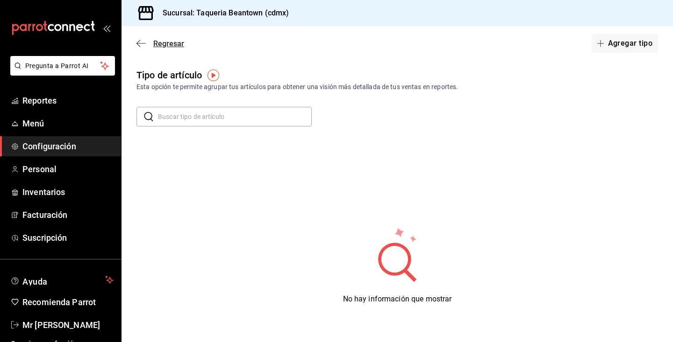
click at [144, 41] on icon "button" at bounding box center [140, 43] width 9 height 8
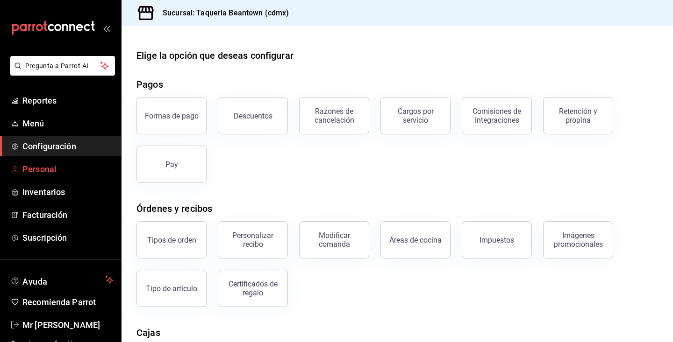
click at [56, 172] on span "Personal" at bounding box center [67, 169] width 91 height 13
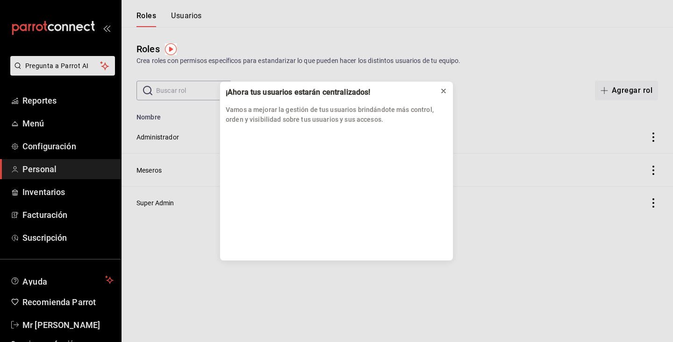
click at [442, 91] on icon at bounding box center [443, 91] width 4 height 4
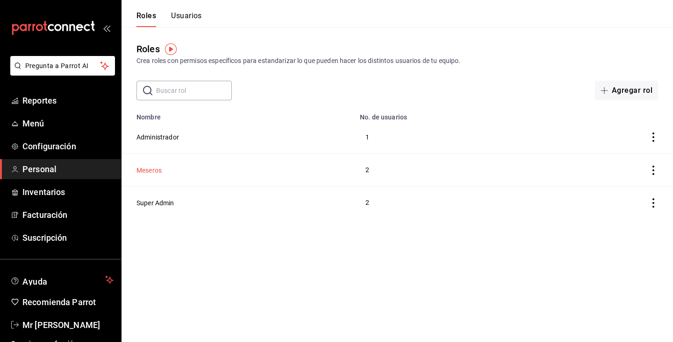
click at [143, 170] on button "Meseros" at bounding box center [148, 170] width 25 height 9
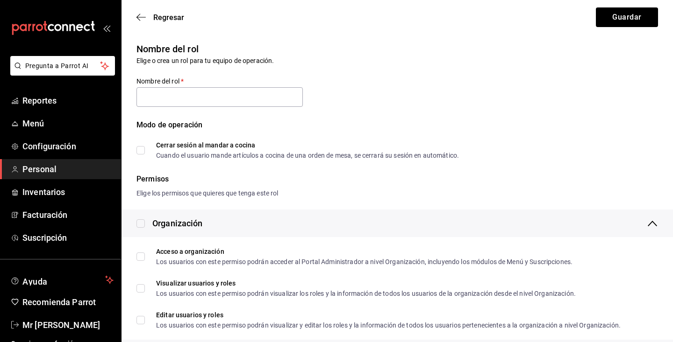
type input "Meseros"
checkbox input "true"
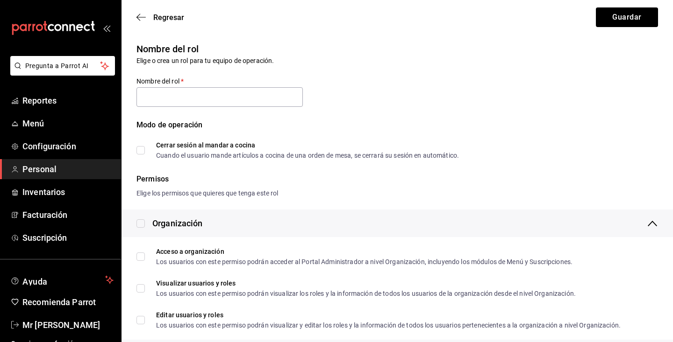
checkbox input "true"
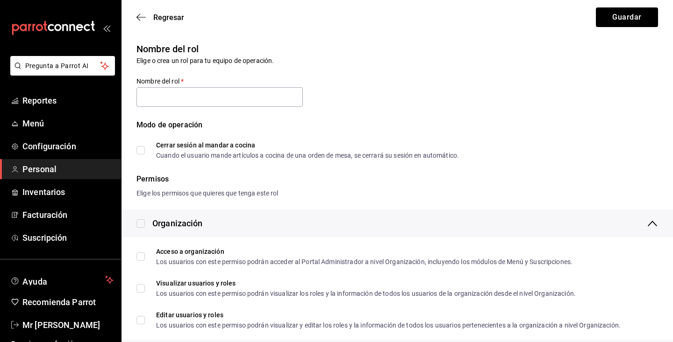
checkbox input "true"
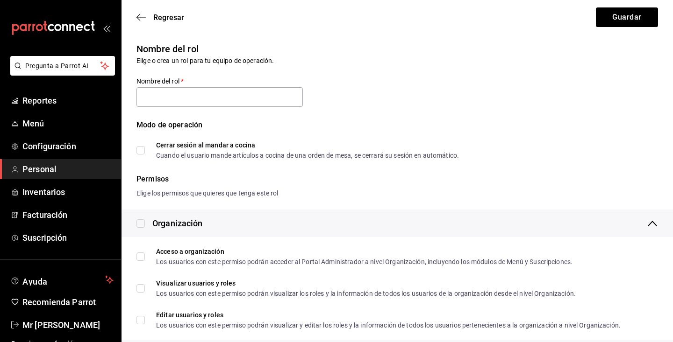
checkbox input "true"
click at [139, 149] on input "Cerrar sesión al mandar a cocina Cuando el usuario mande artículos a cocina de …" at bounding box center [140, 150] width 8 height 8
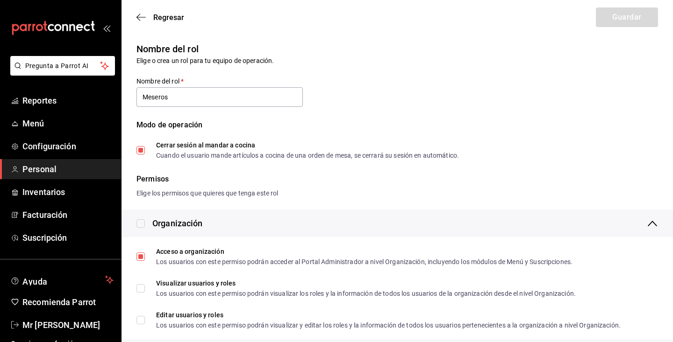
checkbox input "false"
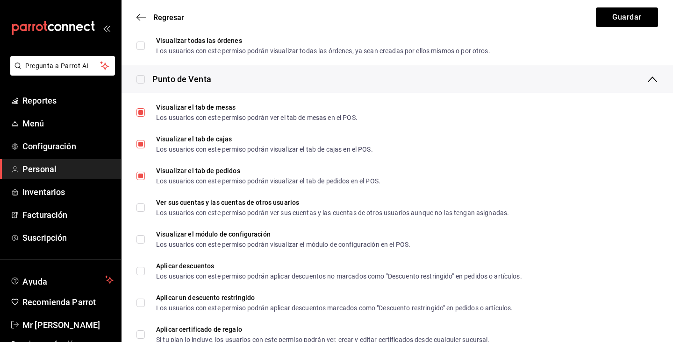
scroll to position [861, 0]
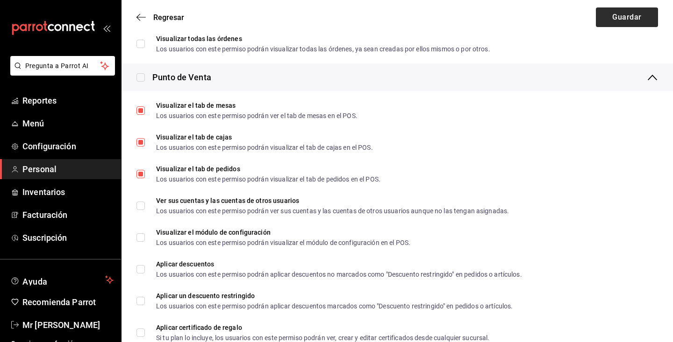
click at [618, 11] on button "Guardar" at bounding box center [627, 17] width 62 height 20
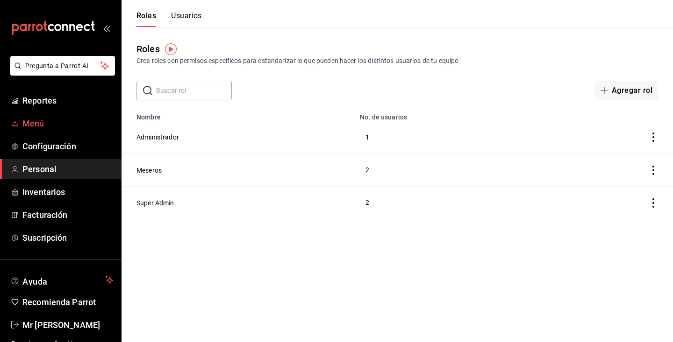
click at [52, 121] on span "Menú" at bounding box center [67, 123] width 91 height 13
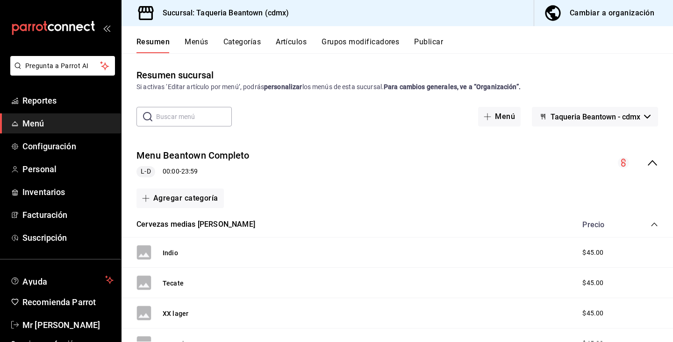
click at [299, 43] on button "Artículos" at bounding box center [291, 45] width 31 height 16
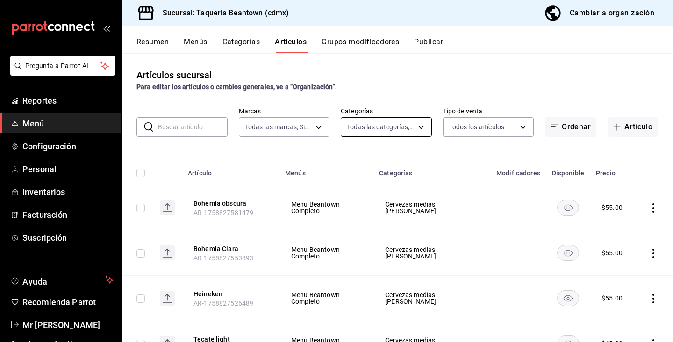
type input "8fc965e6-ee8c-4f16-82af-0774e42fd02c"
type input "6ab37fb2-3fe5-4f14-b49b-fba56c604fdc,eae25cd3-a065-4336-802f-16ef41a66bab,0eecc…"
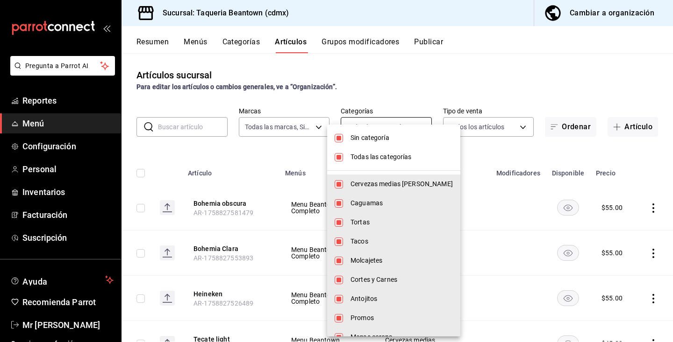
click at [419, 133] on body "Pregunta a Parrot AI Reportes Menú Configuración Personal Inventarios Facturaci…" at bounding box center [336, 171] width 673 height 342
click at [407, 151] on li "Todas las categorías" at bounding box center [393, 157] width 133 height 19
checkbox input "false"
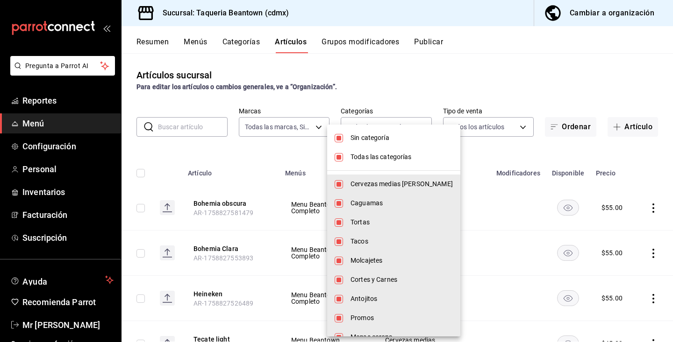
checkbox input "false"
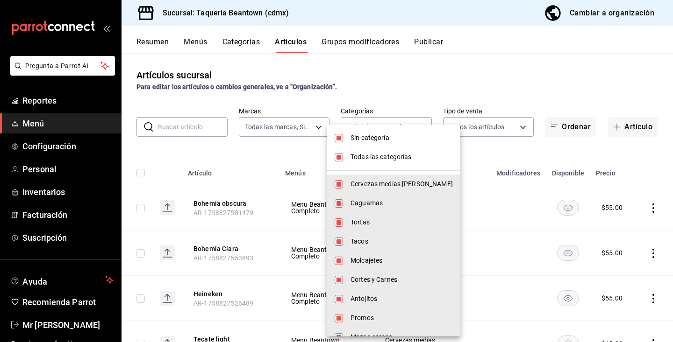
checkbox input "false"
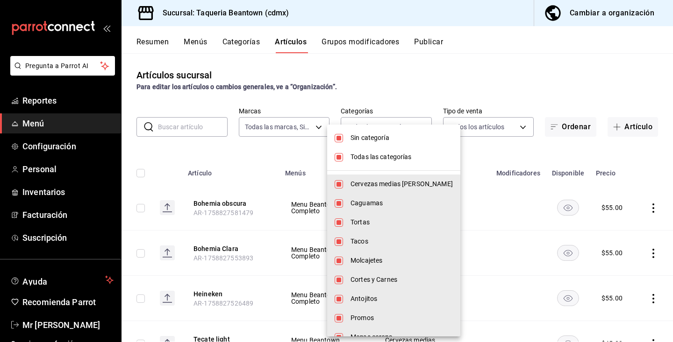
checkbox input "false"
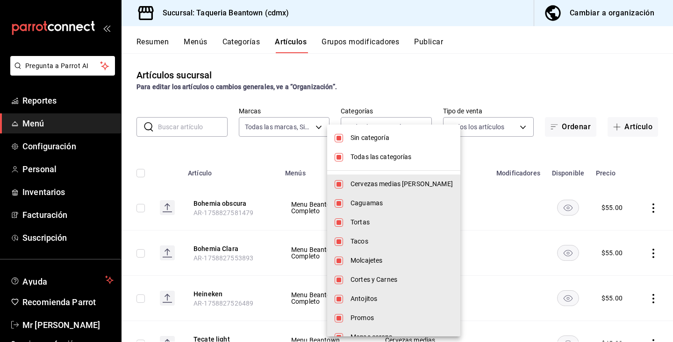
checkbox input "false"
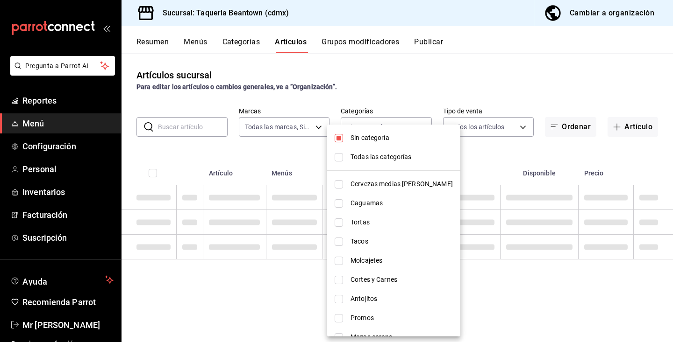
click at [408, 142] on span "Sin categoría" at bounding box center [401, 138] width 102 height 10
checkbox input "false"
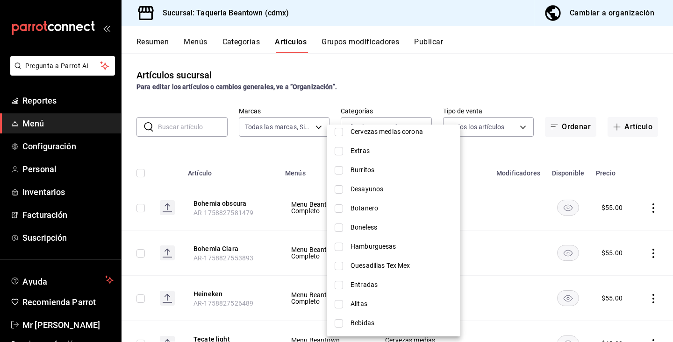
scroll to position [244, 0]
click at [387, 323] on span "Bebidas" at bounding box center [401, 324] width 102 height 10
type input "1a1e46ad-1d41-43d7-a426-28c82d59a71d"
checkbox input "true"
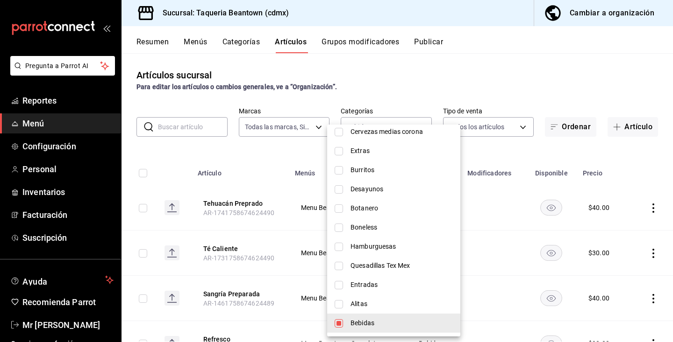
click at [646, 199] on div at bounding box center [336, 171] width 673 height 342
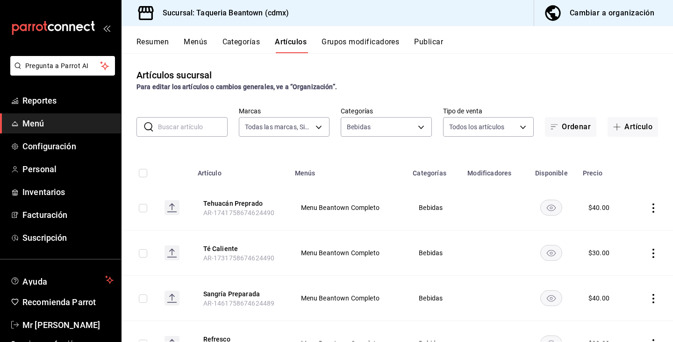
click at [655, 207] on icon "actions" at bounding box center [652, 208] width 9 height 9
click at [619, 231] on span "Editar" at bounding box center [625, 230] width 24 height 10
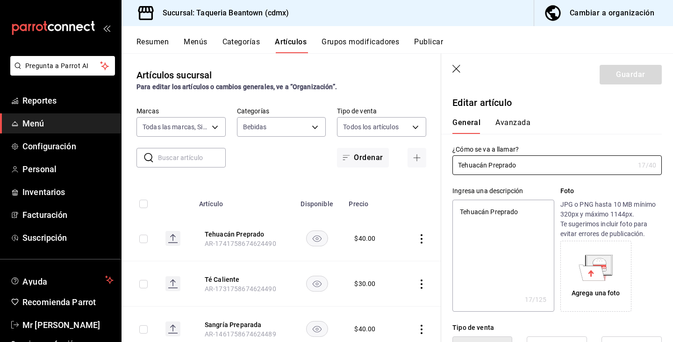
type textarea "x"
type input "$40.00"
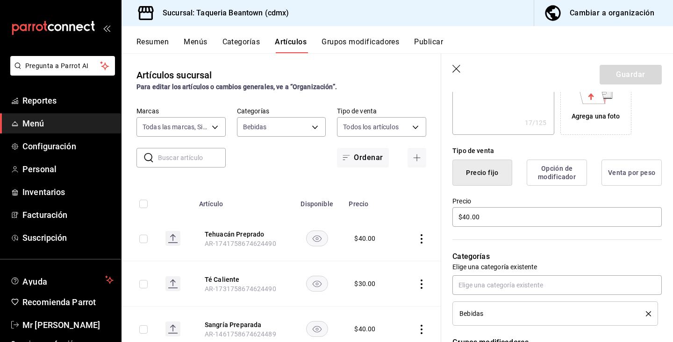
scroll to position [180, 0]
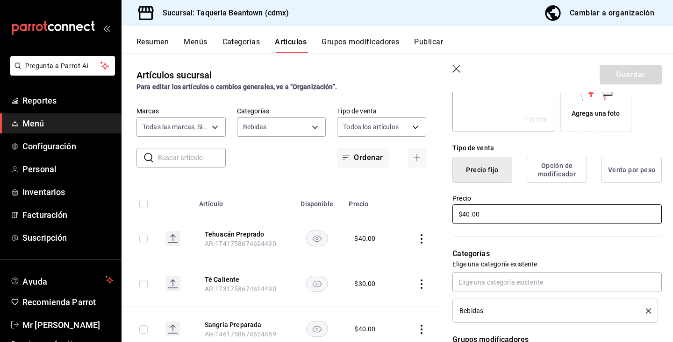
click at [469, 213] on input "$40.00" at bounding box center [556, 215] width 209 height 20
type textarea "x"
type input "$4.00"
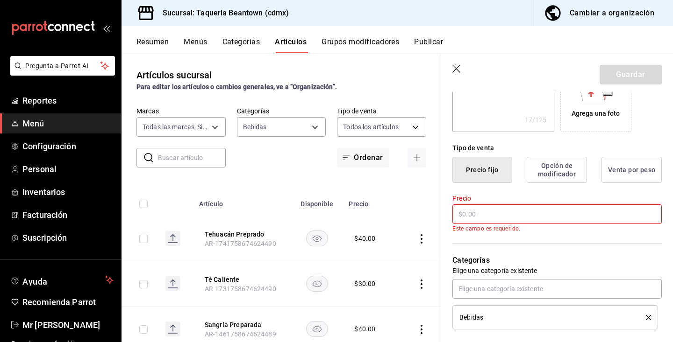
type textarea "x"
type input "$3.00"
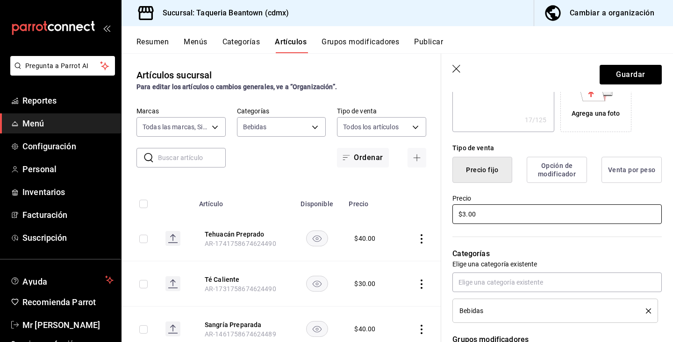
type textarea "x"
type input "$35.00"
click at [628, 74] on button "Guardar" at bounding box center [630, 75] width 62 height 20
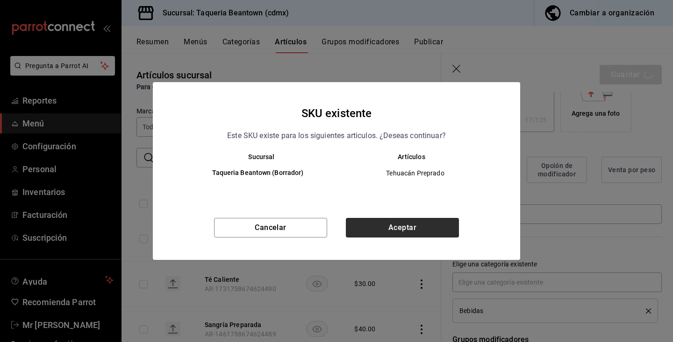
click at [420, 233] on button "Aceptar" at bounding box center [402, 228] width 113 height 20
type textarea "x"
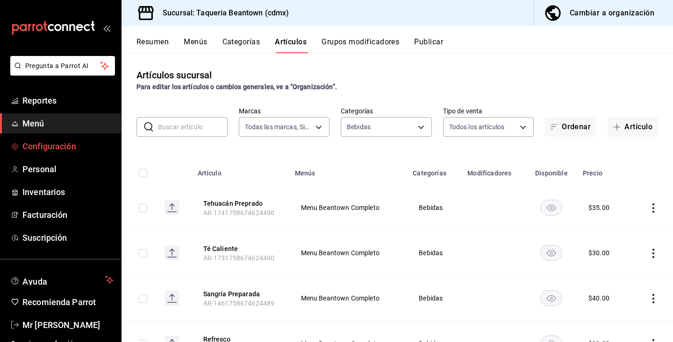
click at [55, 149] on span "Configuración" at bounding box center [67, 146] width 91 height 13
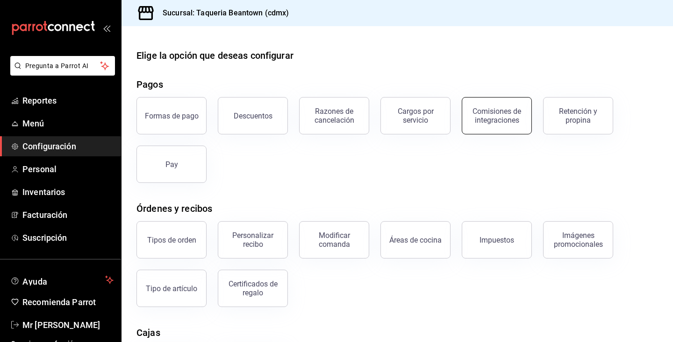
click at [497, 126] on button "Comisiones de integraciones" at bounding box center [497, 115] width 70 height 37
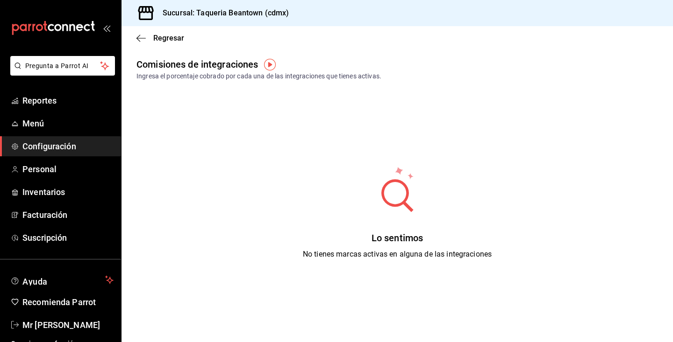
click at [136, 38] on div "Regresar" at bounding box center [396, 38] width 551 height 24
click at [139, 38] on icon "button" at bounding box center [140, 38] width 9 height 0
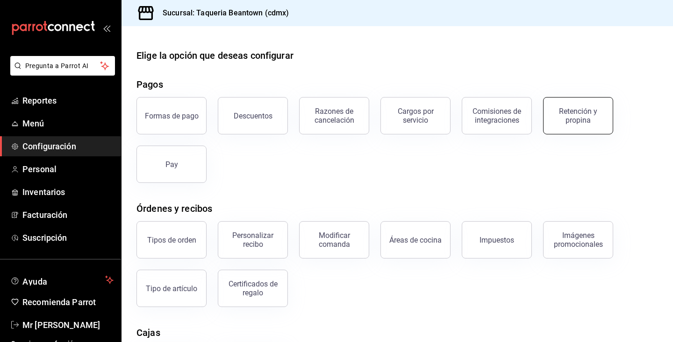
click at [592, 118] on div "Retención y propina" at bounding box center [578, 116] width 58 height 18
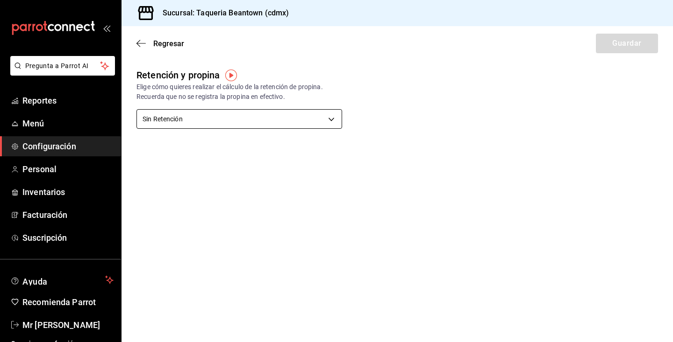
click at [332, 117] on body "Pregunta a Parrot AI Reportes Menú Configuración Personal Inventarios Facturaci…" at bounding box center [336, 171] width 673 height 342
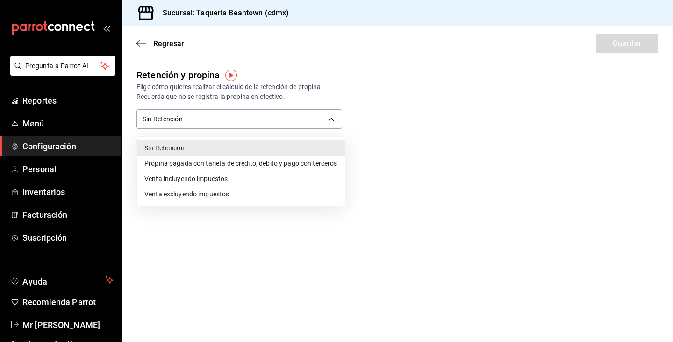
click at [318, 162] on li "Propina pagada con tarjeta de crédito, débito y pago con terceros" at bounding box center [241, 163] width 208 height 15
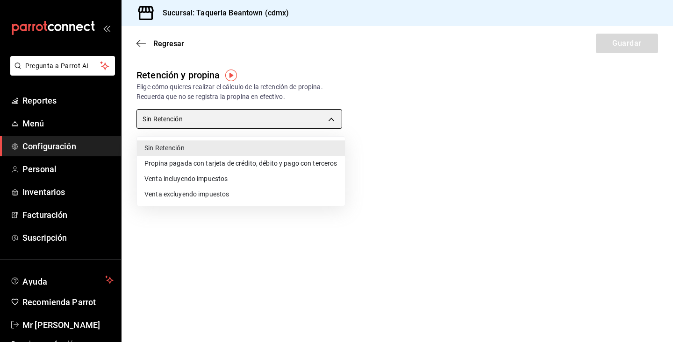
type input "CARD_PAYMENT"
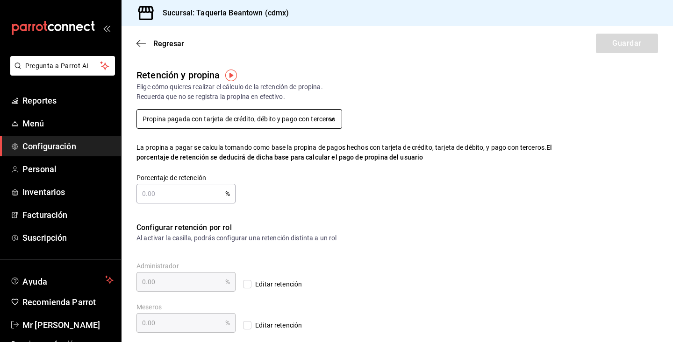
click at [271, 113] on body "Pregunta a Parrot AI Reportes Menú Configuración Personal Inventarios Facturaci…" at bounding box center [336, 171] width 673 height 342
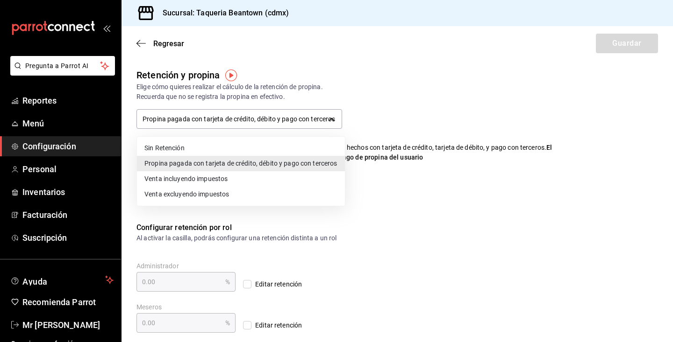
click at [253, 147] on li "Sin Retención" at bounding box center [241, 148] width 208 height 15
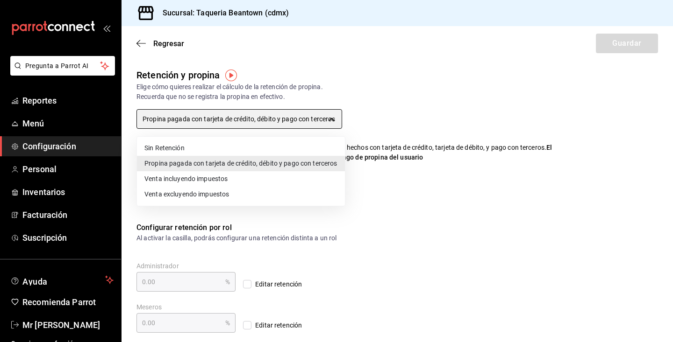
type input "NO_RETENTION"
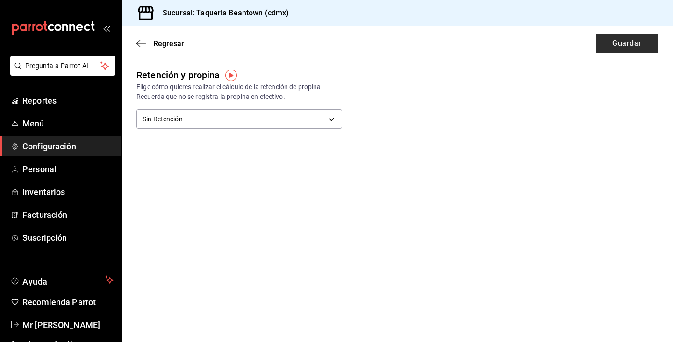
click at [641, 43] on button "Guardar" at bounding box center [627, 44] width 62 height 20
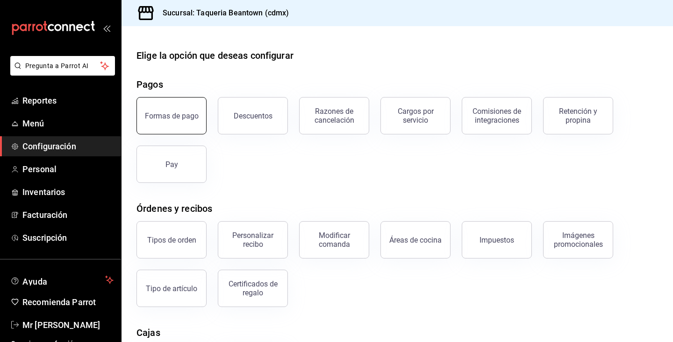
click at [180, 114] on div "Formas de pago" at bounding box center [172, 116] width 54 height 9
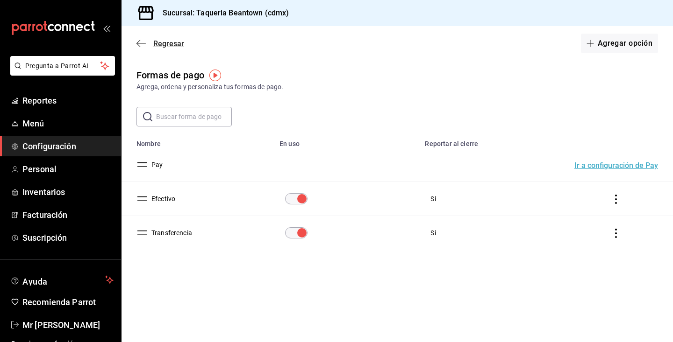
click at [139, 42] on icon "button" at bounding box center [140, 43] width 9 height 8
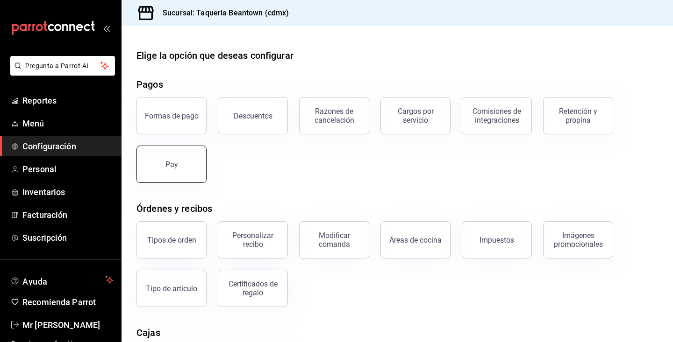
click at [175, 155] on button "Pay" at bounding box center [171, 164] width 70 height 37
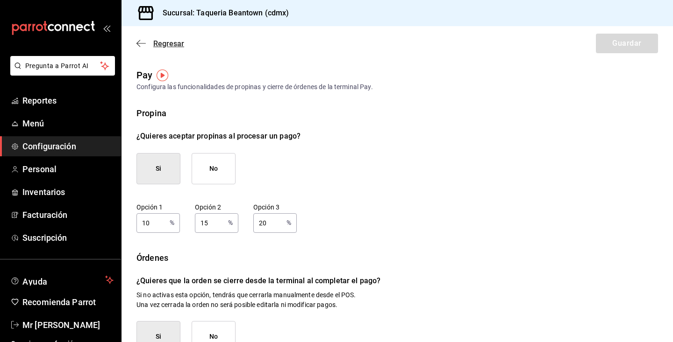
click at [137, 43] on icon "button" at bounding box center [140, 43] width 9 height 0
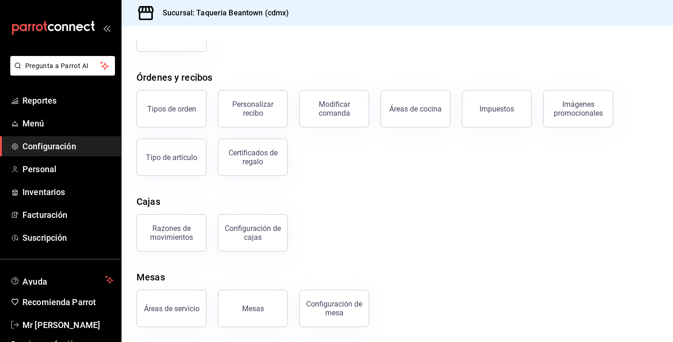
scroll to position [131, 0]
click at [185, 235] on div "Razones de movimientos" at bounding box center [171, 233] width 58 height 18
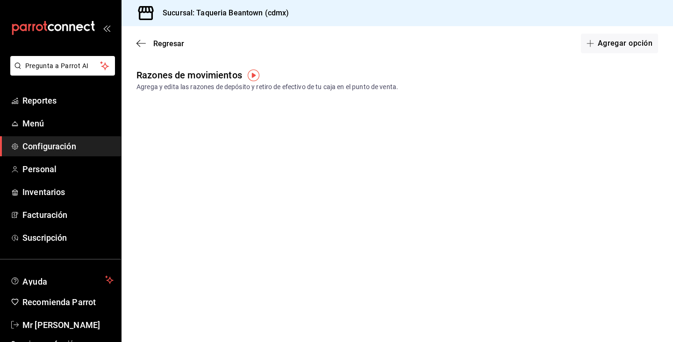
click at [616, 25] on div "Sucursal: Taqueria Beantown (cdmx)" at bounding box center [396, 13] width 551 height 26
click at [616, 43] on button "Agregar opción" at bounding box center [619, 44] width 77 height 20
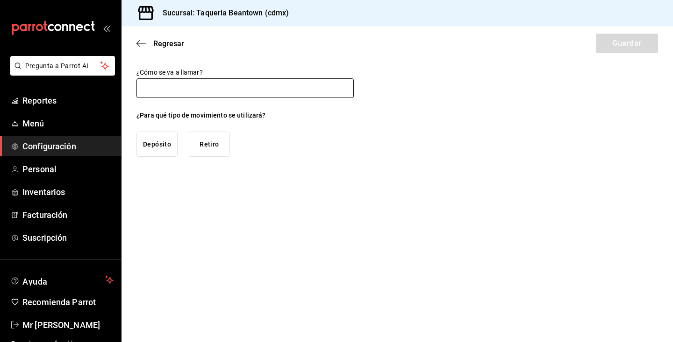
click at [284, 87] on input "text" at bounding box center [244, 88] width 217 height 20
type input "Pago hielo"
click at [271, 153] on div "¿Para qué tipo de movimiento se utilizará? Depósito Retiro" at bounding box center [244, 134] width 217 height 46
click at [214, 147] on button "Retiro" at bounding box center [209, 144] width 41 height 25
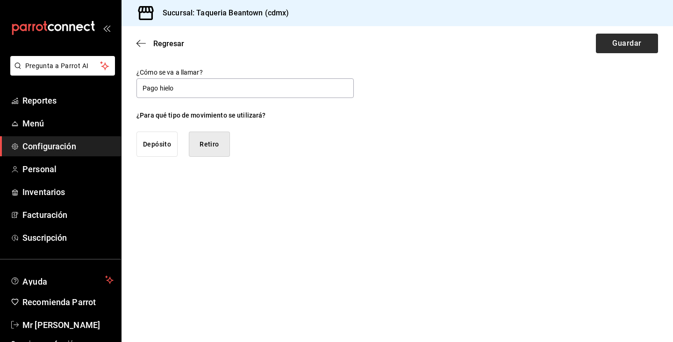
click at [606, 41] on button "Guardar" at bounding box center [627, 44] width 62 height 20
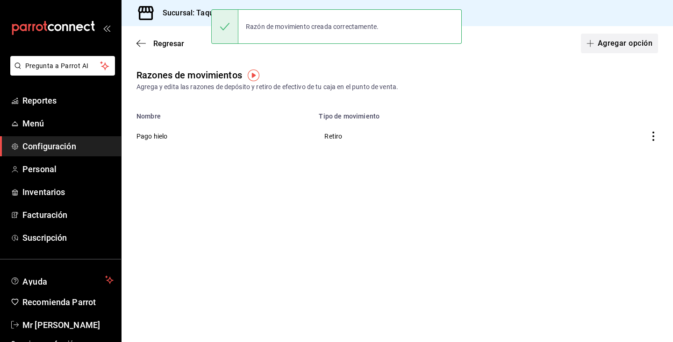
click at [618, 43] on button "Agregar opción" at bounding box center [619, 44] width 77 height 20
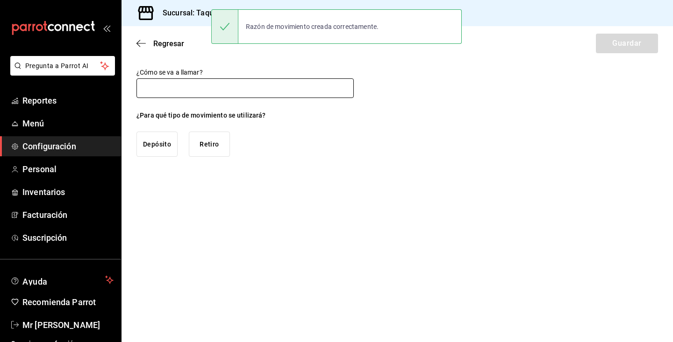
click at [323, 86] on input "text" at bounding box center [244, 88] width 217 height 20
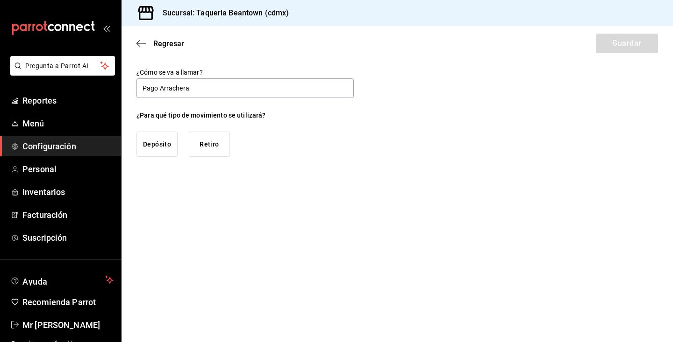
type input "Pago Arrachera"
click at [190, 144] on button "Retiro" at bounding box center [209, 144] width 41 height 25
click at [629, 44] on button "Guardar" at bounding box center [627, 44] width 62 height 20
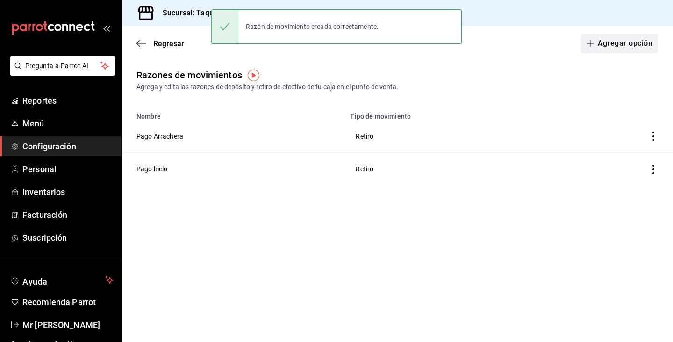
click at [634, 37] on button "Agregar opción" at bounding box center [619, 44] width 77 height 20
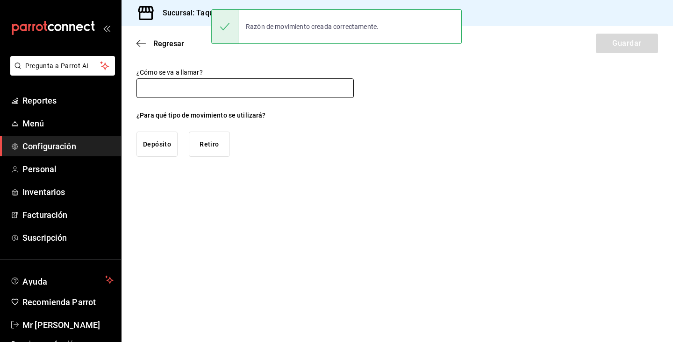
click at [336, 87] on input "text" at bounding box center [244, 88] width 217 height 20
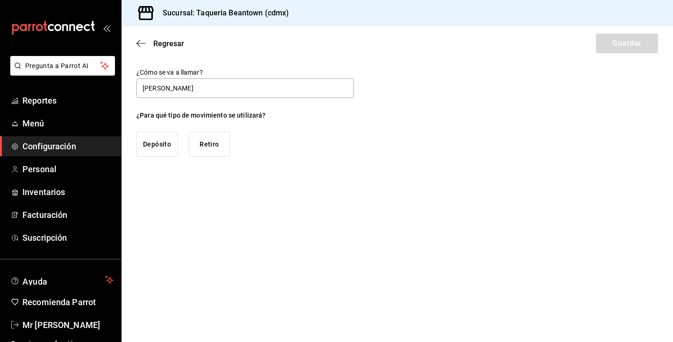
type input "Pago Basura"
click at [192, 148] on button "Retiro" at bounding box center [209, 144] width 41 height 25
click at [625, 42] on button "Guardar" at bounding box center [627, 44] width 62 height 20
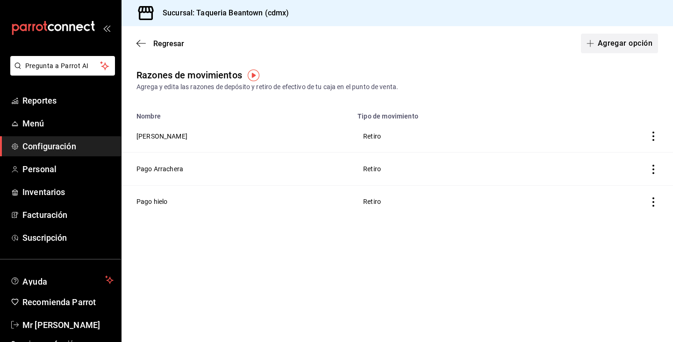
click at [606, 41] on button "Agregar opción" at bounding box center [619, 44] width 77 height 20
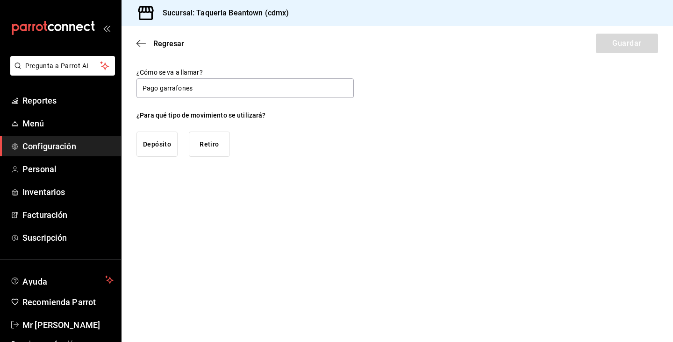
type input "Pago garrafones"
click at [208, 150] on button "Retiro" at bounding box center [209, 144] width 41 height 25
click at [614, 42] on button "Guardar" at bounding box center [627, 44] width 62 height 20
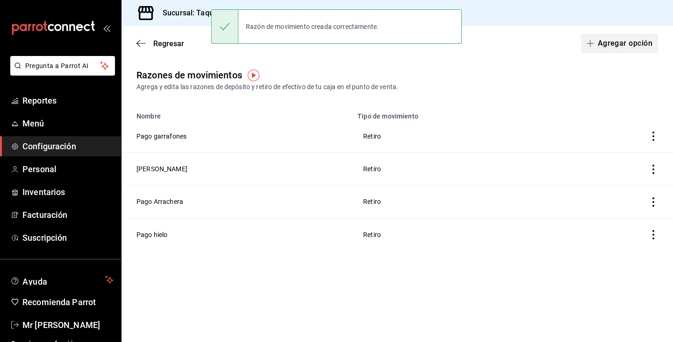
click at [632, 43] on button "Agregar opción" at bounding box center [619, 44] width 77 height 20
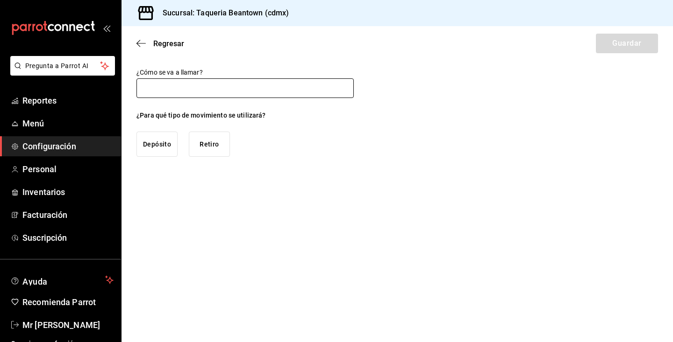
click at [344, 85] on input "text" at bounding box center [244, 88] width 217 height 20
type input "p"
type input "Pago tortillas"
click at [215, 148] on button "Retiro" at bounding box center [209, 144] width 41 height 25
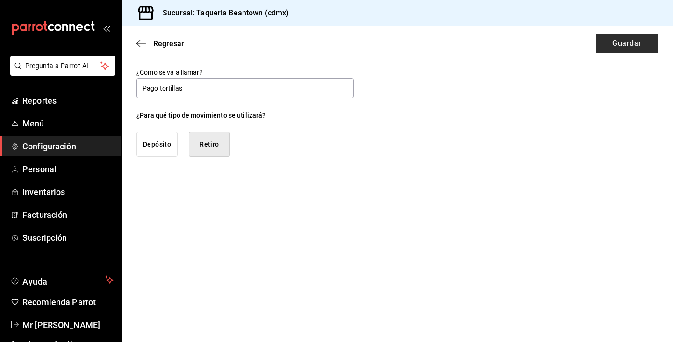
click at [620, 44] on button "Guardar" at bounding box center [627, 44] width 62 height 20
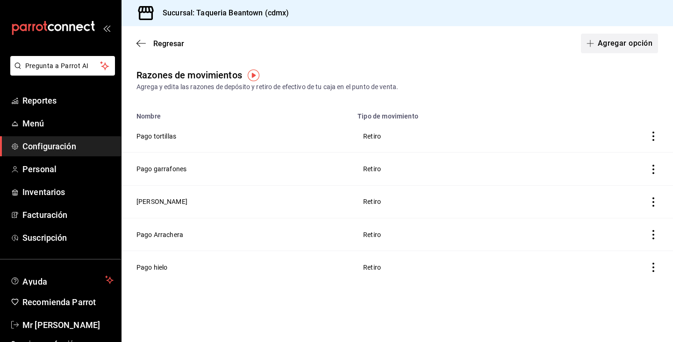
click at [600, 44] on button "Agregar opción" at bounding box center [619, 44] width 77 height 20
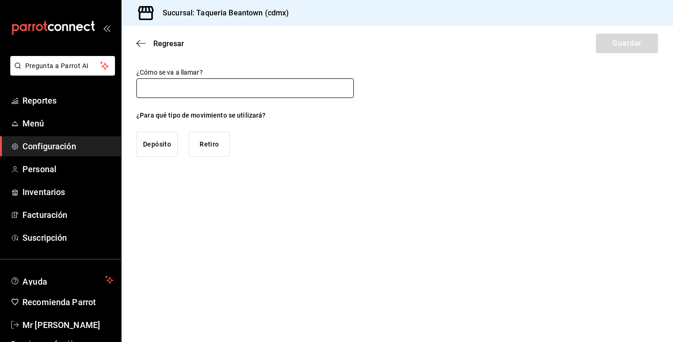
click at [343, 83] on input "text" at bounding box center [244, 88] width 217 height 20
type input "Pago verduras y legumbres"
click at [200, 148] on button "Retiro" at bounding box center [209, 144] width 41 height 25
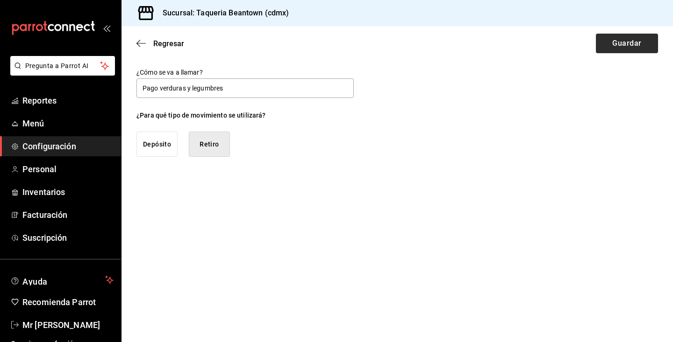
click at [612, 46] on button "Guardar" at bounding box center [627, 44] width 62 height 20
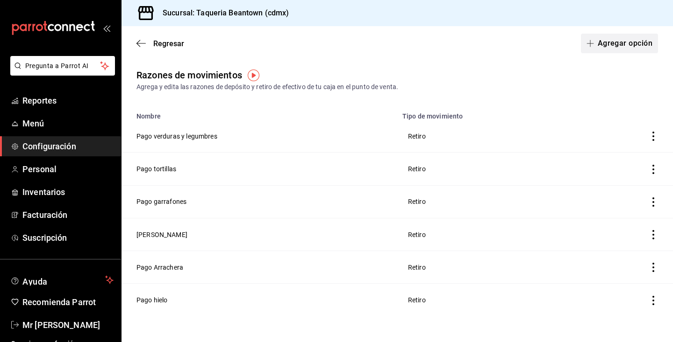
click at [607, 42] on button "Agregar opción" at bounding box center [619, 44] width 77 height 20
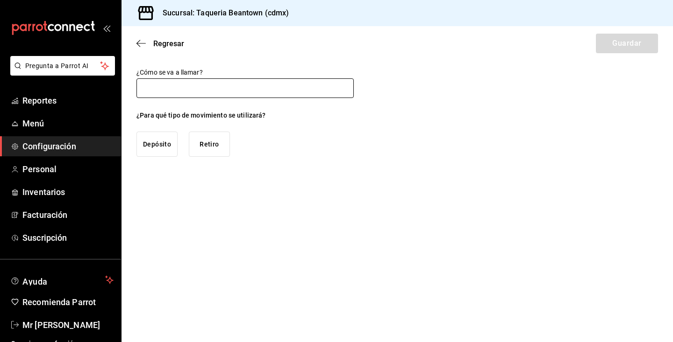
click at [304, 86] on input "text" at bounding box center [244, 88] width 217 height 20
type input "Pago otros"
click at [213, 154] on button "Retiro" at bounding box center [209, 144] width 41 height 25
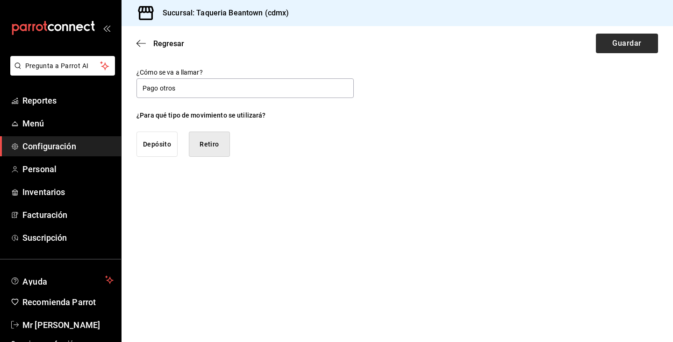
click at [643, 42] on button "Guardar" at bounding box center [627, 44] width 62 height 20
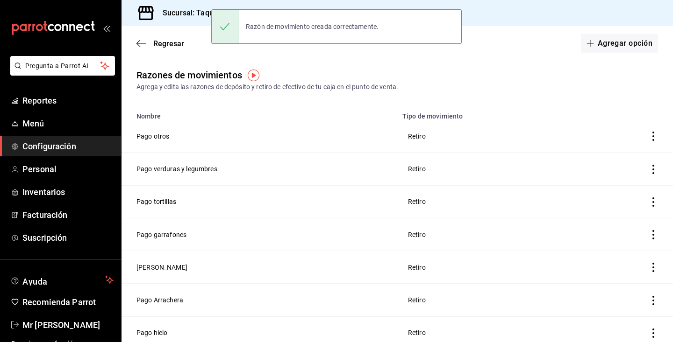
click at [551, 71] on div "Razones de movimientos Agrega y edita las razones de depósito y retiro de efect…" at bounding box center [396, 80] width 551 height 24
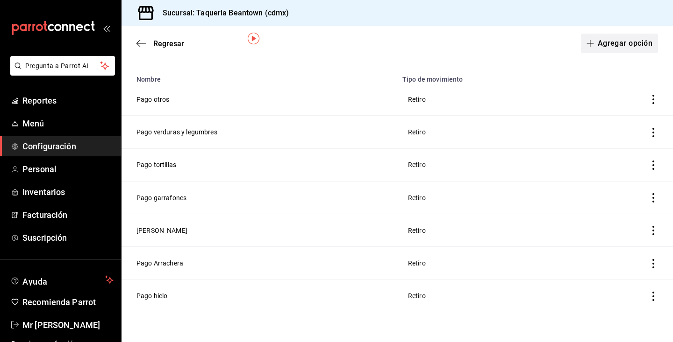
click at [600, 46] on button "Agregar opción" at bounding box center [619, 44] width 77 height 20
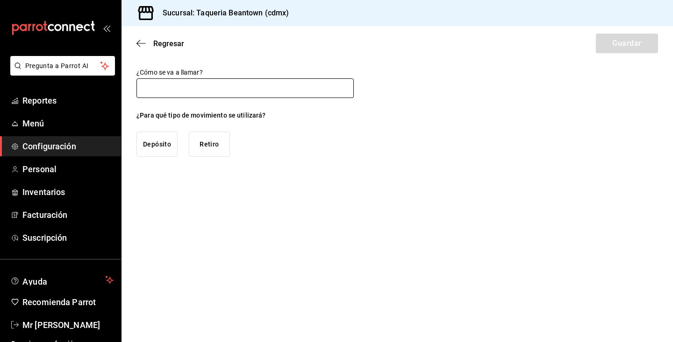
click at [349, 89] on input "text" at bounding box center [244, 88] width 217 height 20
type input "p"
type input "Pago pollo"
click at [299, 164] on main "Regresar Guardar ¿Cómo se va a llamar? Pago pollo ¿Para qué tipo de movimiento …" at bounding box center [396, 184] width 551 height 316
click at [217, 149] on button "Retiro" at bounding box center [209, 144] width 41 height 25
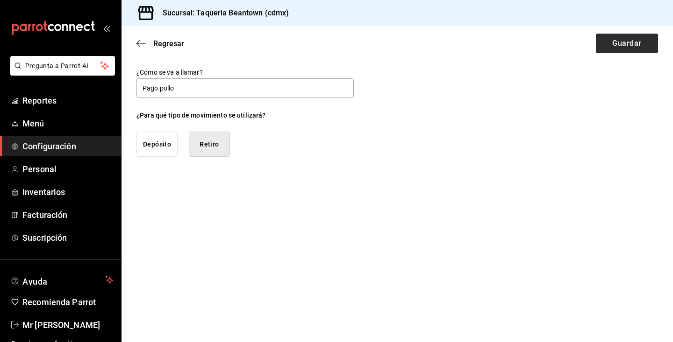
click at [617, 47] on button "Guardar" at bounding box center [627, 44] width 62 height 20
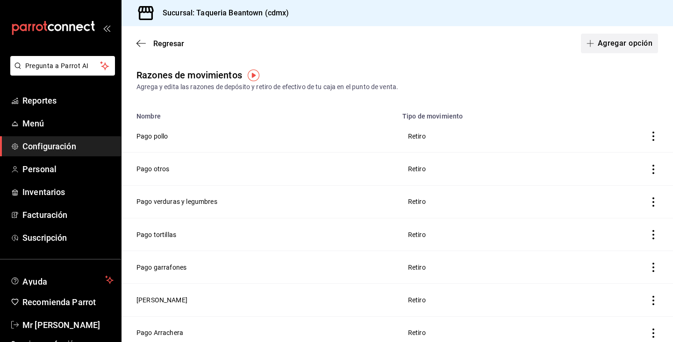
click at [629, 42] on button "Agregar opción" at bounding box center [619, 44] width 77 height 20
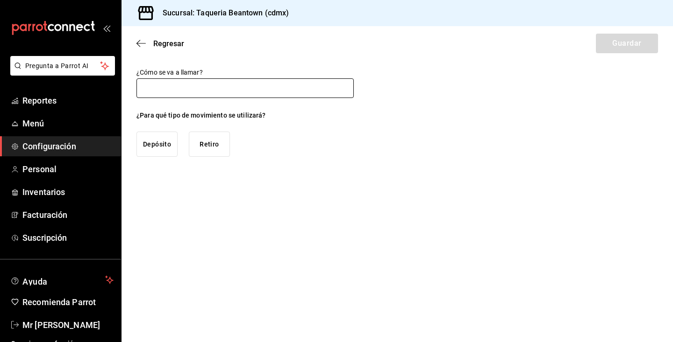
click at [323, 85] on input "text" at bounding box center [244, 88] width 217 height 20
type input "Pago carniceria"
click at [222, 139] on button "Retiro" at bounding box center [209, 144] width 41 height 25
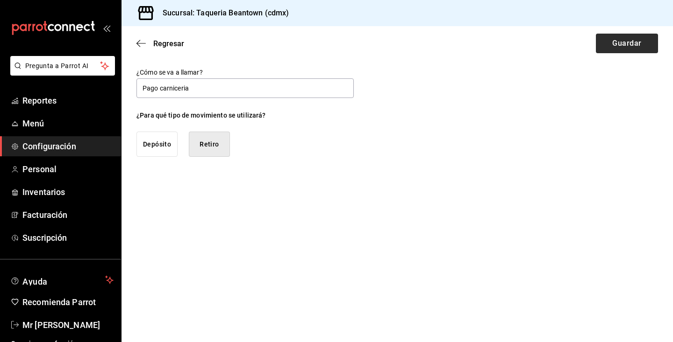
click at [610, 40] on button "Guardar" at bounding box center [627, 44] width 62 height 20
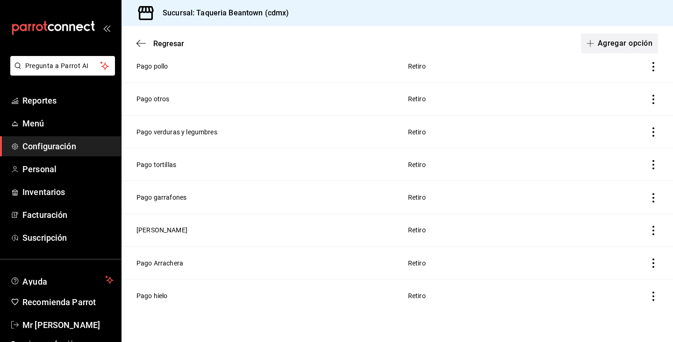
click at [611, 36] on button "Agregar opción" at bounding box center [619, 44] width 77 height 20
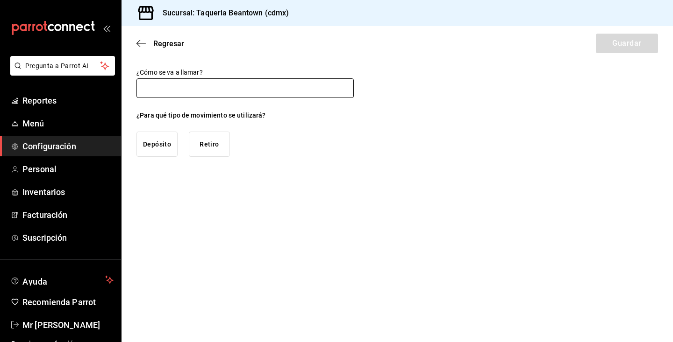
click at [339, 86] on input "text" at bounding box center [244, 88] width 217 height 20
type input "Pago tienda o Oxxo"
drag, startPoint x: 339, startPoint y: 86, endPoint x: 384, endPoint y: 120, distance: 56.4
click at [384, 120] on div "¿Cómo se va a llamar? Pago tienda o Oxxo ¿Para qué tipo de movimiento se utiliz…" at bounding box center [396, 112] width 551 height 89
click at [215, 149] on button "Retiro" at bounding box center [209, 144] width 41 height 25
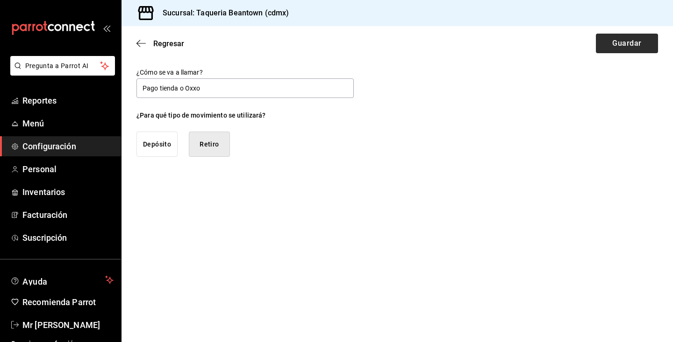
click at [631, 35] on button "Guardar" at bounding box center [627, 44] width 62 height 20
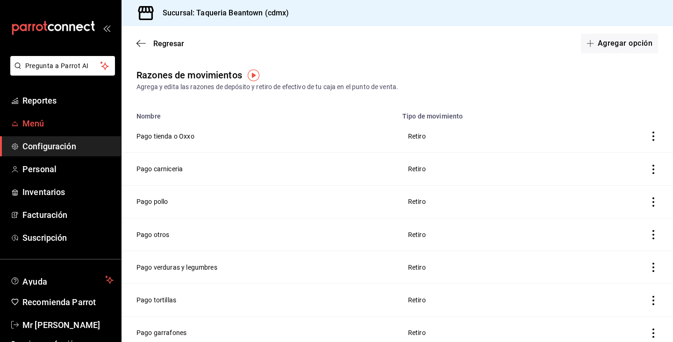
click at [59, 131] on link "Menú" at bounding box center [60, 124] width 121 height 20
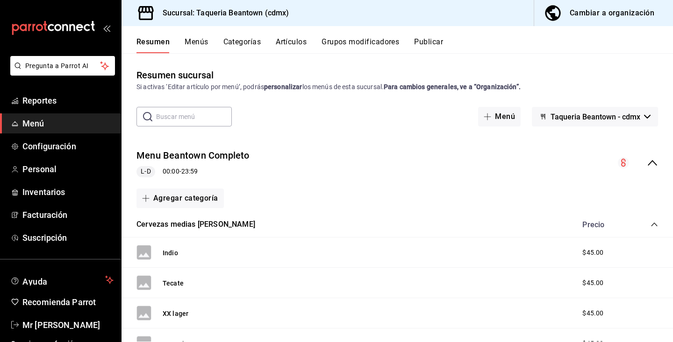
click at [304, 42] on button "Artículos" at bounding box center [291, 45] width 31 height 16
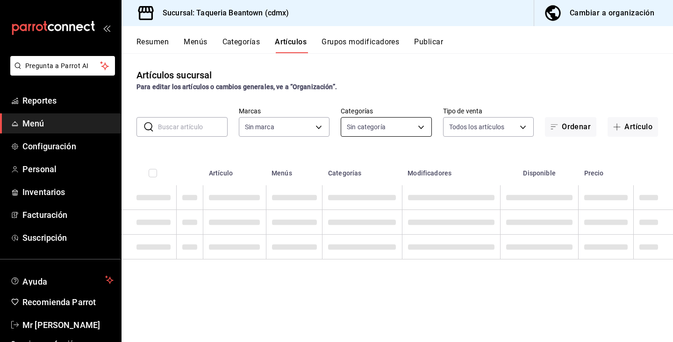
type input "8fc965e6-ee8c-4f16-82af-0774e42fd02c"
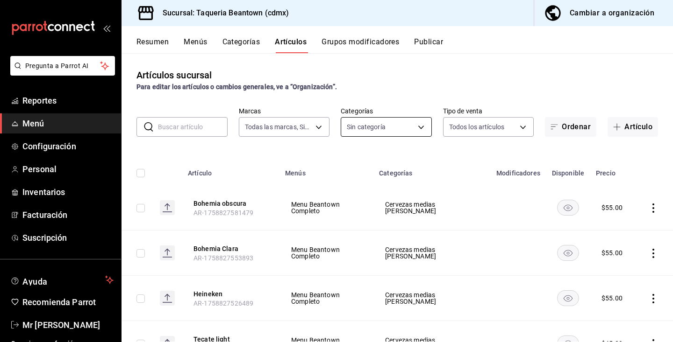
click at [414, 125] on body "Pregunta a Parrot AI Reportes Menú Configuración Personal Inventarios Facturaci…" at bounding box center [336, 171] width 673 height 342
type input "6ab37fb2-3fe5-4f14-b49b-fba56c604fdc,eae25cd3-a065-4336-802f-16ef41a66bab,0eecc…"
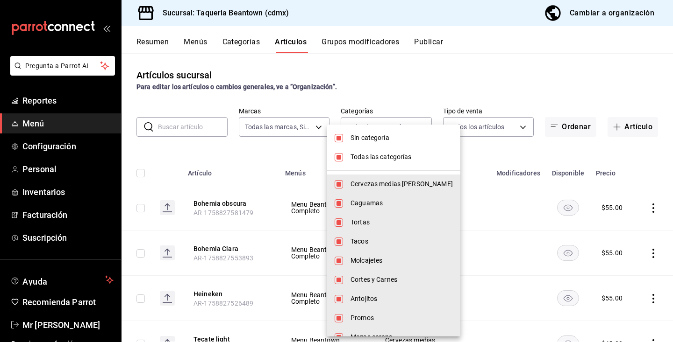
click at [341, 155] on input "checkbox" at bounding box center [338, 157] width 8 height 8
checkbox input "false"
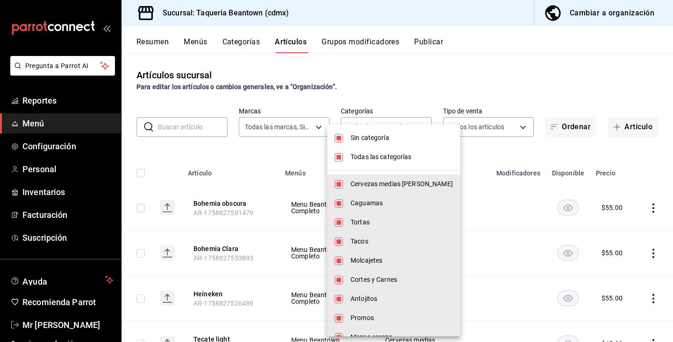
checkbox input "false"
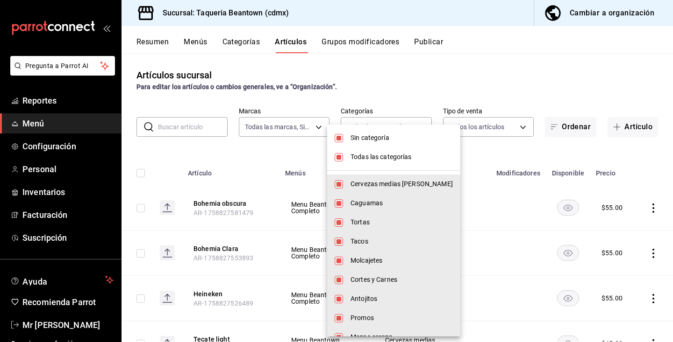
checkbox input "false"
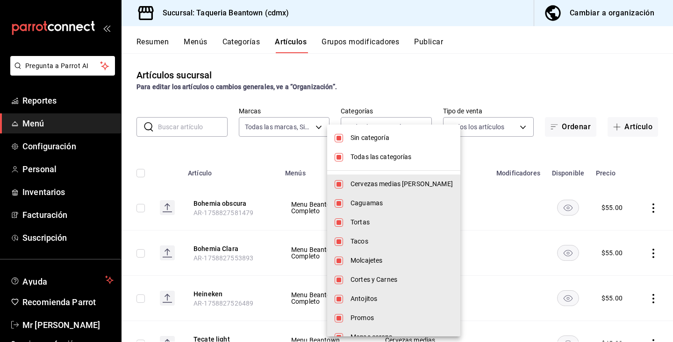
checkbox input "false"
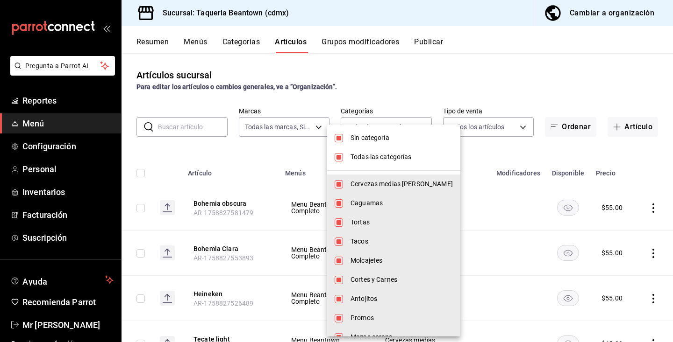
checkbox input "false"
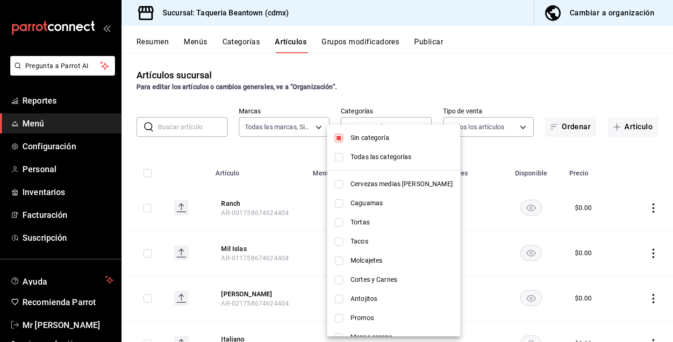
click at [340, 138] on input "checkbox" at bounding box center [338, 138] width 8 height 8
checkbox input "false"
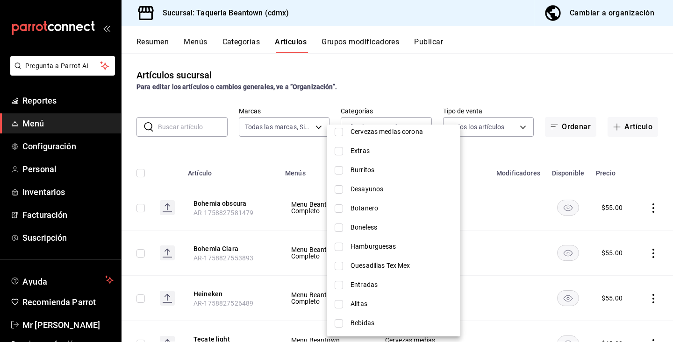
scroll to position [244, 0]
click at [368, 324] on span "Bebidas" at bounding box center [401, 324] width 102 height 10
type input "1a1e46ad-1d41-43d7-a426-28c82d59a71d"
checkbox input "true"
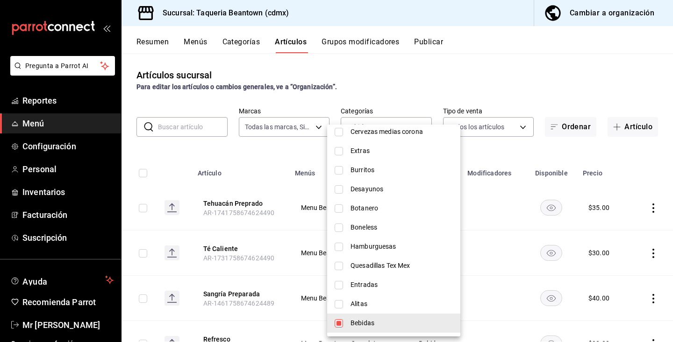
click at [228, 263] on div at bounding box center [336, 171] width 673 height 342
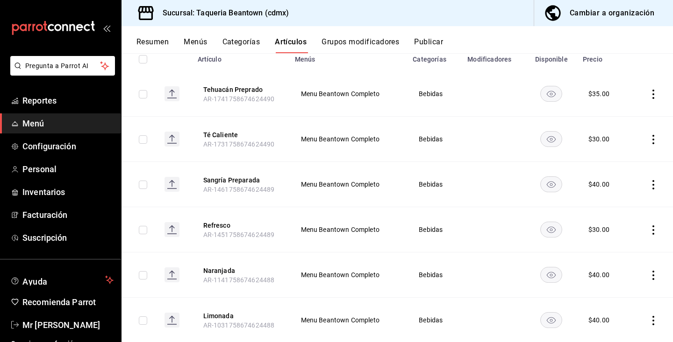
scroll to position [115, 0]
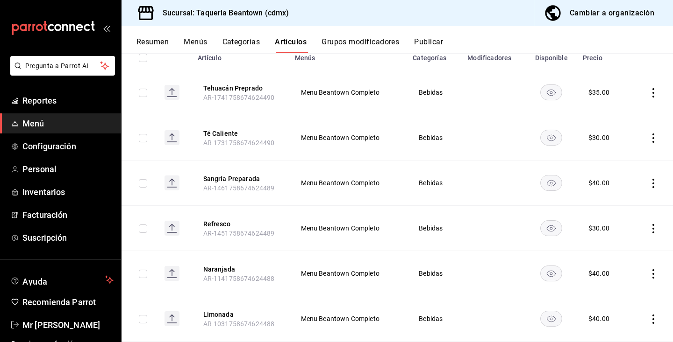
click at [656, 230] on icon "actions" at bounding box center [652, 228] width 9 height 9
click at [638, 248] on li "Editar" at bounding box center [617, 250] width 56 height 19
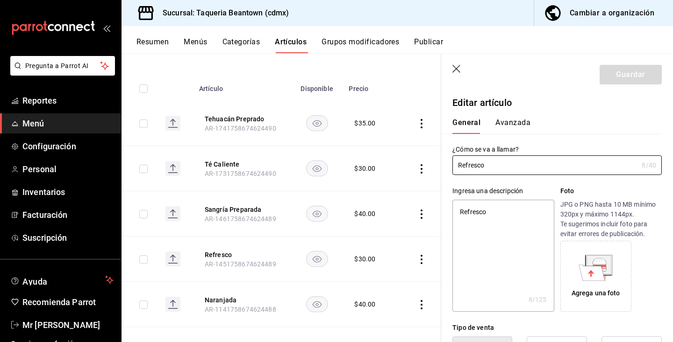
type textarea "x"
type input "$30.00"
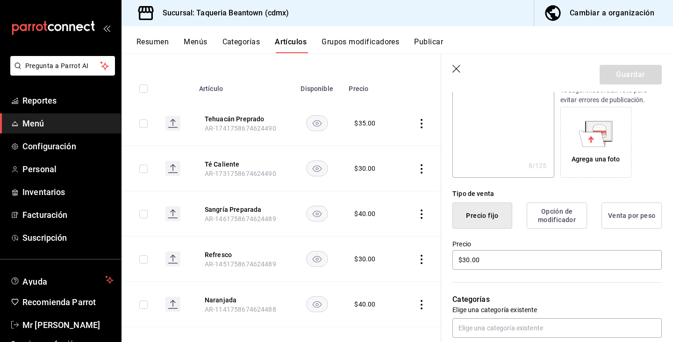
scroll to position [149, 0]
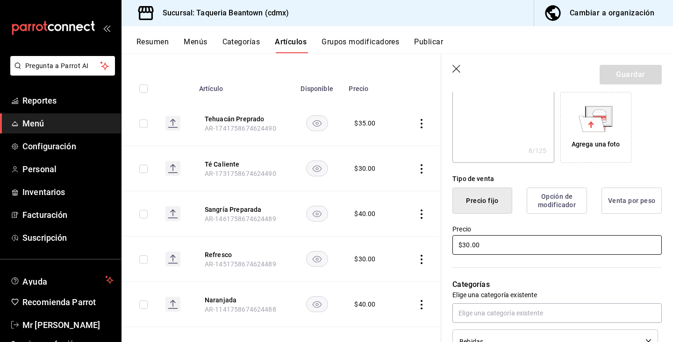
click at [469, 246] on input "$30.00" at bounding box center [556, 245] width 209 height 20
type textarea "x"
type input "$3.00"
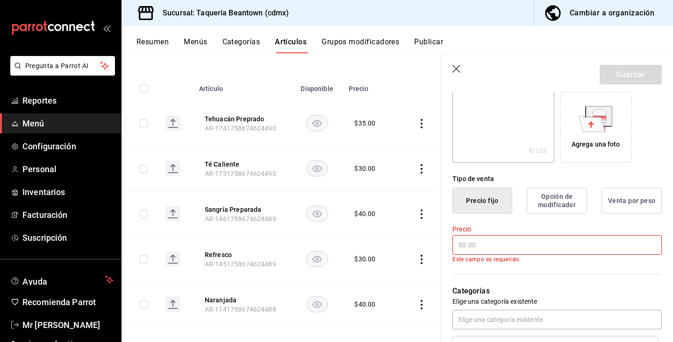
type textarea "x"
type input "$2.00"
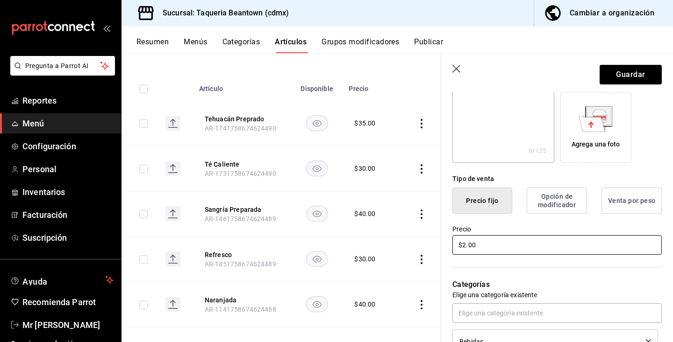
type textarea "x"
type input "$25.00"
click at [651, 76] on button "Guardar" at bounding box center [630, 75] width 62 height 20
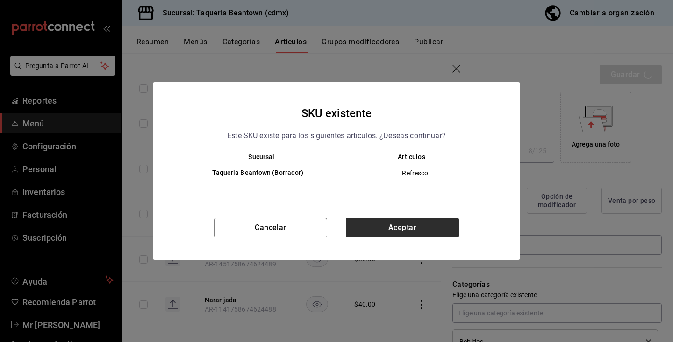
click at [420, 223] on button "Aceptar" at bounding box center [402, 228] width 113 height 20
type textarea "x"
